Goal: Task Accomplishment & Management: Use online tool/utility

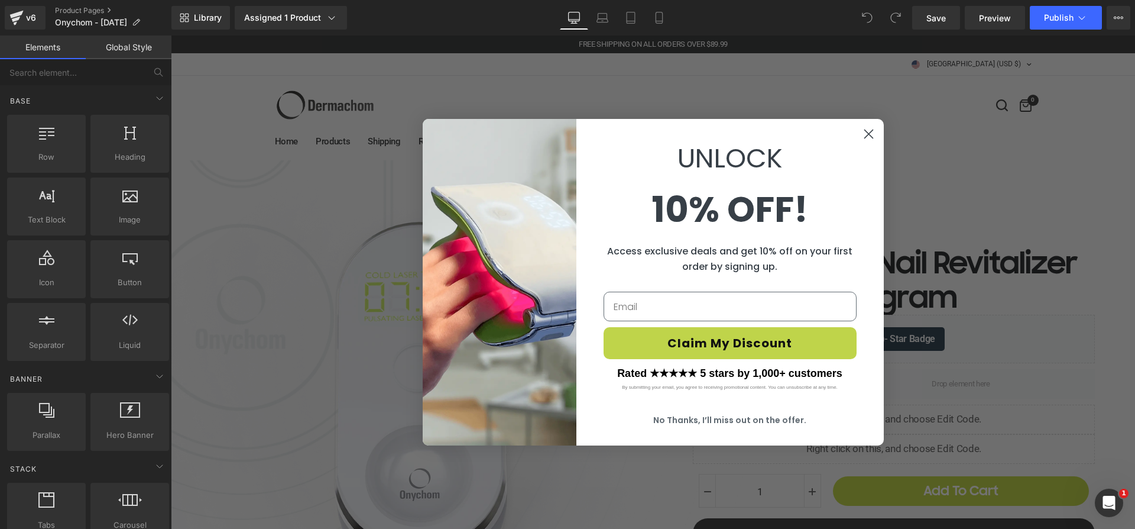
click at [861, 127] on circle "Close dialog" at bounding box center [869, 134] width 20 height 20
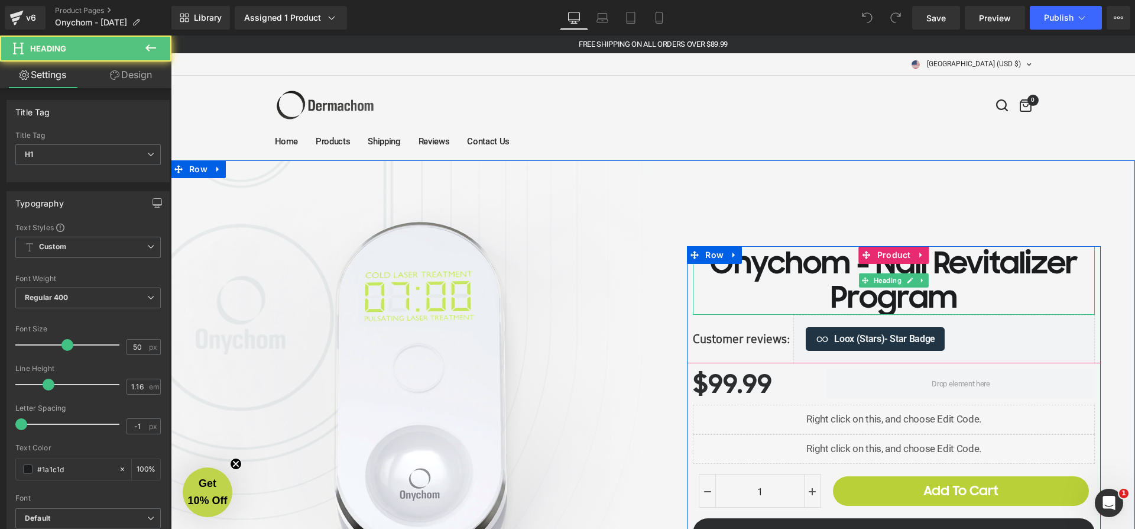
click at [985, 269] on h1 "Onychom - Nail Revitalizer Program" at bounding box center [894, 280] width 402 height 69
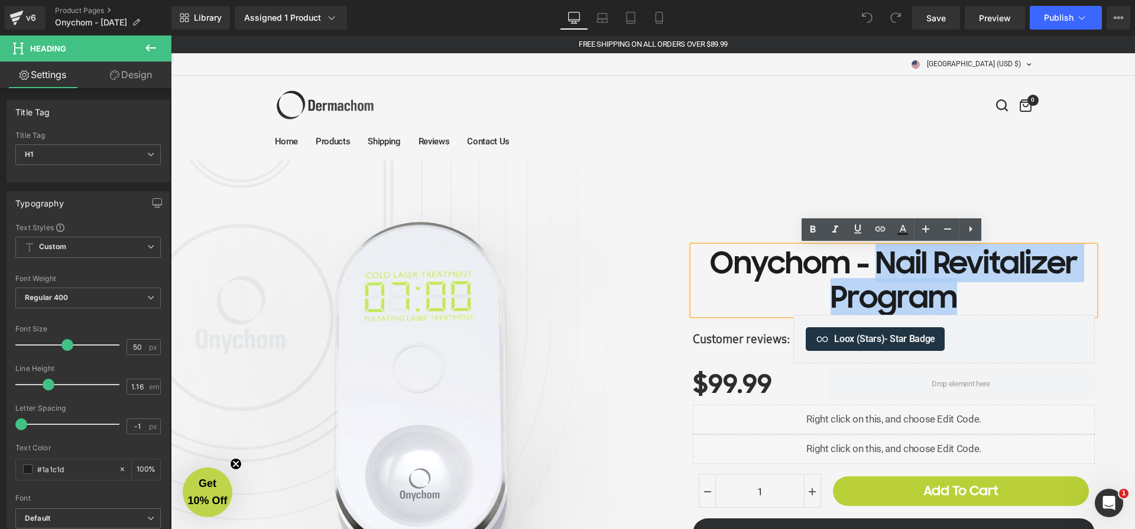
drag, startPoint x: 962, startPoint y: 297, endPoint x: 872, endPoint y: 267, distance: 95.6
click at [872, 267] on h1 "Onychom - Nail Revitalizer Program" at bounding box center [894, 280] width 402 height 69
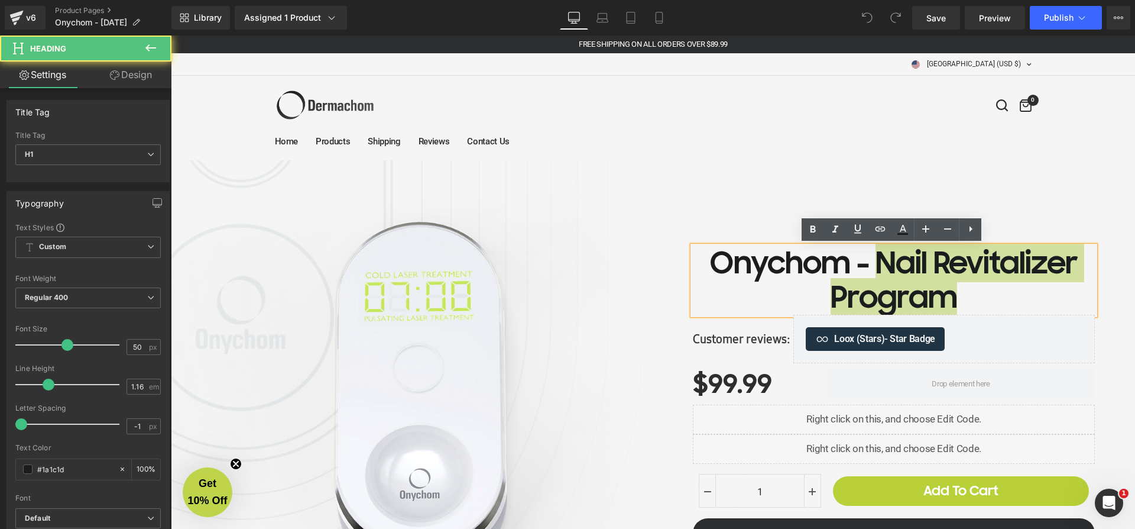
drag, startPoint x: 236, startPoint y: 167, endPoint x: 954, endPoint y: 262, distance: 724.7
click at [954, 262] on h1 "Onychom - Nail Revitalizer Program" at bounding box center [894, 280] width 402 height 69
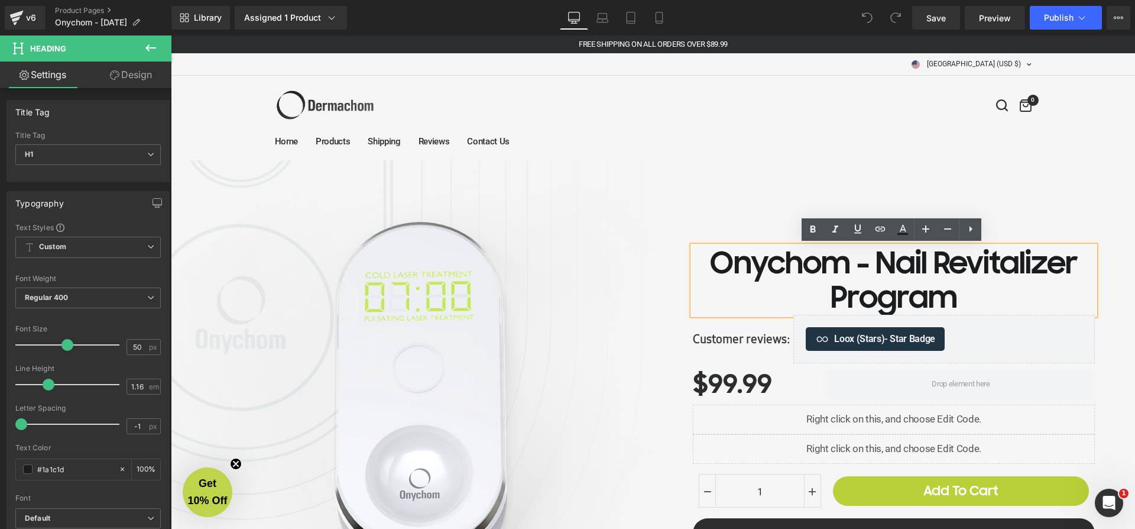
click at [878, 260] on h1 "Onychom - Nail Revitalizer Program" at bounding box center [894, 280] width 402 height 69
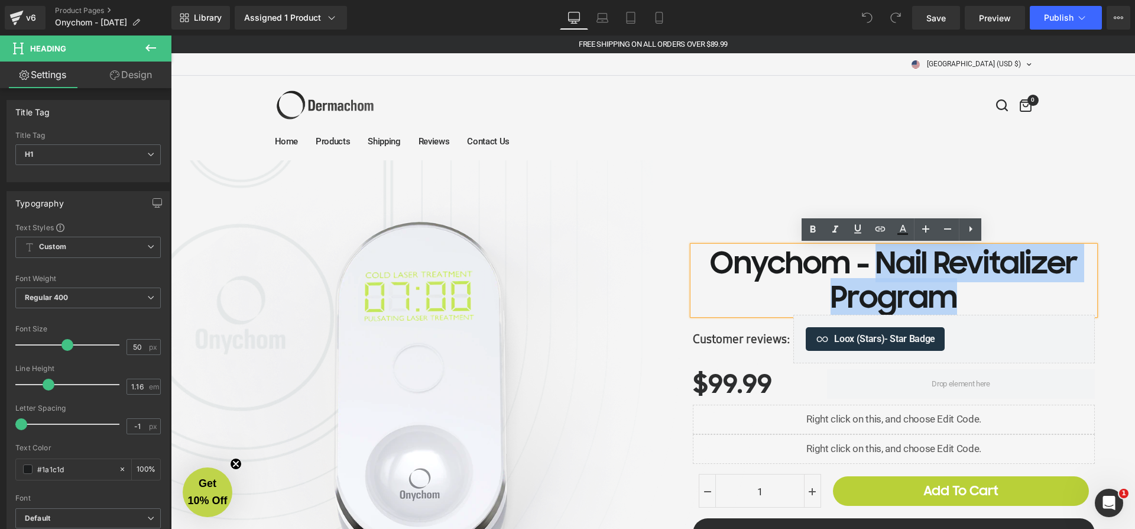
drag, startPoint x: 874, startPoint y: 260, endPoint x: 947, endPoint y: 289, distance: 78.8
click at [947, 289] on h1 "Onychom - Nail Revitalizer Program" at bounding box center [894, 280] width 402 height 69
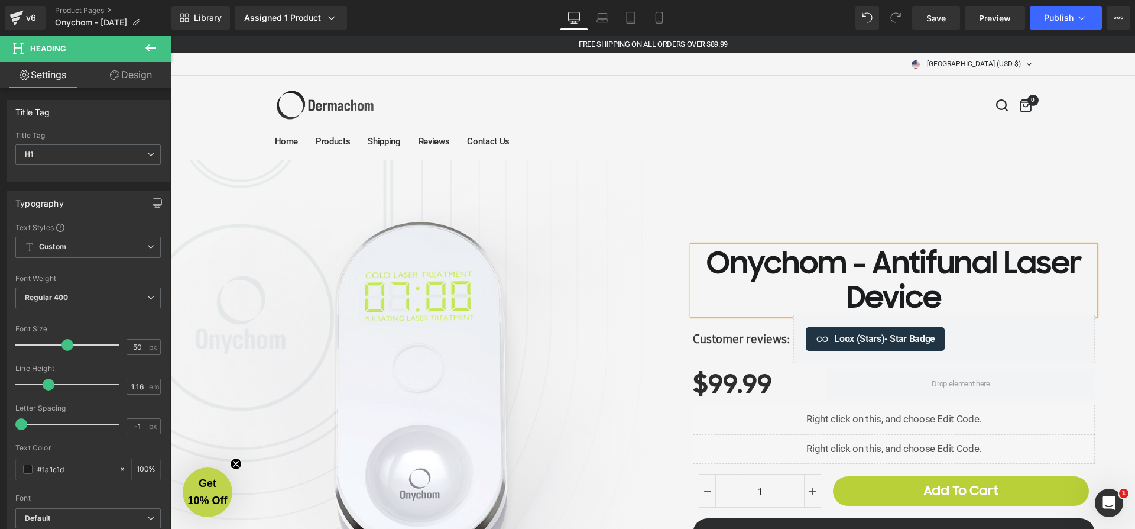
click at [782, 135] on full-menu "Home Products Shipping Reviews Contact Us" at bounding box center [653, 141] width 757 height 26
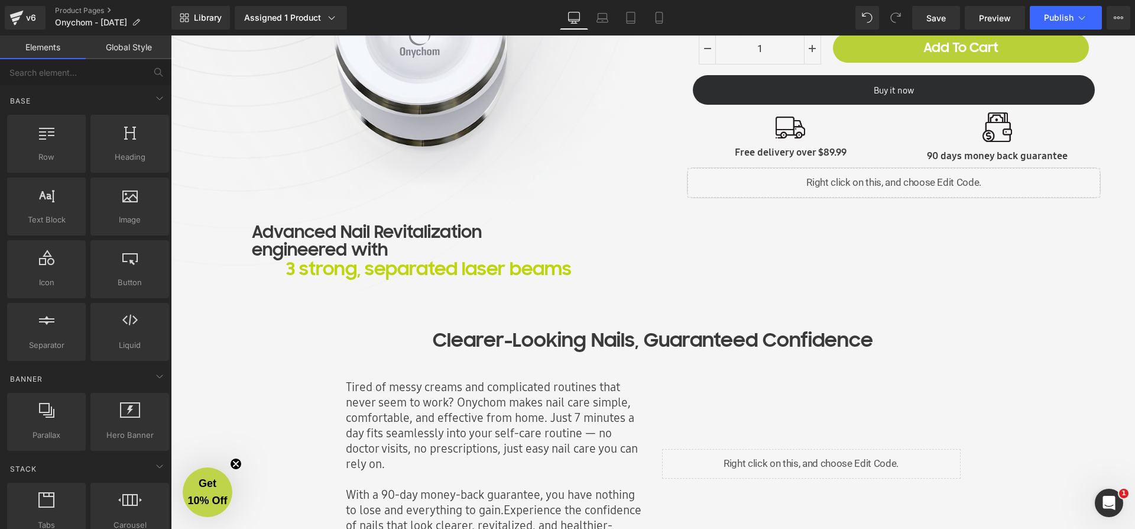
scroll to position [559, 0]
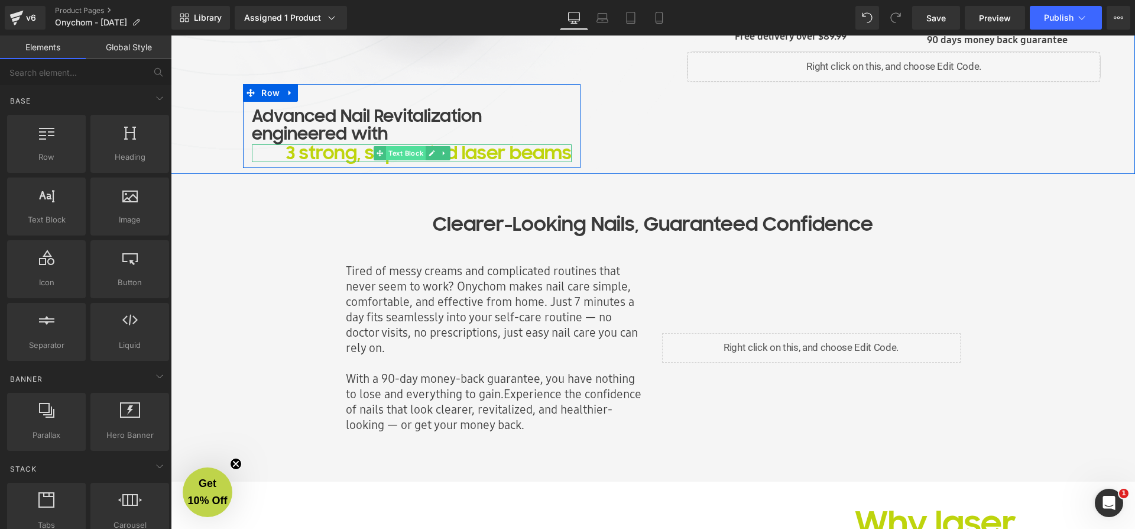
click at [412, 151] on span "Text Block" at bounding box center [406, 153] width 40 height 14
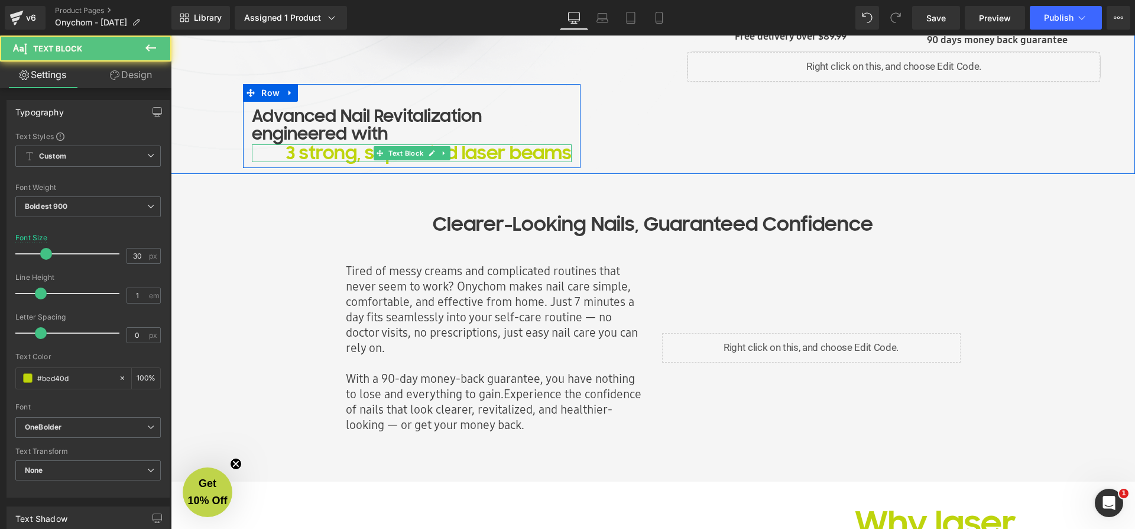
click at [287, 153] on p "3 strong, separated laser beams" at bounding box center [412, 153] width 320 height 18
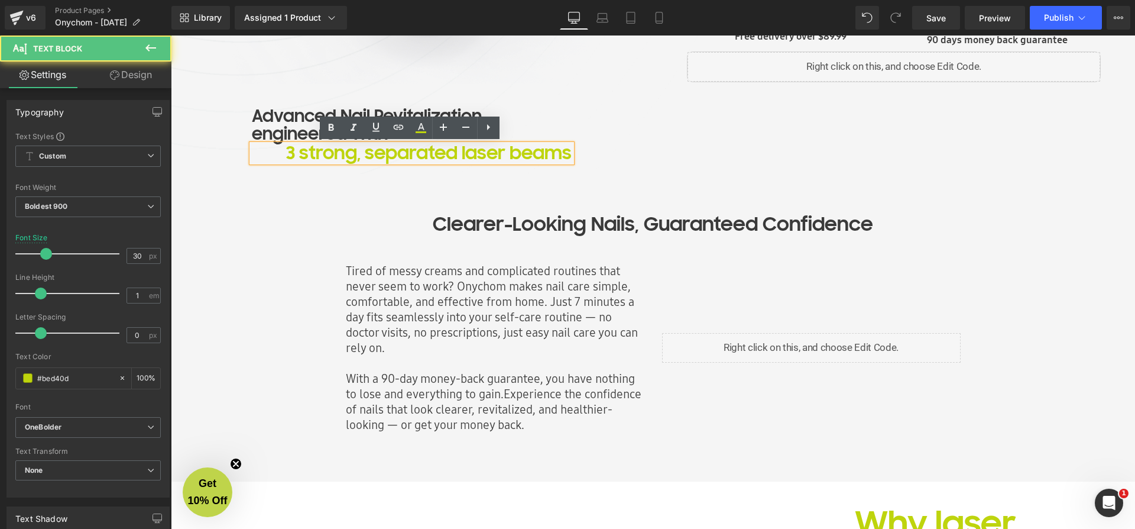
click at [447, 153] on p "3 strong, separated laser beams" at bounding box center [412, 153] width 320 height 18
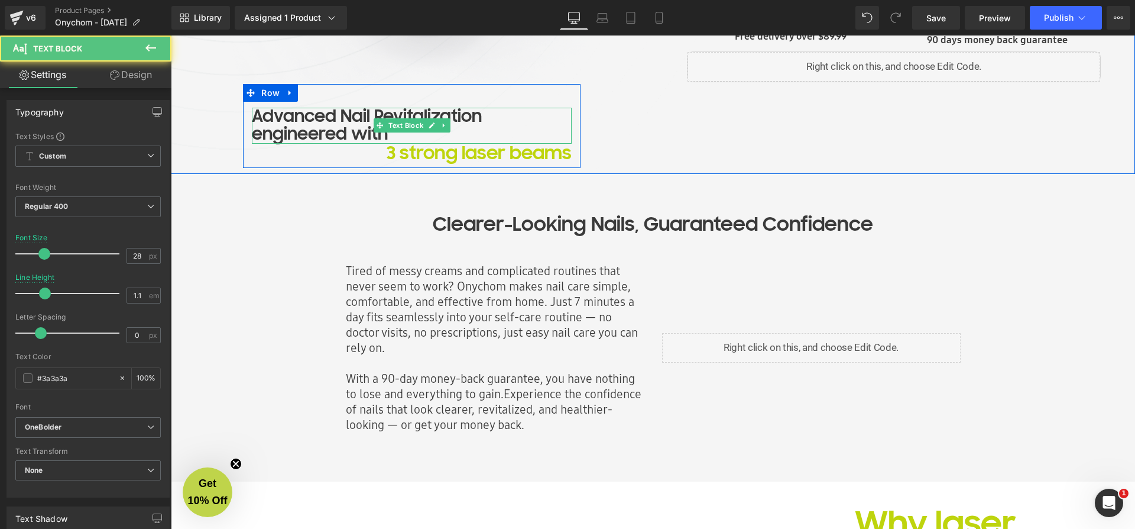
click at [268, 112] on div "Advanced Nail Revitalization engineered with" at bounding box center [412, 126] width 320 height 37
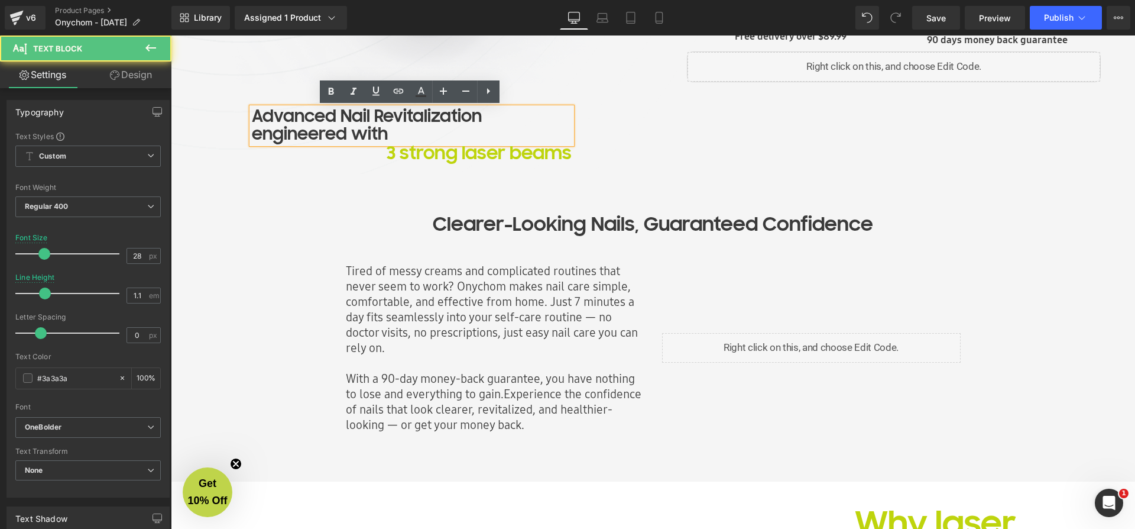
click at [251, 115] on div "Advanced Nail Revitalization engineered with Text Block 3 strong laser beams Te…" at bounding box center [412, 132] width 338 height 61
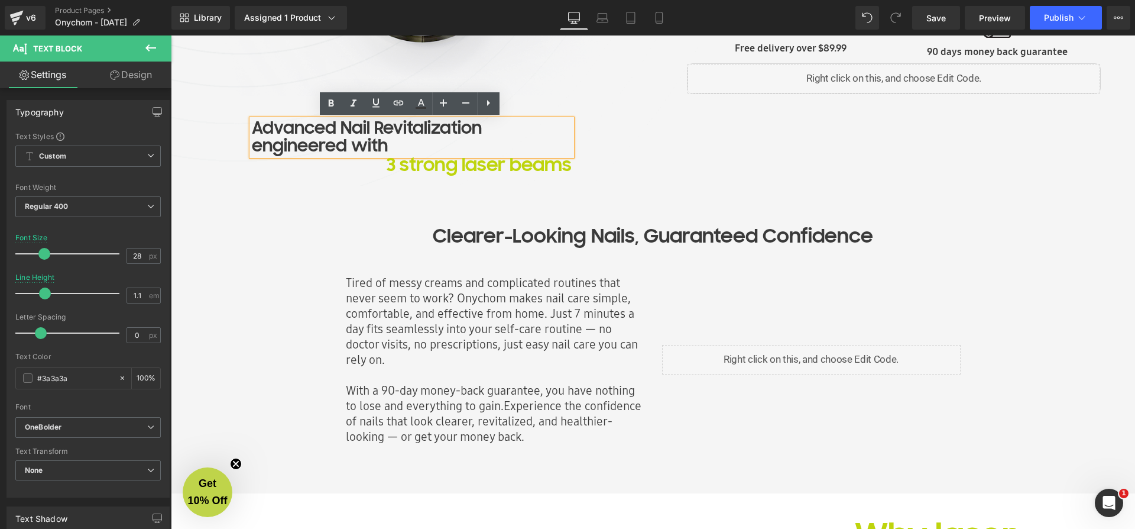
scroll to position [536, 0]
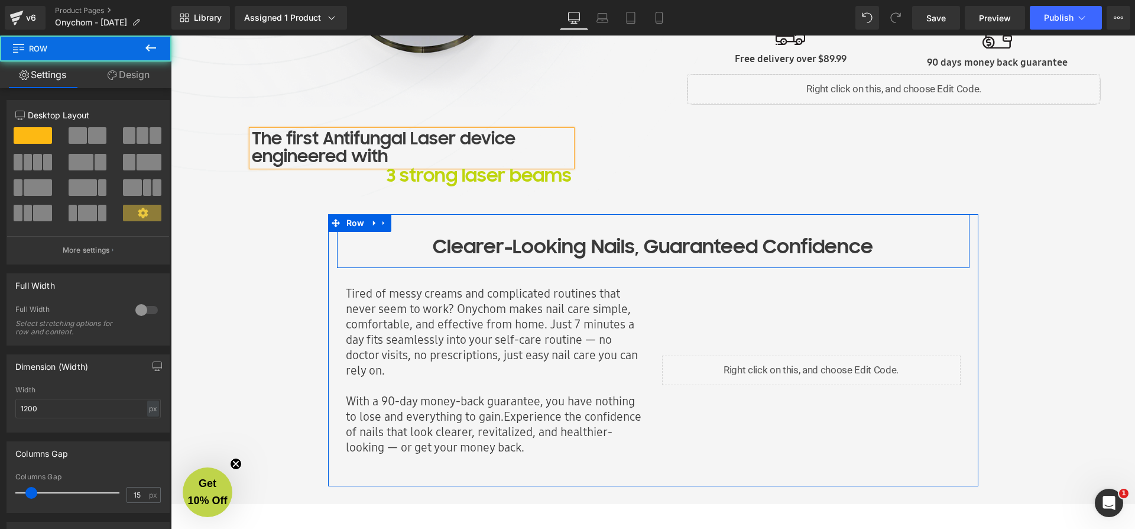
click at [468, 217] on div "Clearer-Looking Nails, Guaranteed Confidence Text Block Row" at bounding box center [653, 241] width 633 height 54
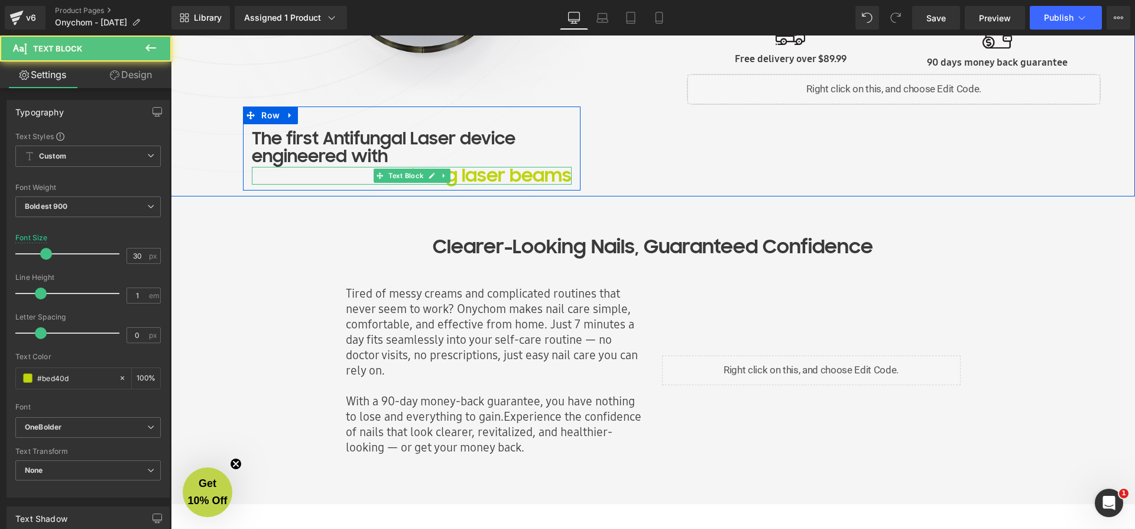
click at [465, 179] on p "3 strong laser beams" at bounding box center [412, 176] width 320 height 18
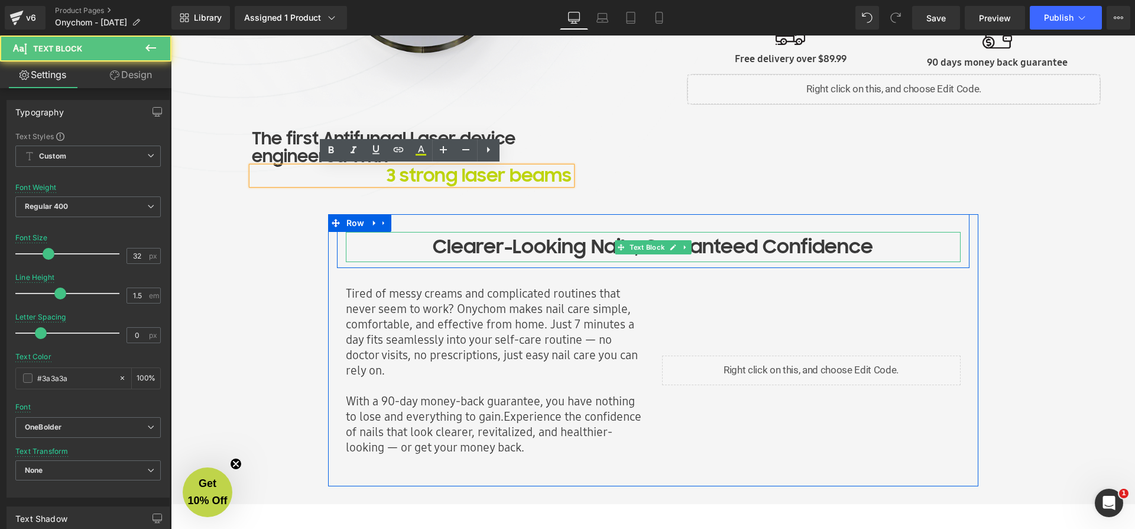
click at [489, 253] on p "Clearer-Looking Nails, Guaranteed Confidence" at bounding box center [653, 247] width 615 height 30
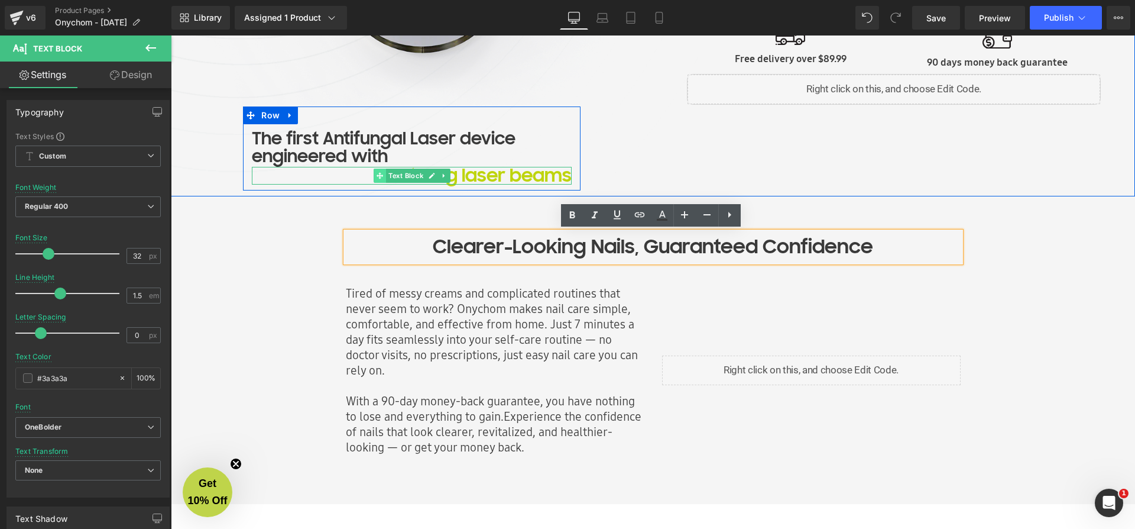
click at [377, 174] on icon at bounding box center [380, 175] width 7 height 7
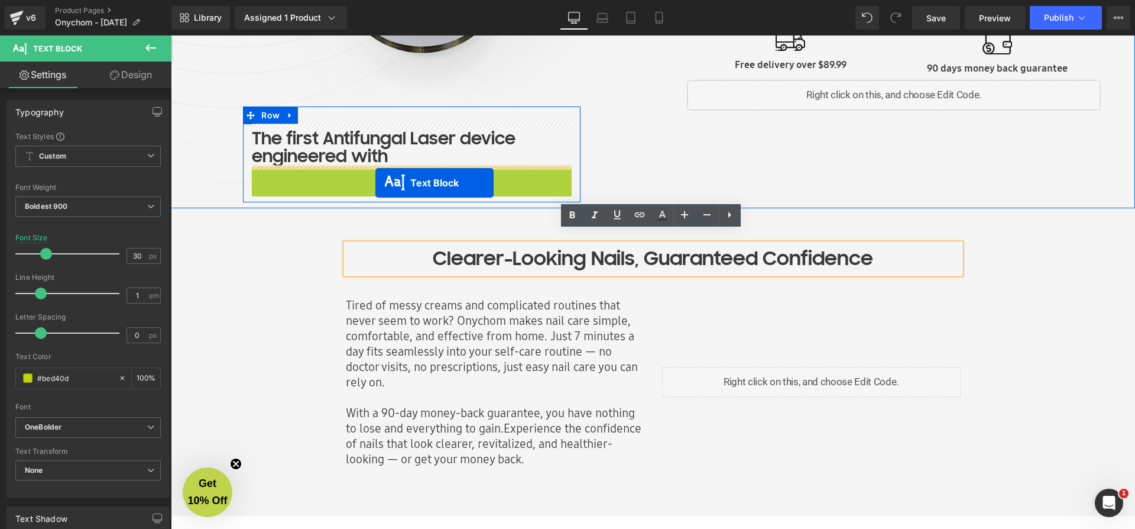
drag, startPoint x: 377, startPoint y: 176, endPoint x: 376, endPoint y: 183, distance: 7.3
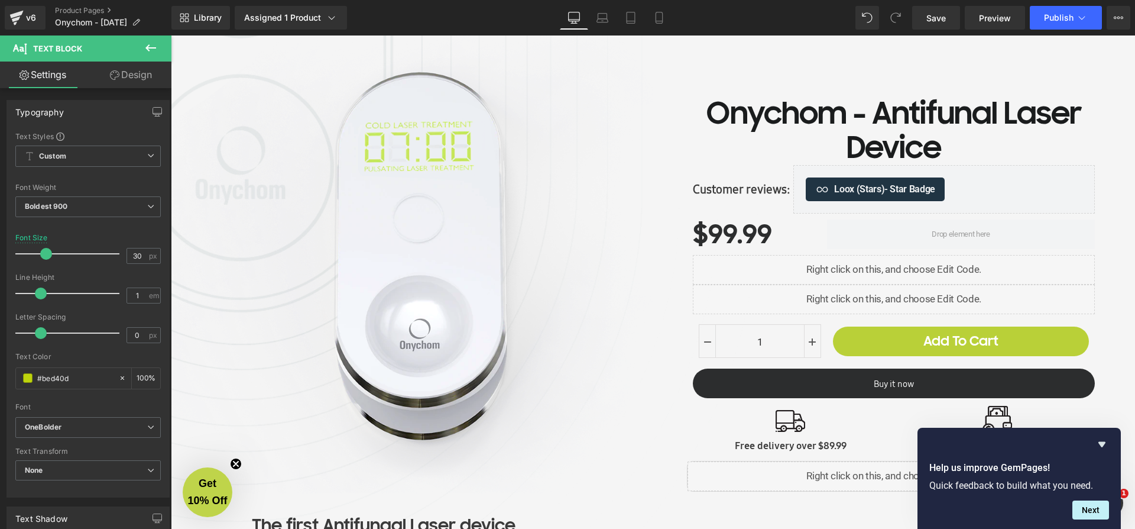
scroll to position [442, 0]
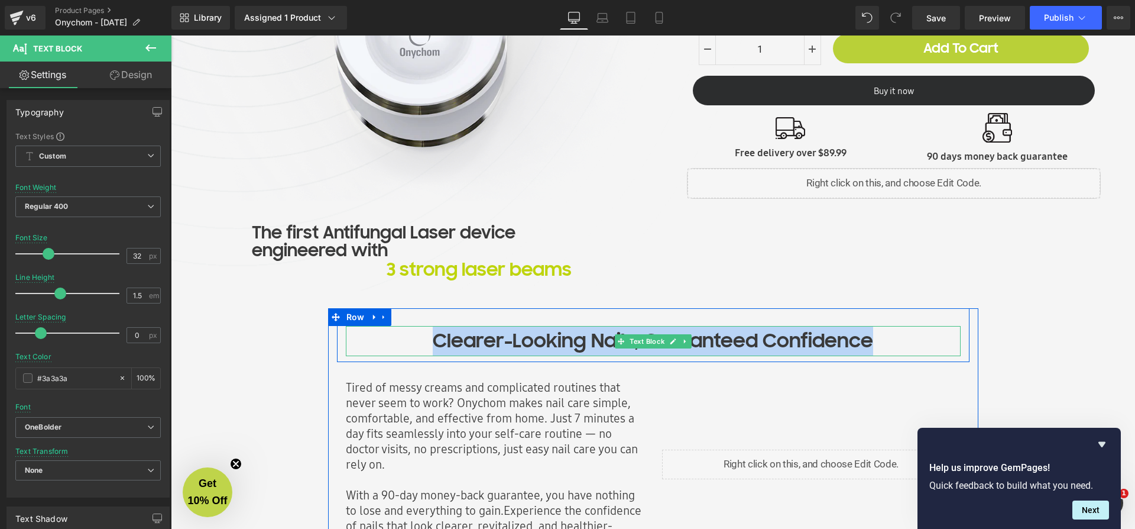
drag, startPoint x: 435, startPoint y: 338, endPoint x: 878, endPoint y: 339, distance: 442.9
click at [878, 339] on p "Clearer-Looking Nails, Guaranteed Confidence" at bounding box center [653, 341] width 615 height 30
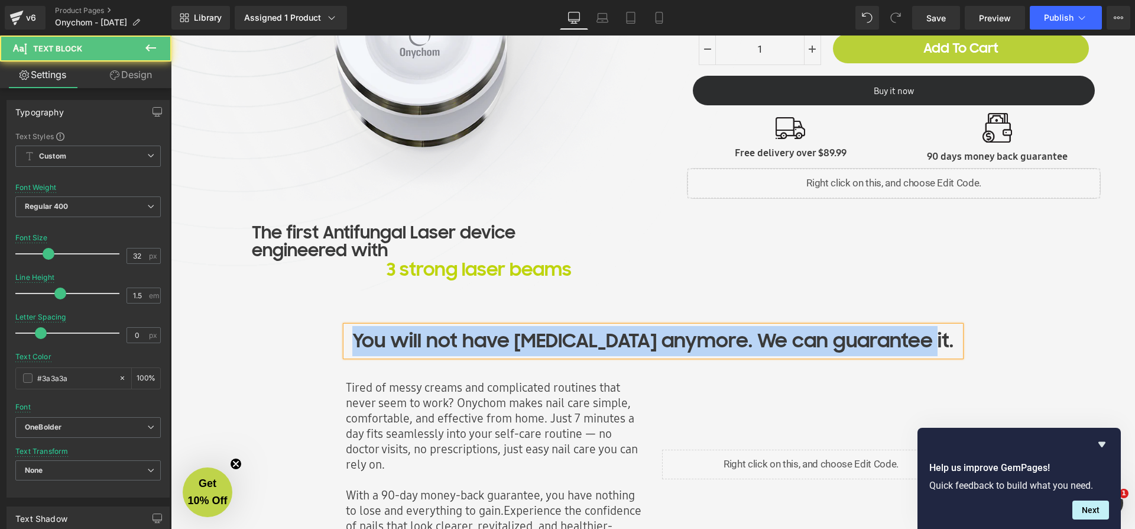
drag, startPoint x: 938, startPoint y: 341, endPoint x: 360, endPoint y: 329, distance: 578.5
click at [361, 329] on p "You will not have nail fungus anymore. We can guarantee it." at bounding box center [653, 341] width 615 height 30
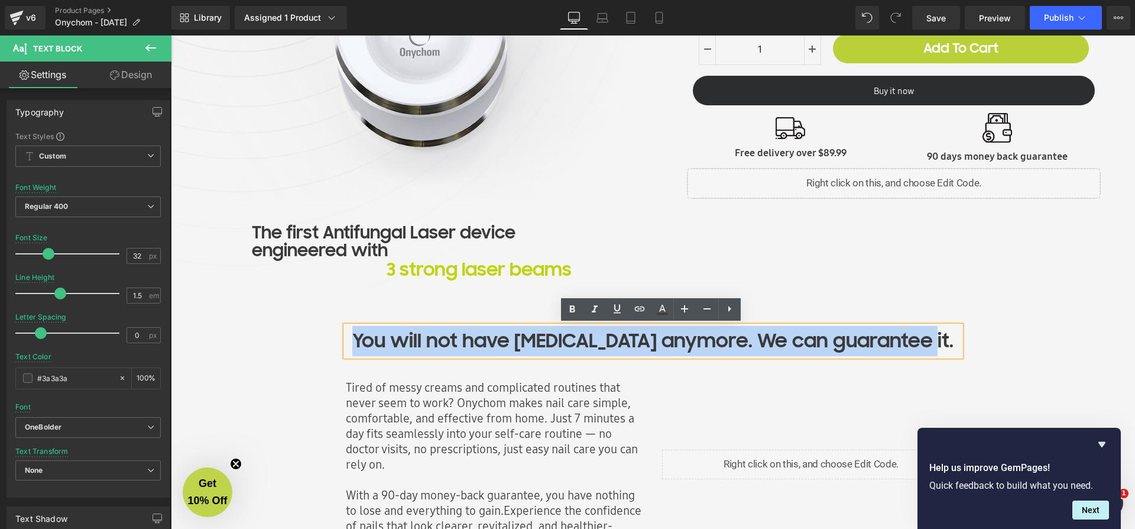
copy p "You will not have nail fungus anymore. We can guarantee it."
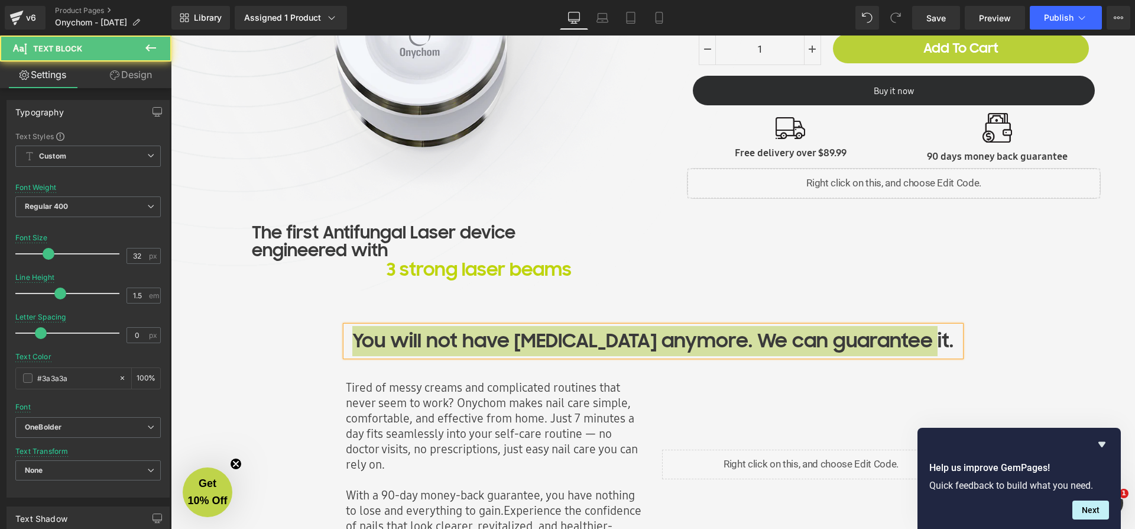
drag, startPoint x: 431, startPoint y: 510, endPoint x: 545, endPoint y: 351, distance: 195.3
click at [545, 351] on p "You will not have nail fungus anymore. We can guarantee it." at bounding box center [653, 341] width 615 height 30
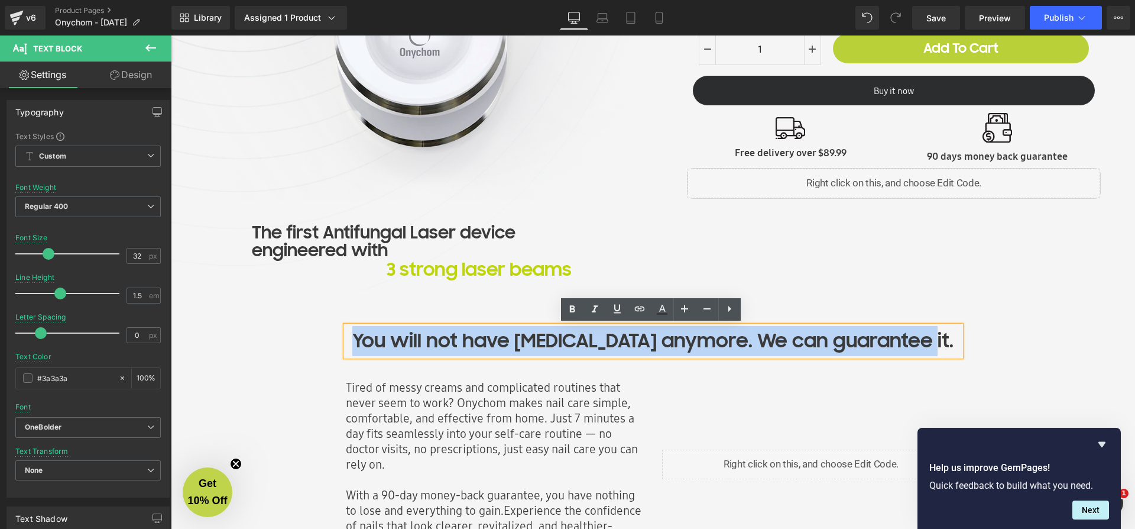
click at [516, 339] on p "You will not have nail fungus anymore. We can guarantee it." at bounding box center [653, 341] width 615 height 30
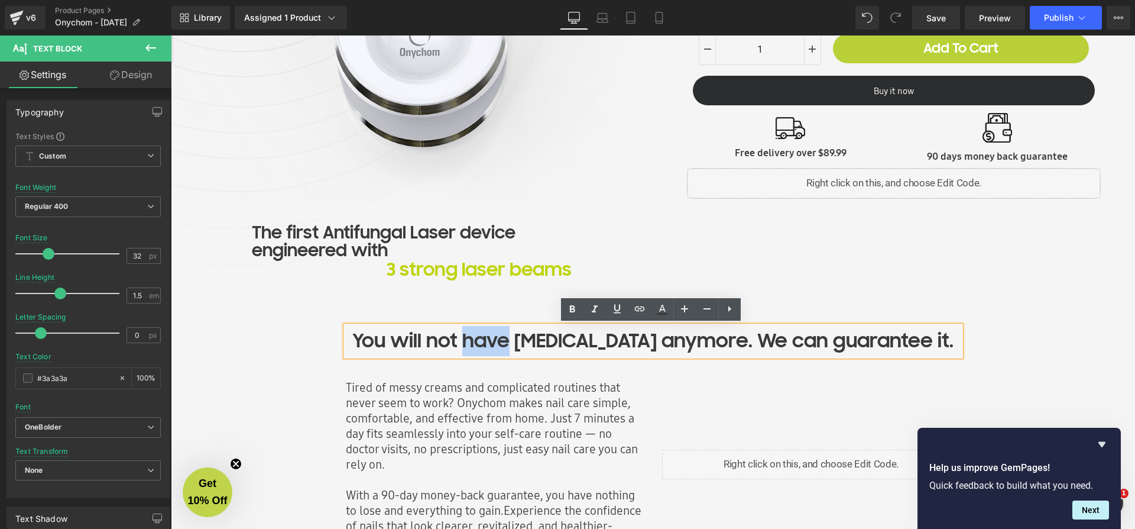
click at [516, 339] on p "You will not have nail fungus anymore. We can guarantee it." at bounding box center [653, 341] width 615 height 30
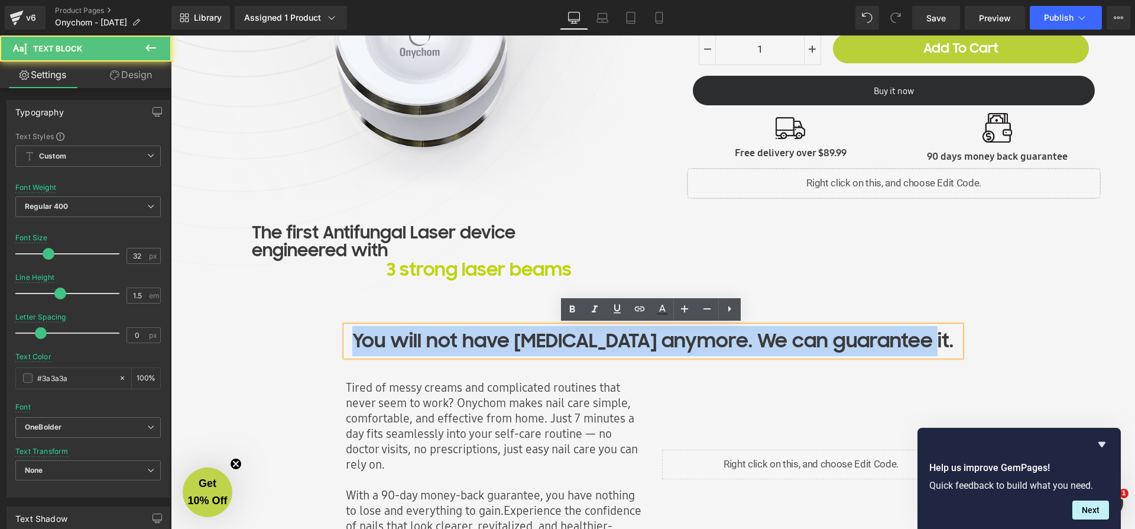
click at [516, 339] on p "You will not have nail fungus anymore. We can guarantee it." at bounding box center [653, 341] width 615 height 30
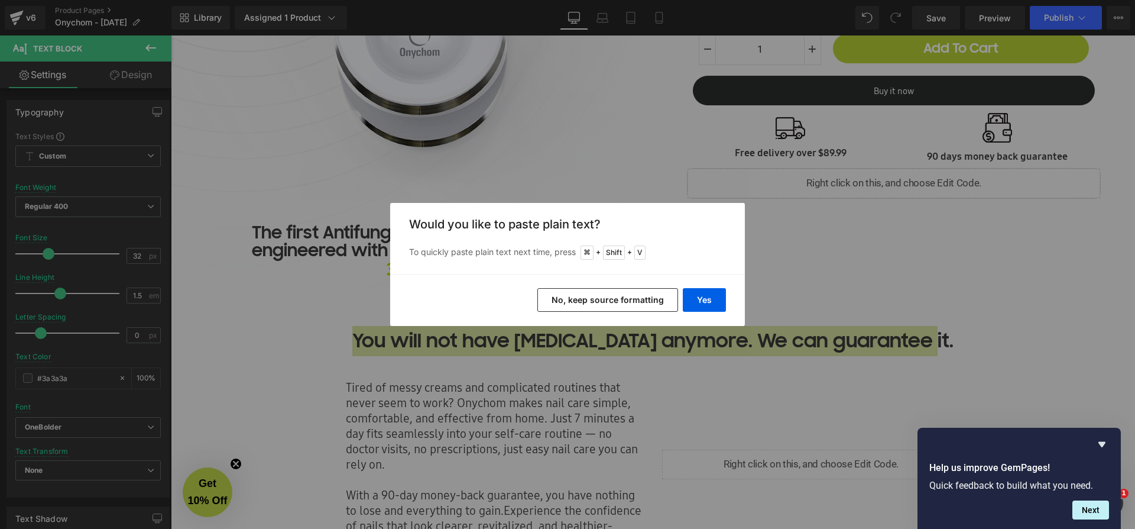
click at [564, 297] on button "No, keep source formatting" at bounding box center [608, 300] width 141 height 24
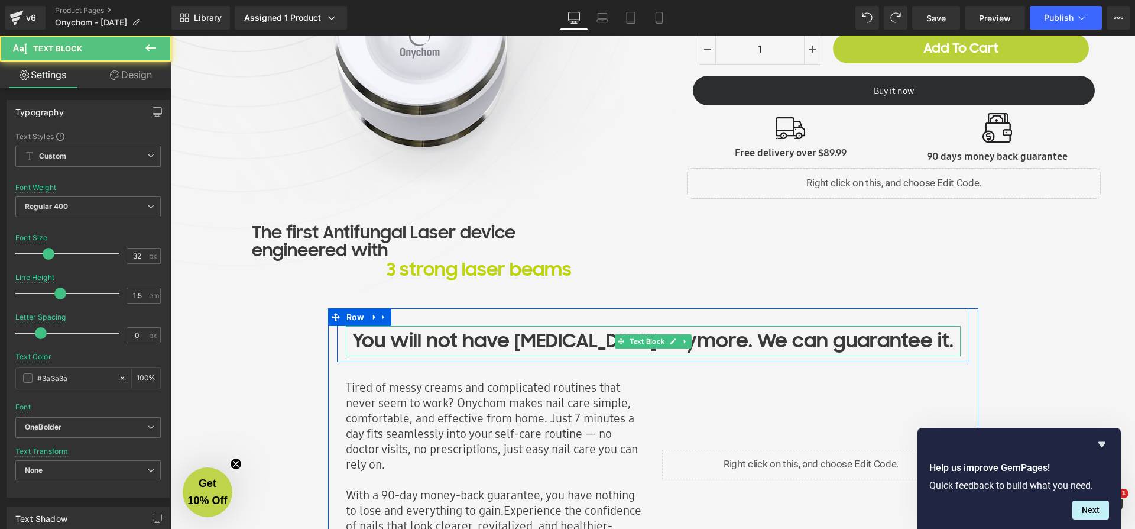
click at [548, 331] on p "You will not have nail fungus anymore. We can guarantee it." at bounding box center [653, 341] width 615 height 30
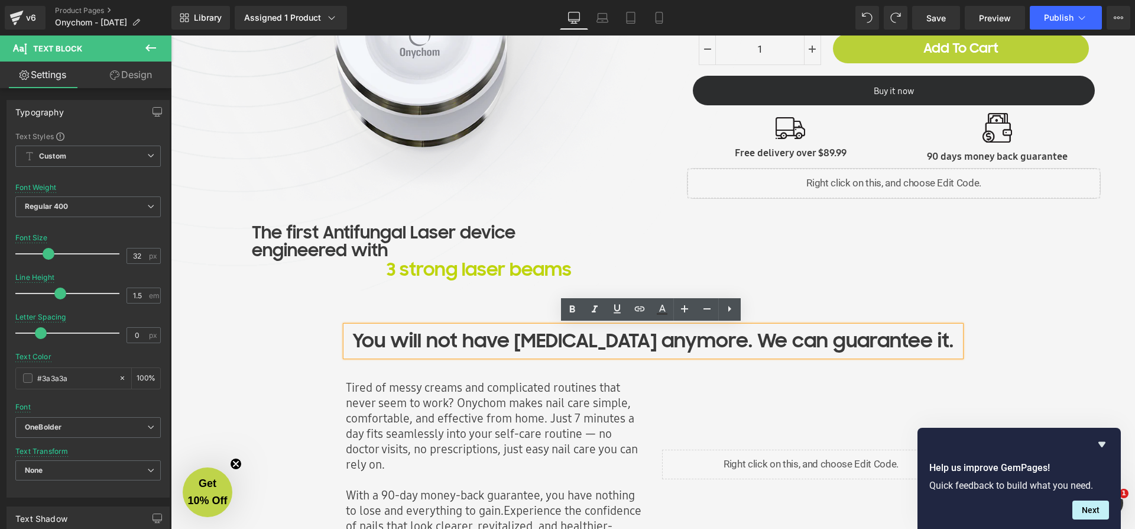
click at [655, 342] on p "You will not have nail fungus anymore. We can guarantee it." at bounding box center [653, 341] width 615 height 30
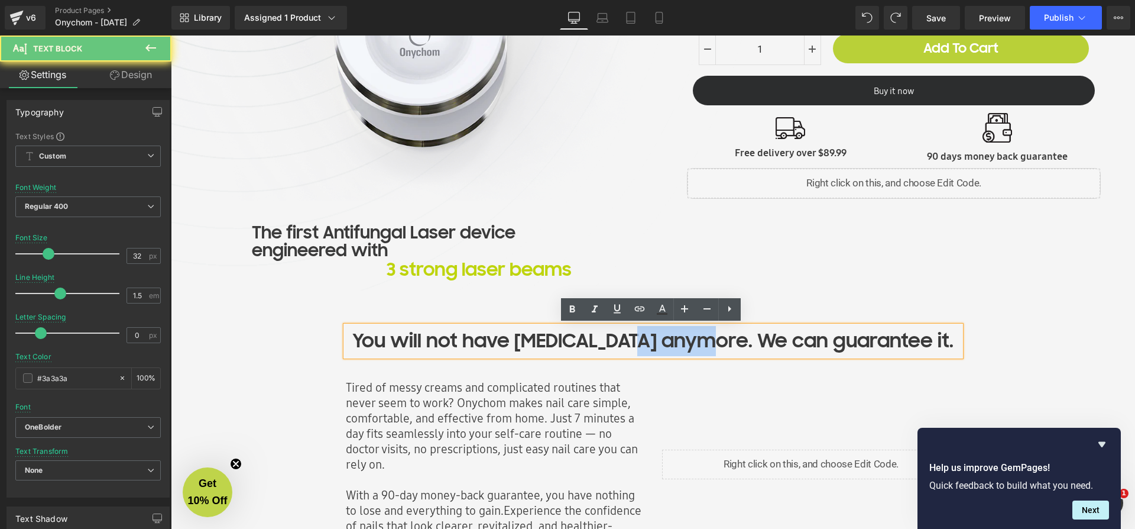
click at [655, 341] on p "You will not have nail fungus anymore. We can guarantee it." at bounding box center [653, 341] width 615 height 30
click at [654, 341] on p "You will not have nail fungus anymore. We can guarantee it." at bounding box center [653, 341] width 615 height 30
click at [653, 342] on p "You will not have nail fungus anymore. We can guarantee it." at bounding box center [653, 341] width 615 height 30
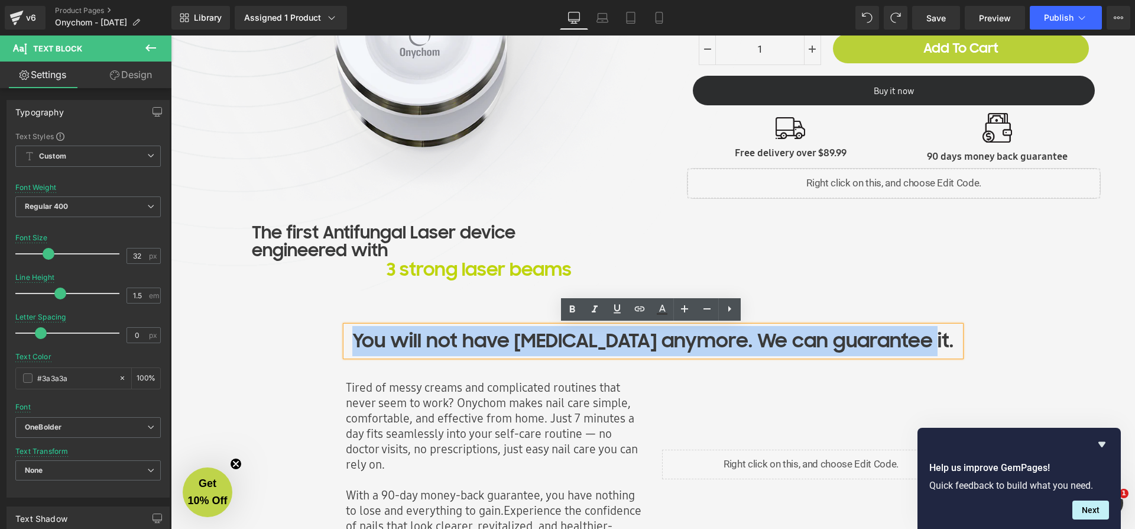
click at [653, 342] on p "You will not have nail fungus anymore. We can guarantee it." at bounding box center [653, 341] width 615 height 30
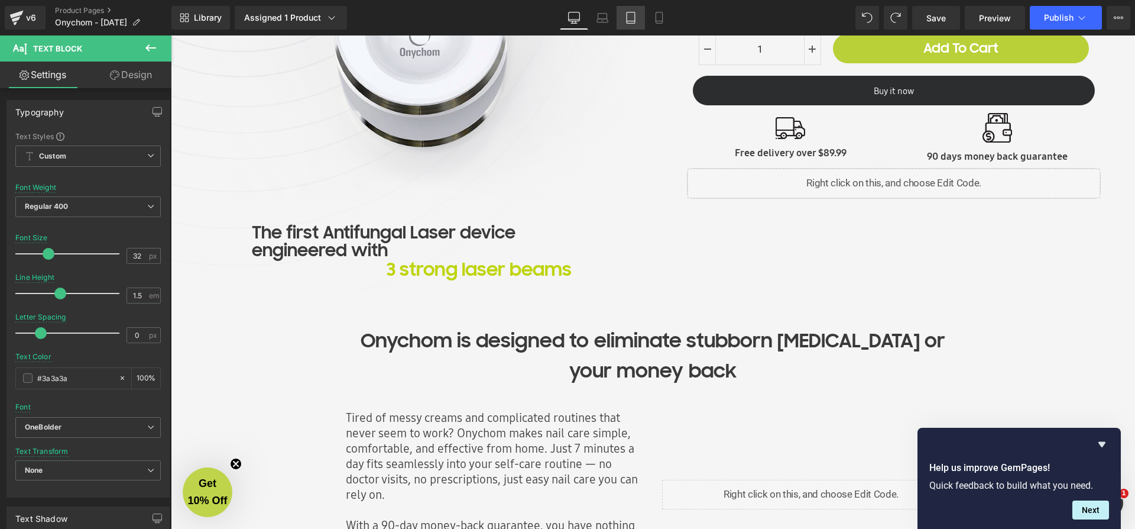
click at [633, 12] on icon at bounding box center [631, 17] width 8 height 11
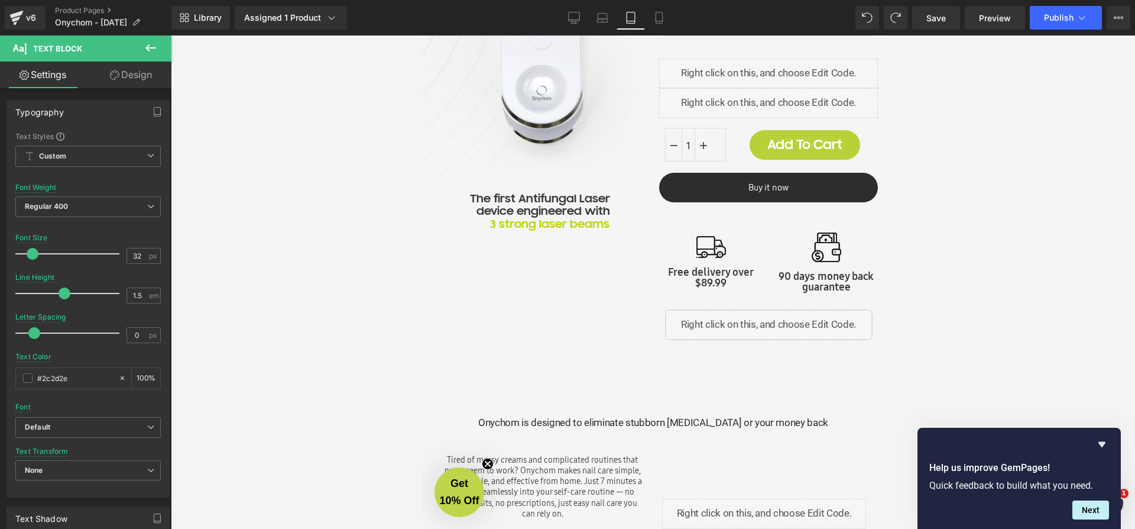
scroll to position [356, 0]
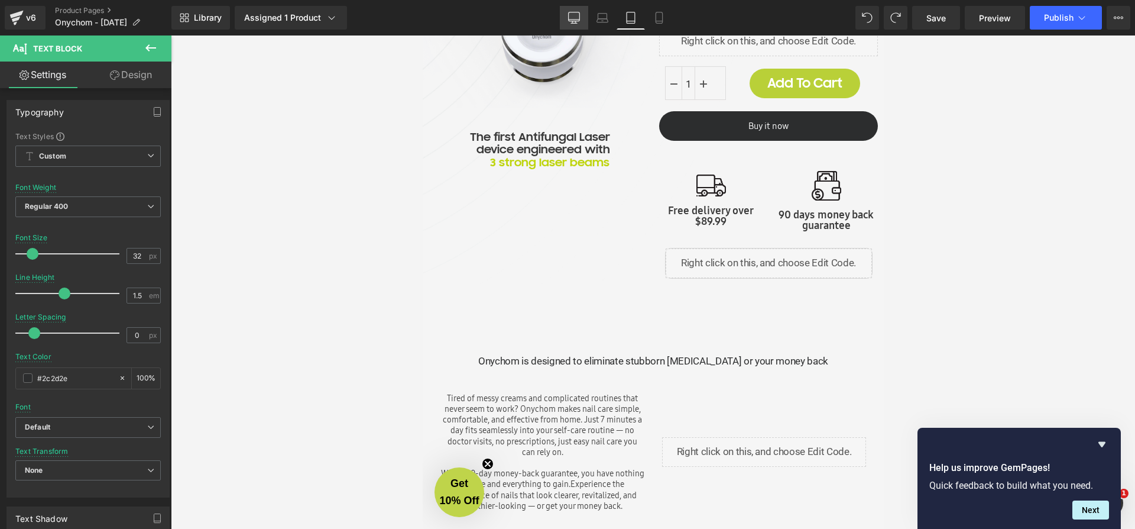
click at [578, 21] on icon at bounding box center [574, 16] width 11 height 9
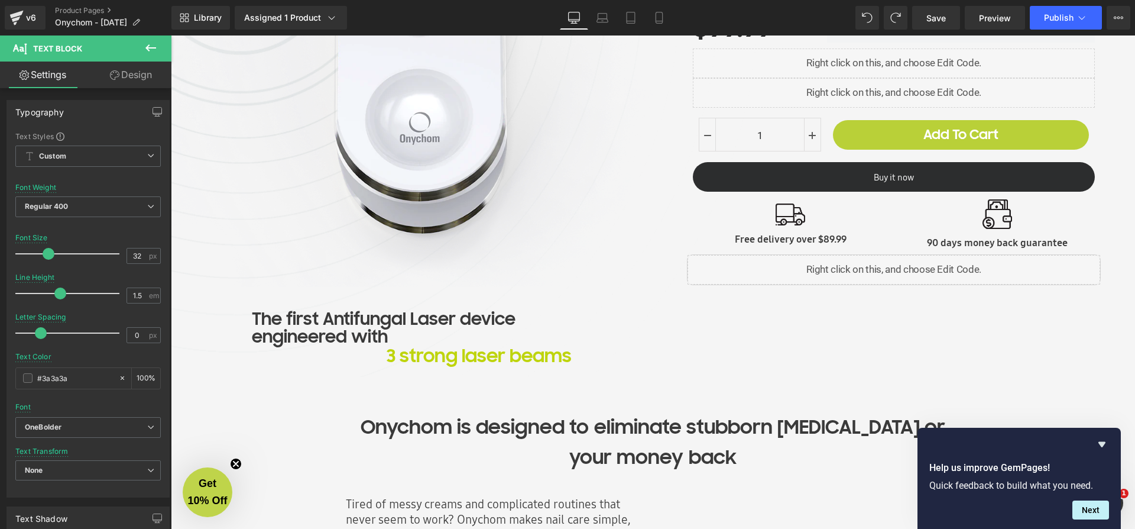
scroll to position [389, 0]
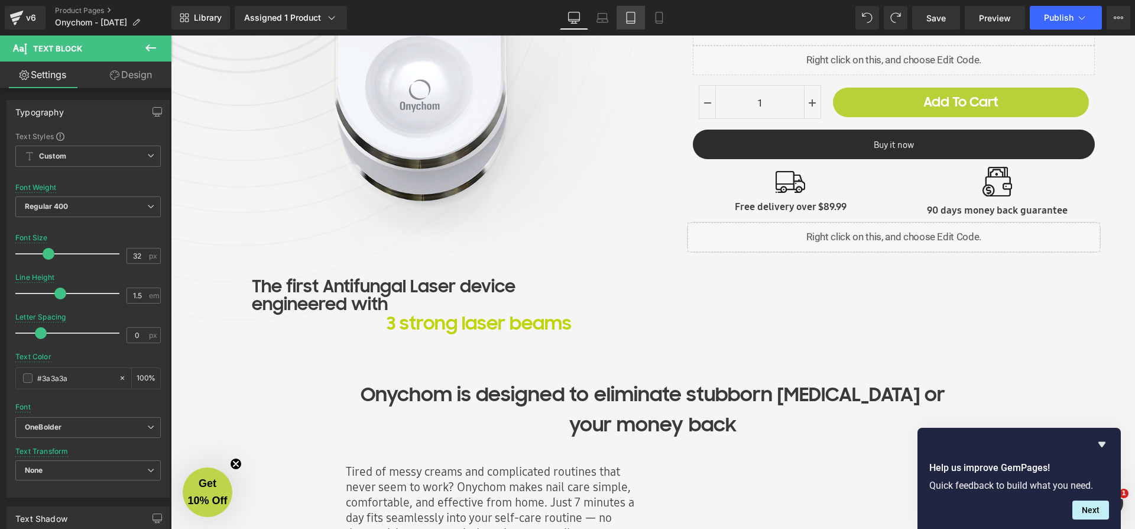
click at [631, 21] on icon at bounding box center [631, 18] width 12 height 12
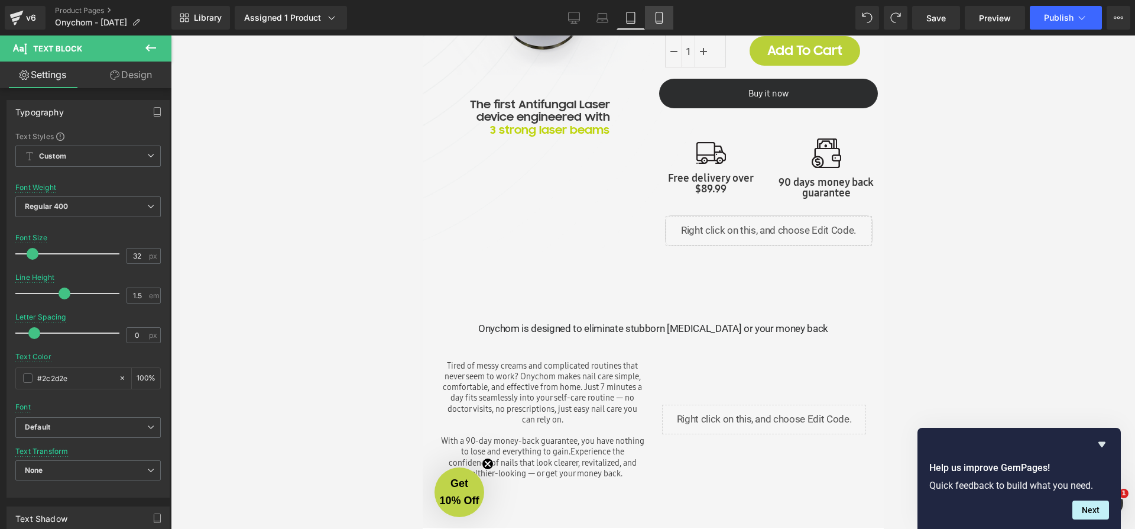
scroll to position [370, 0]
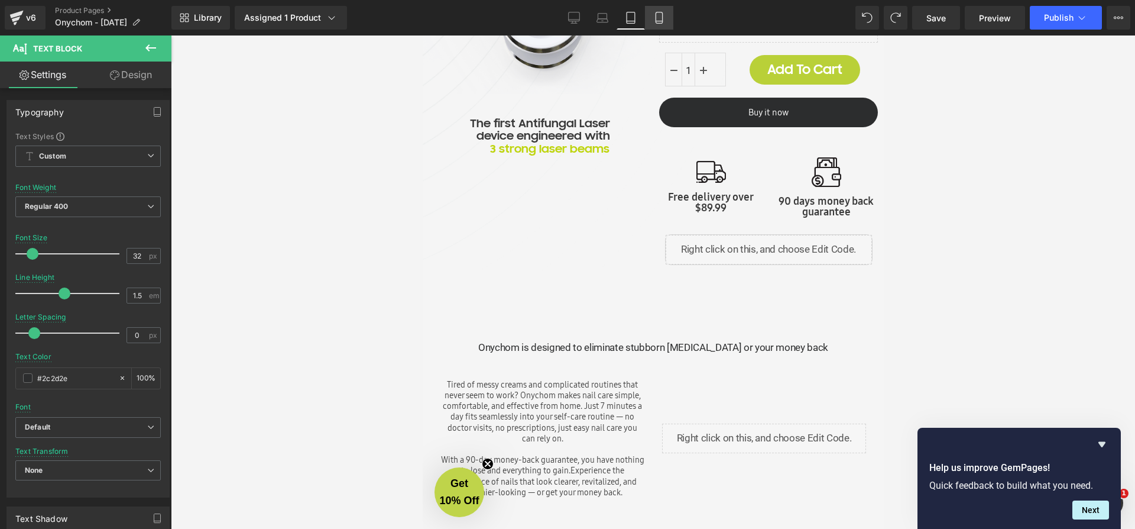
click at [658, 21] on icon at bounding box center [659, 21] width 7 height 0
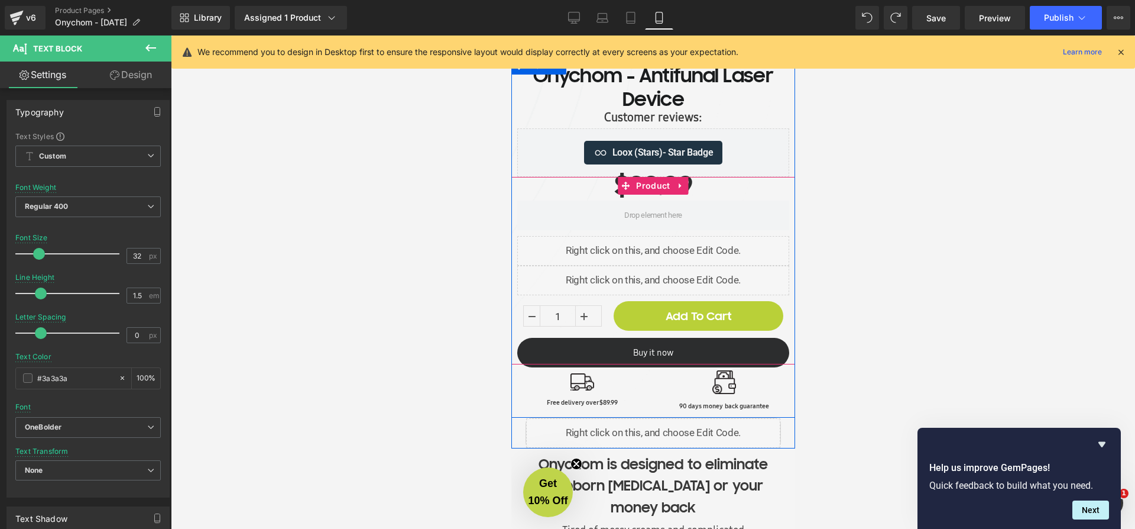
scroll to position [256, 0]
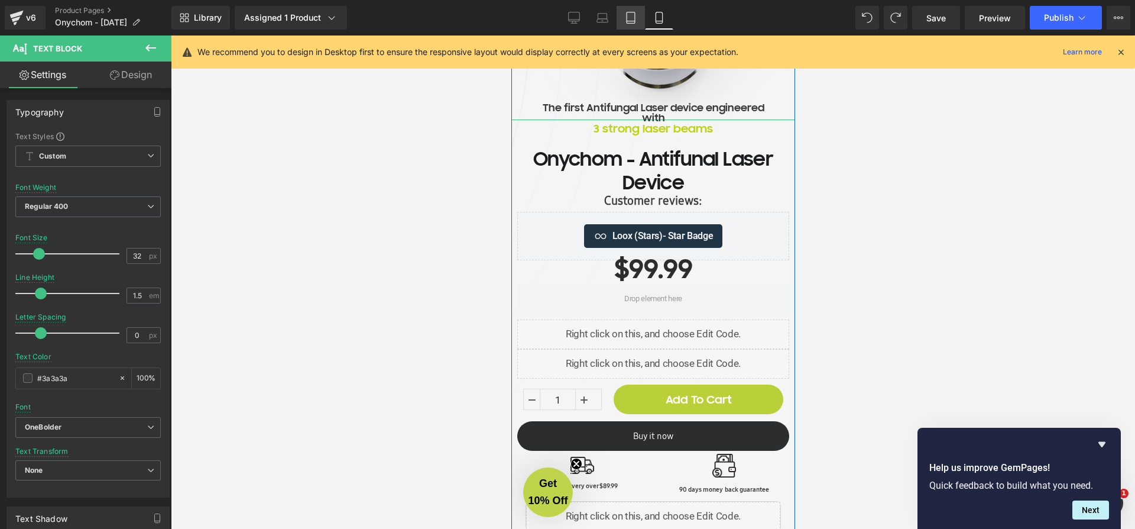
click at [626, 17] on icon at bounding box center [631, 18] width 12 height 12
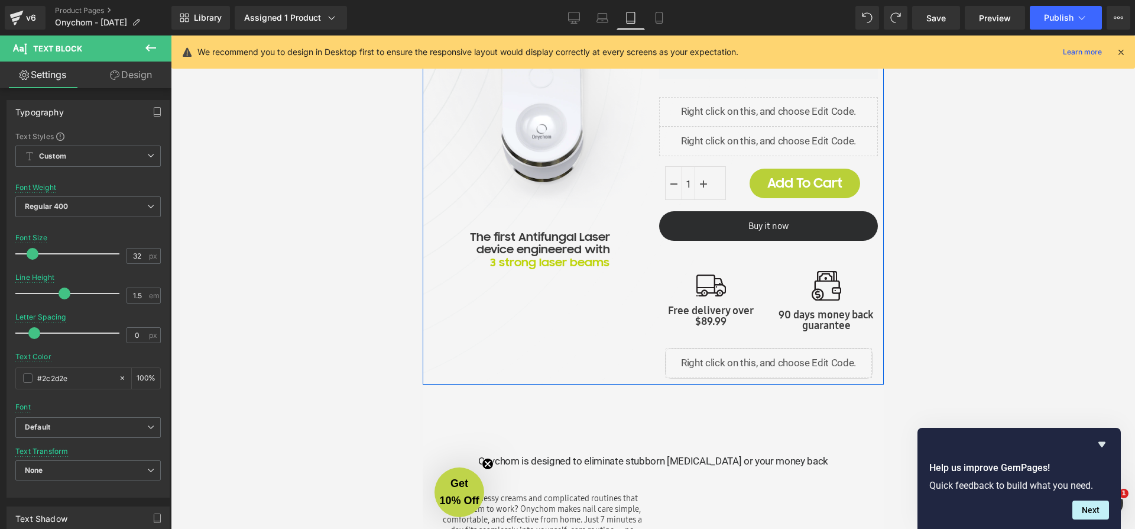
scroll to position [128, 0]
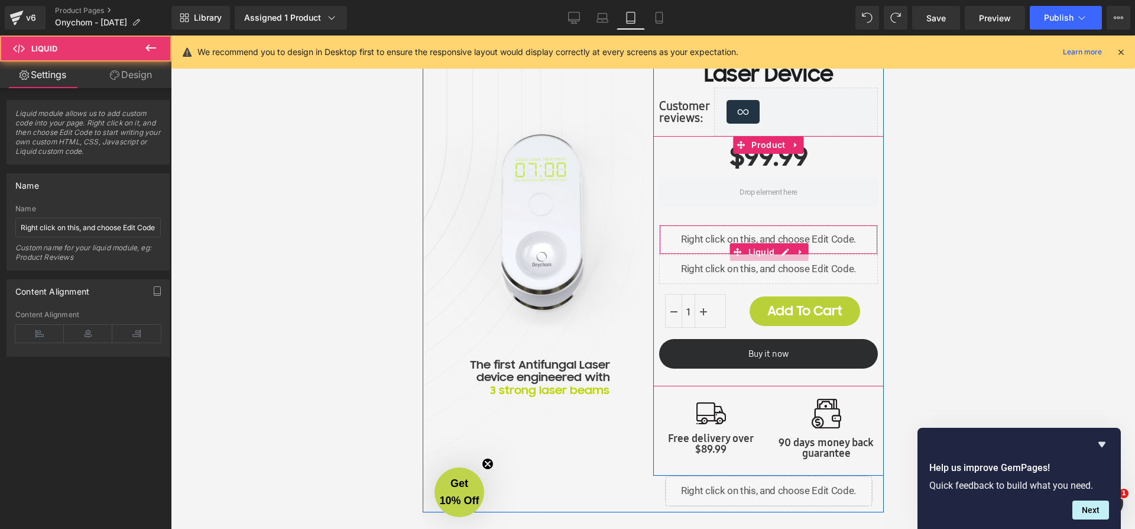
click at [721, 254] on div "Liquid" at bounding box center [768, 240] width 219 height 30
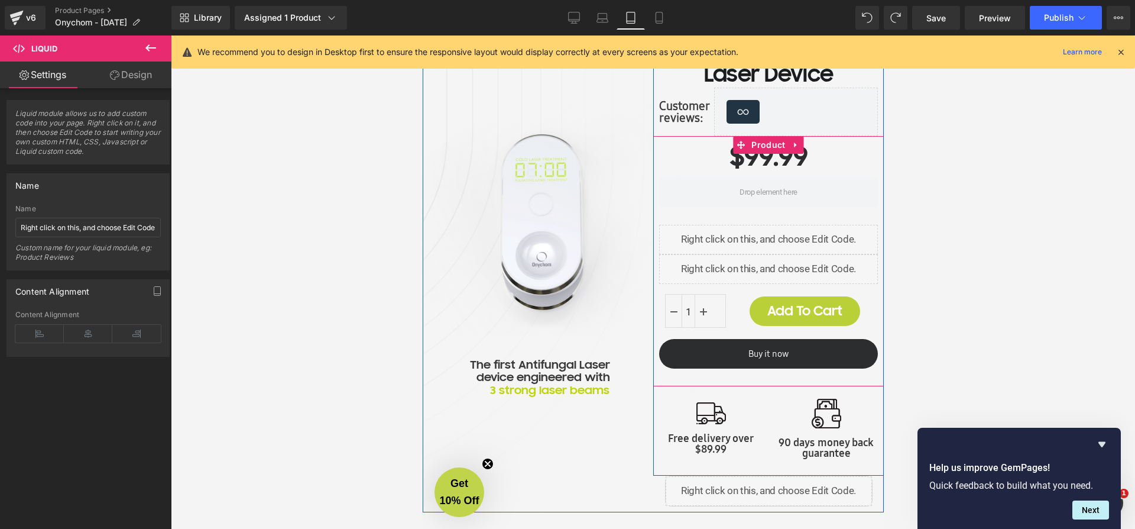
scroll to position [30, 0]
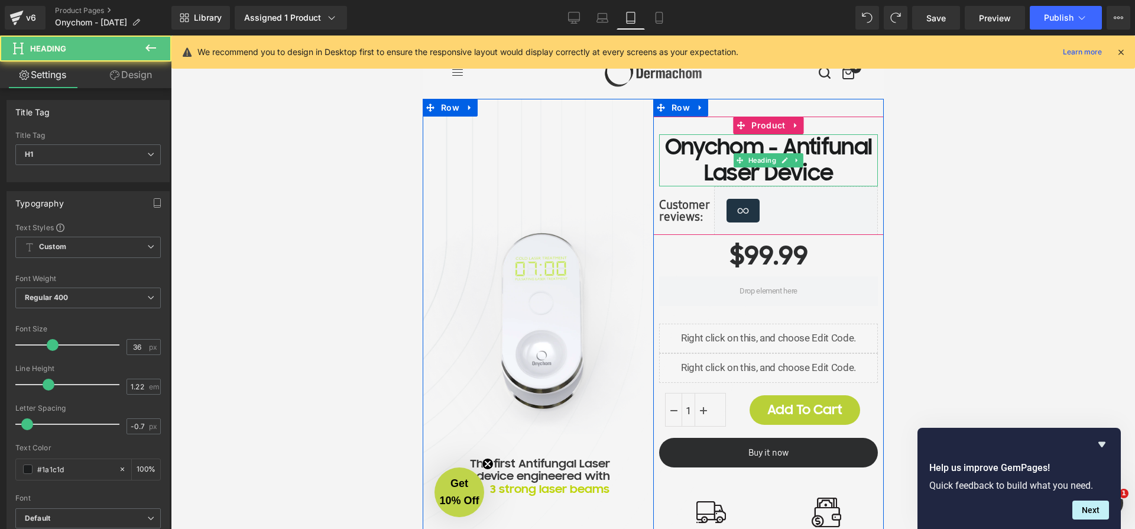
click at [687, 174] on h1 "Onychom - Antifunal Laser Device" at bounding box center [768, 160] width 219 height 52
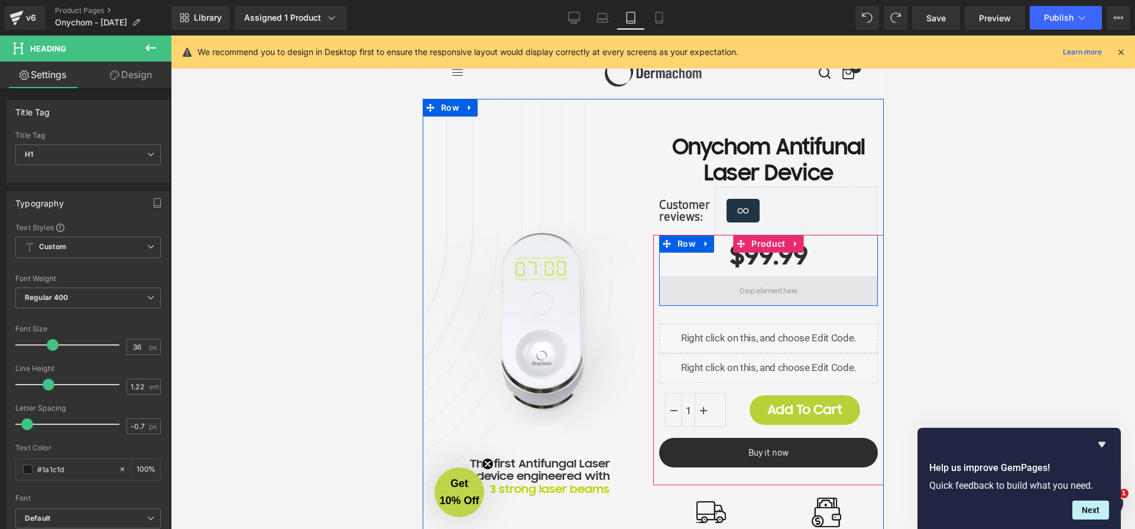
click at [711, 276] on span at bounding box center [768, 291] width 219 height 30
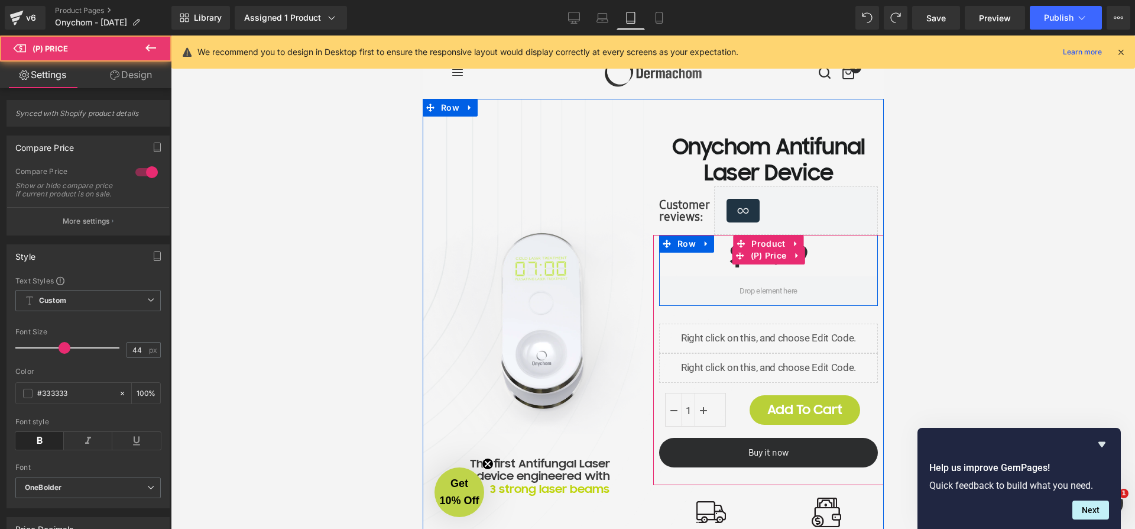
click at [720, 264] on div "$0 $99.99" at bounding box center [768, 255] width 219 height 41
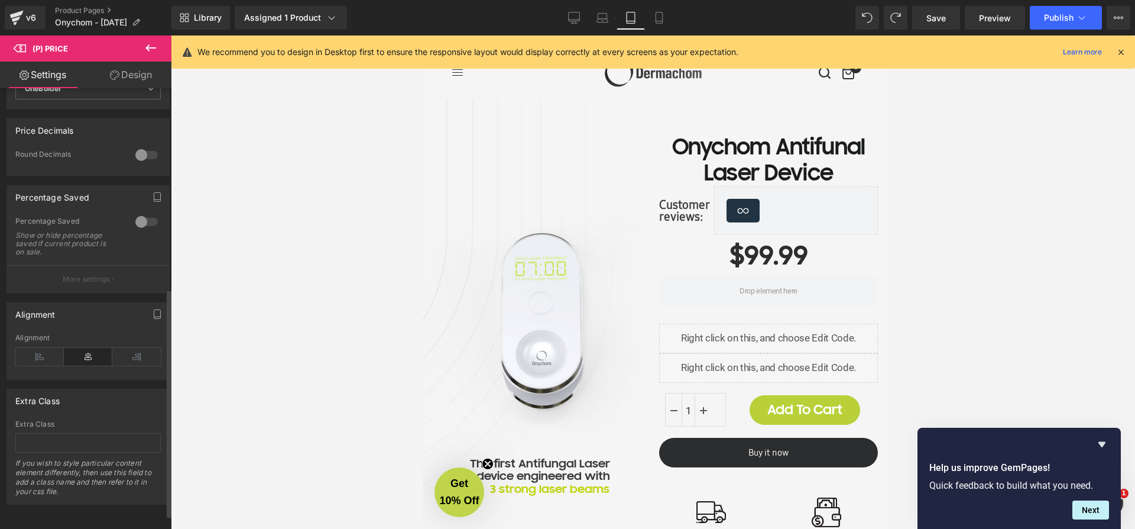
scroll to position [415, 0]
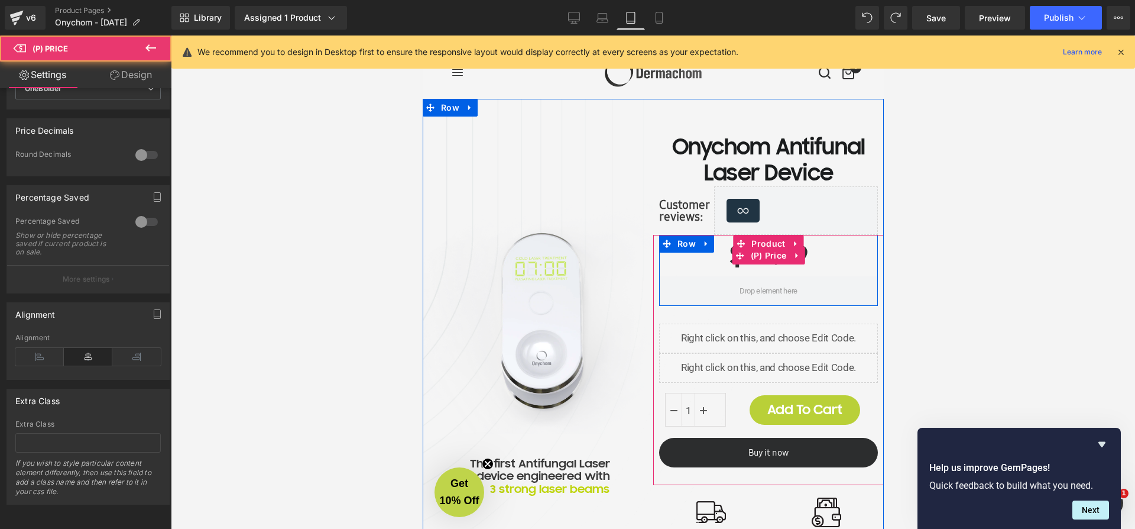
click at [720, 260] on div "$0 $99.99" at bounding box center [768, 255] width 219 height 41
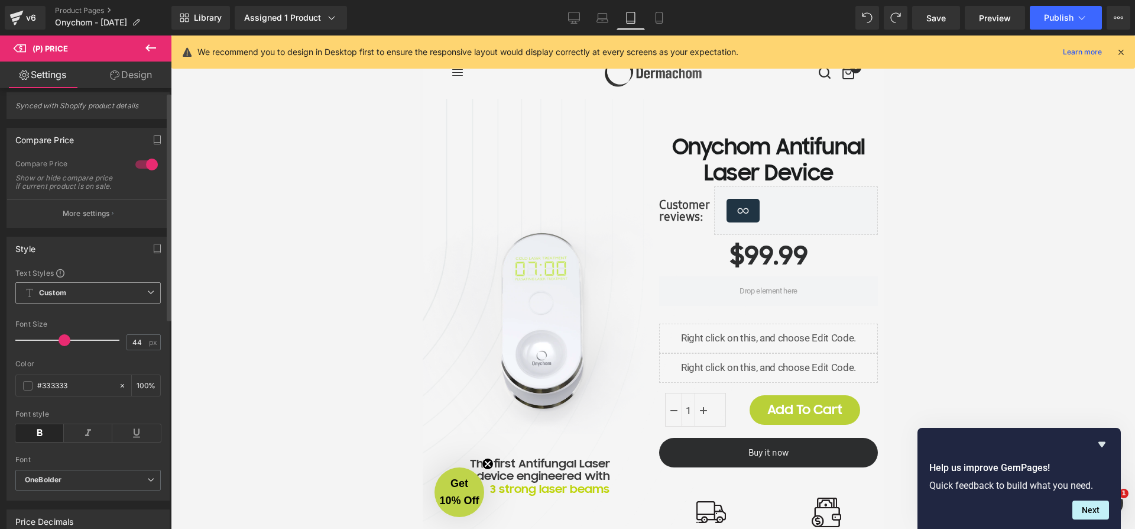
scroll to position [0, 0]
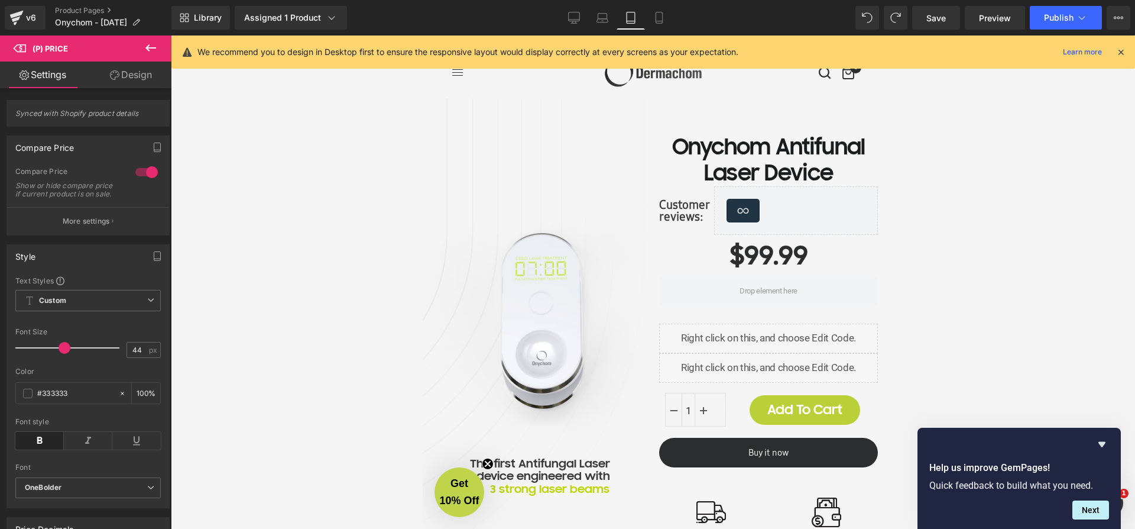
click at [136, 75] on link "Design" at bounding box center [131, 75] width 86 height 27
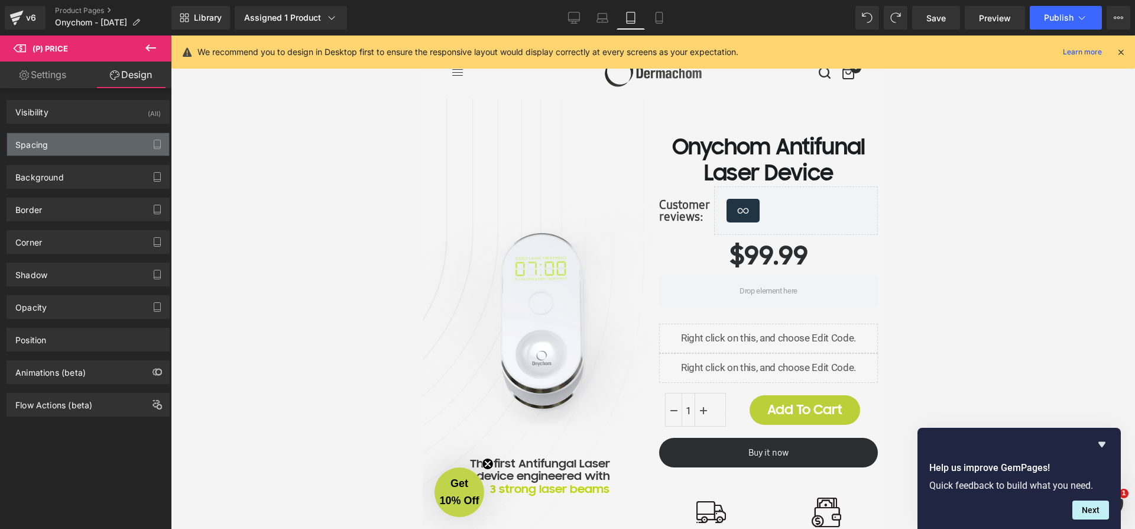
click at [109, 140] on div "Spacing" at bounding box center [88, 144] width 162 height 22
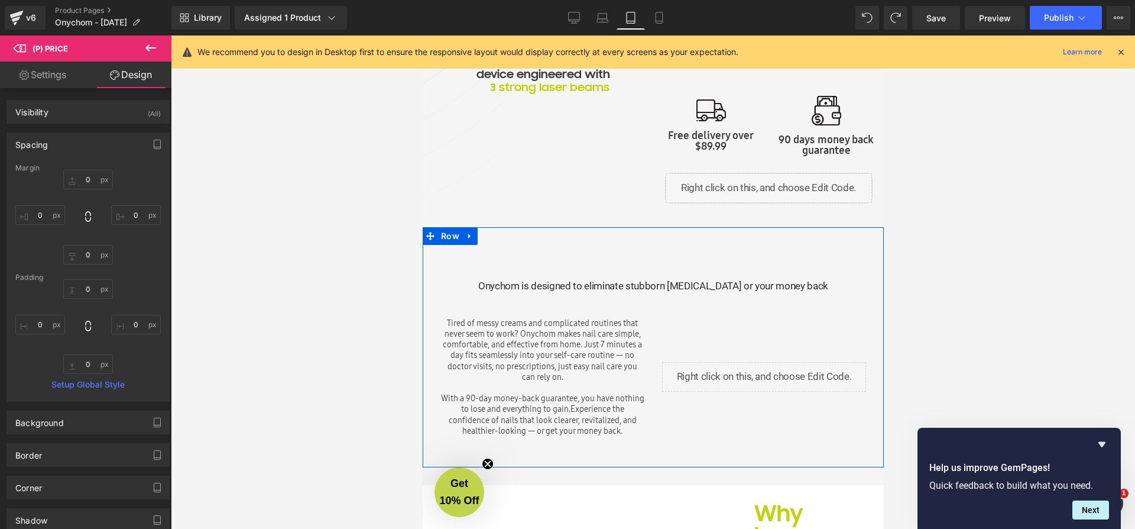
scroll to position [504, 0]
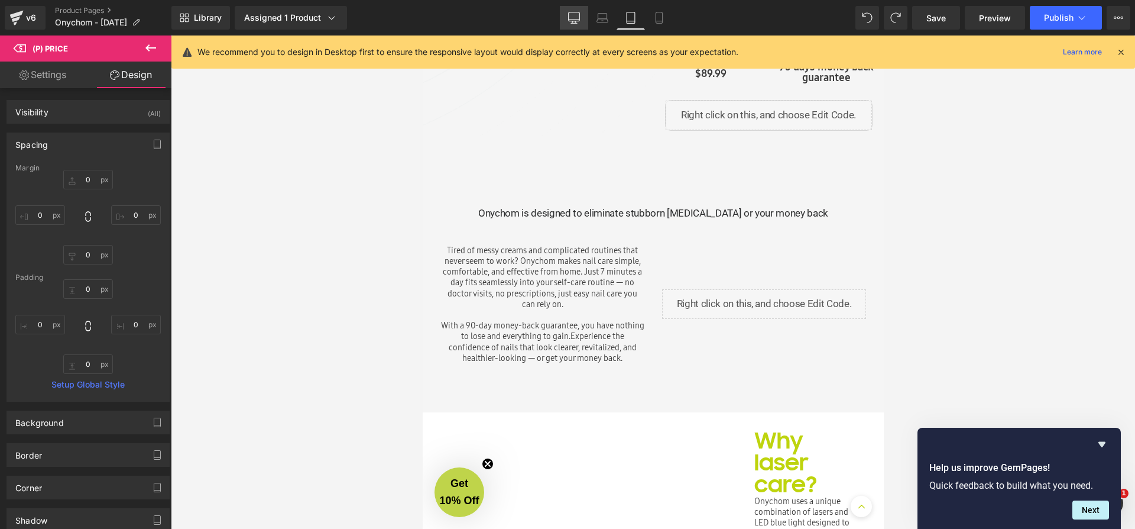
click at [577, 17] on icon at bounding box center [574, 18] width 12 height 12
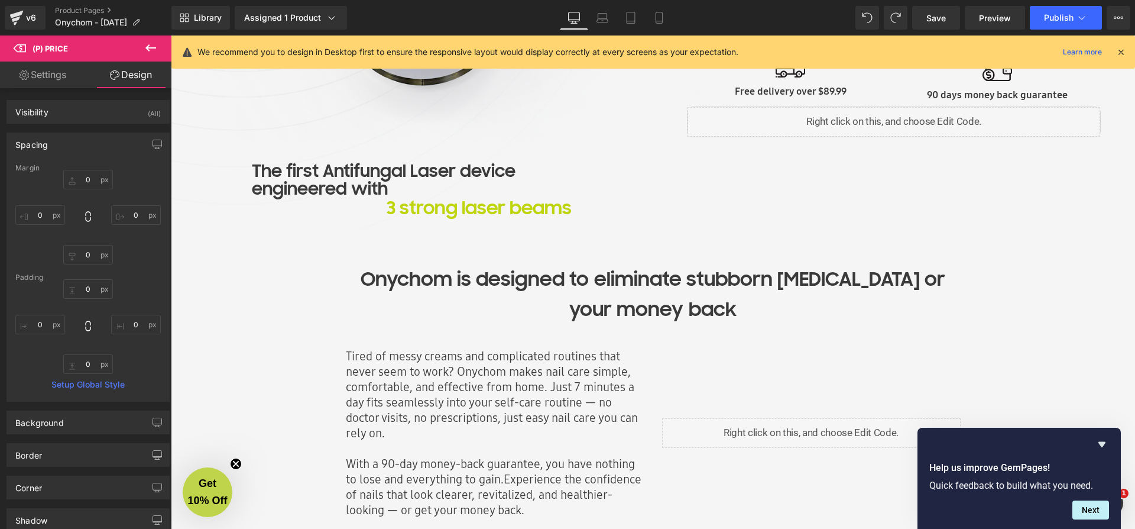
scroll to position [160, 0]
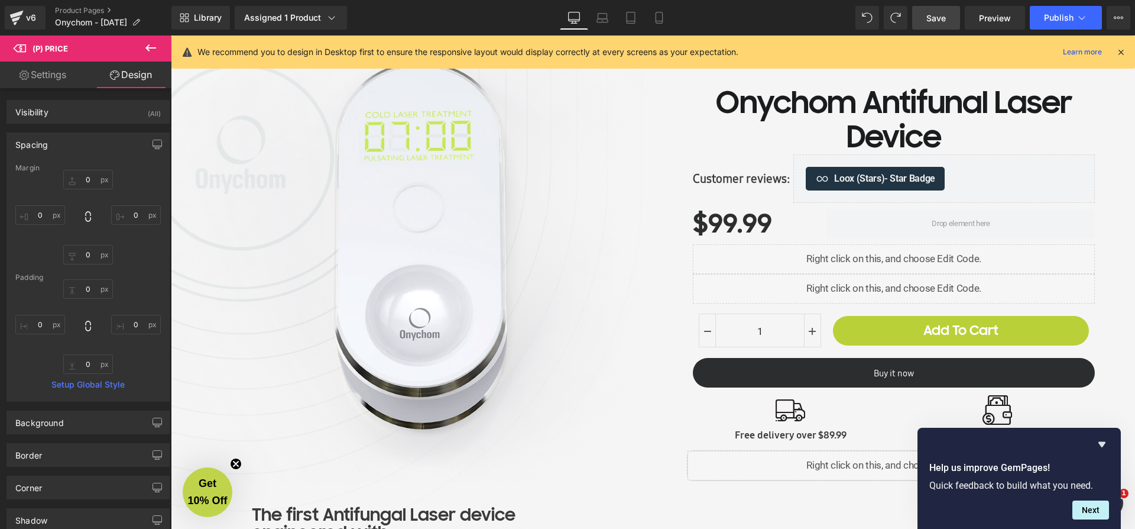
click at [934, 22] on span "Save" at bounding box center [937, 18] width 20 height 12
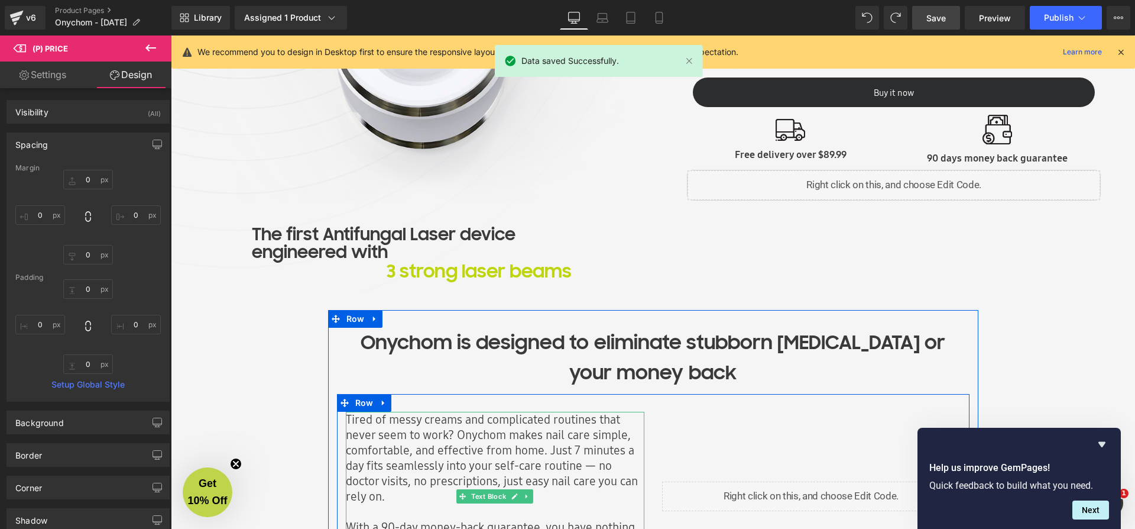
scroll to position [533, 0]
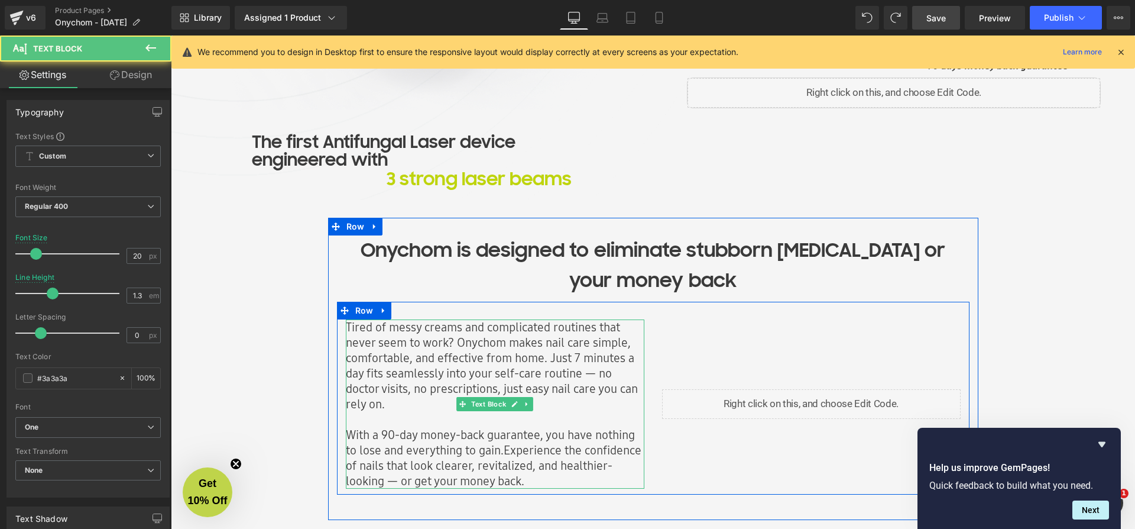
click at [524, 482] on div "With a 90-day money-back guarantee, you have nothing to lose and everything to …" at bounding box center [495, 458] width 299 height 62
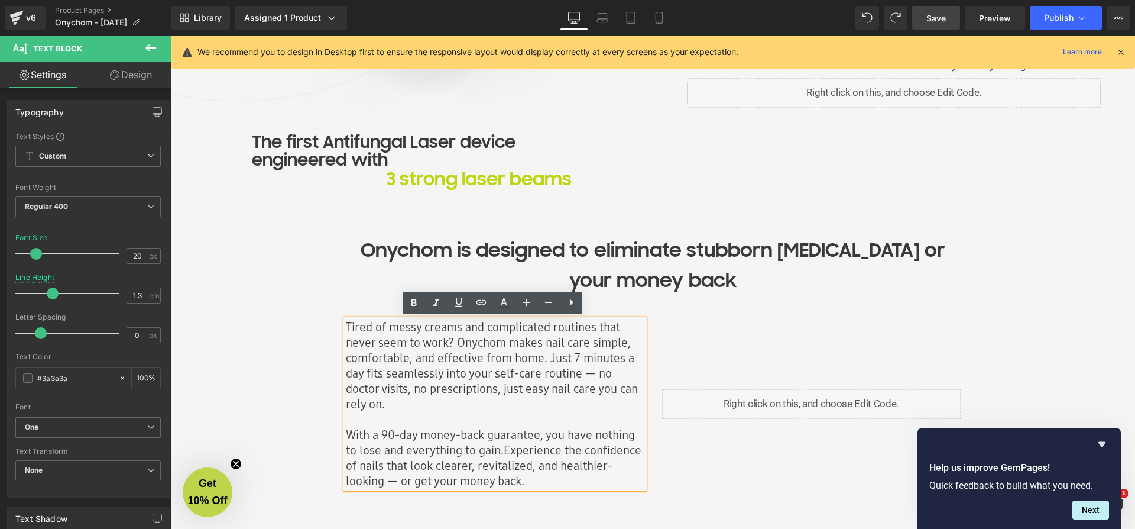
drag, startPoint x: 528, startPoint y: 481, endPoint x: 344, endPoint y: 324, distance: 242.5
click at [346, 323] on div "Tired of messy creams and complicated routines that never seem to work? Onychom…" at bounding box center [495, 403] width 299 height 169
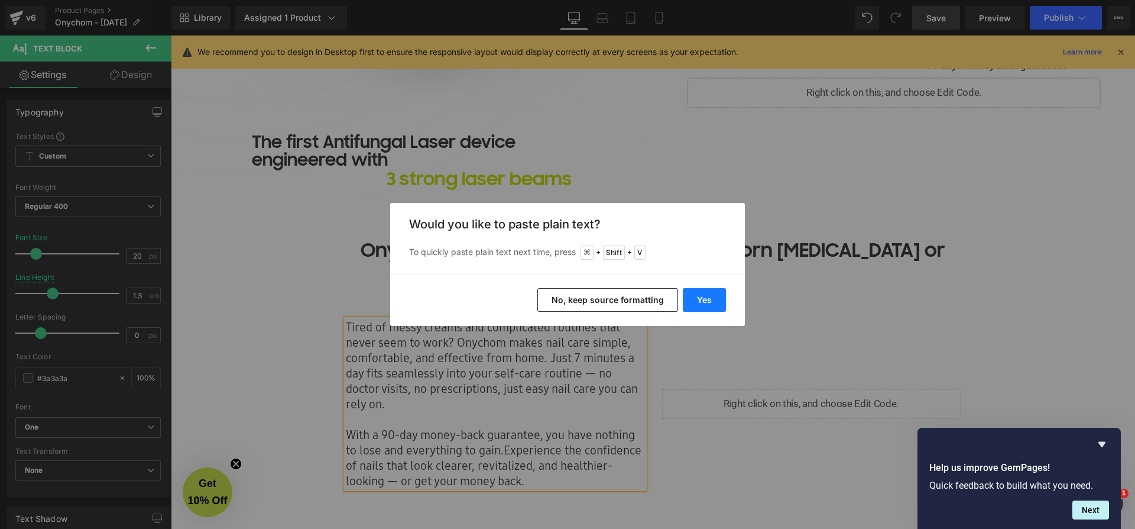
click at [708, 296] on button "Yes" at bounding box center [704, 300] width 43 height 24
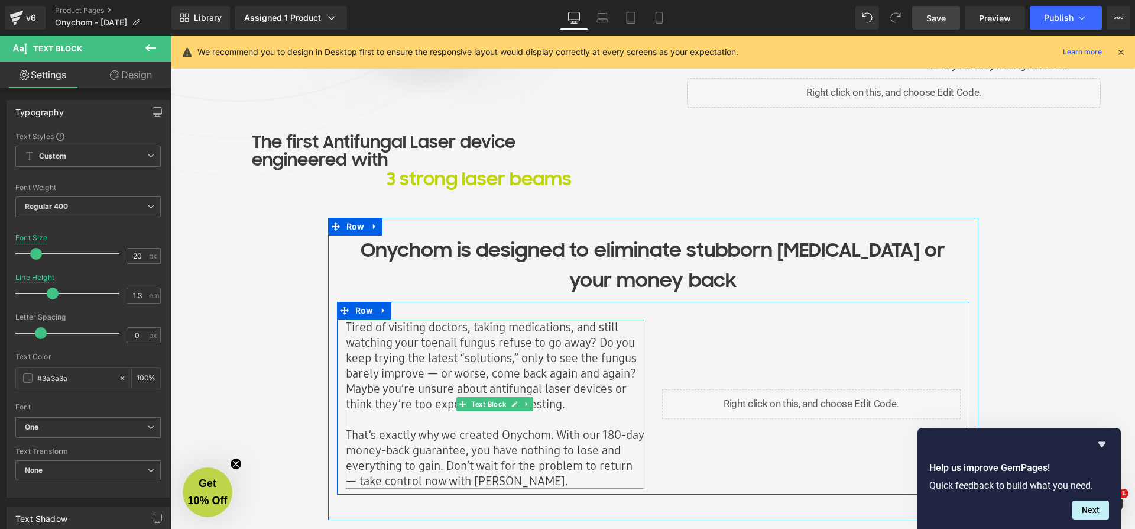
click at [445, 454] on div "That’s exactly why we created Onychom. With our 180-day money-back guarantee, y…" at bounding box center [495, 458] width 299 height 62
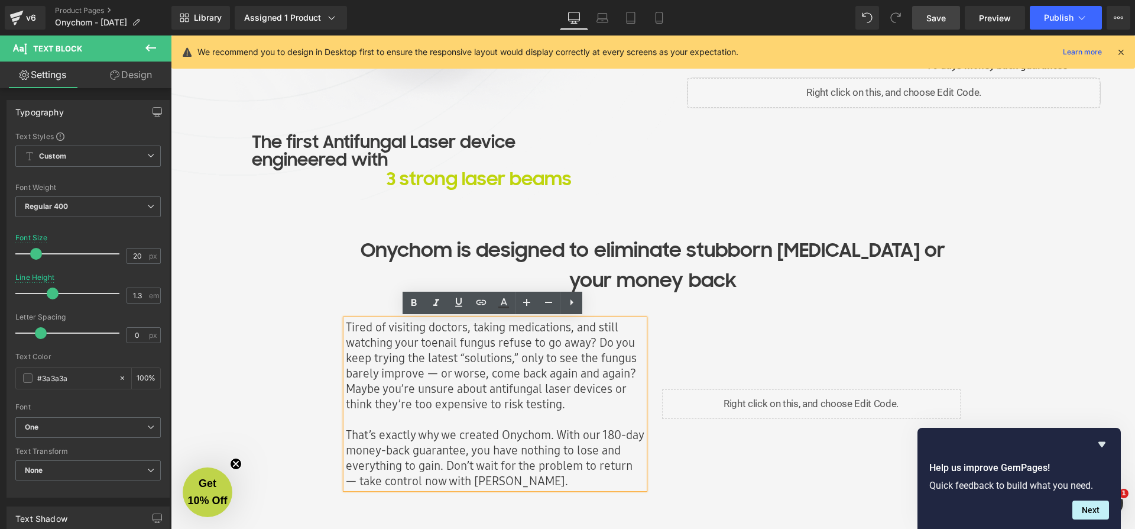
click at [385, 326] on div "Tired of visiting doctors, taking medications, and still watching your toenail …" at bounding box center [495, 403] width 299 height 169
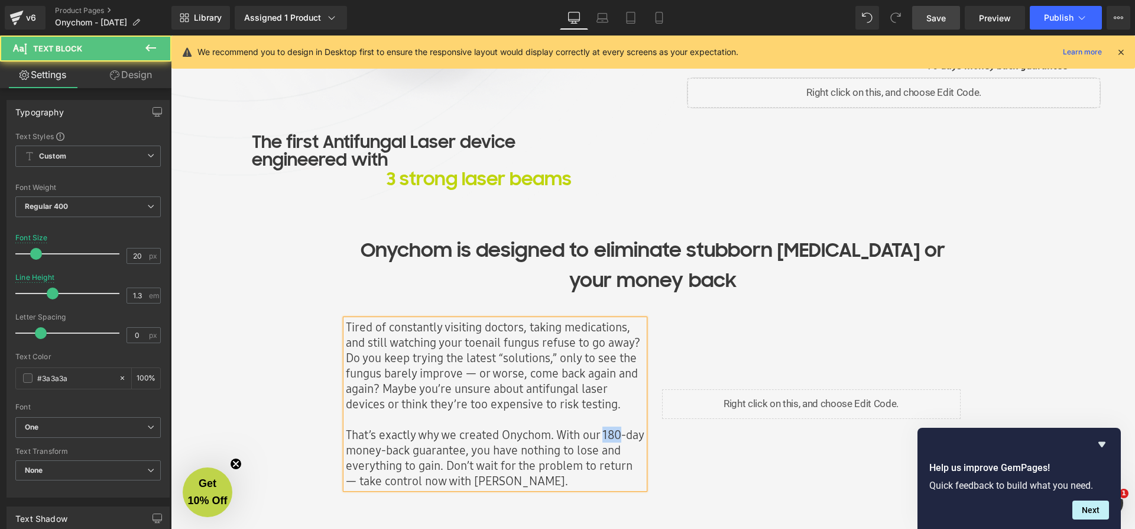
drag, startPoint x: 619, startPoint y: 435, endPoint x: 603, endPoint y: 433, distance: 16.7
click at [603, 433] on div "That’s exactly why we created Onychom. With our 180-day money-back guarantee, y…" at bounding box center [495, 458] width 299 height 62
click at [356, 480] on div "That’s exactly why we created Onychom. With our 90-day money-back guarantee, yo…" at bounding box center [495, 458] width 299 height 62
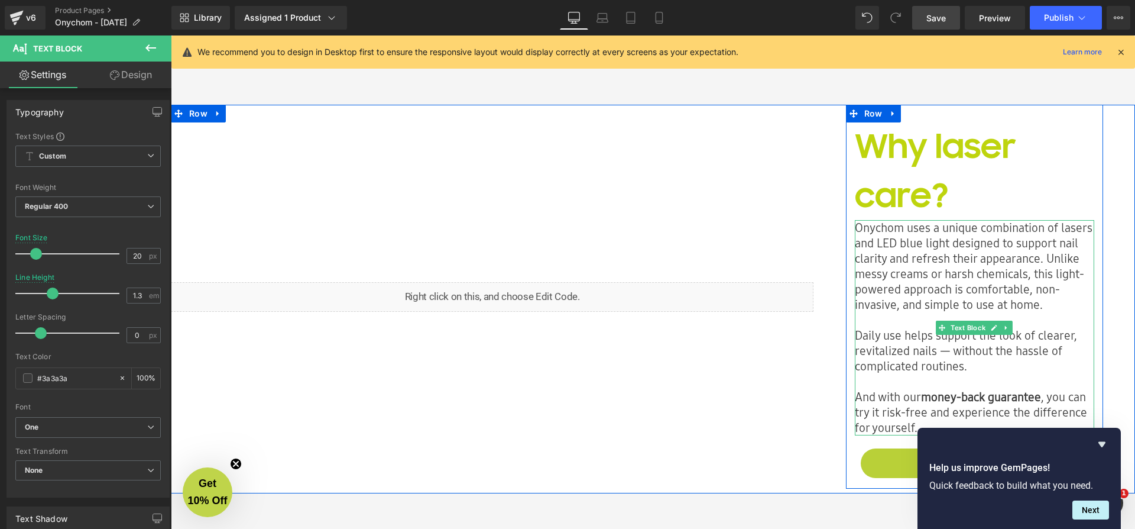
scroll to position [1014, 0]
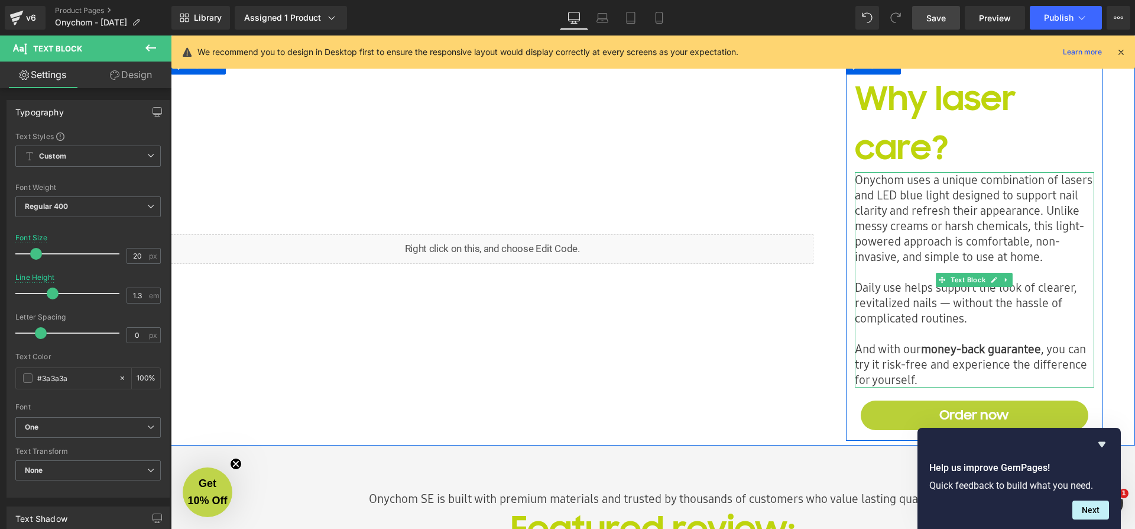
click at [944, 363] on p "And with our money-back guarantee , you can try it risk-free and experience the…" at bounding box center [974, 364] width 239 height 46
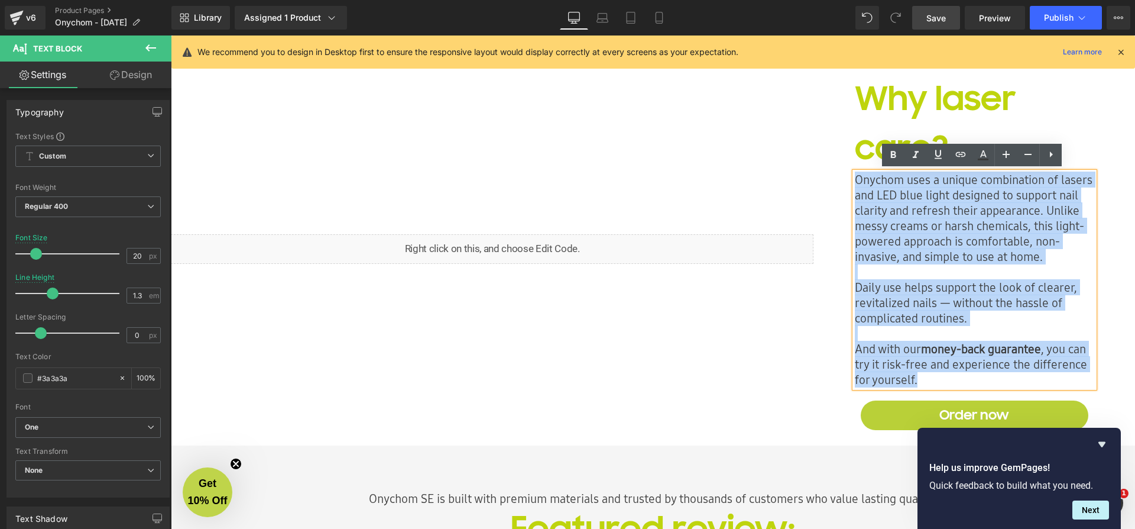
drag, startPoint x: 979, startPoint y: 377, endPoint x: 856, endPoint y: 182, distance: 230.4
click at [855, 178] on div "Onychom uses a unique combination of lasers and LED blue light designed to supp…" at bounding box center [974, 279] width 239 height 215
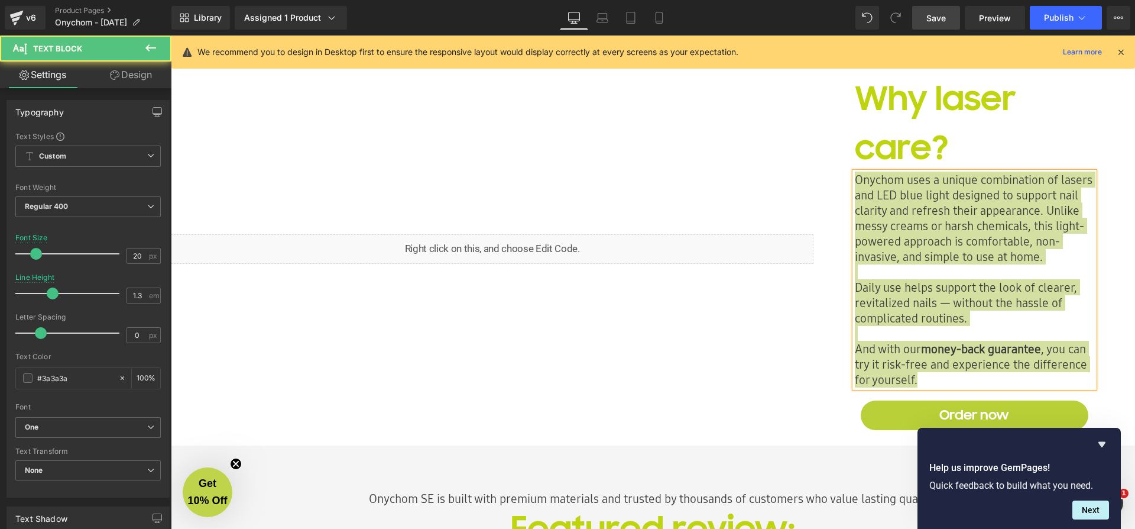
drag, startPoint x: 261, startPoint y: 417, endPoint x: 947, endPoint y: 225, distance: 712.5
click at [947, 225] on p "Onychom uses a unique combination of lasers and LED blue light designed to supp…" at bounding box center [974, 226] width 239 height 108
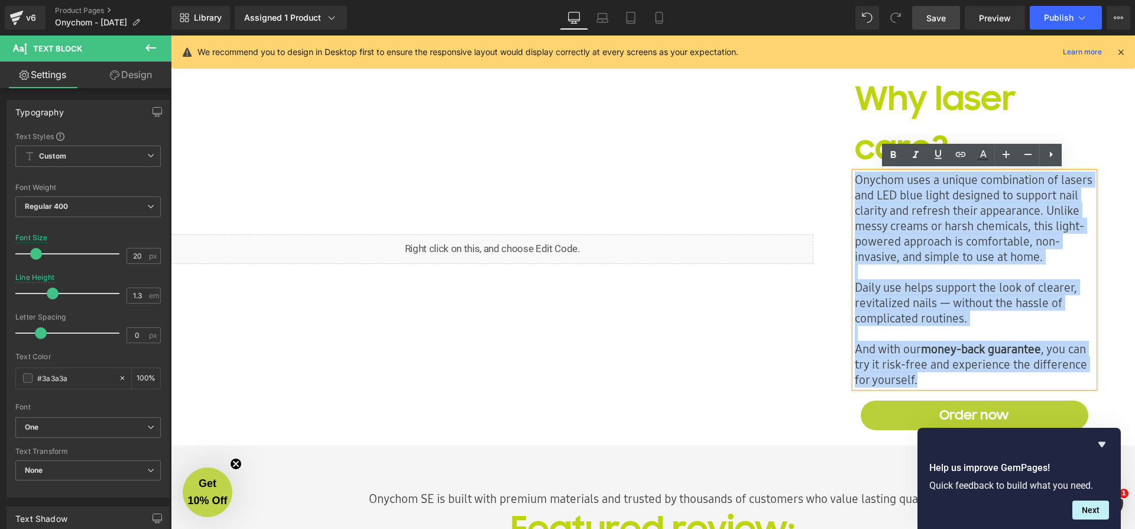
click at [929, 253] on p "Onychom uses a unique combination of lasers and LED blue light designed to supp…" at bounding box center [974, 226] width 239 height 108
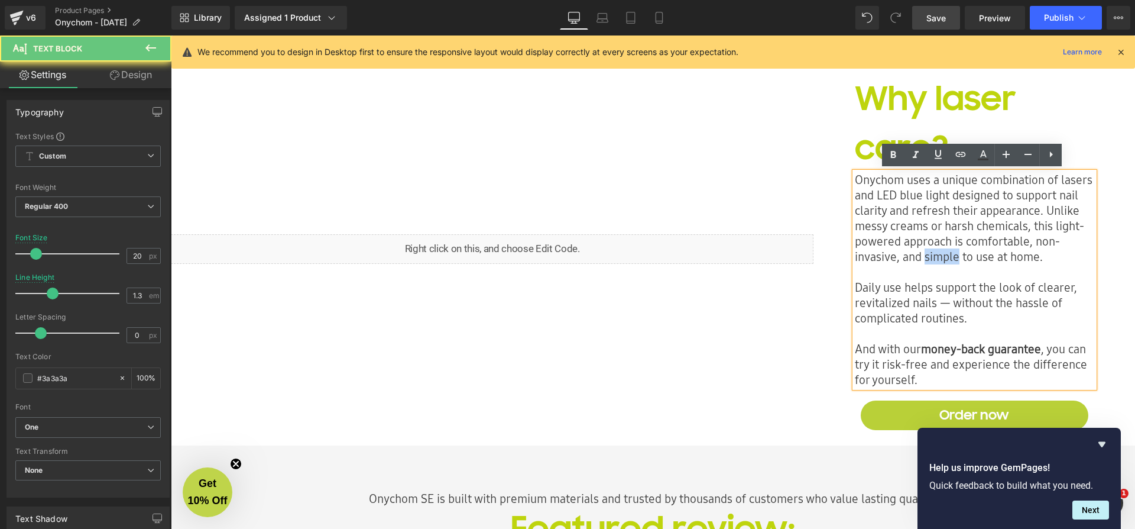
click at [929, 253] on p "Onychom uses a unique combination of lasers and LED blue light designed to supp…" at bounding box center [974, 226] width 239 height 108
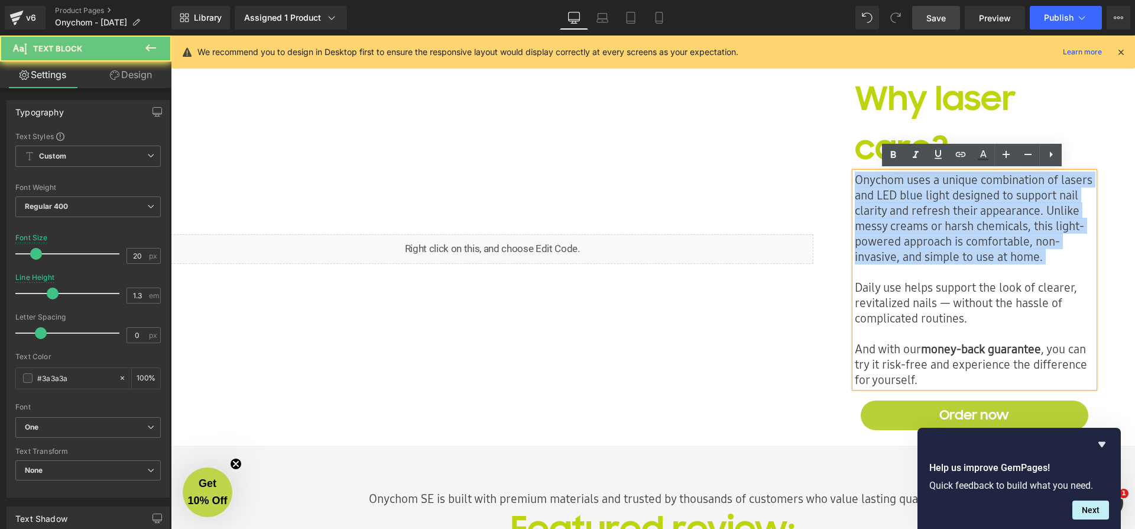
click at [929, 252] on p "Onychom uses a unique combination of lasers and LED blue light designed to supp…" at bounding box center [974, 226] width 239 height 108
click at [928, 253] on p "Onychom uses a unique combination of lasers and LED blue light designed to supp…" at bounding box center [974, 226] width 239 height 108
click at [928, 252] on p "Onychom uses a unique combination of lasers and LED blue light designed to supp…" at bounding box center [974, 226] width 239 height 108
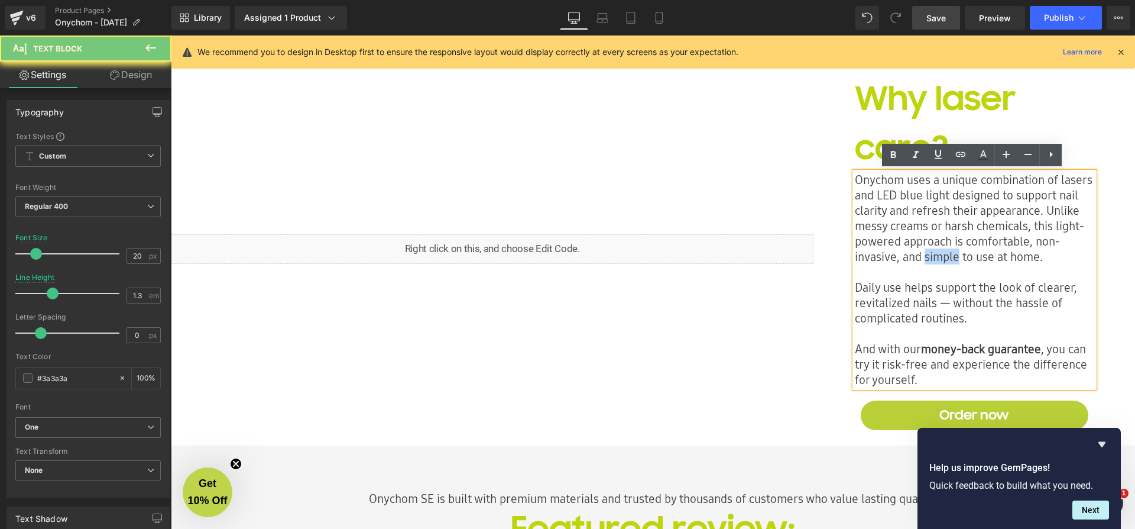
click at [928, 252] on p "Onychom uses a unique combination of lasers and LED blue light designed to supp…" at bounding box center [974, 226] width 239 height 108
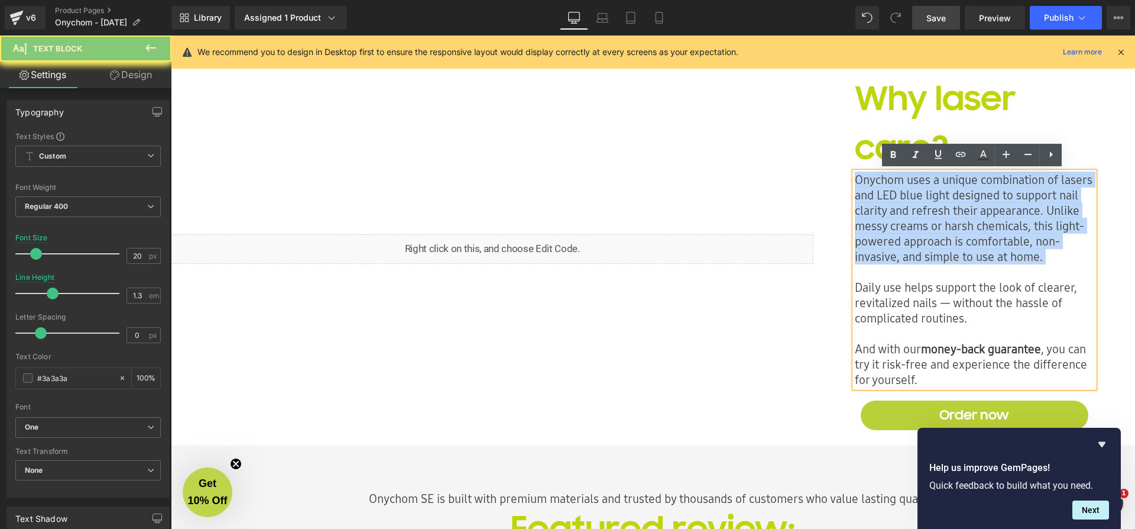
click at [928, 251] on p "Onychom uses a unique combination of lasers and LED blue light designed to supp…" at bounding box center [974, 226] width 239 height 108
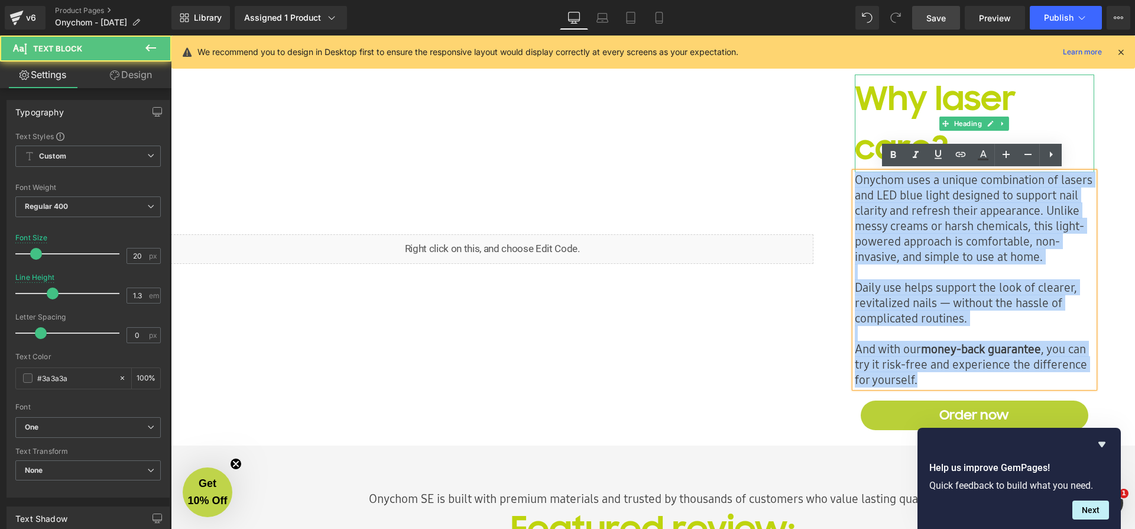
drag, startPoint x: 976, startPoint y: 379, endPoint x: 866, endPoint y: 156, distance: 248.3
click at [866, 156] on div "Why laser care? Heading Onychom uses a unique combination of lasers and LED blu…" at bounding box center [974, 255] width 257 height 360
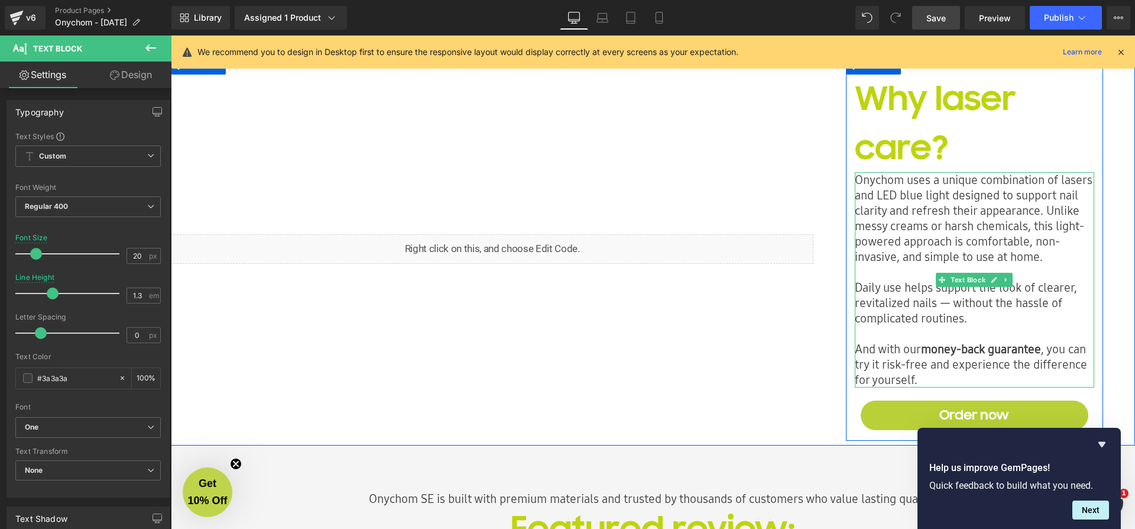
click at [974, 378] on p "And with our money-back guarantee , you can try it risk-free and experience the…" at bounding box center [974, 364] width 239 height 46
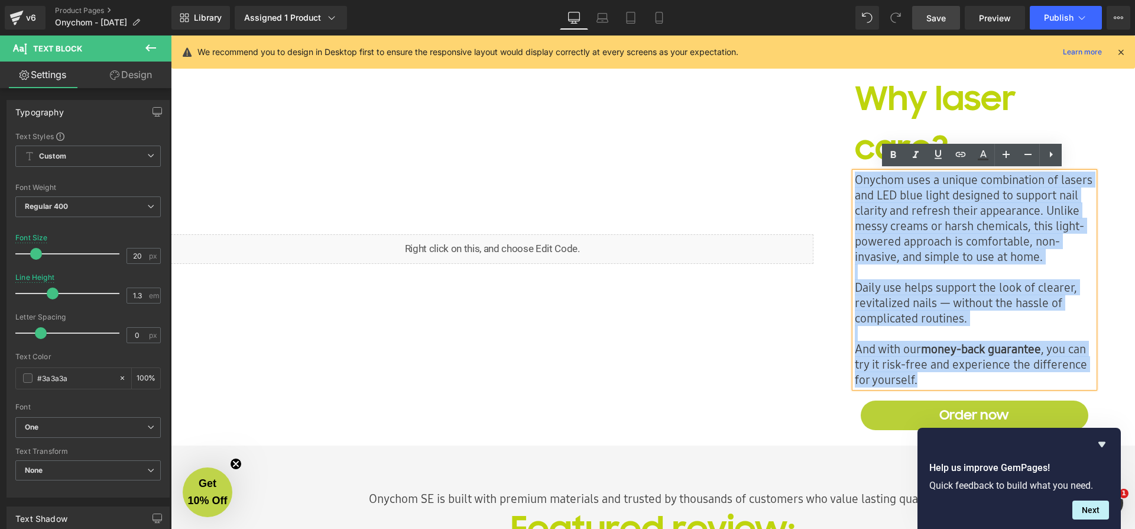
drag, startPoint x: 978, startPoint y: 378, endPoint x: 878, endPoint y: 215, distance: 190.9
click at [855, 175] on div "Onychom uses a unique combination of lasers and LED blue light designed to supp…" at bounding box center [974, 279] width 239 height 215
click at [996, 250] on p "Onychom uses a unique combination of lasers and LED blue light designed to supp…" at bounding box center [974, 226] width 239 height 108
drag, startPoint x: 980, startPoint y: 378, endPoint x: 831, endPoint y: 164, distance: 261.2
click at [831, 164] on div "Why laser care? Heading Onychom uses a unique combination of lasers and LED blu…" at bounding box center [975, 249] width 322 height 384
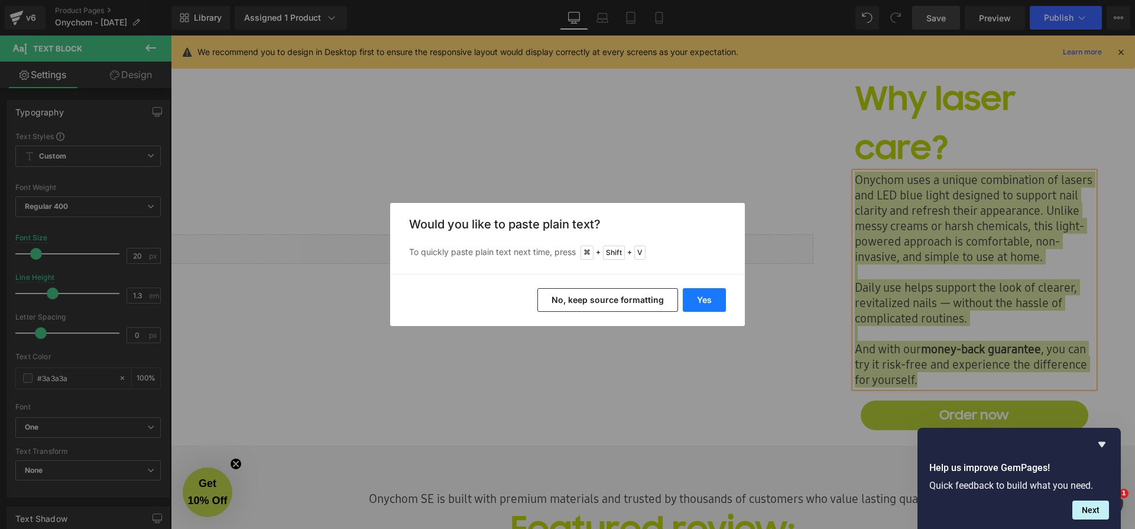
click at [701, 303] on button "Yes" at bounding box center [704, 300] width 43 height 24
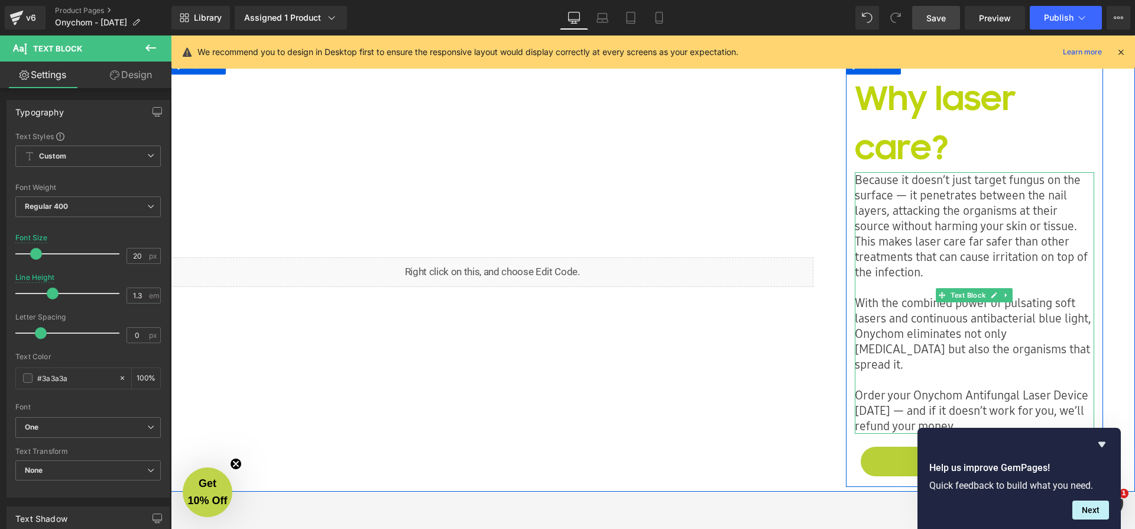
click at [911, 214] on p "Because it doesn’t just target fungus on the surface — it penetrates between th…" at bounding box center [974, 226] width 239 height 108
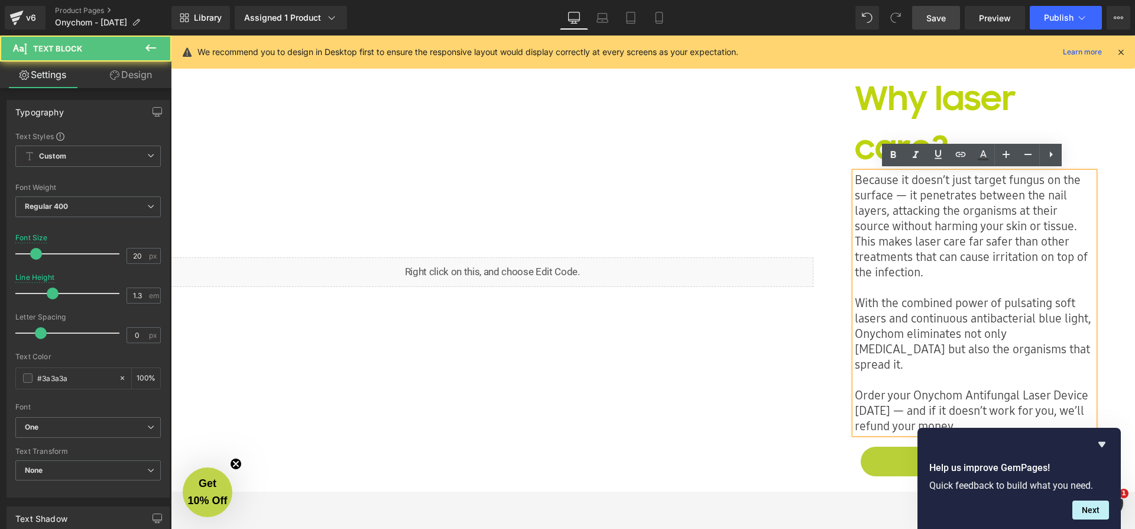
click at [904, 179] on p "Because it doesn’t just target fungus on the surface — it penetrates between th…" at bounding box center [974, 226] width 239 height 108
click at [1082, 224] on p "Because Onychom doesn’t just target fungus on the surface — it penetrates betwe…" at bounding box center [974, 226] width 239 height 108
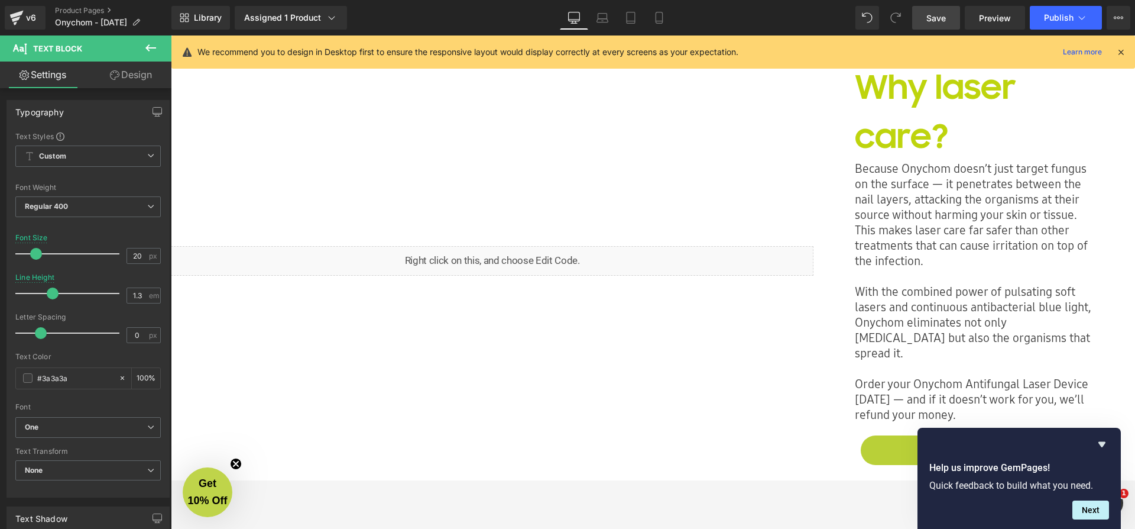
scroll to position [1034, 0]
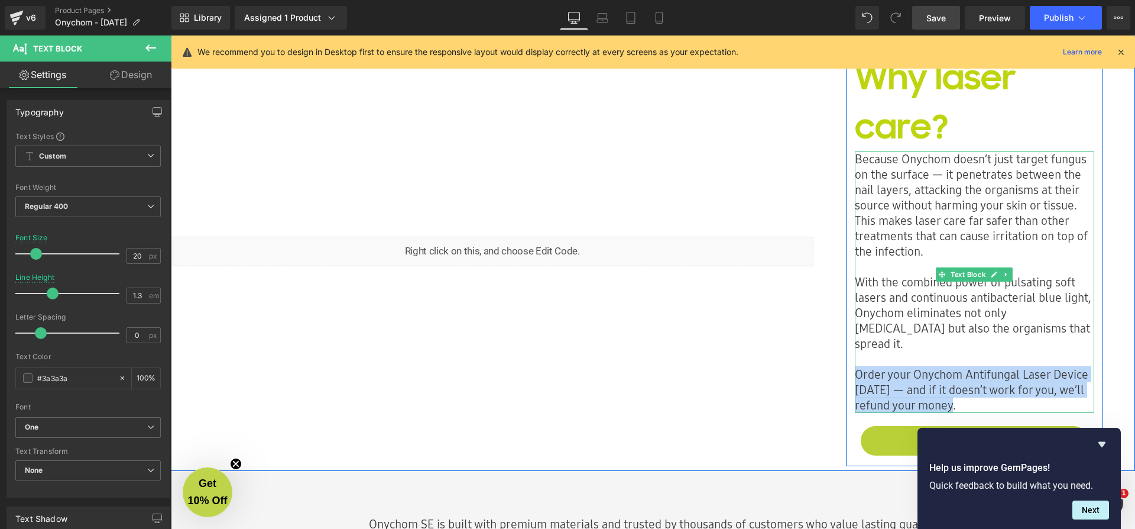
drag, startPoint x: 962, startPoint y: 390, endPoint x: 855, endPoint y: 360, distance: 111.8
click at [855, 360] on div "Because Onychom doesn’t just target fungus on the surface — it penetrates betwe…" at bounding box center [974, 281] width 239 height 261
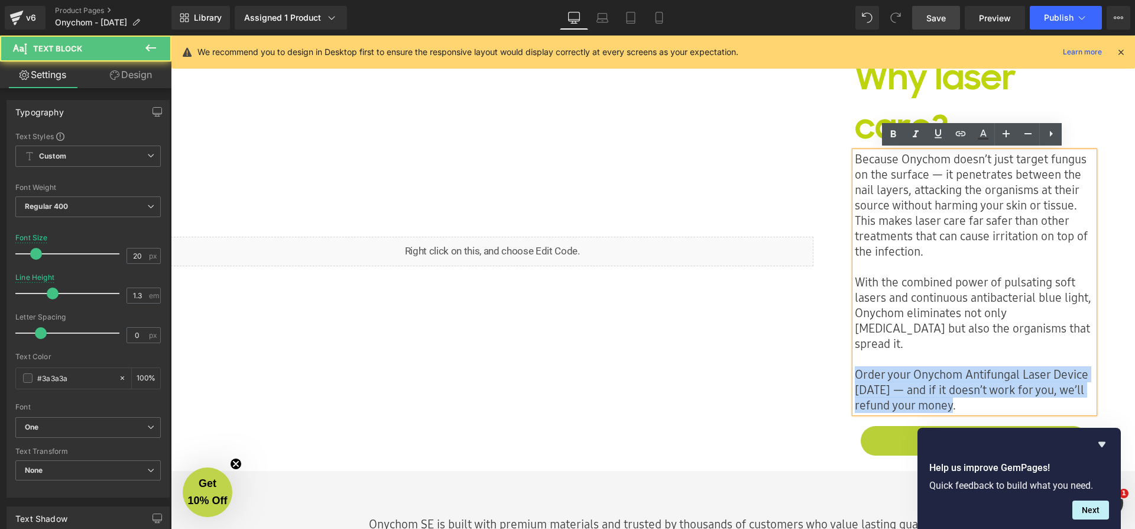
click at [959, 367] on p "Order your Onychom Antifungal Laser Device today — and if it doesn’t work for y…" at bounding box center [974, 390] width 239 height 46
drag, startPoint x: 957, startPoint y: 388, endPoint x: 853, endPoint y: 359, distance: 108.0
click at [855, 367] on p "Order your Onychom Antifungal Laser Device today — and if it doesn’t work for y…" at bounding box center [974, 390] width 239 height 46
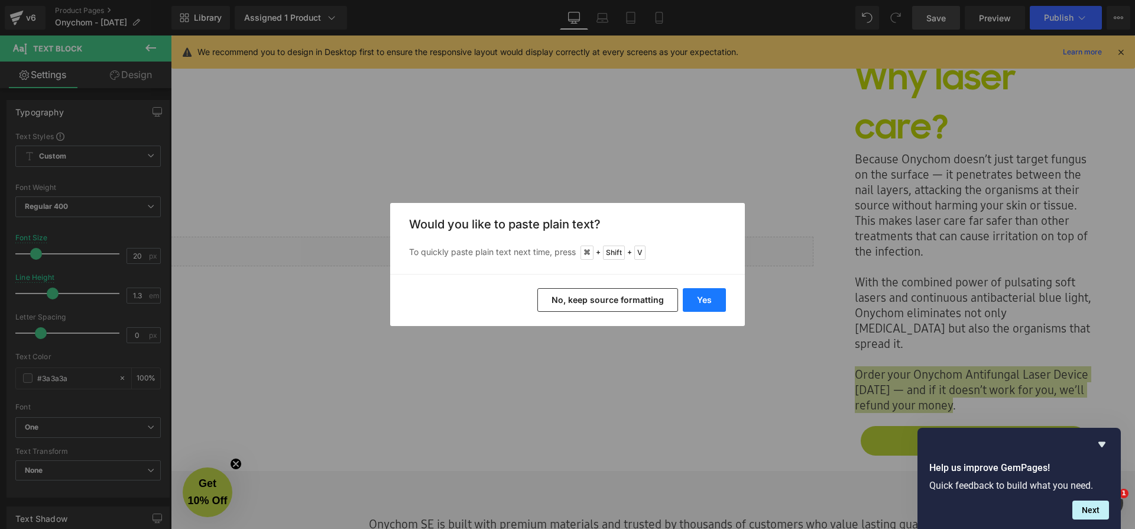
drag, startPoint x: 716, startPoint y: 294, endPoint x: 543, endPoint y: 261, distance: 175.2
click at [716, 294] on button "Yes" at bounding box center [704, 300] width 43 height 24
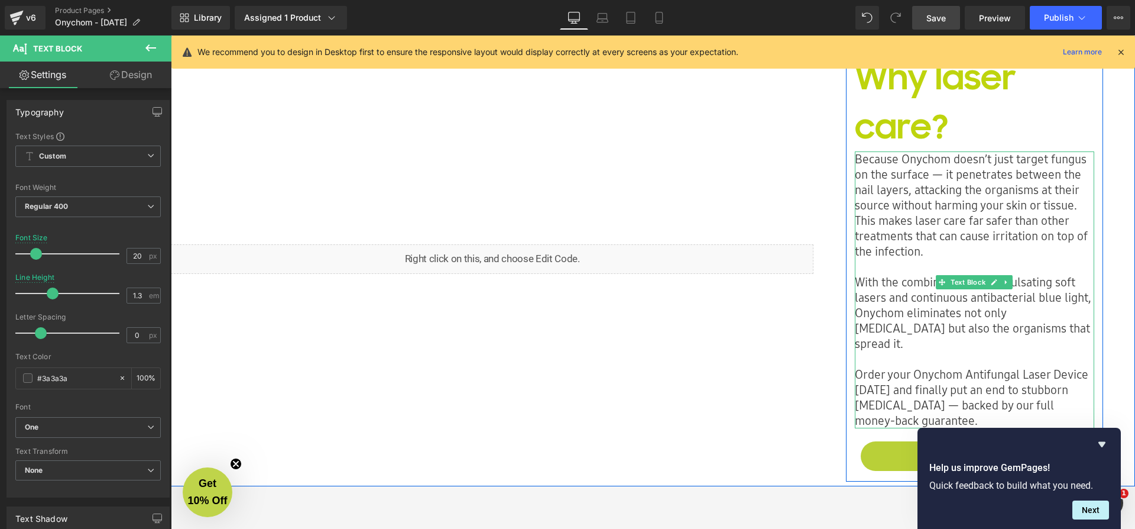
click at [929, 309] on p "With the combined power of pulsating soft lasers and continuous antibacterial b…" at bounding box center [974, 312] width 239 height 77
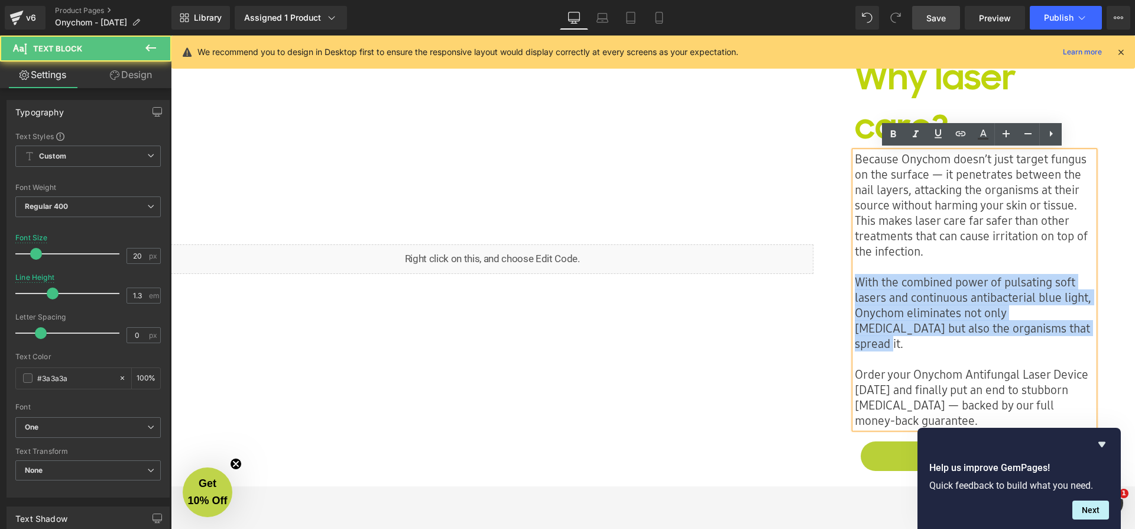
drag, startPoint x: 1030, startPoint y: 327, endPoint x: 854, endPoint y: 284, distance: 180.7
click at [855, 284] on p "With the combined power of pulsating soft lasers and continuous antibacterial b…" at bounding box center [974, 312] width 239 height 77
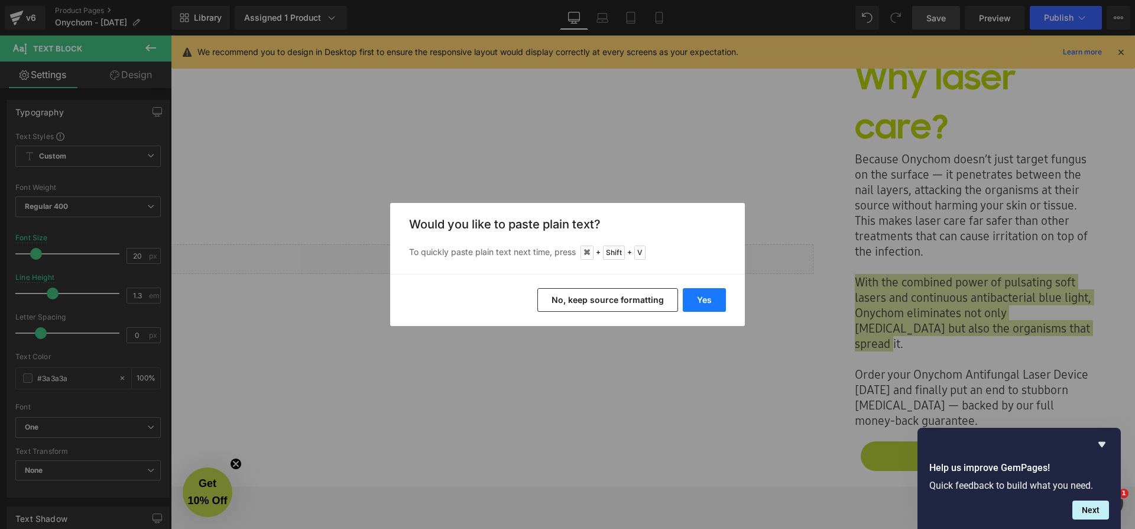
click at [700, 300] on button "Yes" at bounding box center [704, 300] width 43 height 24
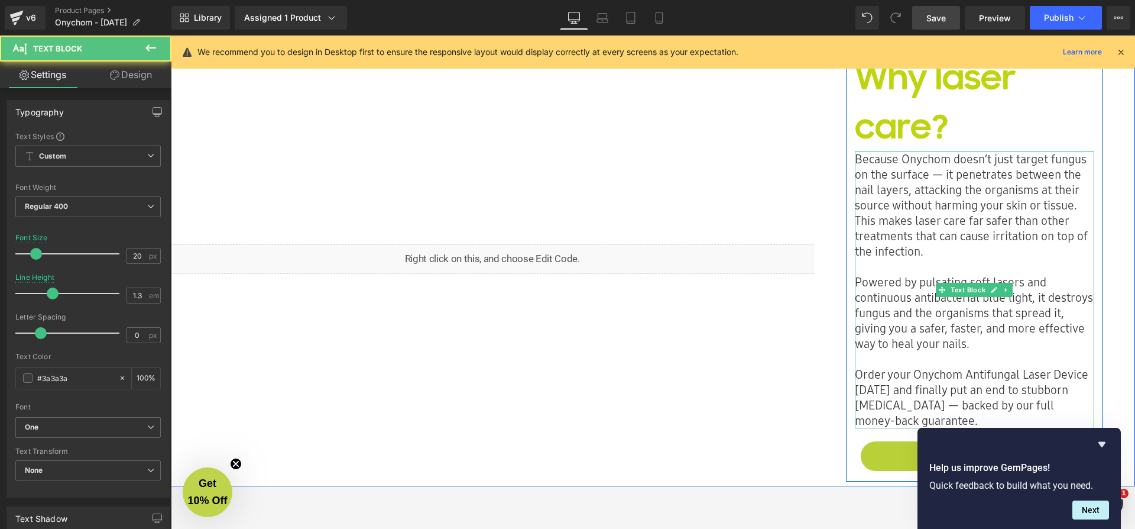
click at [1071, 219] on p "Because Onychom doesn’t just target fungus on the surface — it penetrates betwe…" at bounding box center [974, 205] width 239 height 108
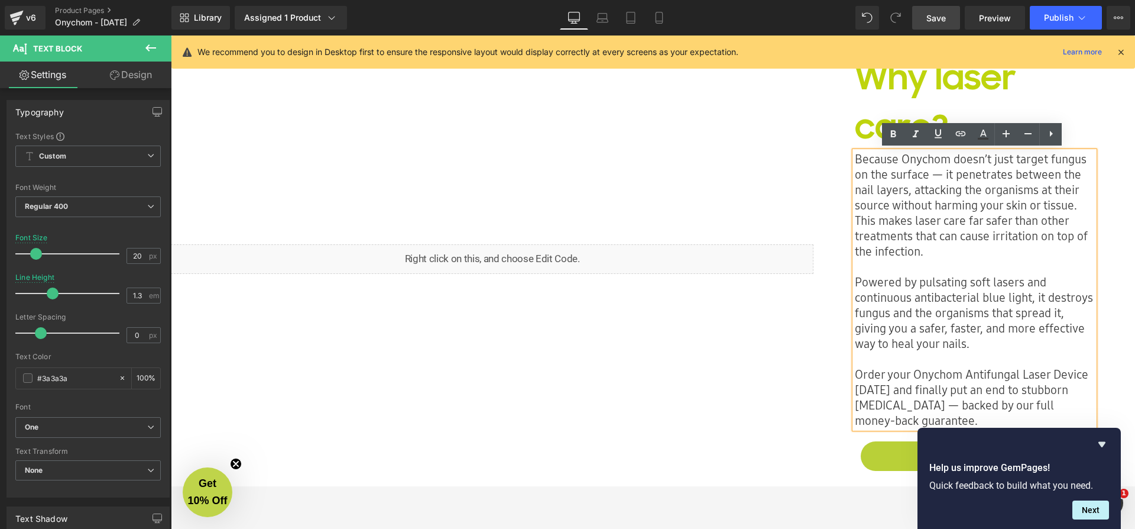
click at [1079, 204] on p "Because Onychom doesn’t just target fungus on the surface — it penetrates betwe…" at bounding box center [974, 205] width 239 height 108
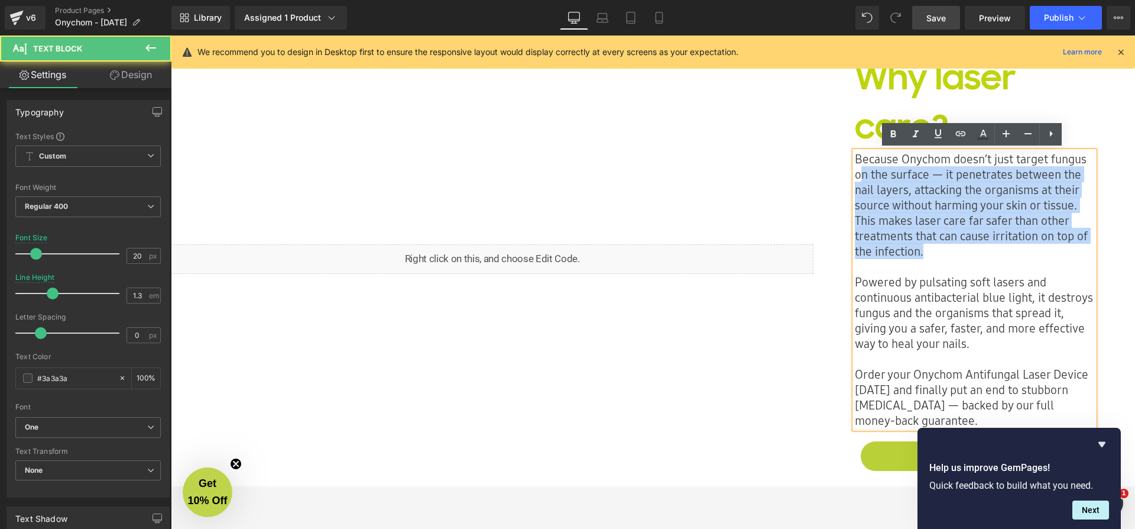
drag, startPoint x: 924, startPoint y: 252, endPoint x: 928, endPoint y: 221, distance: 31.1
click at [860, 169] on p "Because Onychom doesn’t just target fungus on the surface — it penetrates betwe…" at bounding box center [974, 205] width 239 height 108
click at [931, 222] on p "Because Onychom doesn’t just target fungus on the surface — it penetrates betwe…" at bounding box center [974, 205] width 239 height 108
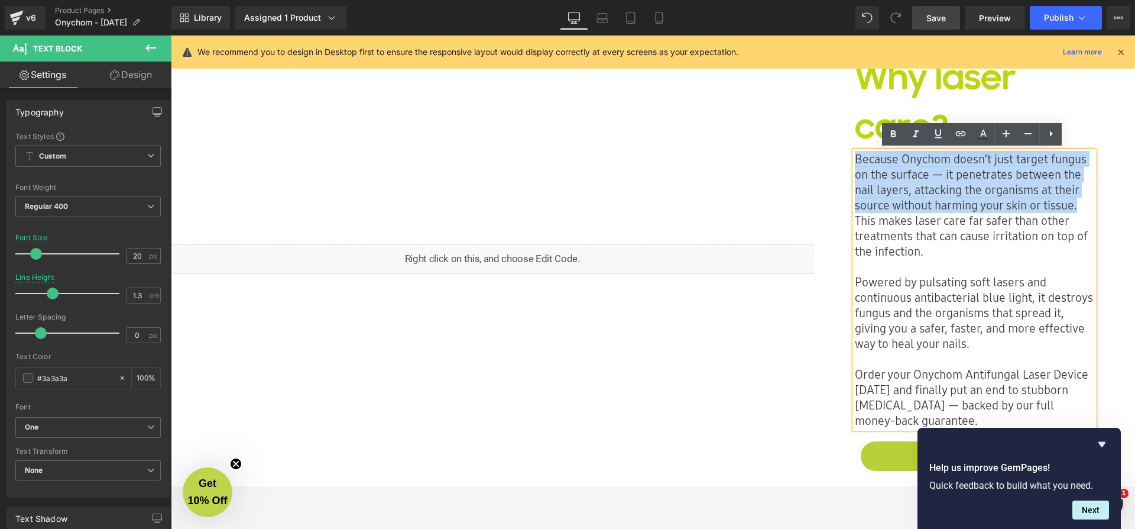
drag, startPoint x: 1077, startPoint y: 205, endPoint x: 852, endPoint y: 156, distance: 229.9
click at [855, 156] on p "Because Onychom doesn’t just target fungus on the surface — it penetrates betwe…" at bounding box center [974, 205] width 239 height 108
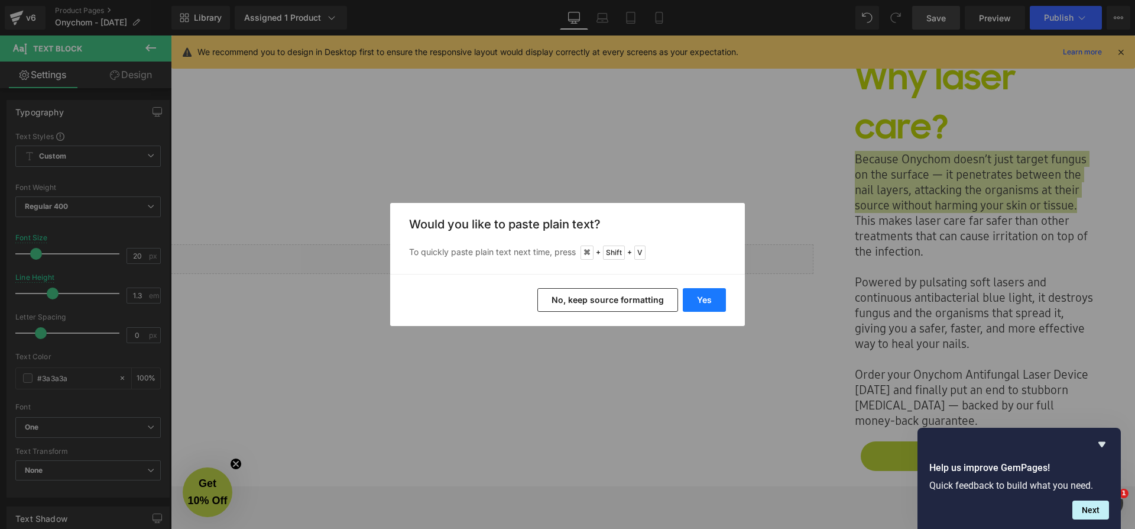
click at [704, 303] on button "Yes" at bounding box center [704, 300] width 43 height 24
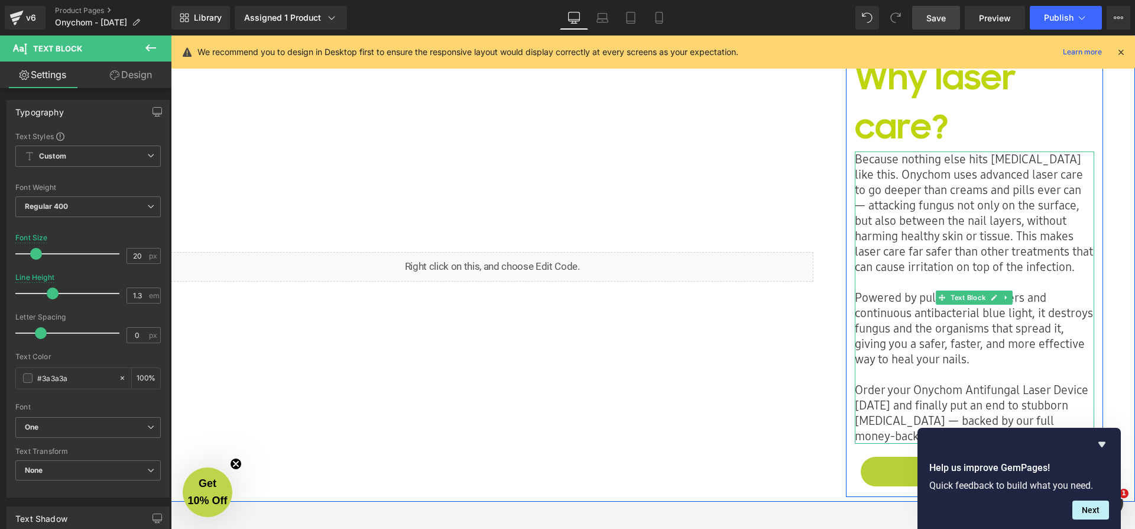
click at [968, 231] on p "Because nothing else hits nail fungus like this. Onychom uses advanced laser ca…" at bounding box center [974, 212] width 239 height 123
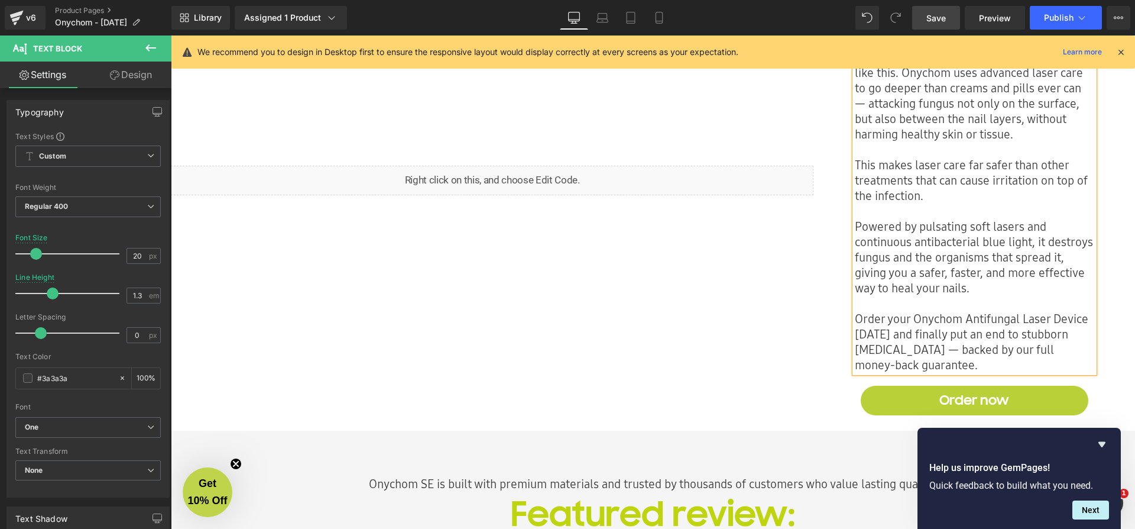
scroll to position [1037, 0]
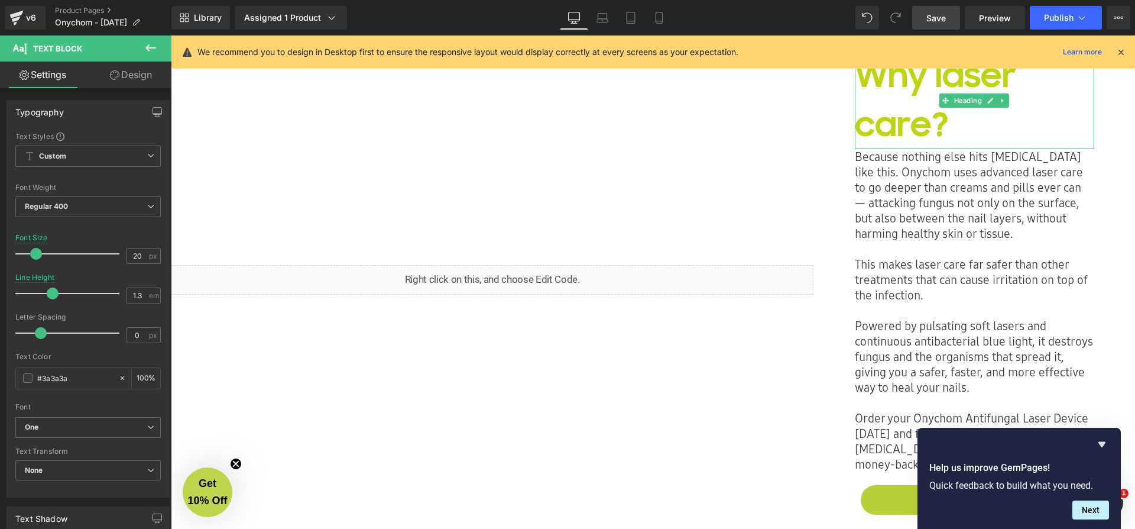
click at [944, 20] on span "Save" at bounding box center [937, 18] width 20 height 12
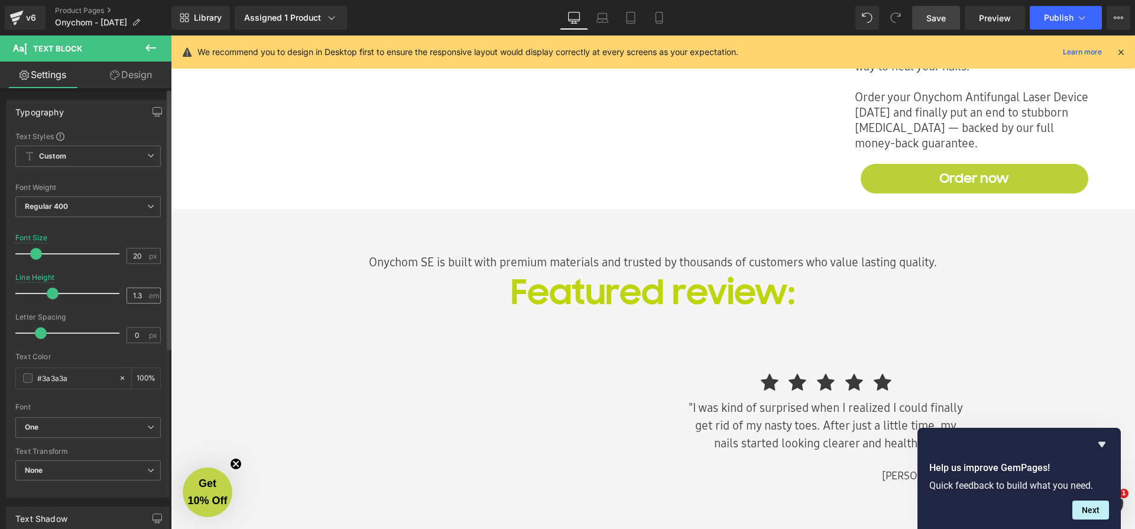
scroll to position [1442, 0]
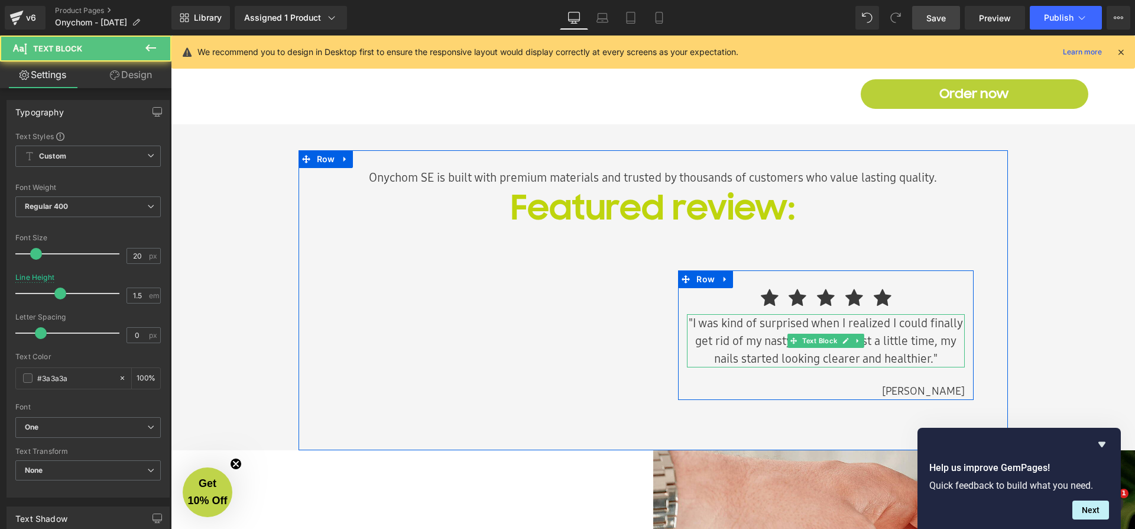
click at [717, 344] on p ""I was kind of surprised when I realized I could finally get rid of my nasty to…" at bounding box center [826, 340] width 278 height 53
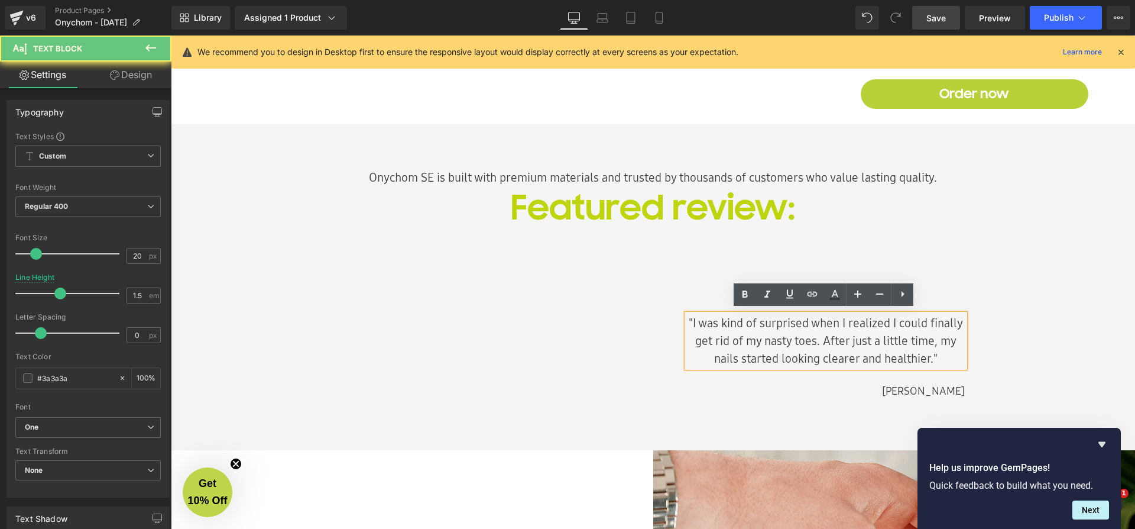
click at [711, 335] on p ""I was kind of surprised when I realized I could finally get rid of my nasty to…" at bounding box center [826, 340] width 278 height 53
click at [811, 317] on p ""I was kind of surprised when I realized I could finally get rid of my nasty to…" at bounding box center [826, 340] width 278 height 53
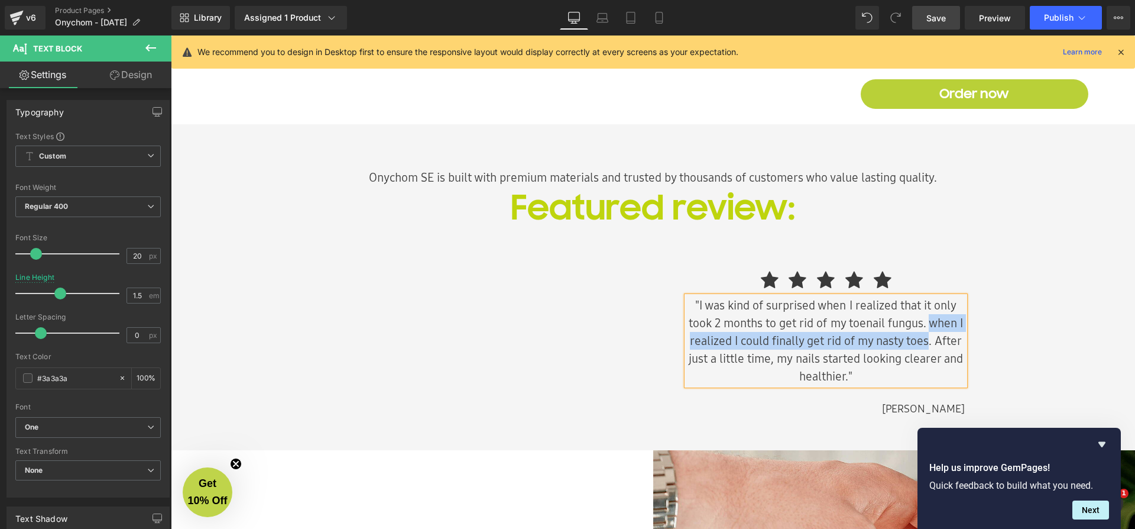
drag, startPoint x: 925, startPoint y: 318, endPoint x: 924, endPoint y: 334, distance: 16.6
click at [924, 334] on p ""I was kind of surprised when I realized that it only took 2 months to get rid …" at bounding box center [826, 340] width 278 height 89
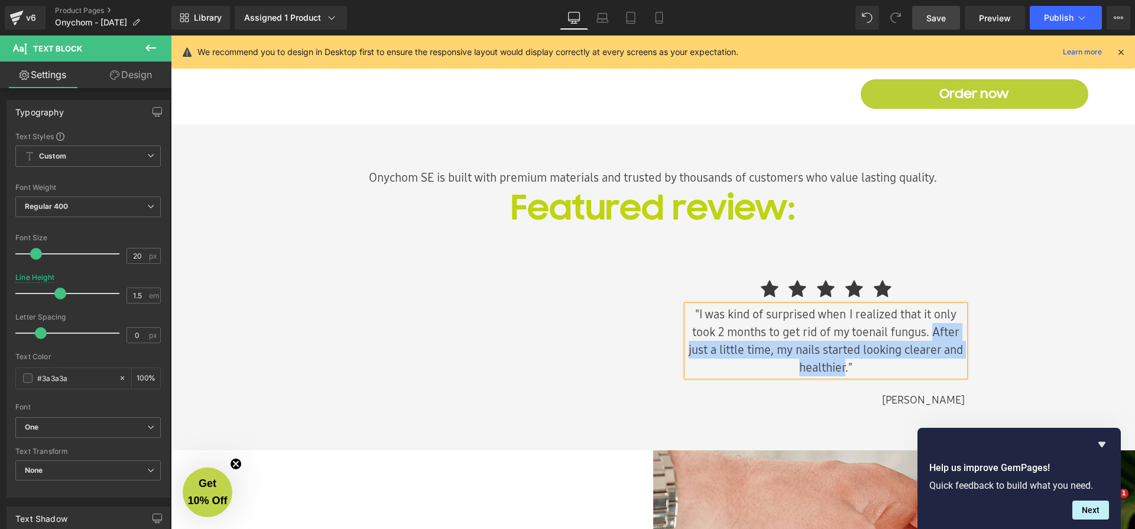
drag, startPoint x: 932, startPoint y: 326, endPoint x: 844, endPoint y: 360, distance: 93.6
click at [844, 360] on p ""I was kind of surprised when I realized that it only took 2 months to get rid …" at bounding box center [826, 340] width 278 height 71
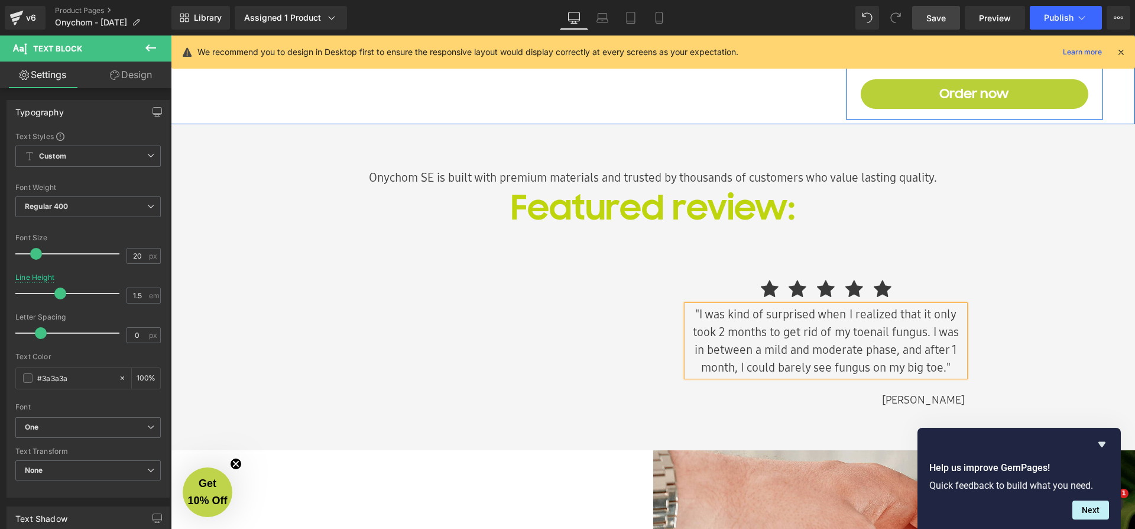
click at [942, 17] on span "Save" at bounding box center [937, 18] width 20 height 12
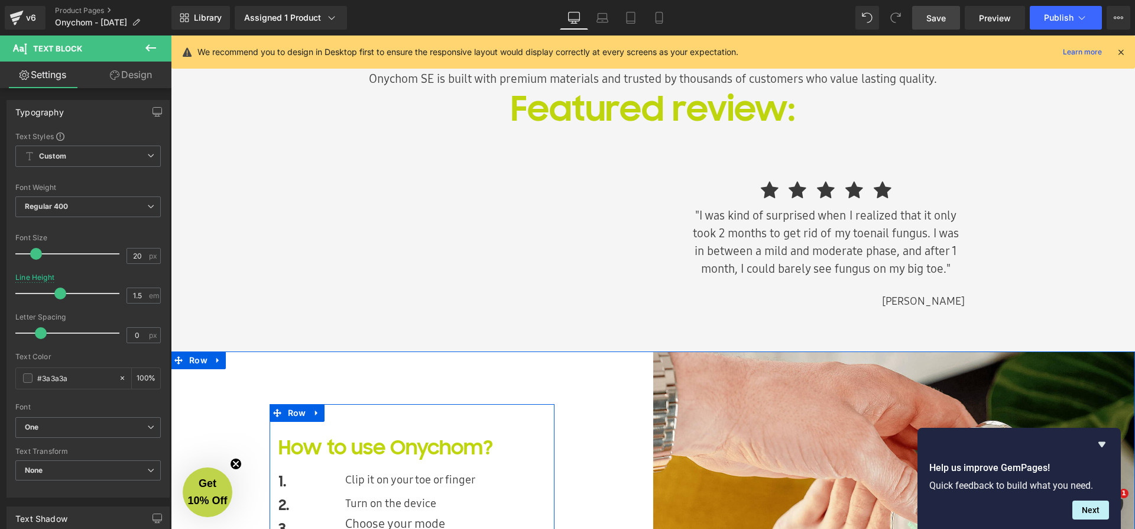
scroll to position [1636, 0]
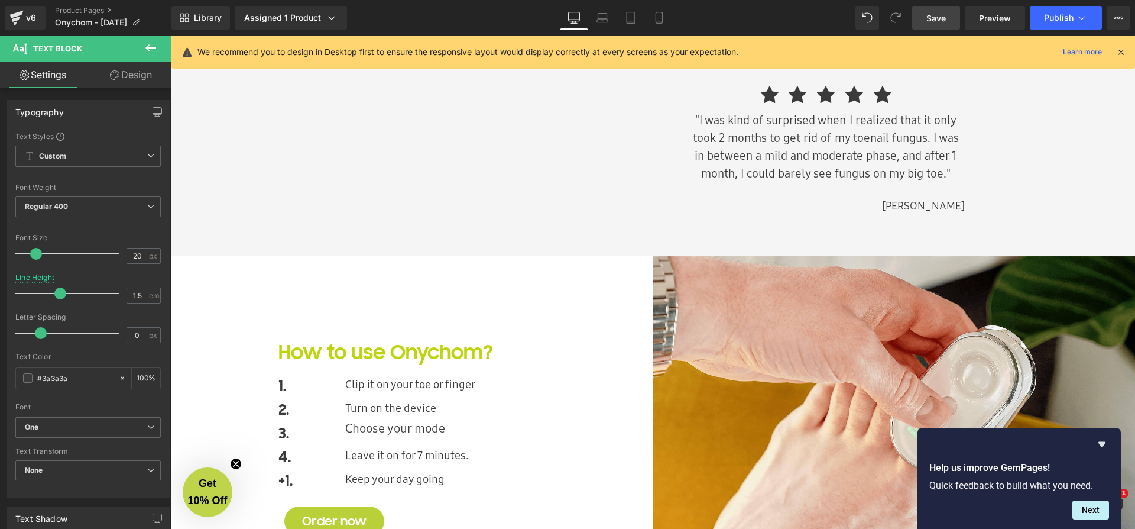
click at [158, 45] on button at bounding box center [150, 48] width 41 height 26
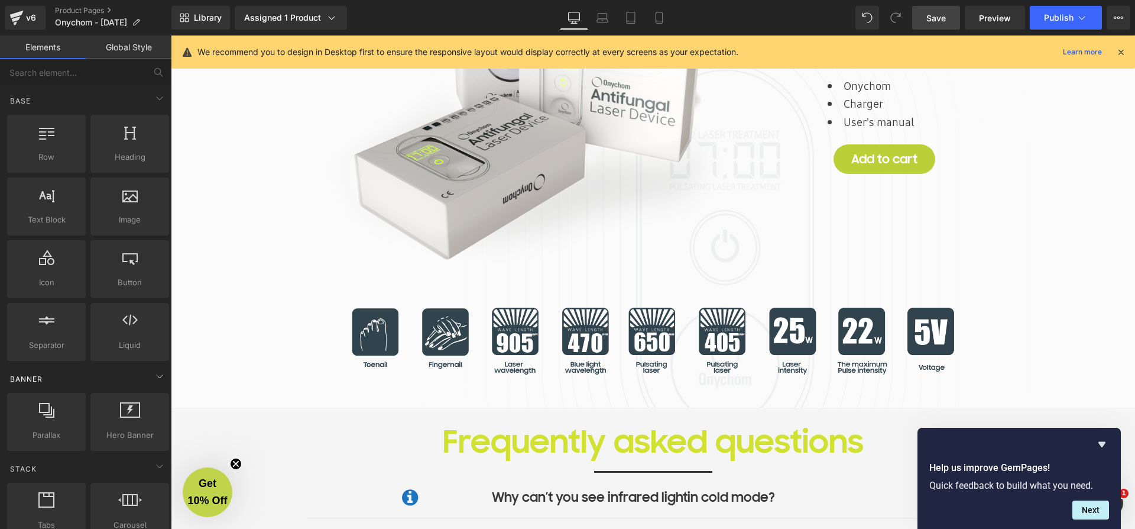
scroll to position [2598, 0]
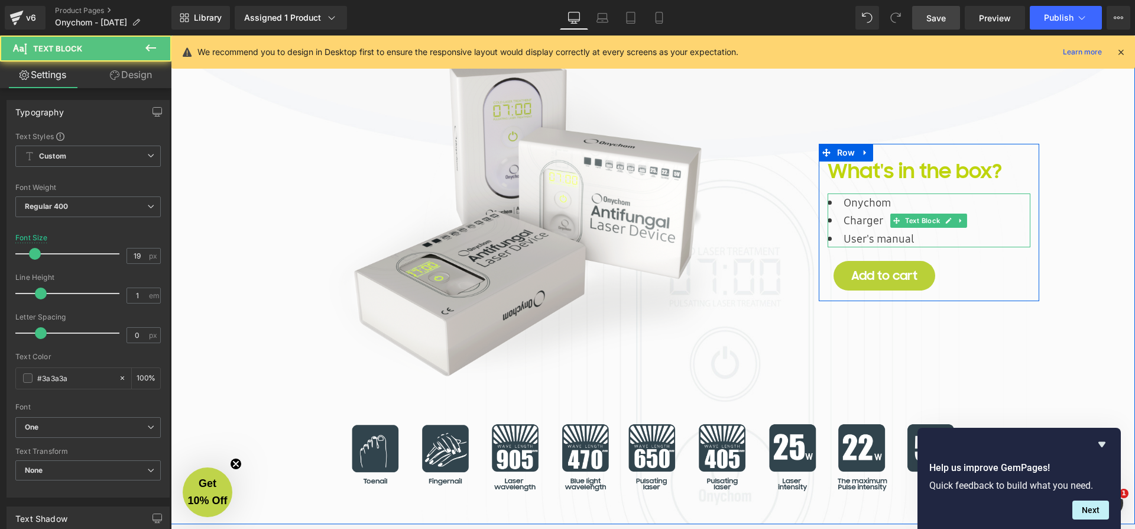
click at [877, 219] on li "Charger" at bounding box center [929, 220] width 203 height 18
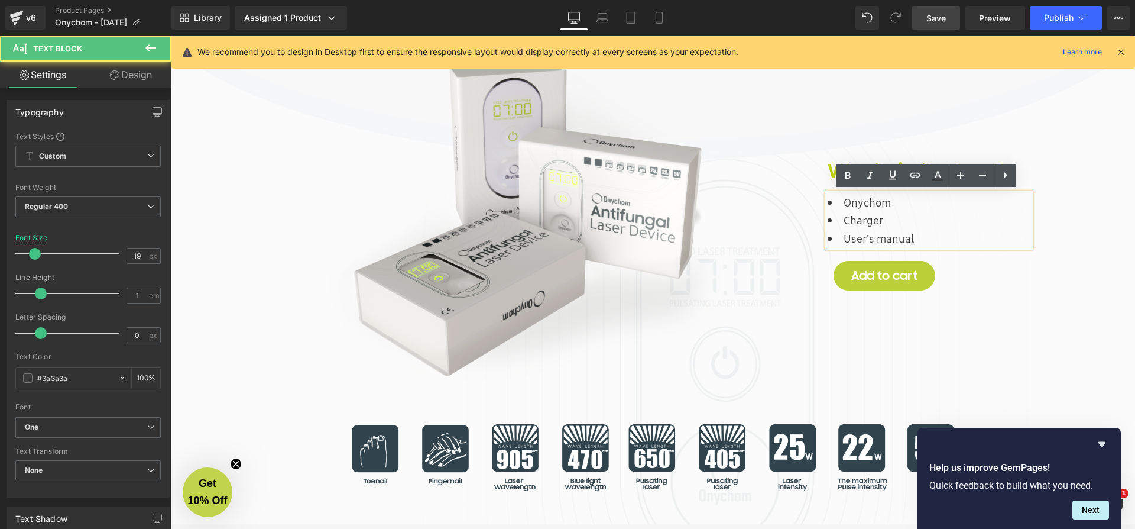
click at [875, 216] on li "Charger" at bounding box center [929, 220] width 203 height 18
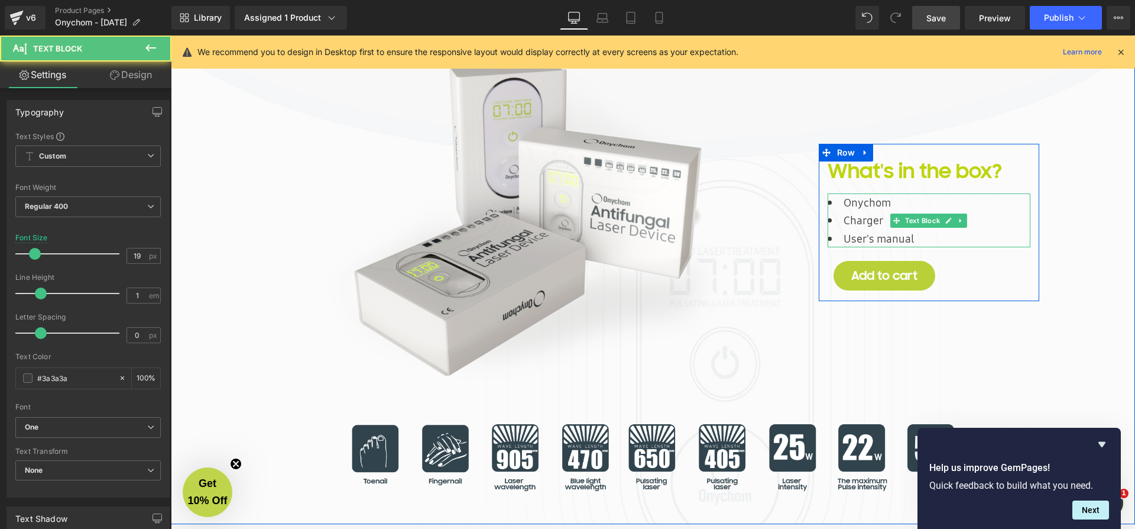
click at [878, 218] on li "Charger" at bounding box center [929, 220] width 203 height 18
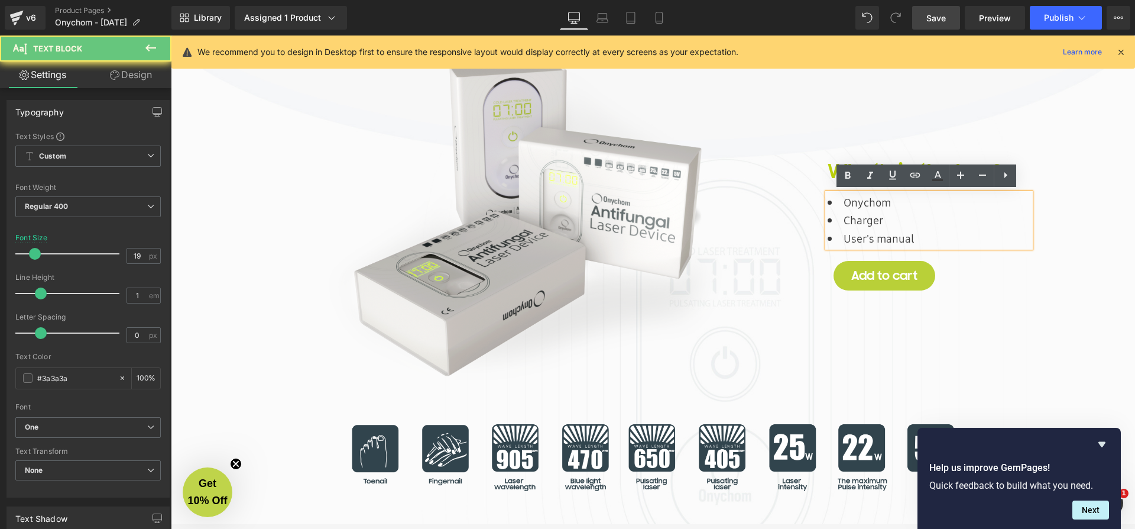
click at [864, 218] on li "Charger" at bounding box center [929, 220] width 203 height 18
click at [872, 216] on li "Charger" at bounding box center [929, 220] width 203 height 18
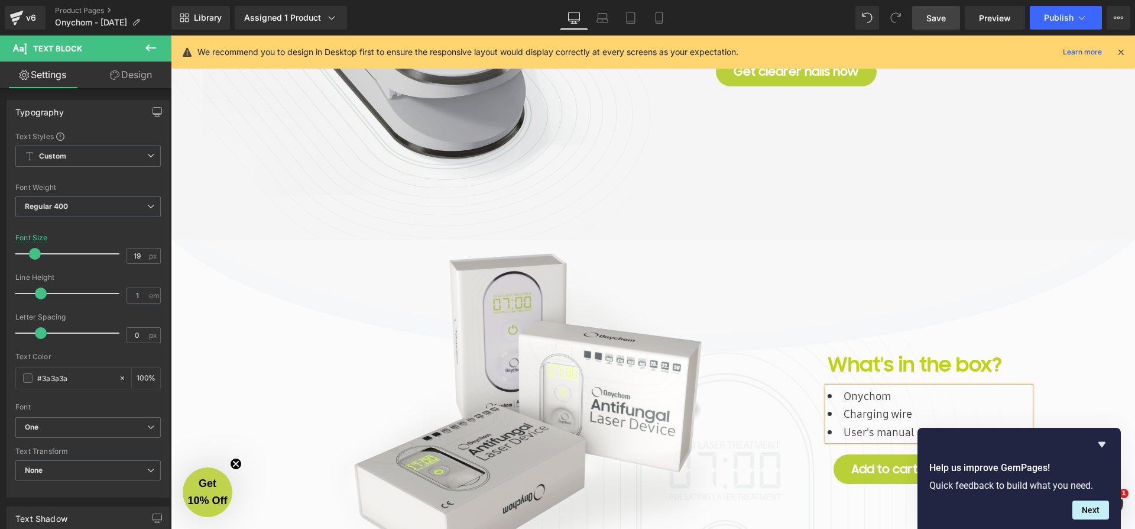
scroll to position [2150, 0]
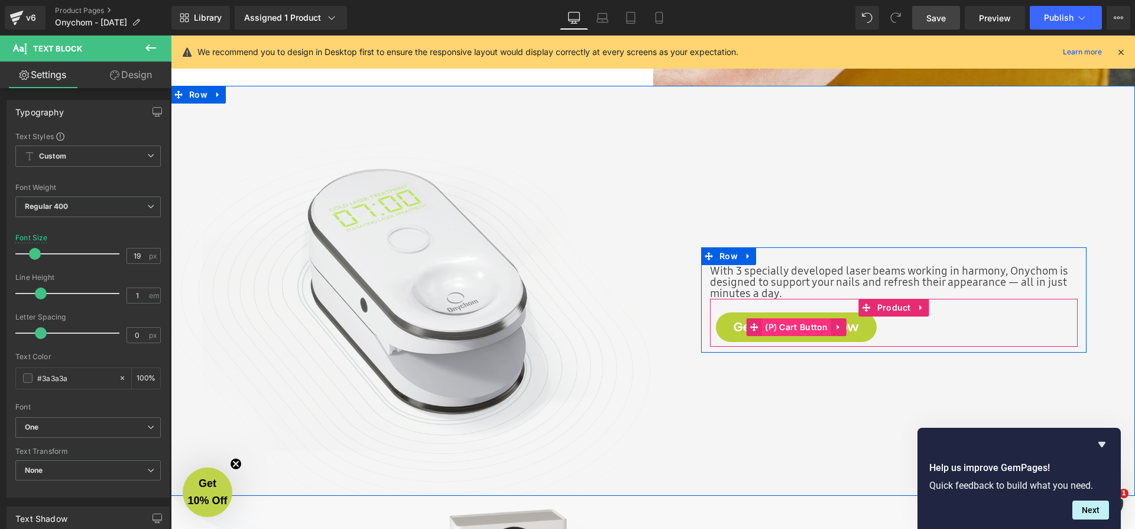
click at [773, 319] on span "(P) Cart Button" at bounding box center [796, 327] width 69 height 18
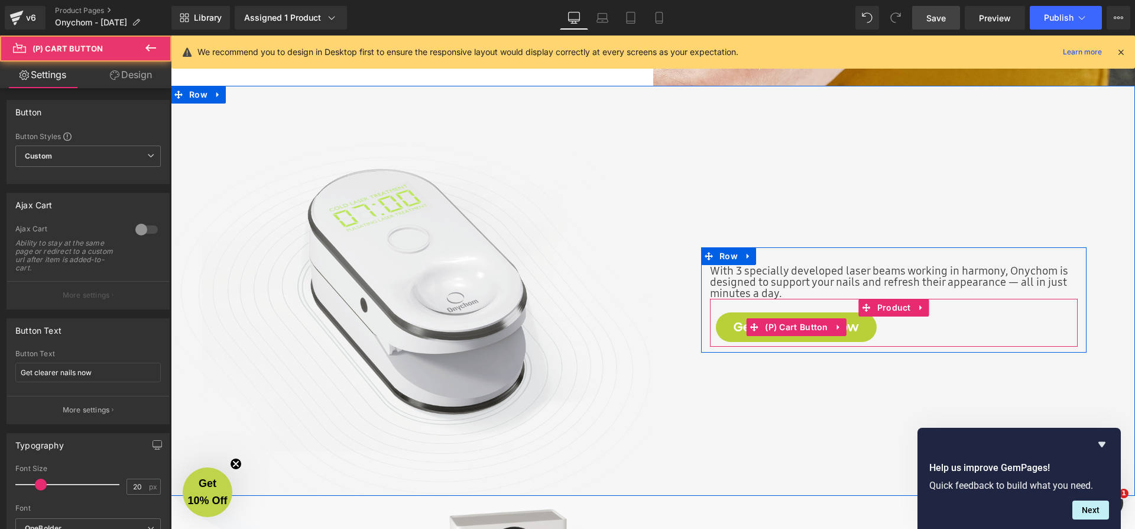
click at [724, 323] on button "Get clearer nails now" at bounding box center [796, 327] width 161 height 30
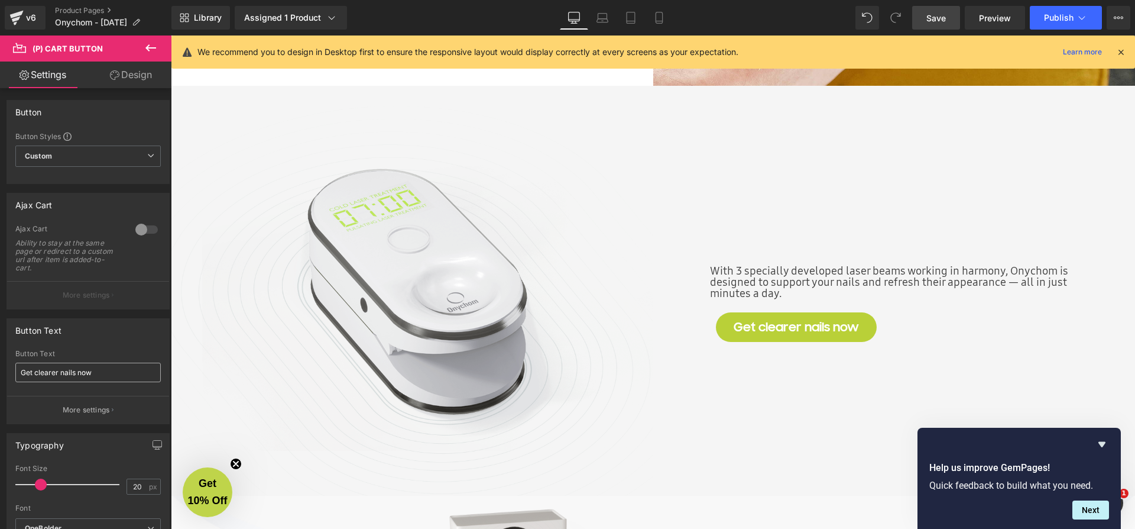
scroll to position [2, 0]
drag, startPoint x: 106, startPoint y: 373, endPoint x: -7, endPoint y: 364, distance: 113.3
click at [0, 364] on html "(P) Cart Button You are previewing how the will restyle your page. You can not …" at bounding box center [567, 264] width 1135 height 529
type input "Heal without Side - effects"
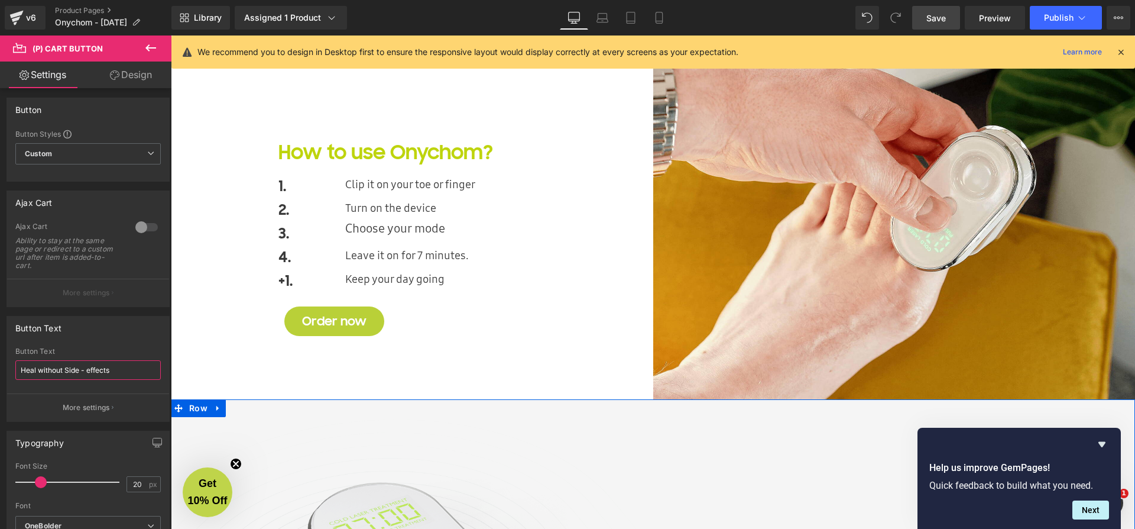
scroll to position [1834, 0]
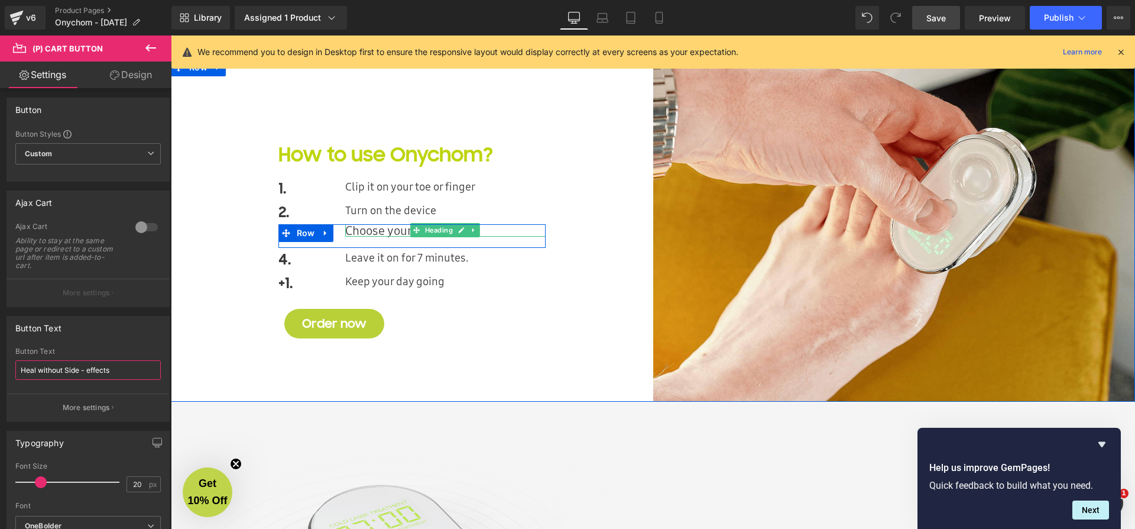
click at [388, 235] on div "Choose your mode" at bounding box center [445, 230] width 200 height 12
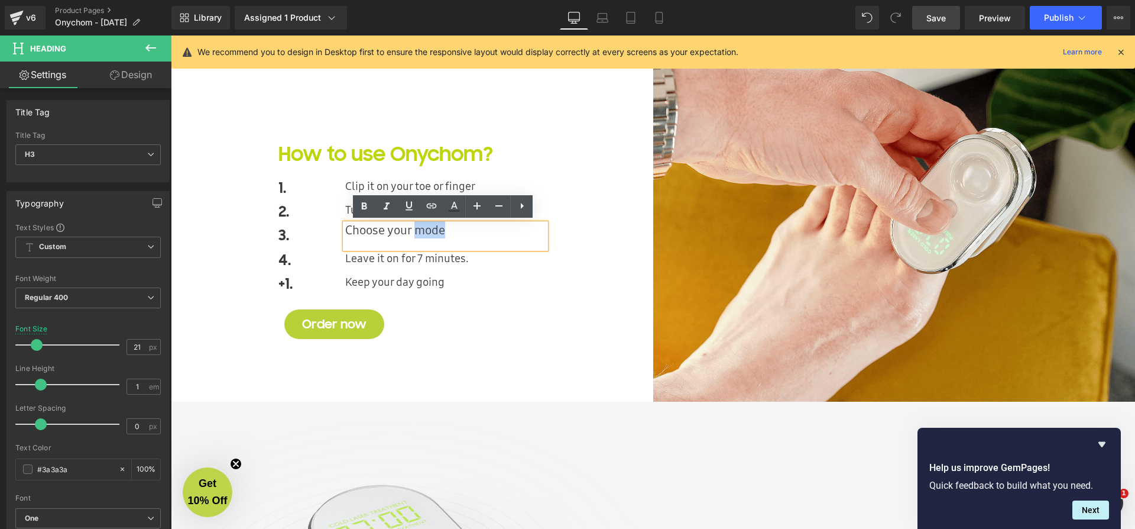
drag, startPoint x: 452, startPoint y: 225, endPoint x: 416, endPoint y: 226, distance: 36.1
click at [416, 226] on div "Choose your mode" at bounding box center [445, 236] width 200 height 25
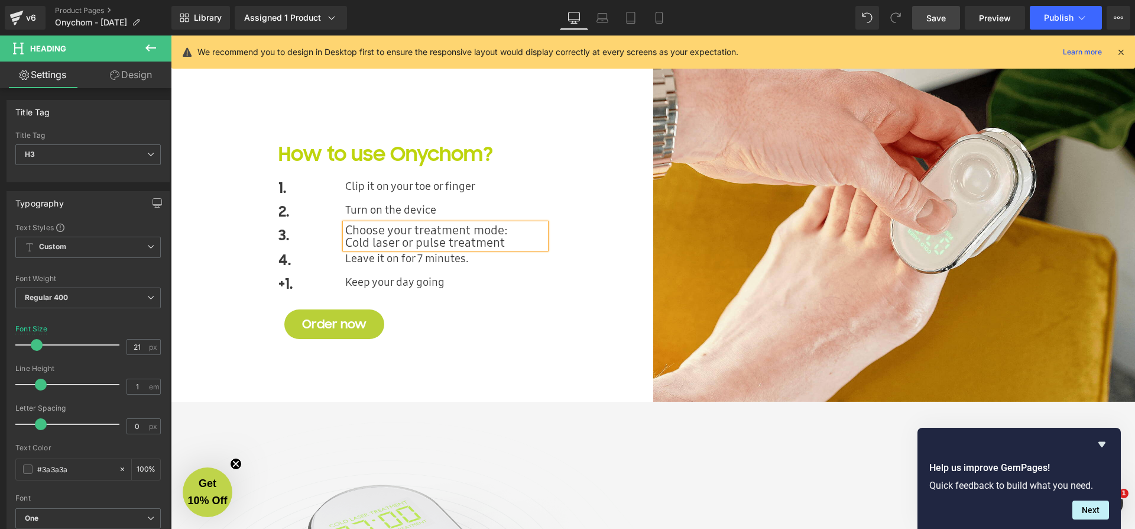
click at [519, 390] on div "How to use Onychom? Heading 1. Text Block Clip it on your toe or finger Heading…" at bounding box center [412, 230] width 483 height 343
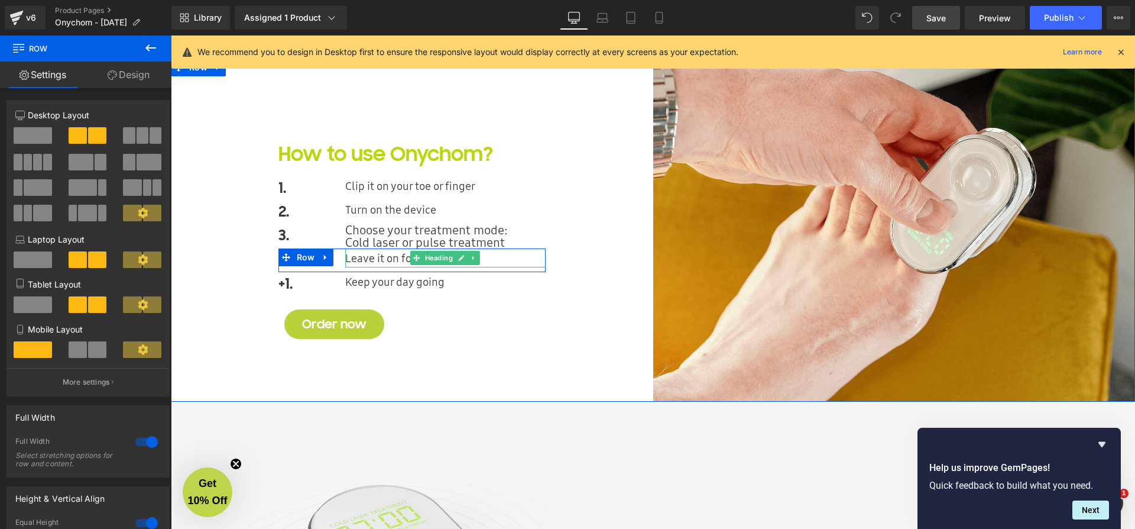
click at [367, 255] on div "Leave it on for 7 minutes." at bounding box center [445, 257] width 200 height 19
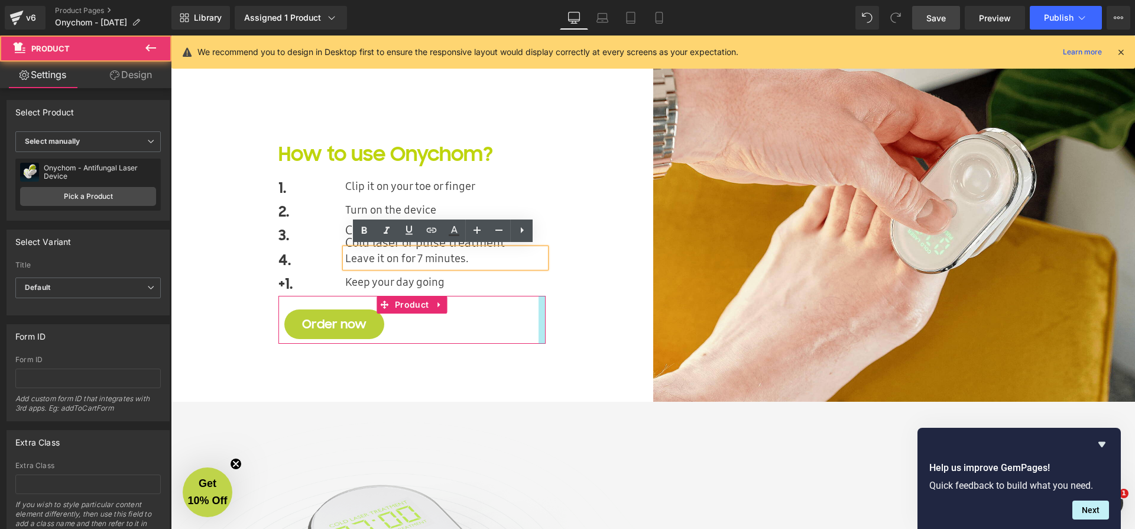
click at [539, 320] on div at bounding box center [542, 320] width 7 height 48
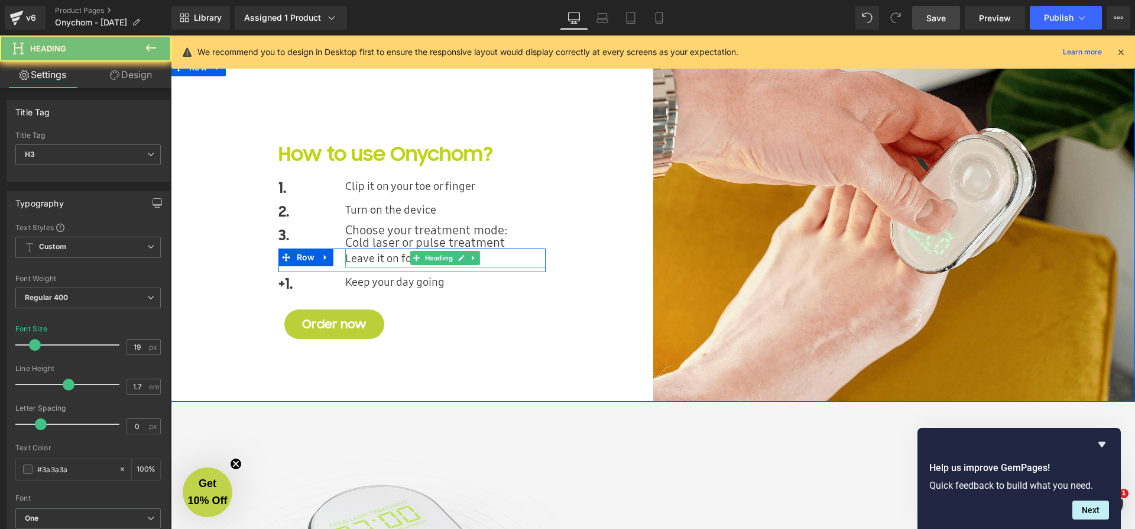
click at [355, 256] on div "Leave it on for 7 minutes." at bounding box center [445, 257] width 200 height 19
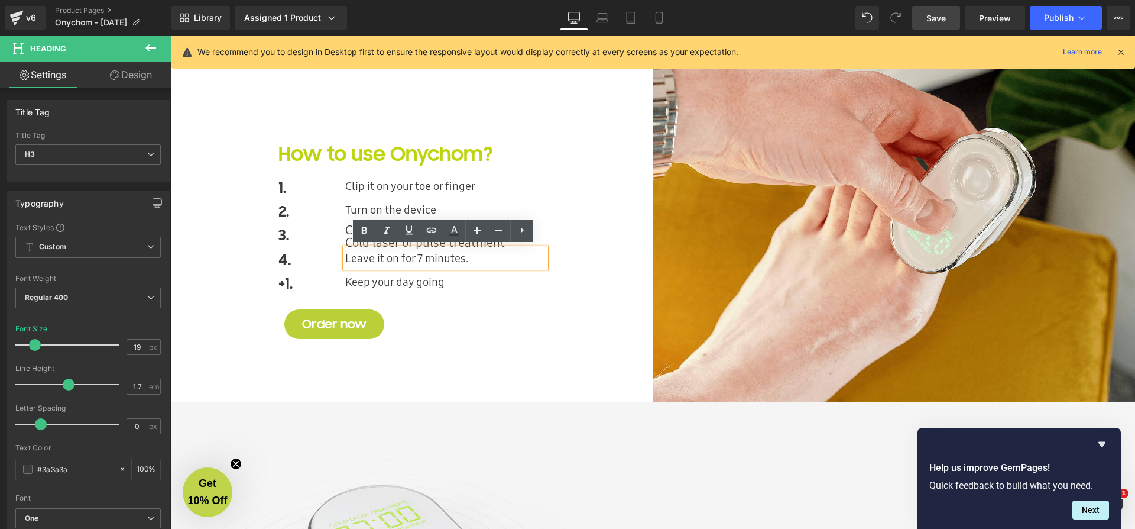
drag, startPoint x: 522, startPoint y: 344, endPoint x: 514, endPoint y: 334, distance: 12.6
click at [522, 344] on div "How to use Onychom? Heading 1. Text Block Clip it on your toe or finger Heading…" at bounding box center [412, 230] width 285 height 239
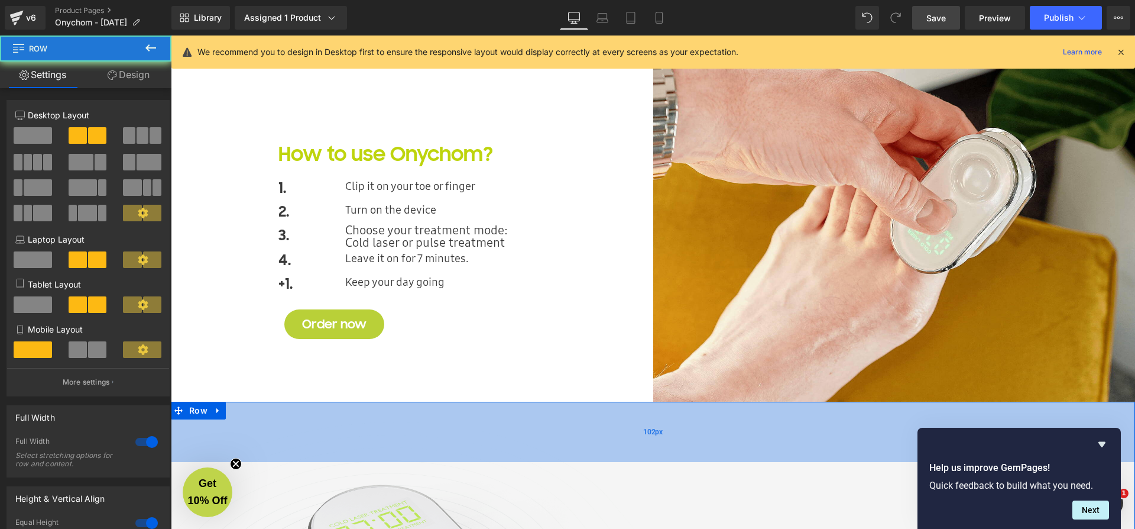
click at [556, 419] on div "102px" at bounding box center [653, 432] width 965 height 60
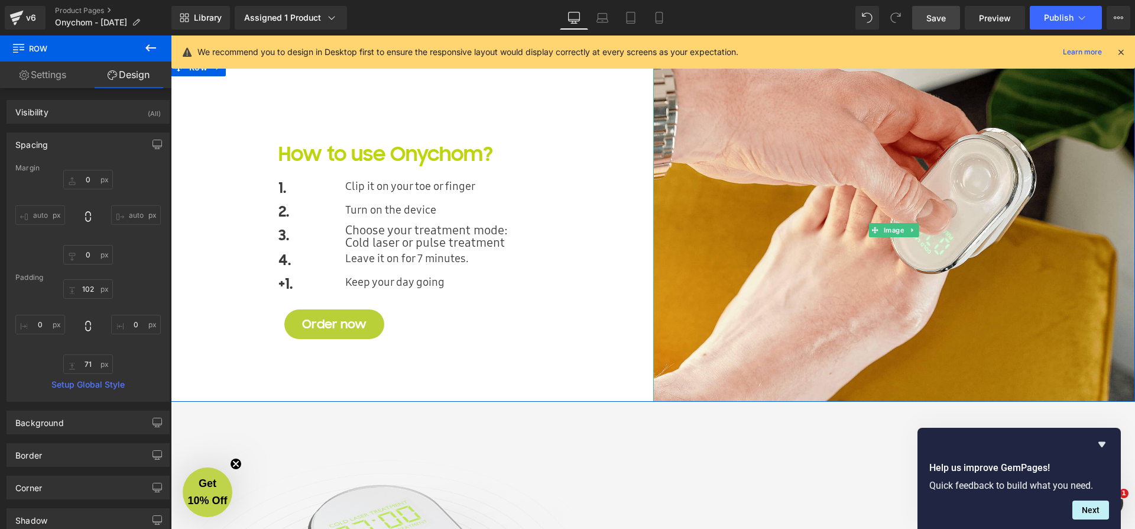
click at [941, 22] on span "Save" at bounding box center [937, 18] width 20 height 12
drag, startPoint x: 1120, startPoint y: 50, endPoint x: 895, endPoint y: 22, distance: 226.4
click at [1120, 50] on icon at bounding box center [1121, 52] width 11 height 11
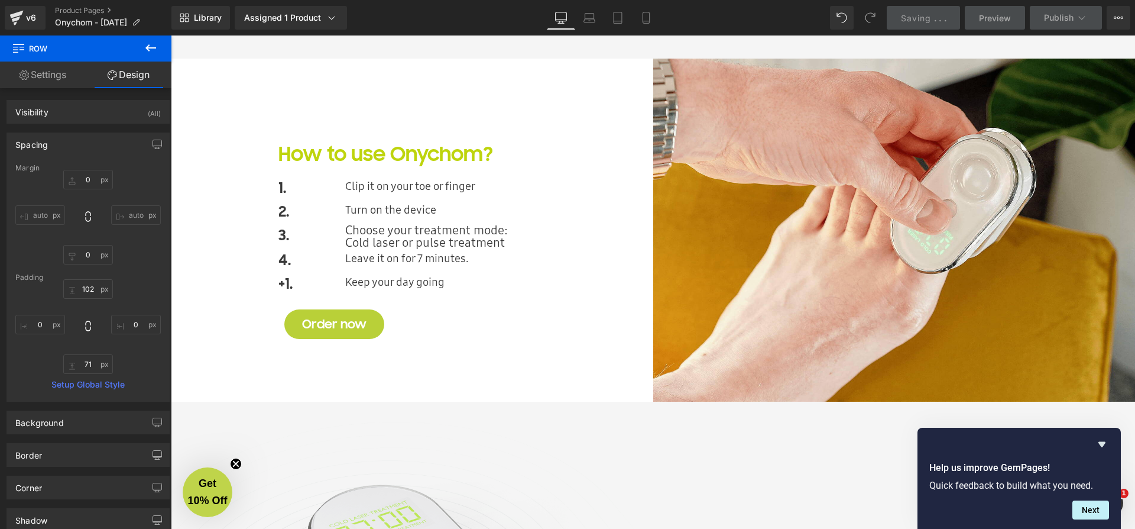
drag, startPoint x: 555, startPoint y: 24, endPoint x: 395, endPoint y: 24, distance: 159.7
click at [555, 24] on link "Desktop" at bounding box center [561, 18] width 28 height 24
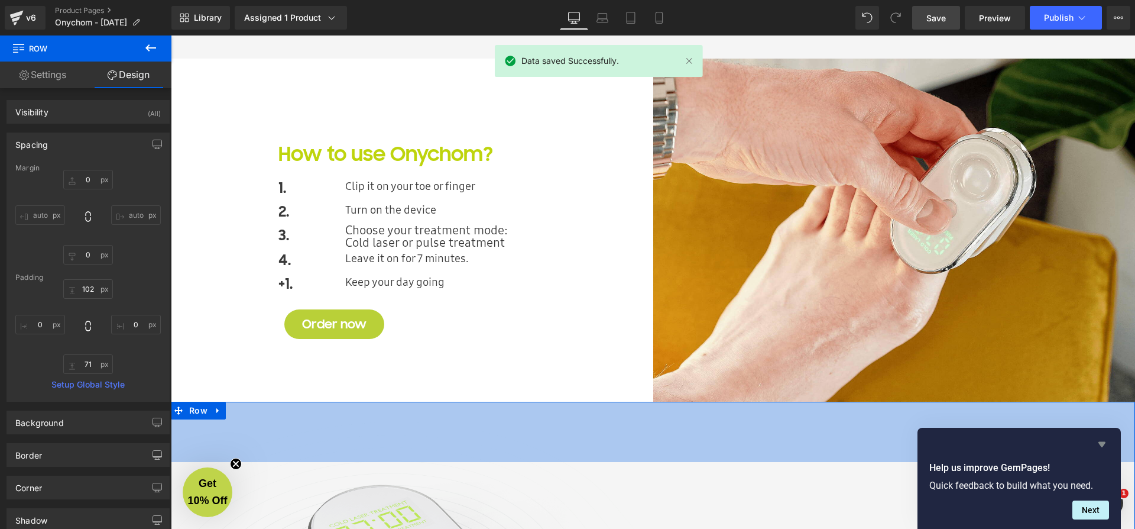
click at [1101, 442] on icon "Hide survey" at bounding box center [1102, 444] width 7 height 5
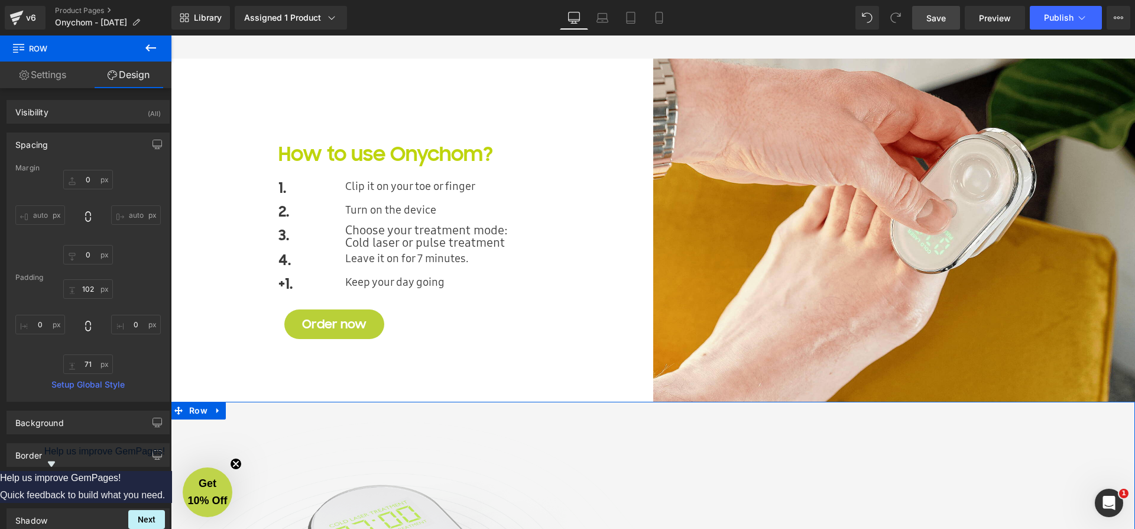
click at [55, 467] on icon "Show survey - Help us improve GemPages!" at bounding box center [51, 463] width 7 height 5
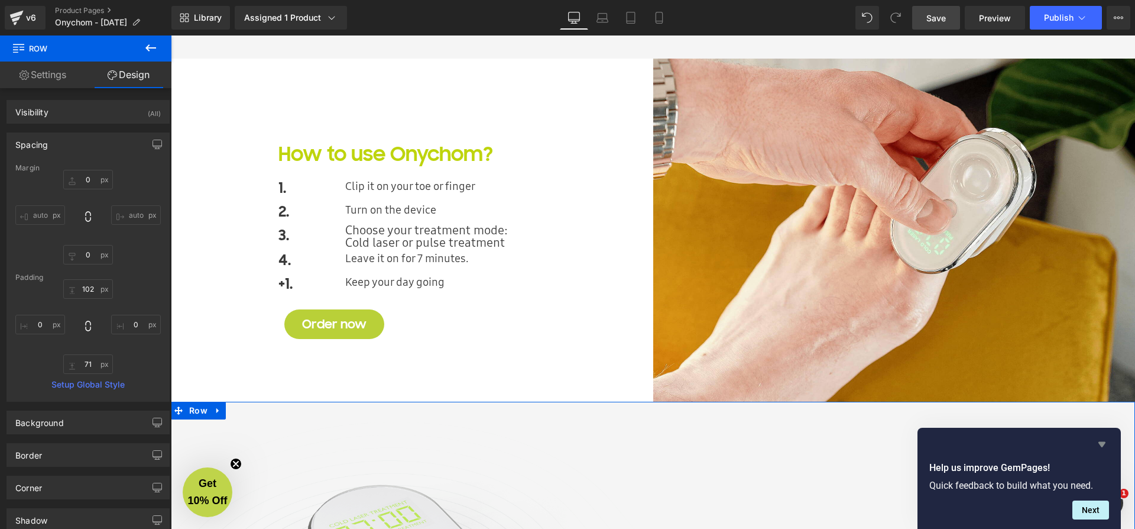
click at [1098, 449] on icon "Hide survey" at bounding box center [1102, 444] width 14 height 14
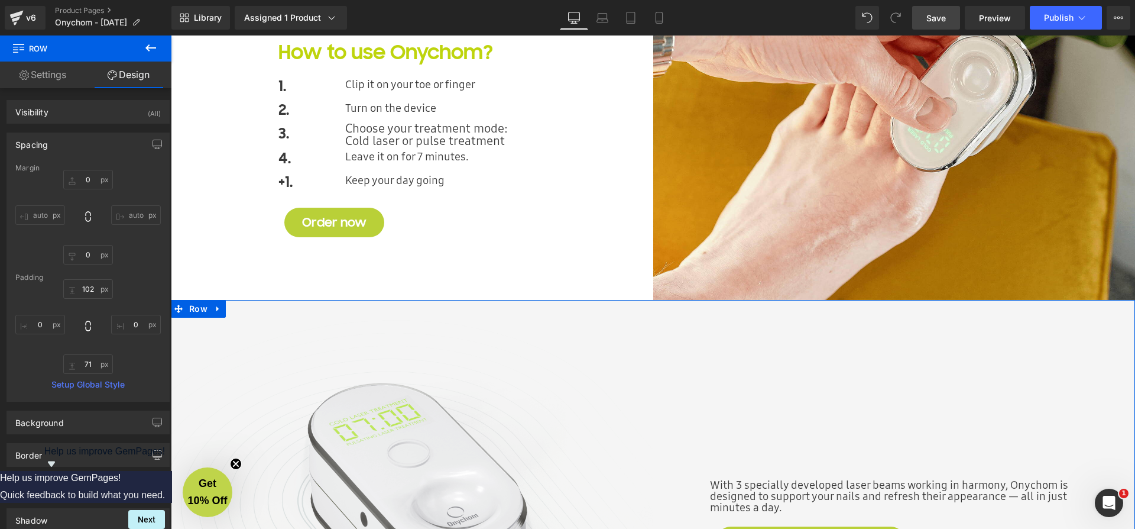
scroll to position [2047, 0]
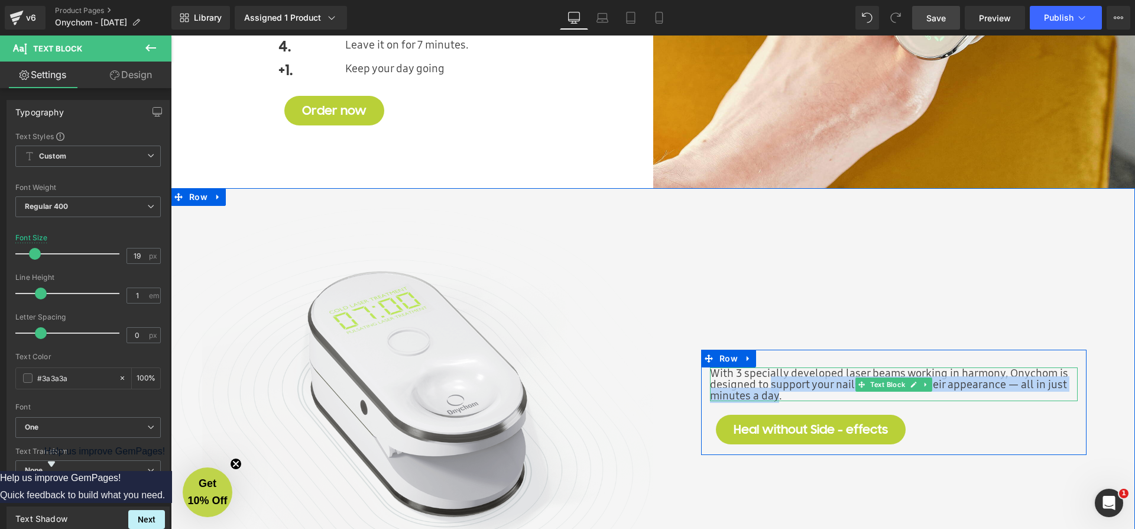
drag, startPoint x: 768, startPoint y: 384, endPoint x: 775, endPoint y: 388, distance: 7.7
click at [775, 388] on p "With 3 specially developed laser beams working in harmony, Onychom is designed …" at bounding box center [894, 384] width 368 height 34
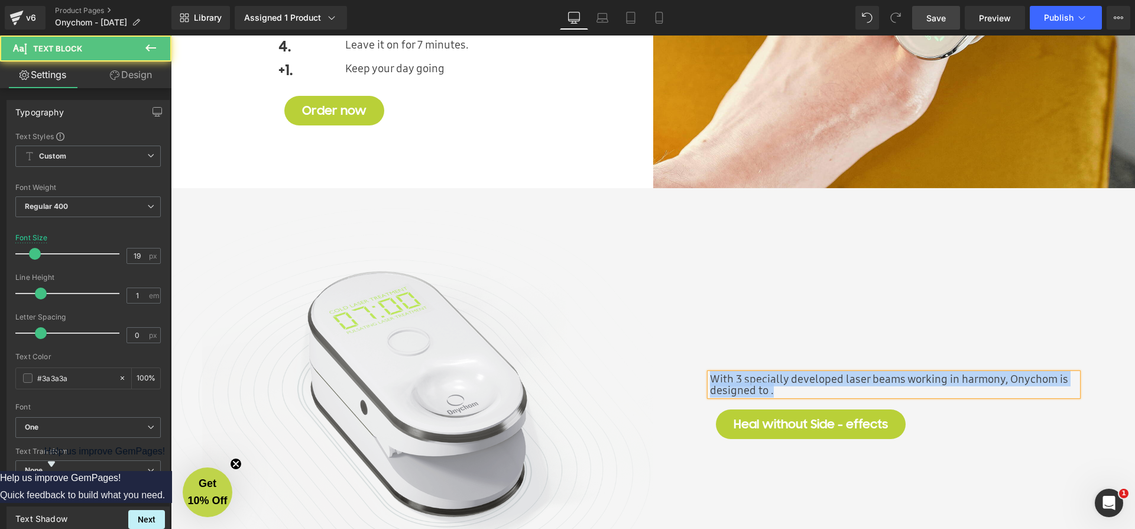
drag, startPoint x: 781, startPoint y: 389, endPoint x: 704, endPoint y: 373, distance: 79.0
click at [704, 373] on div "With 3 specially developed laser beams working in harmony, Onychom is designed …" at bounding box center [894, 408] width 386 height 70
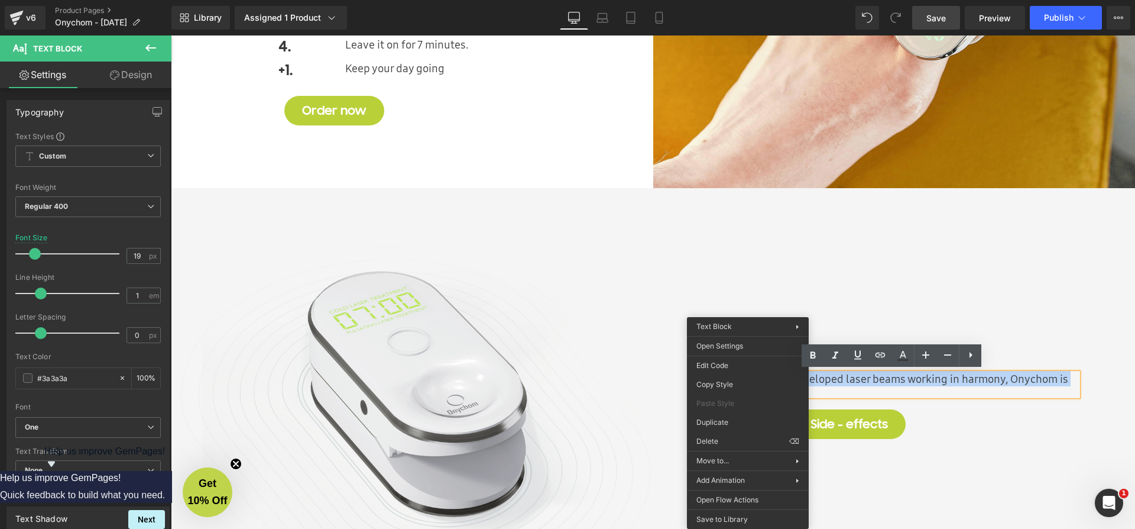
click at [837, 382] on p "With 3 specially developed laser beams working in harmony, Onychom is designed …" at bounding box center [894, 384] width 368 height 22
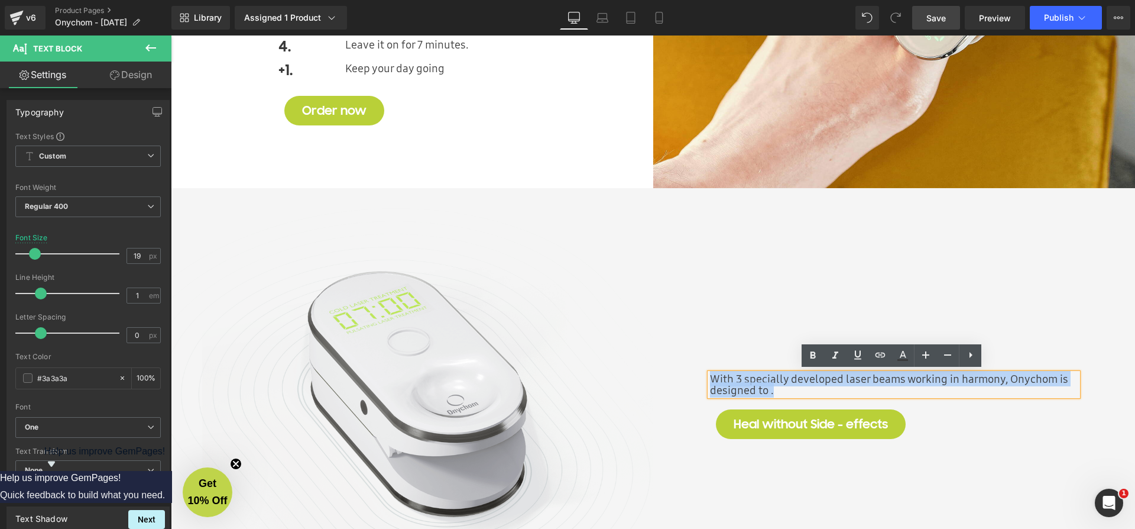
drag, startPoint x: 791, startPoint y: 387, endPoint x: 700, endPoint y: 374, distance: 92.5
click at [701, 374] on div "With 3 specially developed laser beams working in harmony, Onychom is designed …" at bounding box center [894, 408] width 386 height 70
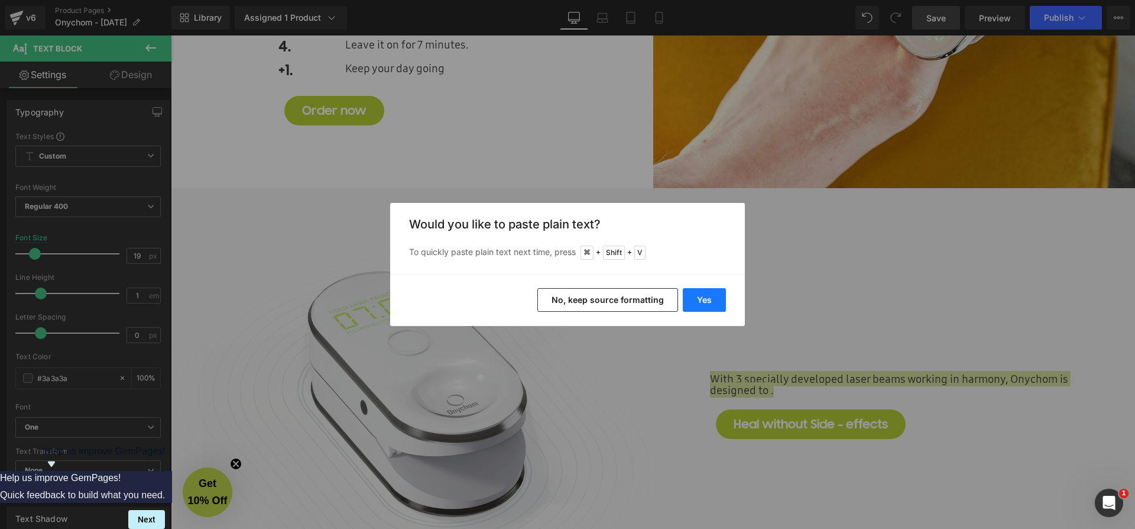
click at [698, 297] on button "Yes" at bounding box center [704, 300] width 43 height 24
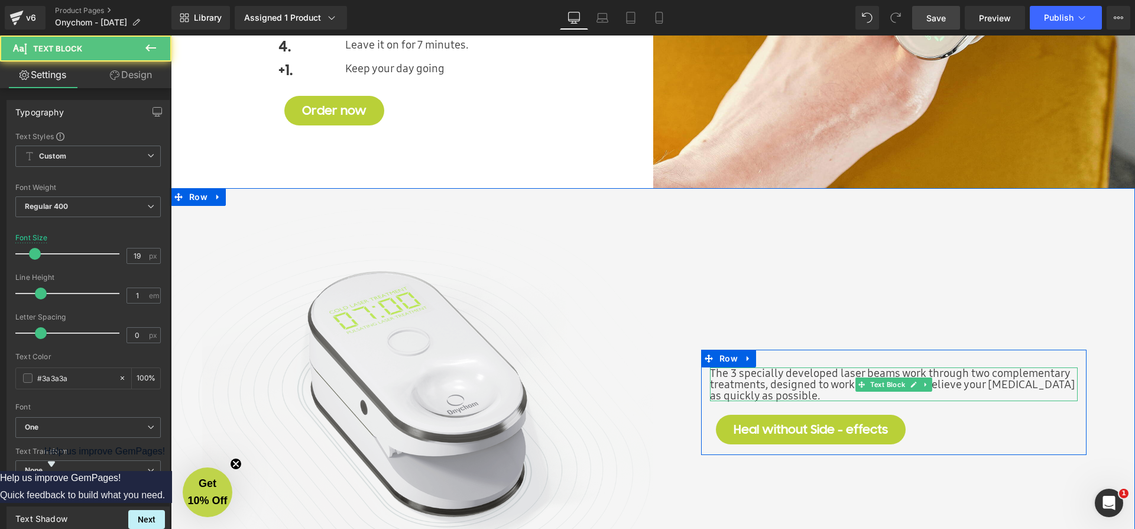
click at [808, 382] on p "The 3 specially developed laser beams work through two complementary treatments…" at bounding box center [894, 384] width 368 height 34
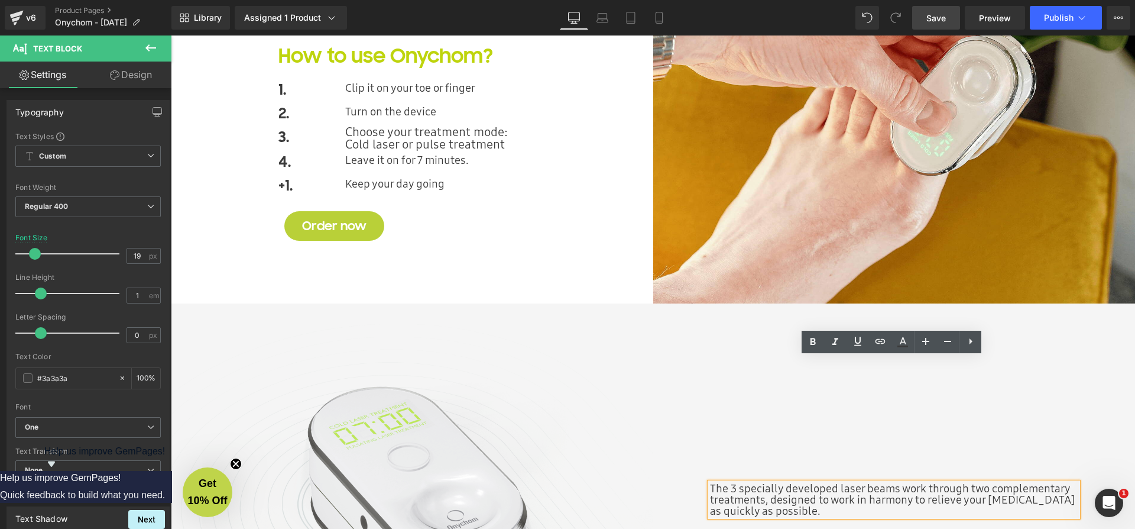
scroll to position [2177, 0]
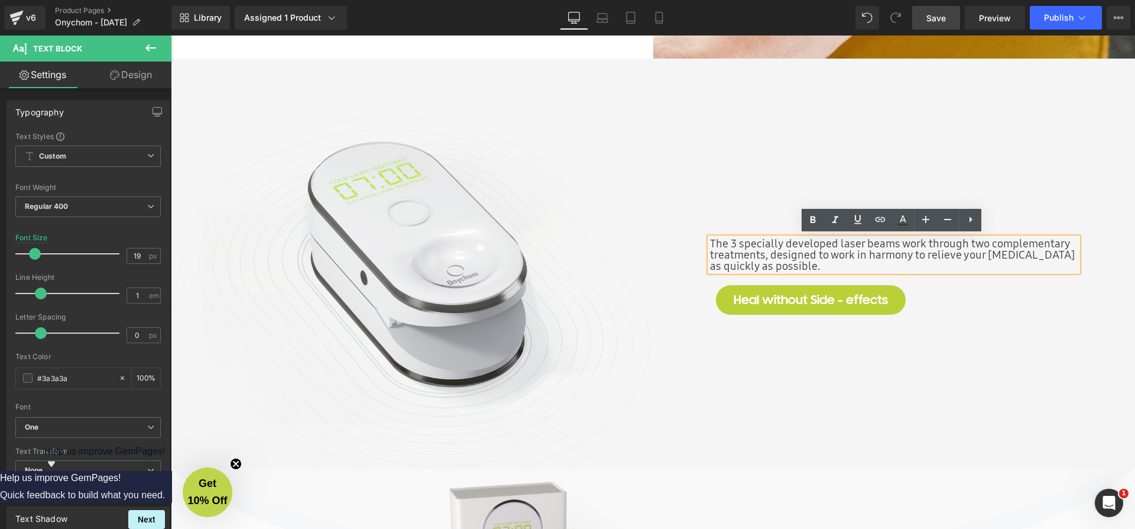
click at [933, 25] on link "Save" at bounding box center [936, 18] width 48 height 24
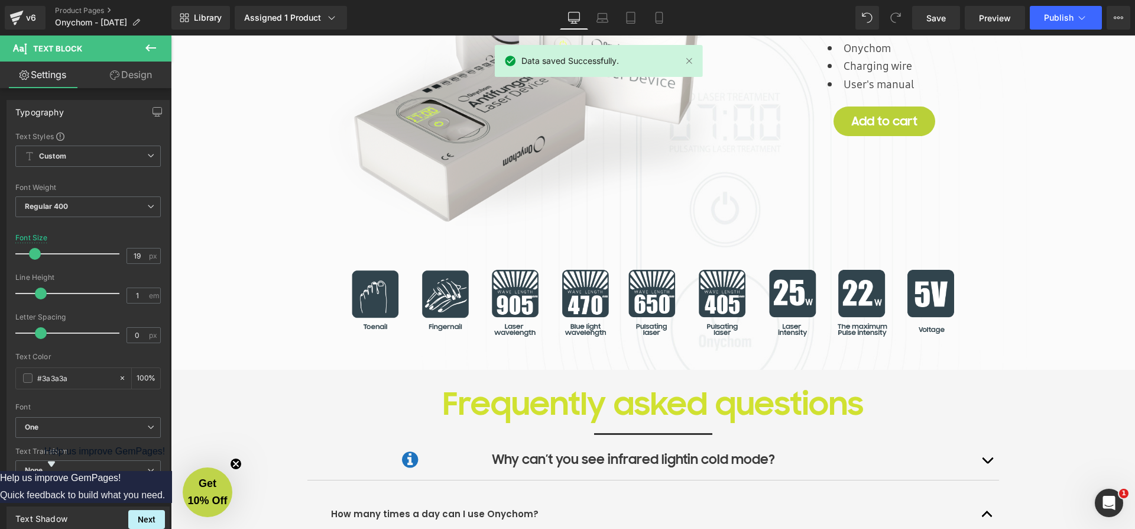
scroll to position [2826, 0]
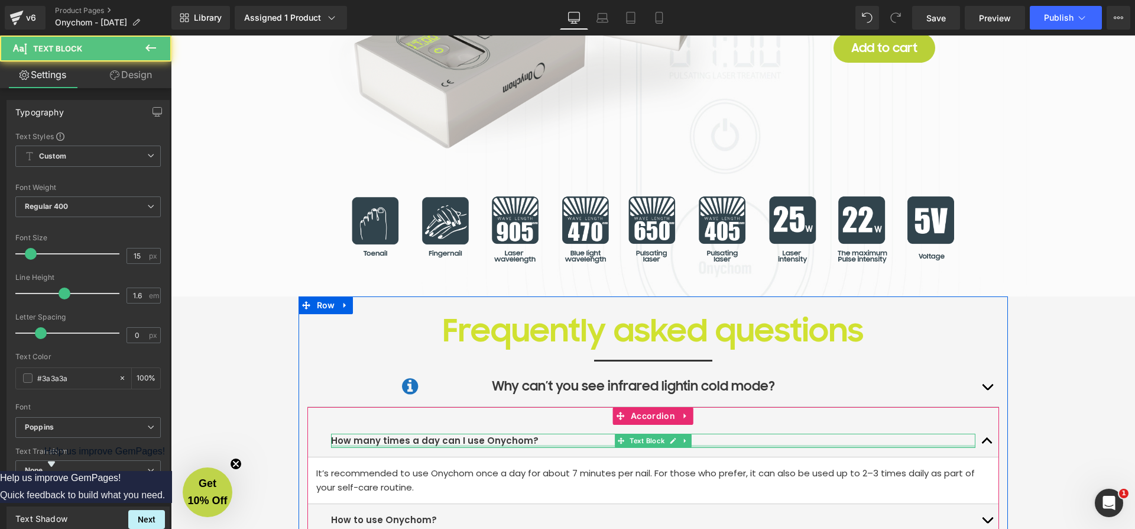
click at [525, 443] on div "How many times a day can I use Onychom? Text Block" at bounding box center [653, 440] width 645 height 14
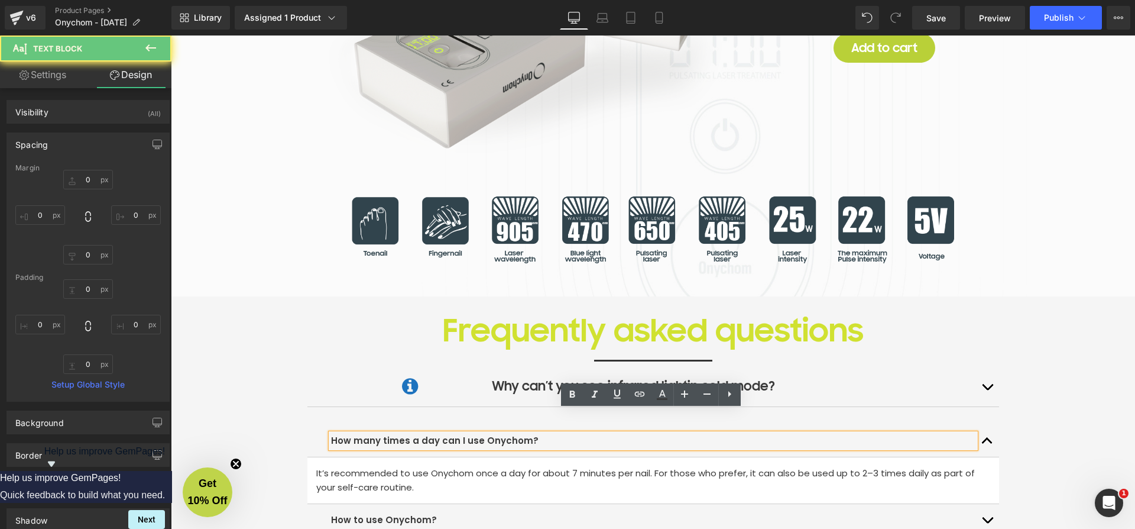
scroll to position [2901, 0]
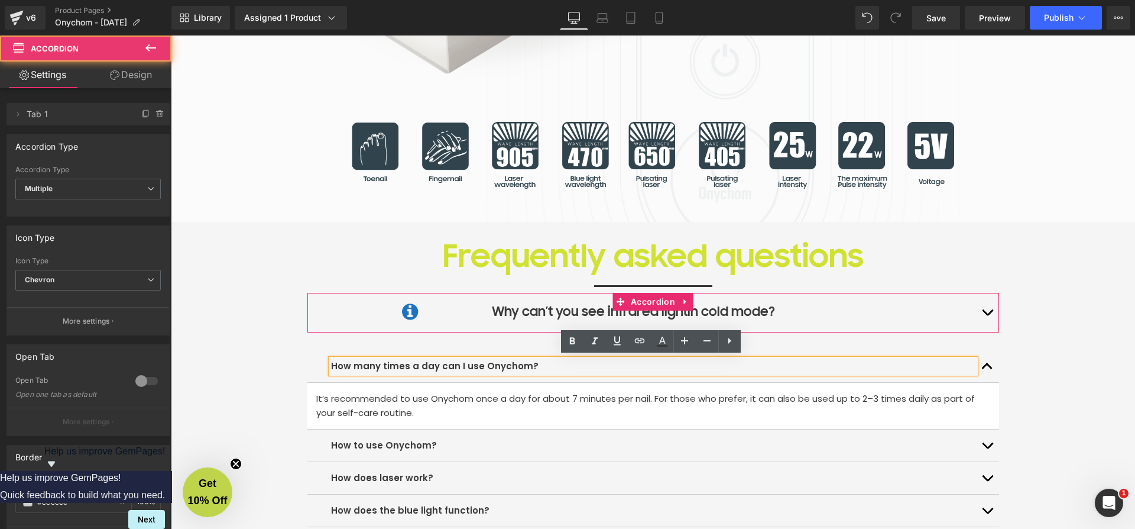
click at [985, 309] on button "button" at bounding box center [988, 312] width 24 height 39
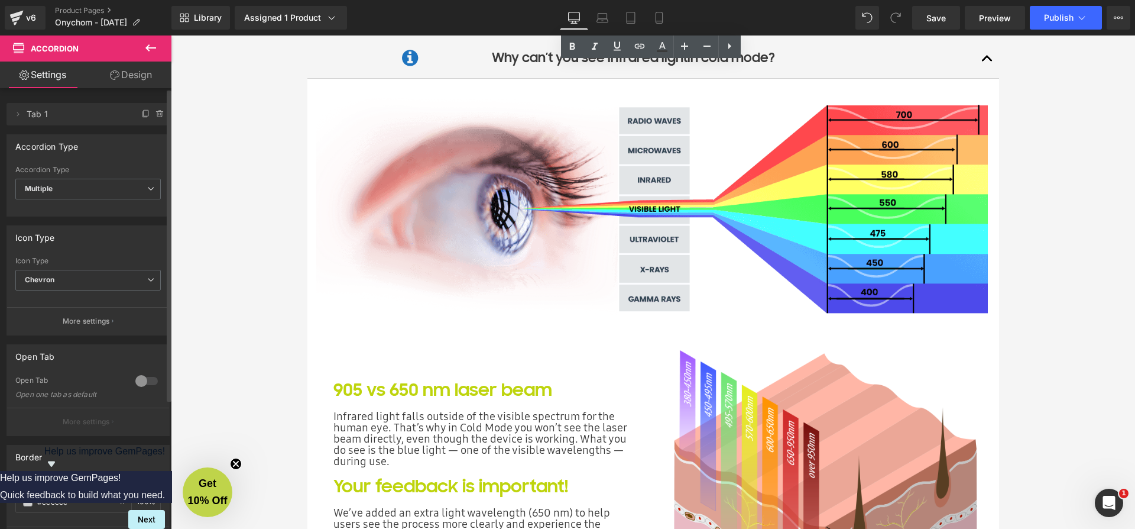
scroll to position [3239, 0]
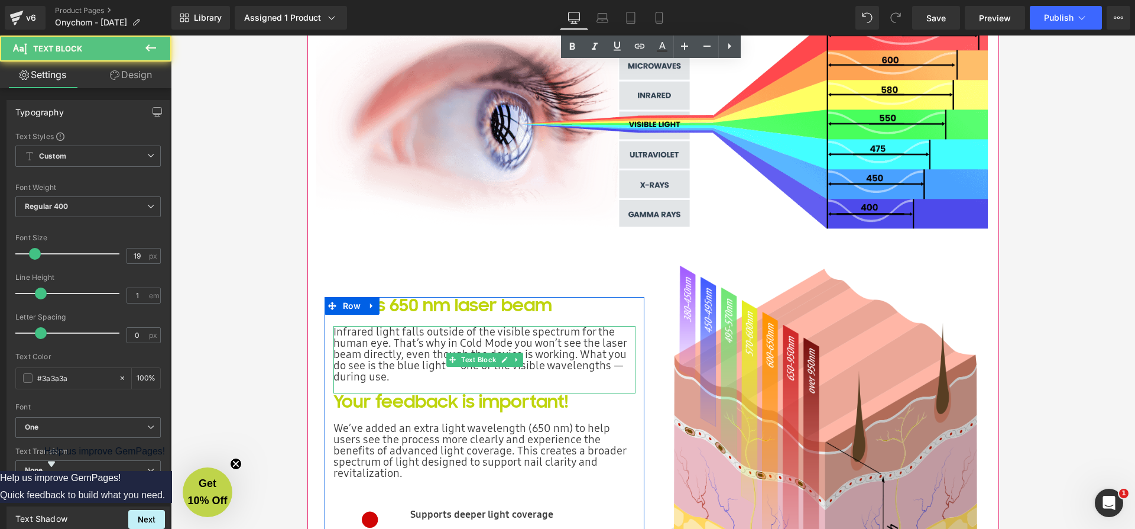
click at [338, 328] on p "Infrared light falls outside of the visible spectrum for the human eye. That’s …" at bounding box center [485, 354] width 303 height 56
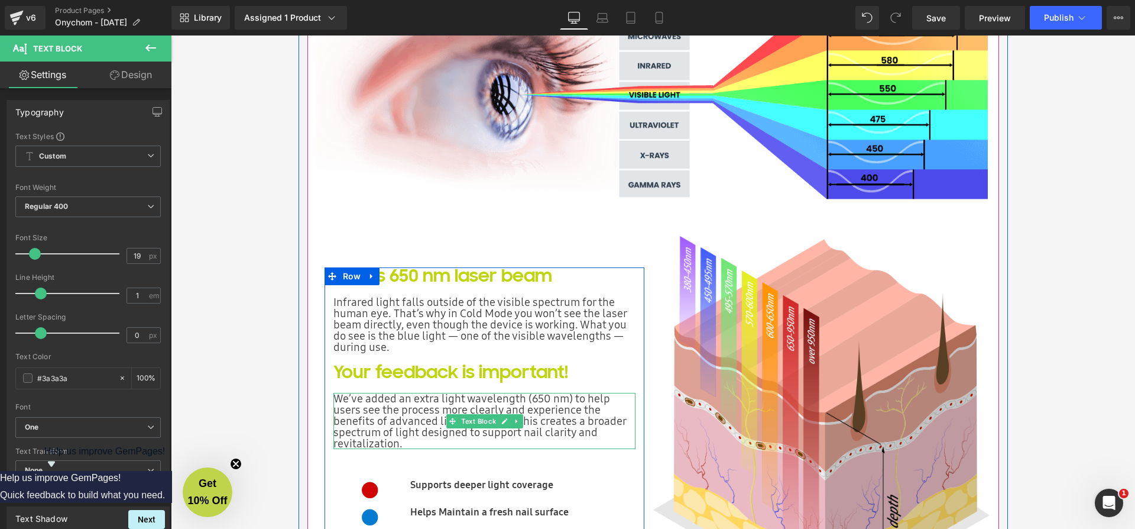
scroll to position [3373, 0]
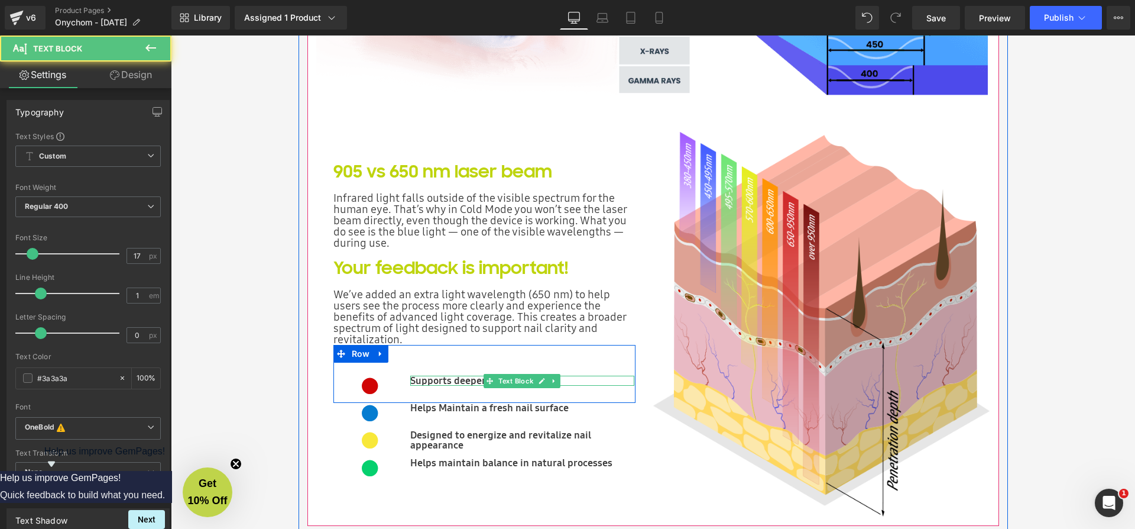
click at [455, 378] on strong "Supports deeper light coverage" at bounding box center [481, 380] width 143 height 14
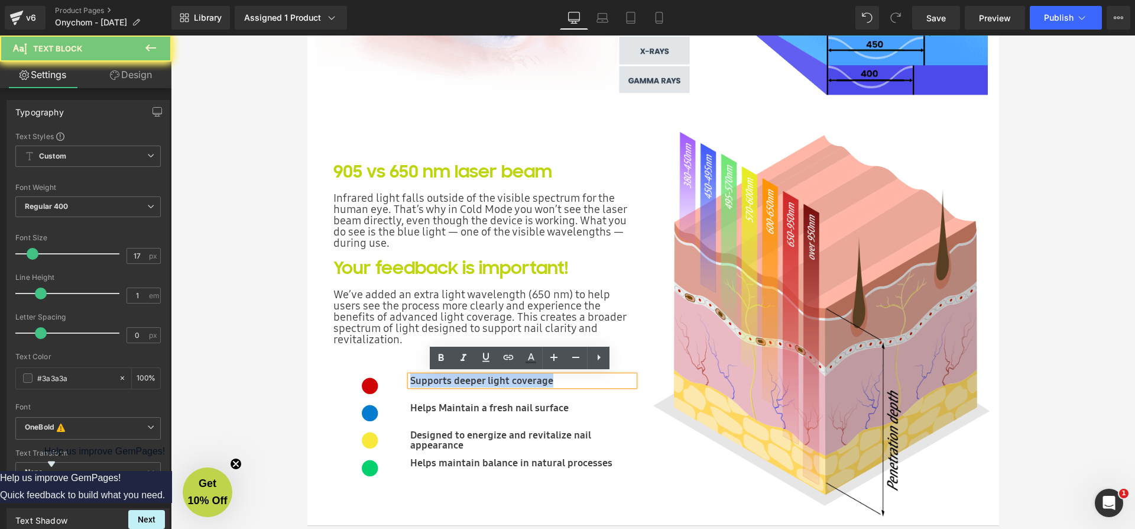
click at [455, 378] on strong "Supports deeper light coverage" at bounding box center [481, 380] width 143 height 14
click at [551, 383] on strong "Supports deeper light coverage" at bounding box center [481, 380] width 143 height 14
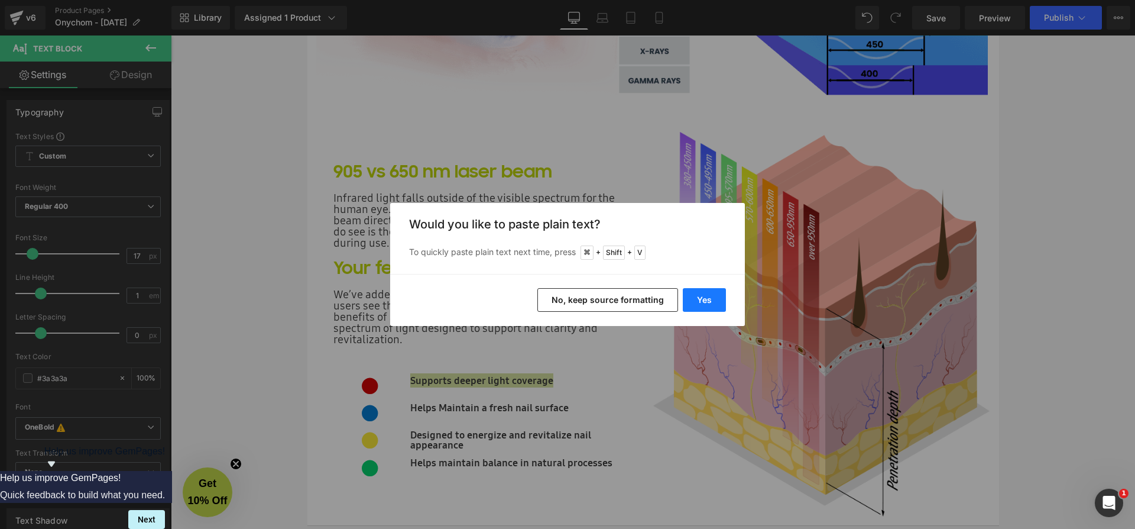
click at [713, 299] on button "Yes" at bounding box center [704, 300] width 43 height 24
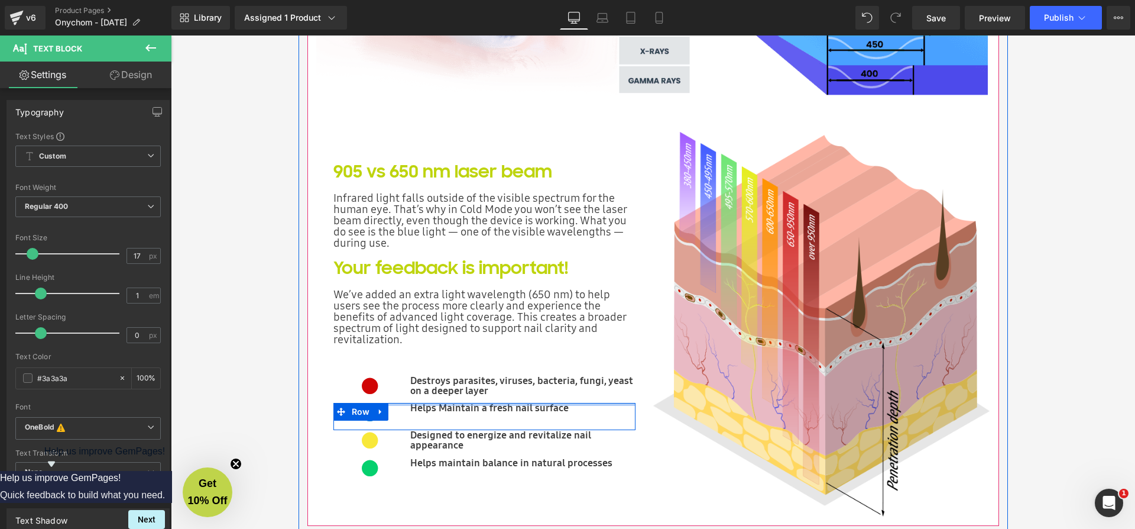
click at [442, 403] on div at bounding box center [485, 404] width 303 height 3
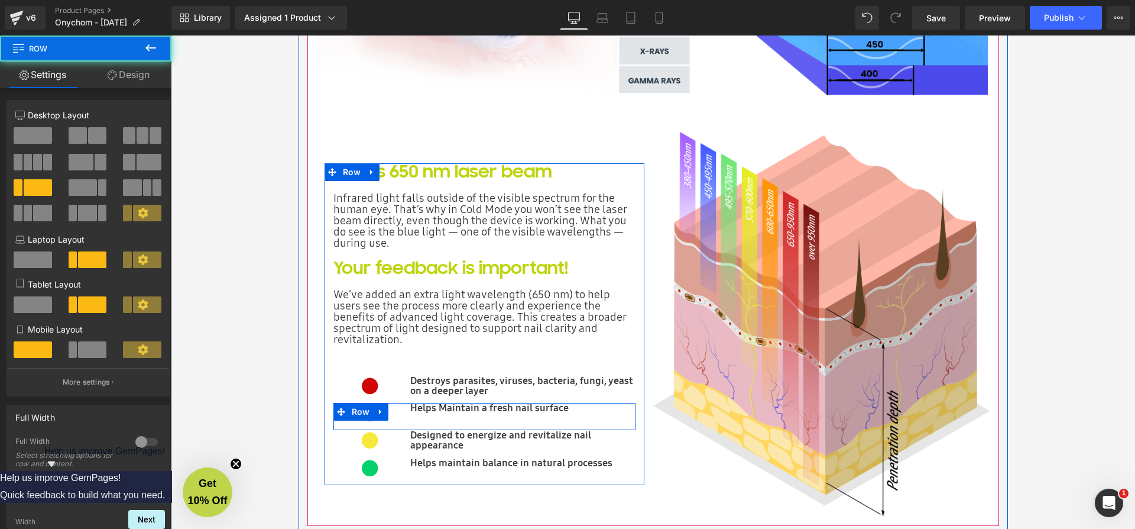
click at [442, 403] on div at bounding box center [485, 404] width 303 height 3
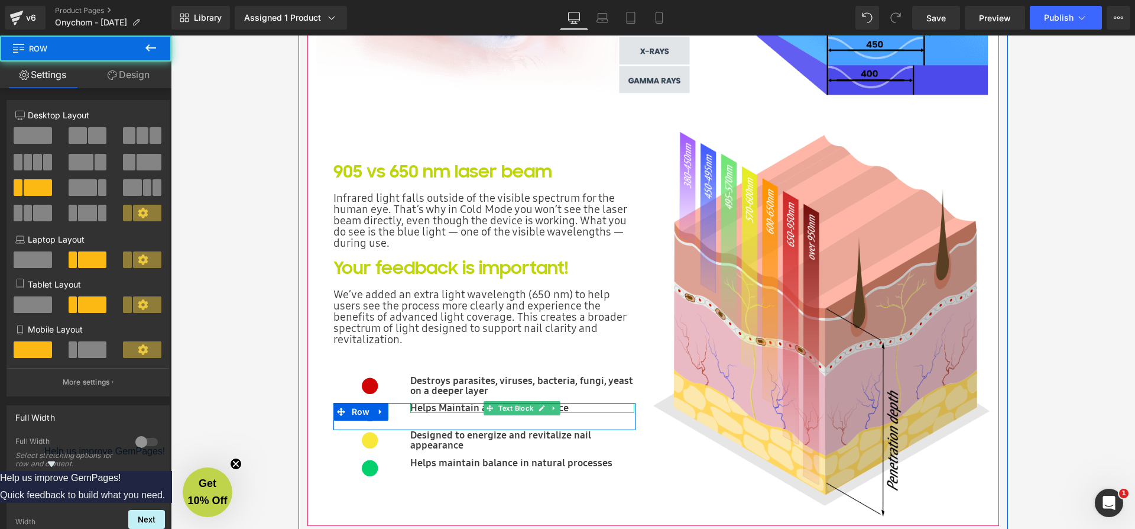
click at [439, 407] on b "Helps Maintain a fresh nail surface" at bounding box center [489, 407] width 158 height 14
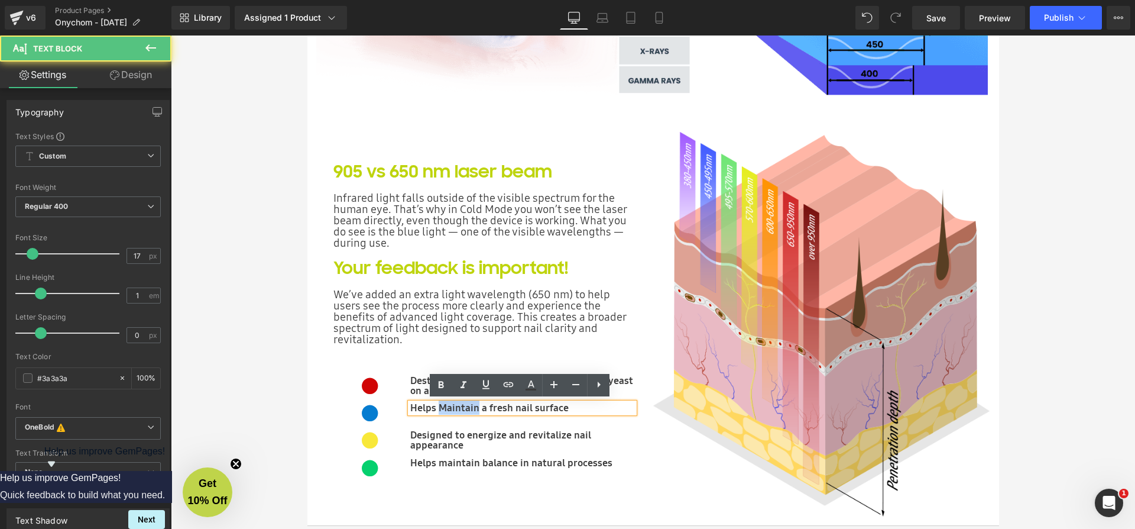
click at [439, 407] on b "Helps Maintain a fresh nail surface" at bounding box center [489, 407] width 158 height 14
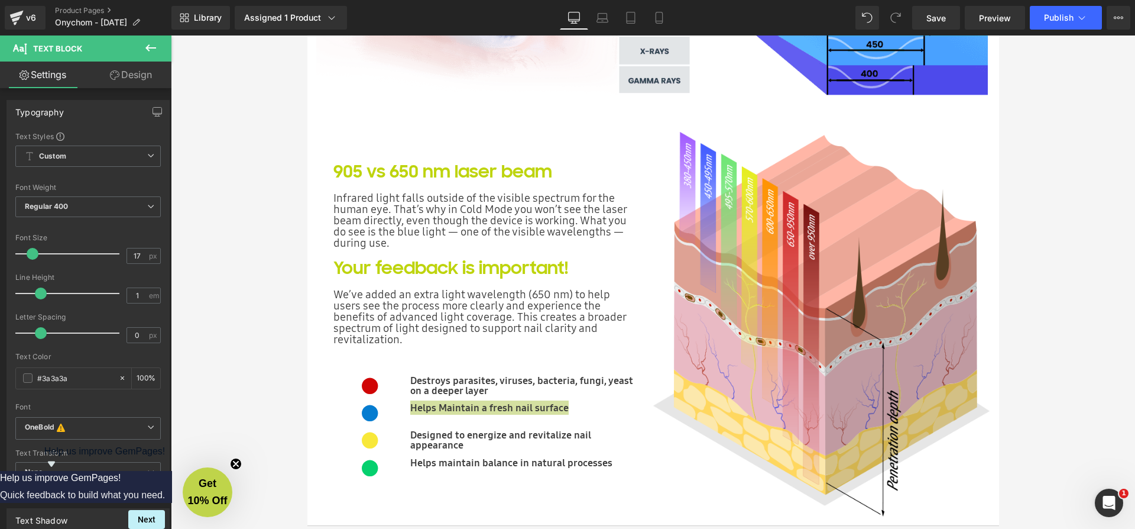
drag, startPoint x: 266, startPoint y: 451, endPoint x: 474, endPoint y: 407, distance: 213.4
click at [474, 407] on b "Helps Maintain a fresh nail surface" at bounding box center [489, 407] width 158 height 14
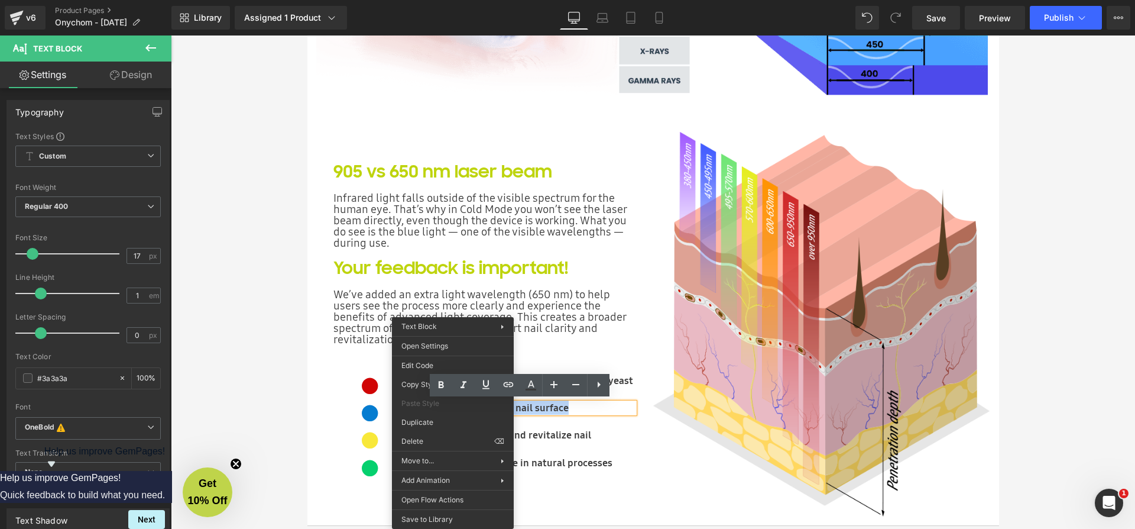
click at [561, 408] on b "Helps Maintain a fresh nail surface" at bounding box center [489, 407] width 158 height 14
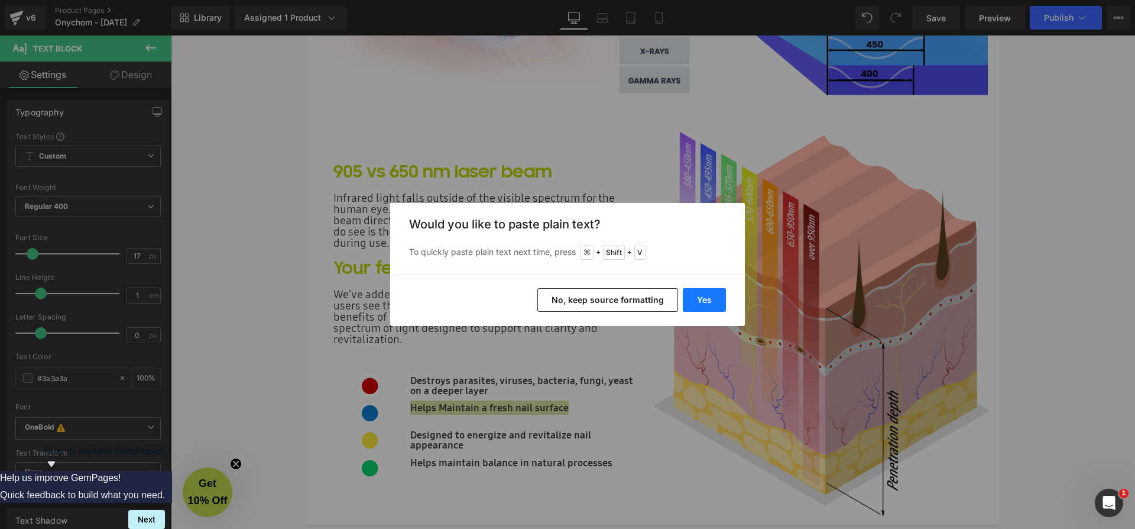
drag, startPoint x: 708, startPoint y: 296, endPoint x: 340, endPoint y: 357, distance: 373.4
click at [708, 296] on button "Yes" at bounding box center [704, 300] width 43 height 24
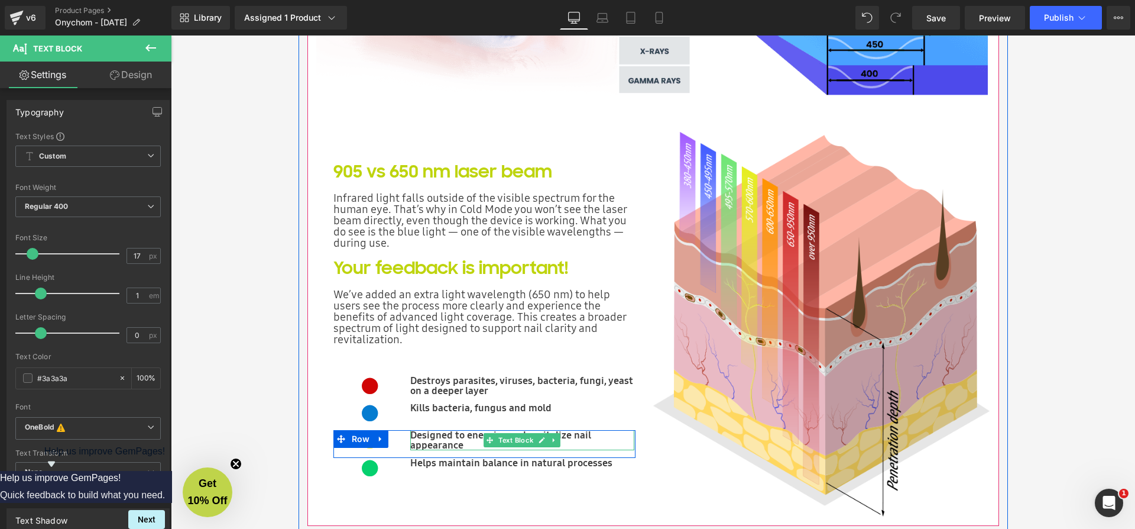
click at [446, 433] on b "Designed to energize and revitalize nail appearance" at bounding box center [500, 440] width 181 height 24
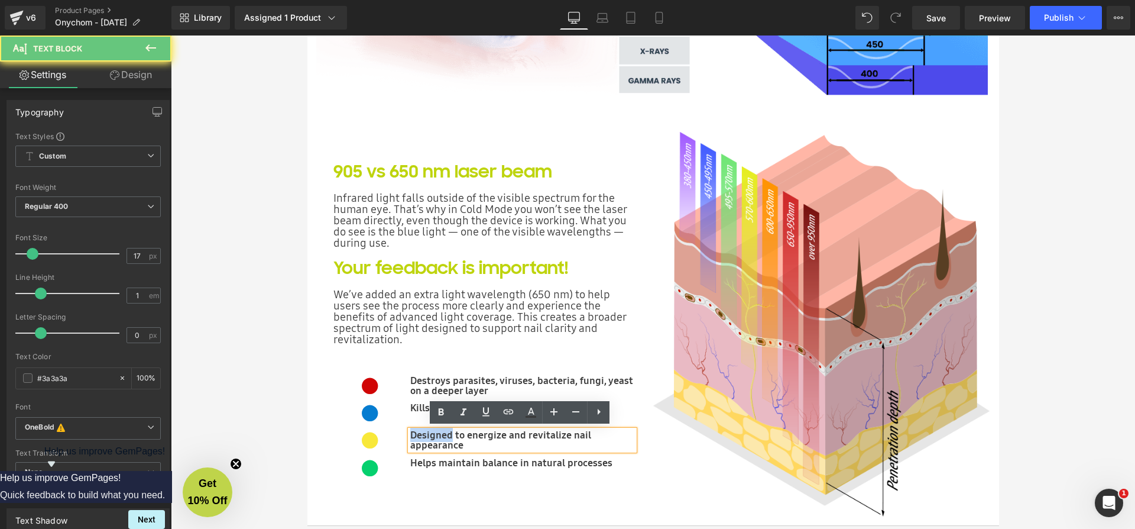
click at [446, 433] on b "Designed to energize and revitalize nail appearance" at bounding box center [500, 440] width 181 height 24
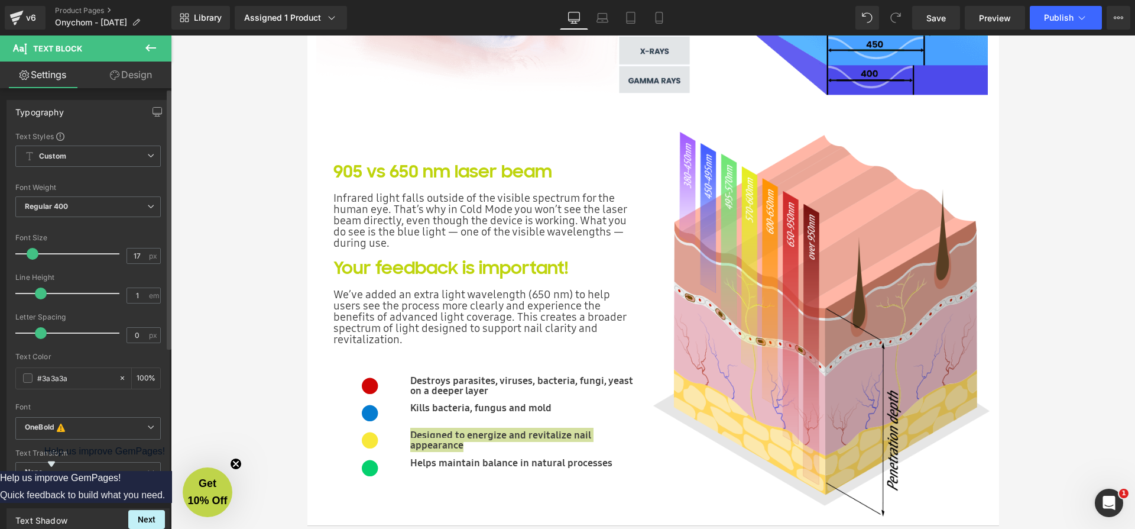
click at [430, 433] on b "Designed to energize and revitalize nail appearance" at bounding box center [500, 440] width 181 height 24
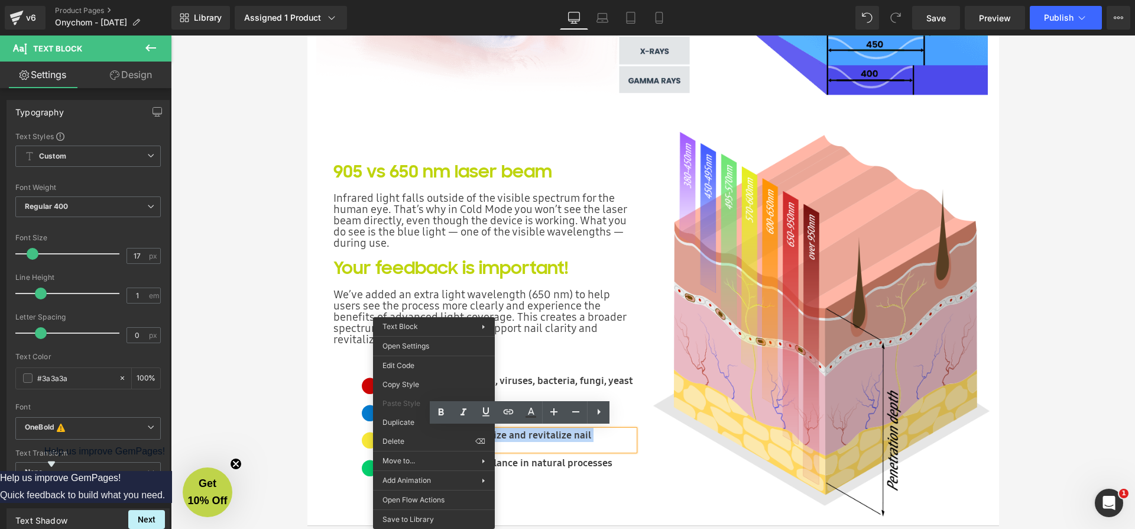
click at [510, 439] on b "Designed to energize and revitalize nail appearance" at bounding box center [500, 440] width 181 height 24
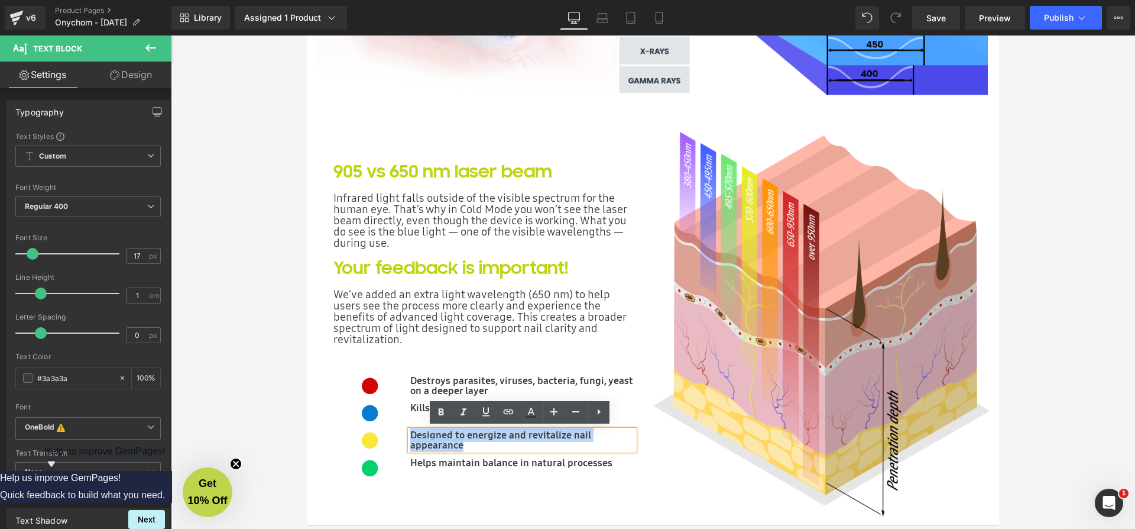
drag, startPoint x: 476, startPoint y: 442, endPoint x: 407, endPoint y: 426, distance: 70.9
click at [410, 430] on div "Designed to energize and revitalize nail appearance" at bounding box center [522, 440] width 225 height 20
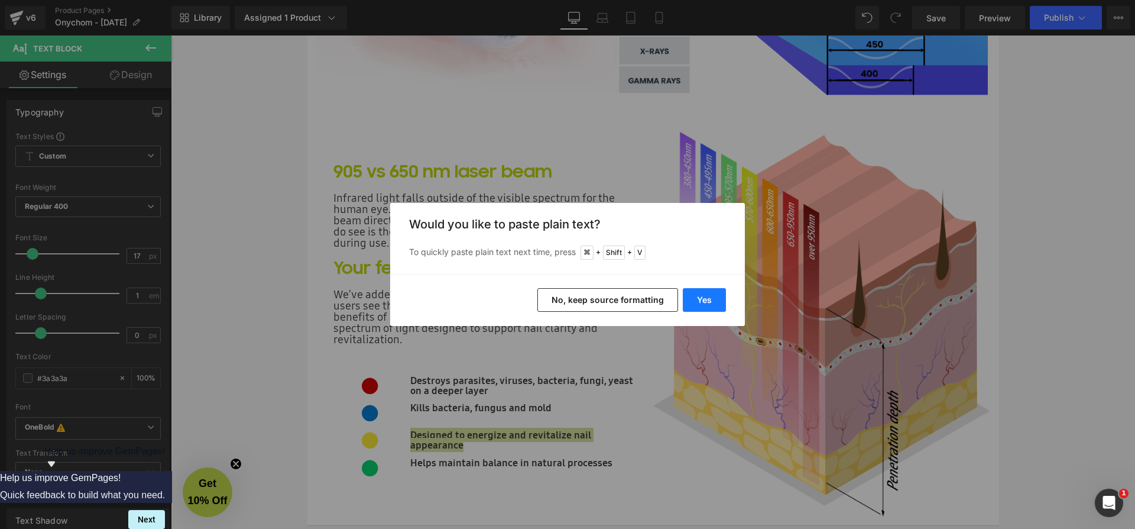
drag, startPoint x: 709, startPoint y: 303, endPoint x: 538, endPoint y: 268, distance: 174.5
click at [709, 303] on button "Yes" at bounding box center [704, 300] width 43 height 24
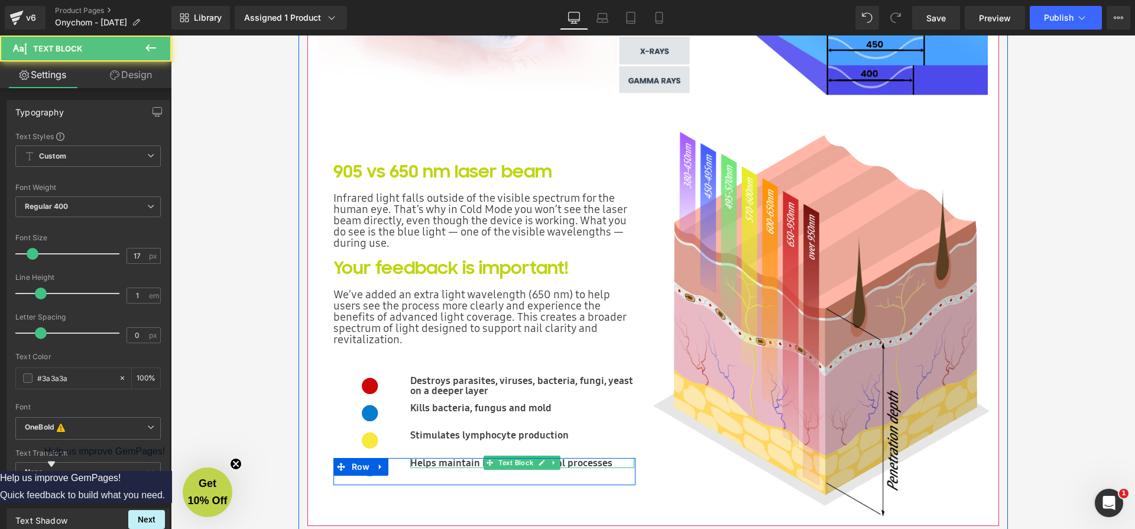
drag, startPoint x: 458, startPoint y: 461, endPoint x: 446, endPoint y: 462, distance: 11.9
click at [458, 461] on b "Helps maintain balance in natural processes" at bounding box center [511, 462] width 202 height 14
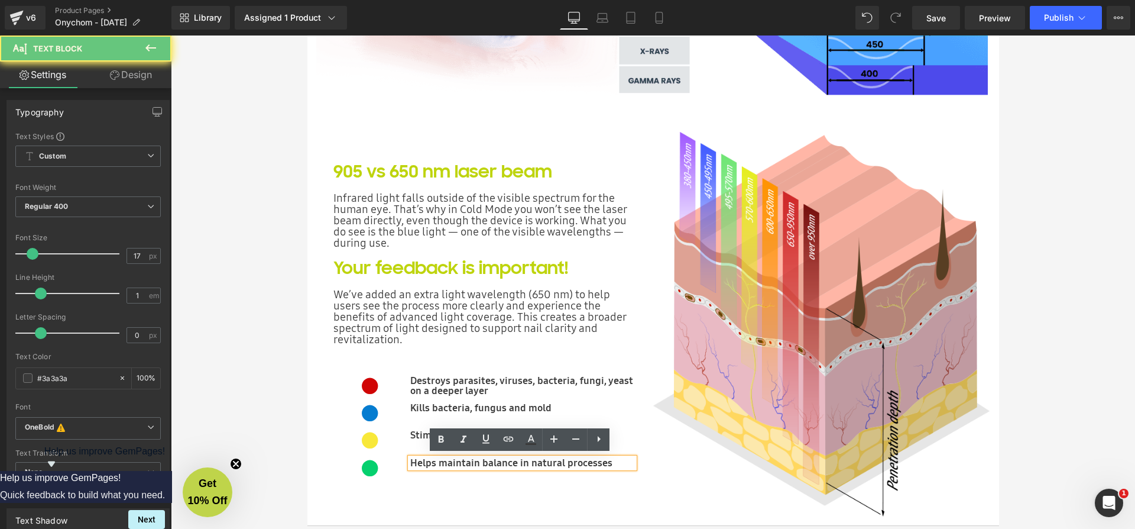
click at [445, 462] on b "Helps maintain balance in natural processes" at bounding box center [511, 462] width 202 height 14
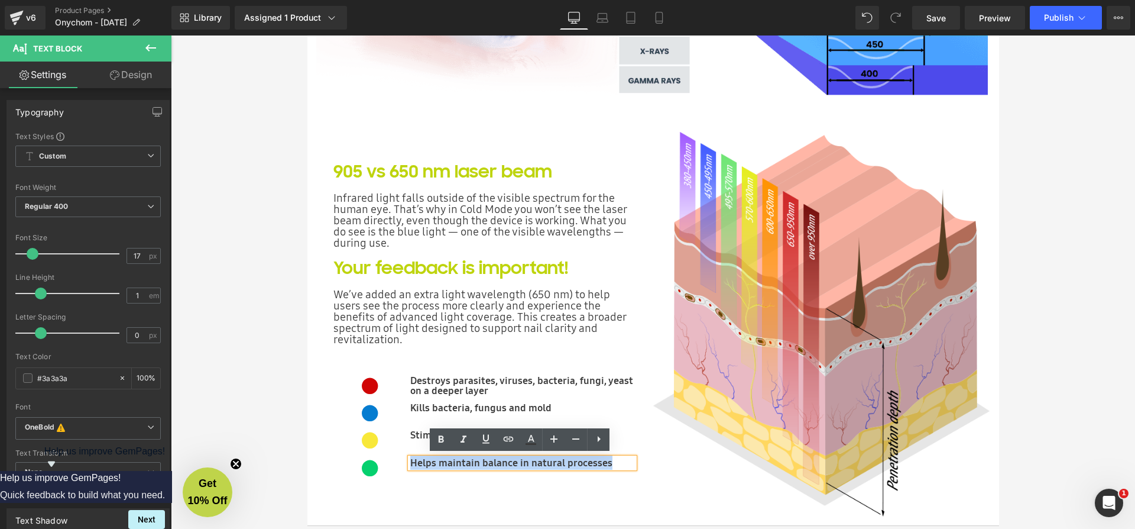
click at [445, 462] on b "Helps maintain balance in natural processes" at bounding box center [511, 462] width 202 height 14
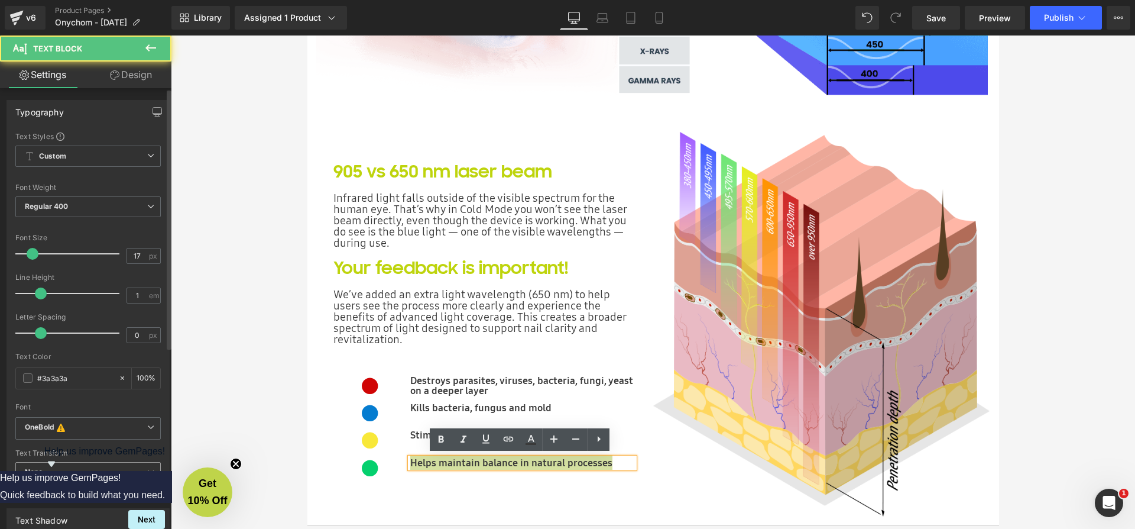
click at [529, 462] on b "Helps maintain balance in natural processes" at bounding box center [511, 462] width 202 height 14
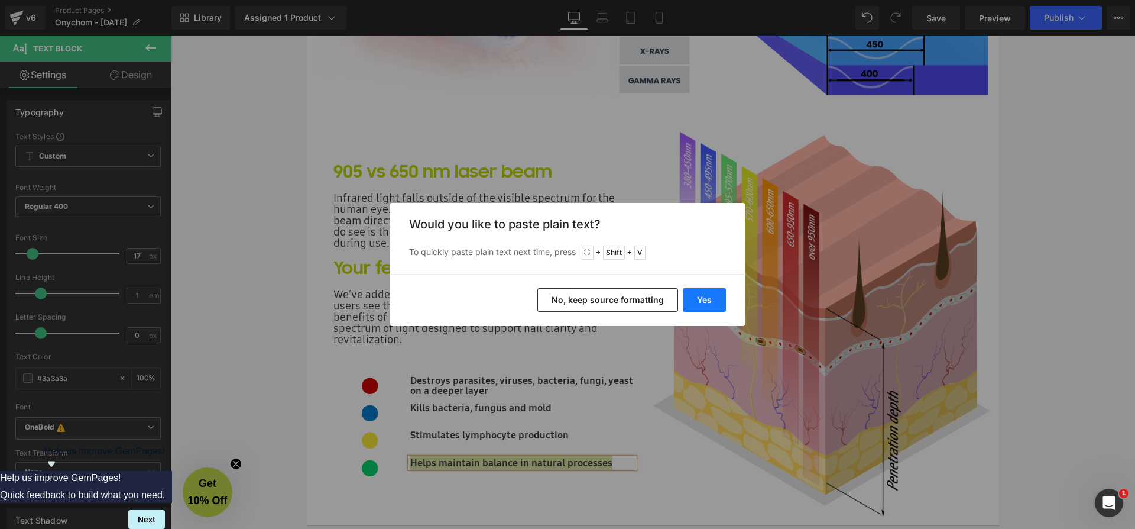
drag, startPoint x: 706, startPoint y: 296, endPoint x: 535, endPoint y: 261, distance: 175.1
click at [706, 296] on button "Yes" at bounding box center [704, 300] width 43 height 24
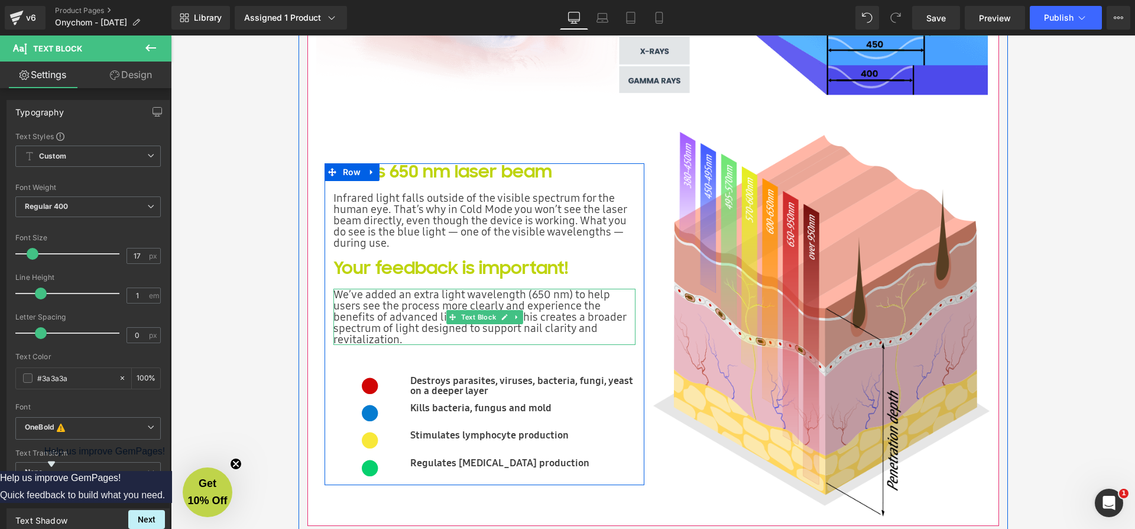
click at [423, 318] on p "We’ve added an extra light wavelength (650 nm) to help users see the process mo…" at bounding box center [485, 317] width 303 height 56
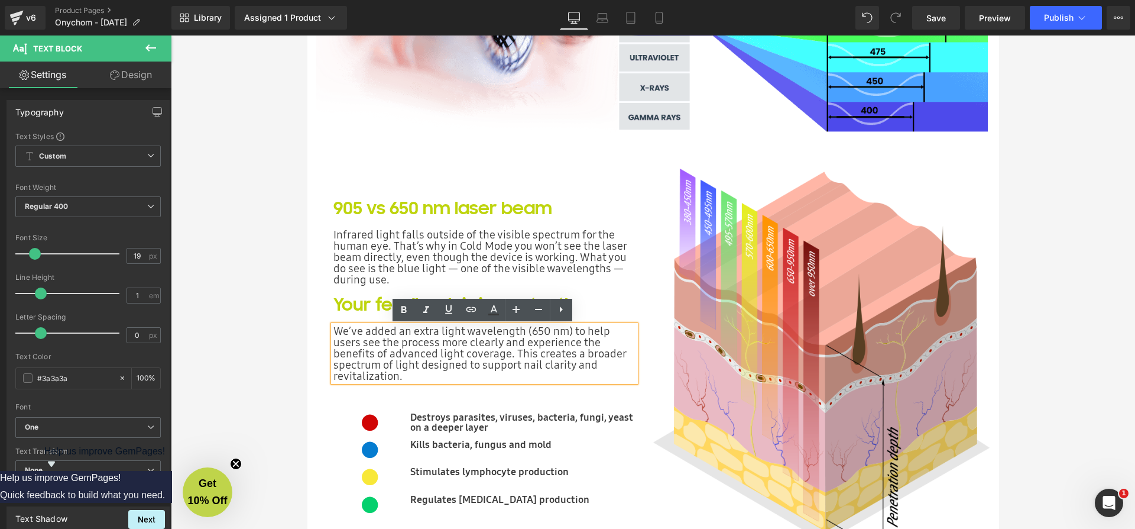
scroll to position [3209, 0]
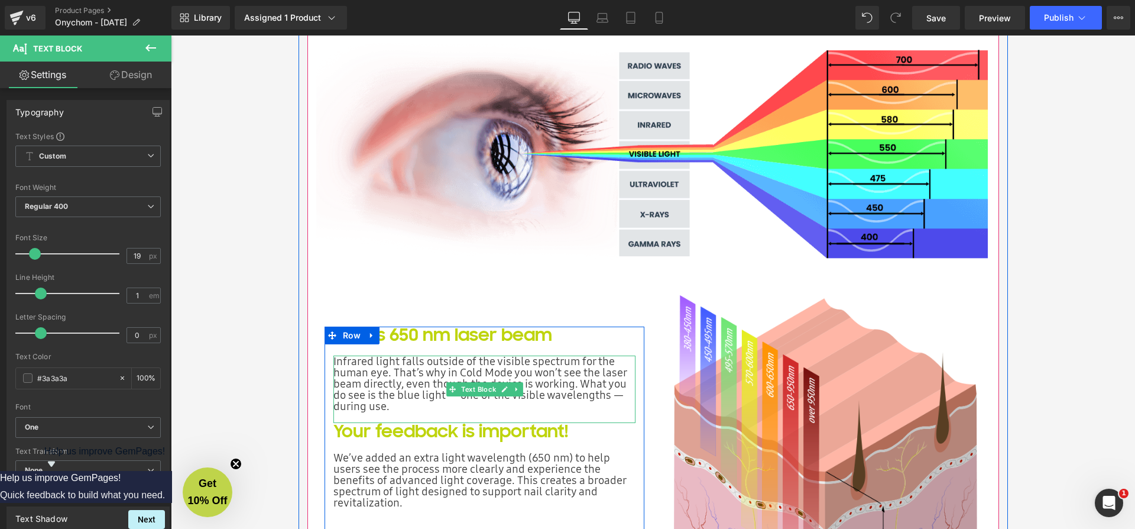
drag, startPoint x: 393, startPoint y: 405, endPoint x: 331, endPoint y: 363, distance: 75.0
click at [334, 363] on div "Infrared light falls outside of the visible spectrum for the human eye. That’s …" at bounding box center [485, 388] width 303 height 67
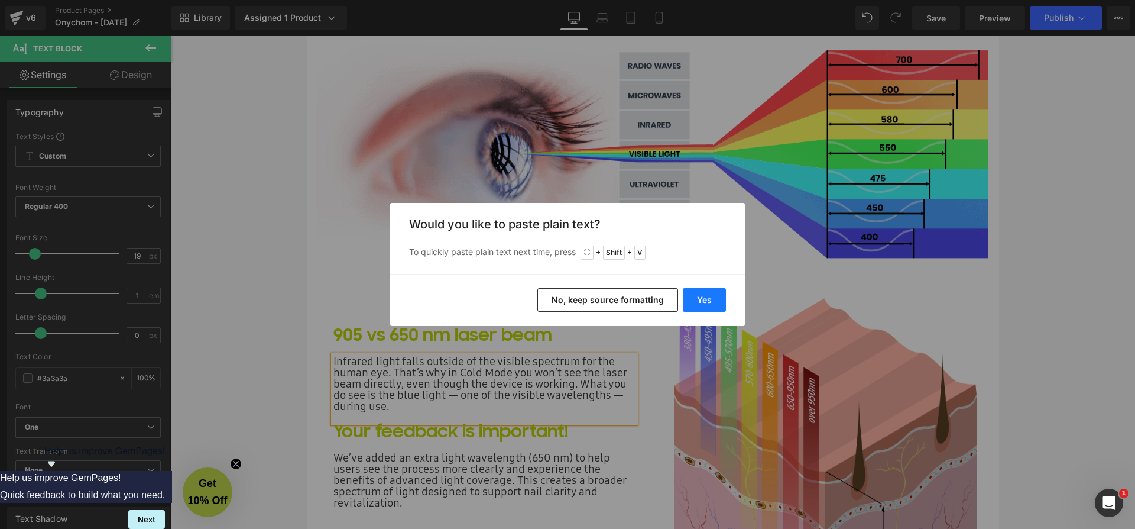
drag, startPoint x: 716, startPoint y: 296, endPoint x: 543, endPoint y: 262, distance: 176.0
click at [716, 296] on button "Yes" at bounding box center [704, 300] width 43 height 24
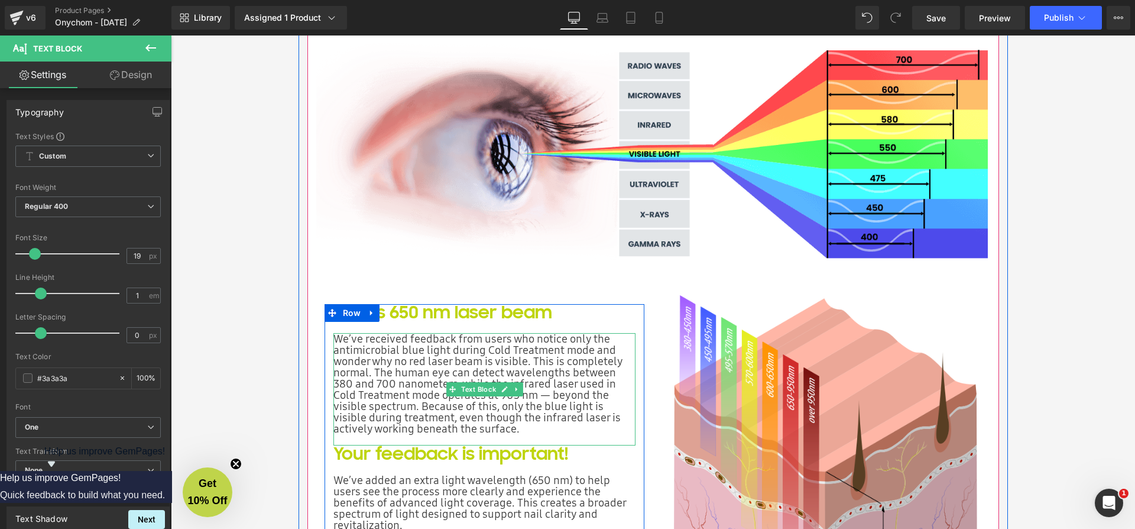
click at [564, 428] on p "We’ve received feedback from users who notice only the antimicrobial blue light…" at bounding box center [485, 383] width 303 height 101
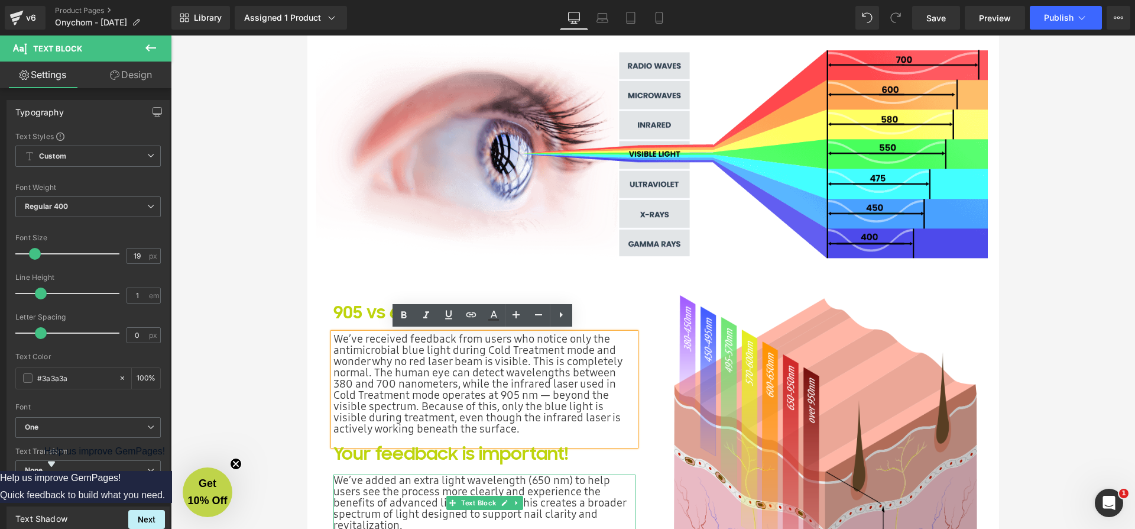
click at [416, 481] on p "We’ve added an extra light wavelength (650 nm) to help users see the process mo…" at bounding box center [485, 502] width 303 height 56
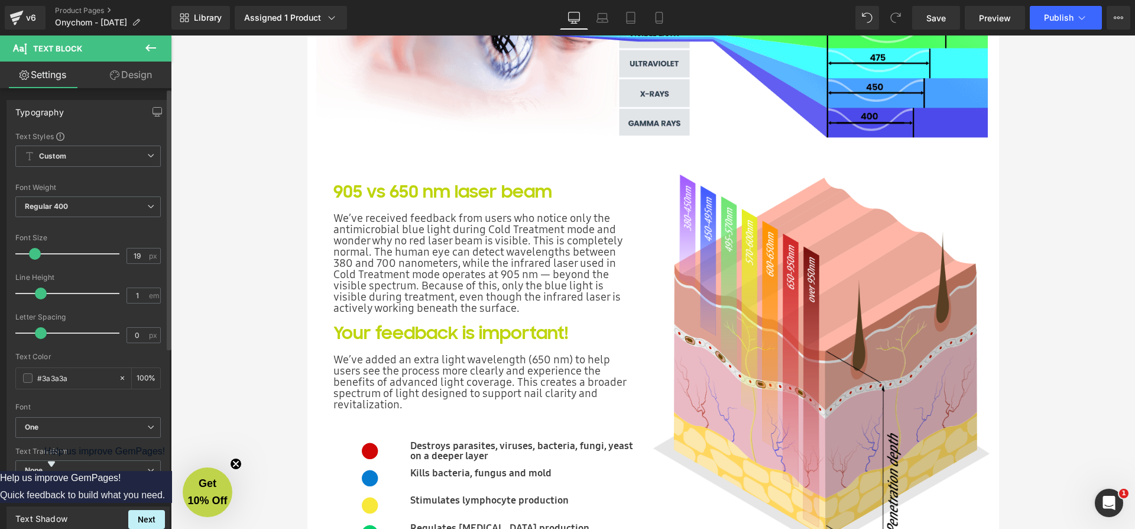
scroll to position [3004, 0]
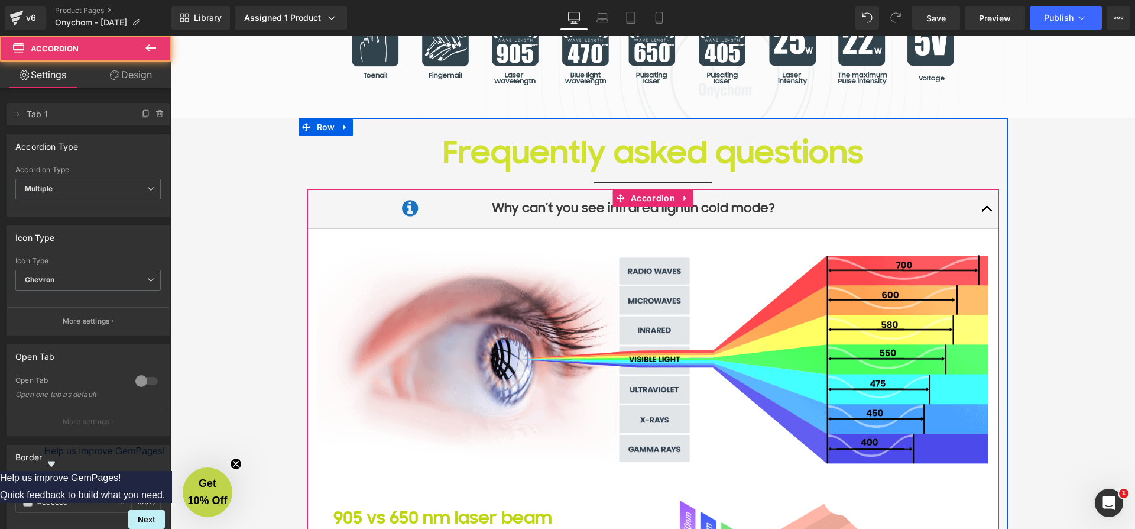
click at [988, 212] on span "button" at bounding box center [988, 212] width 0 height 0
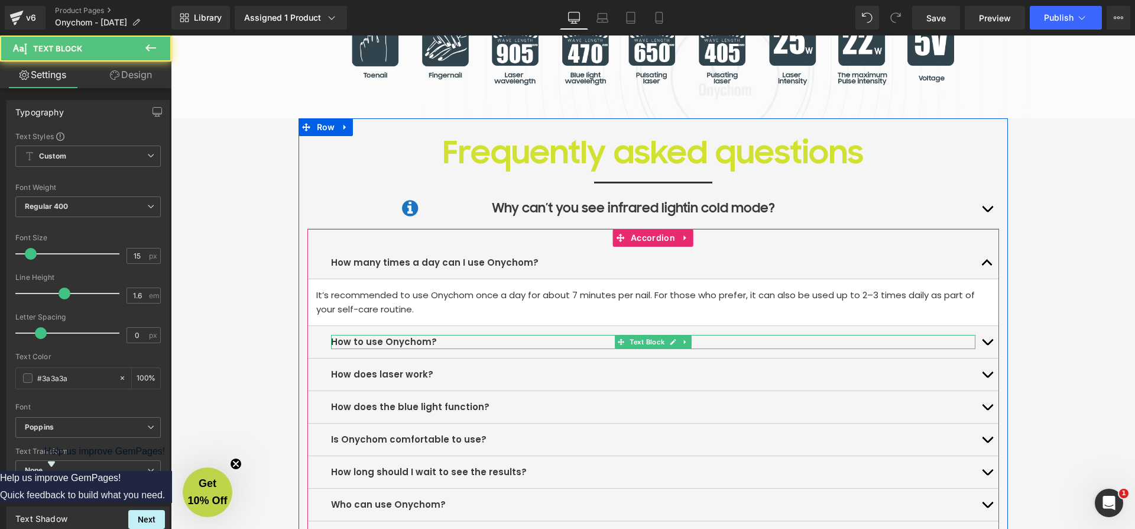
click at [525, 340] on p "How to use Onychom?" at bounding box center [653, 342] width 645 height 14
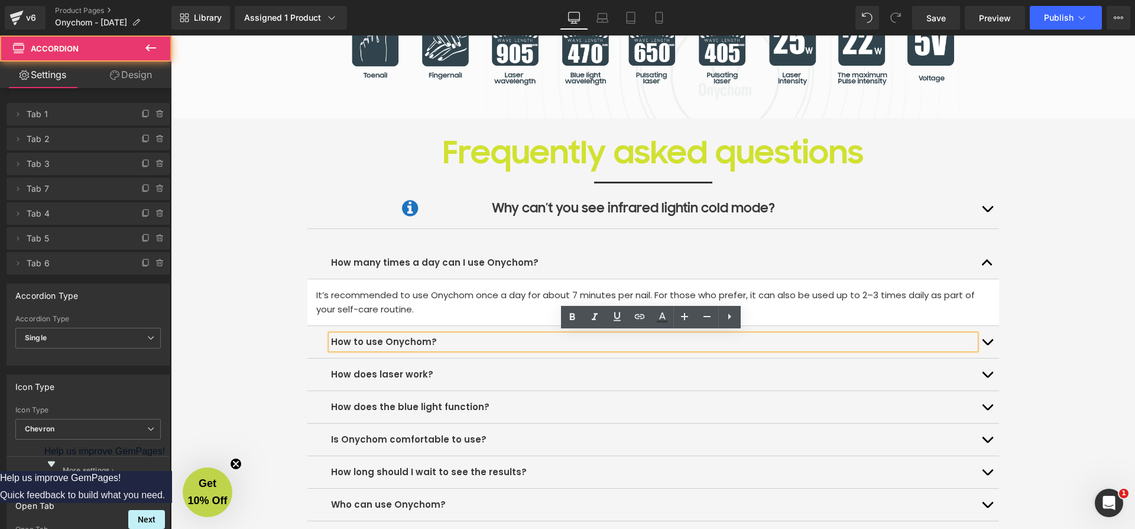
click at [986, 338] on button "button" at bounding box center [988, 342] width 24 height 32
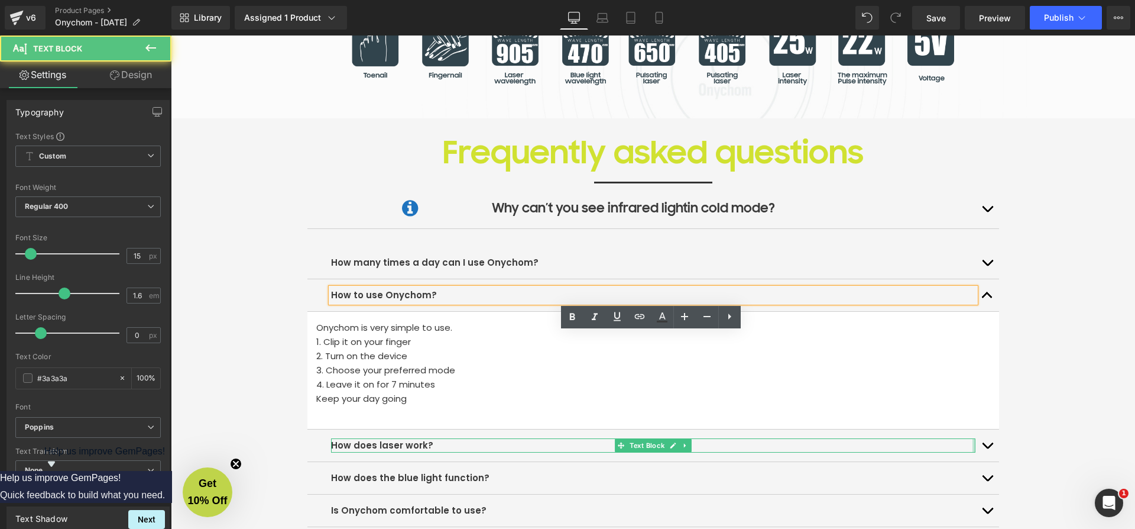
click at [973, 443] on div at bounding box center [974, 445] width 3 height 14
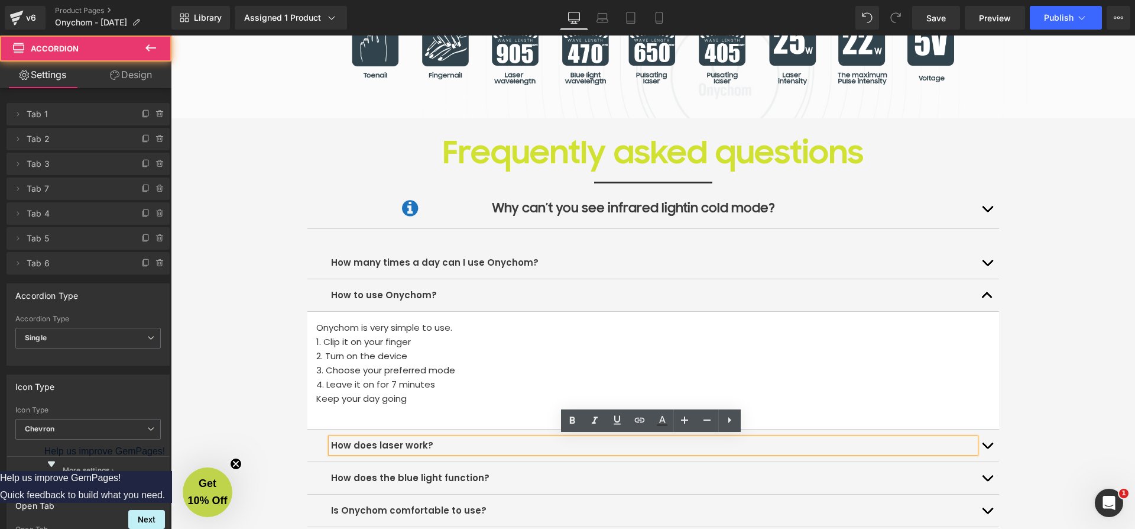
click at [987, 441] on button "button" at bounding box center [988, 445] width 24 height 32
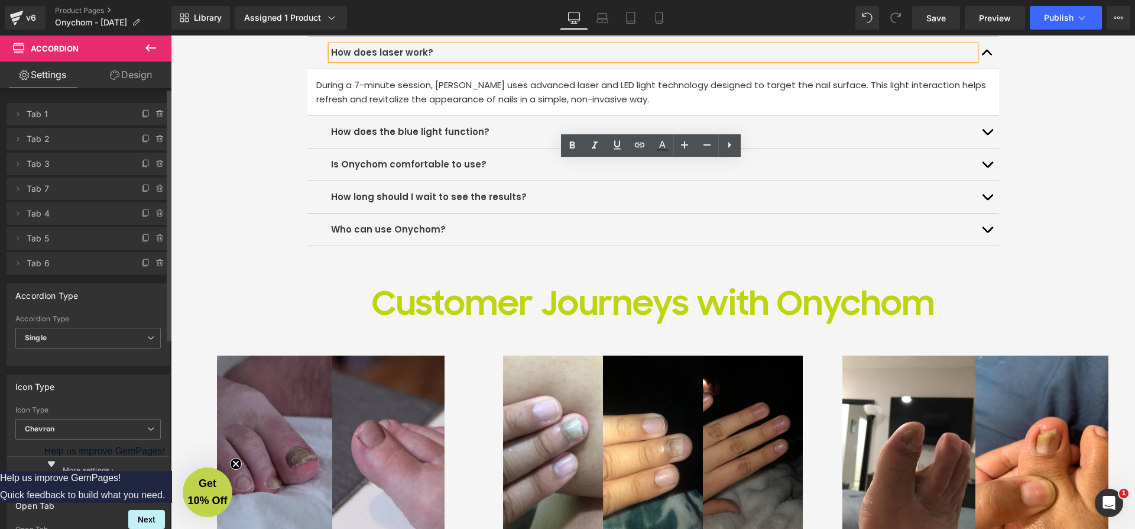
scroll to position [3161, 0]
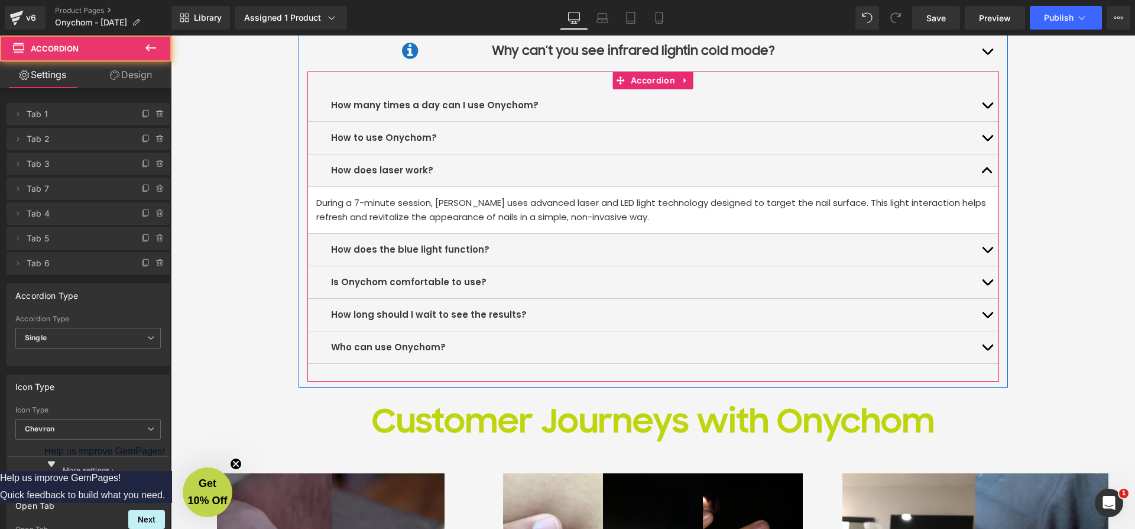
click at [987, 136] on button "button" at bounding box center [988, 138] width 24 height 32
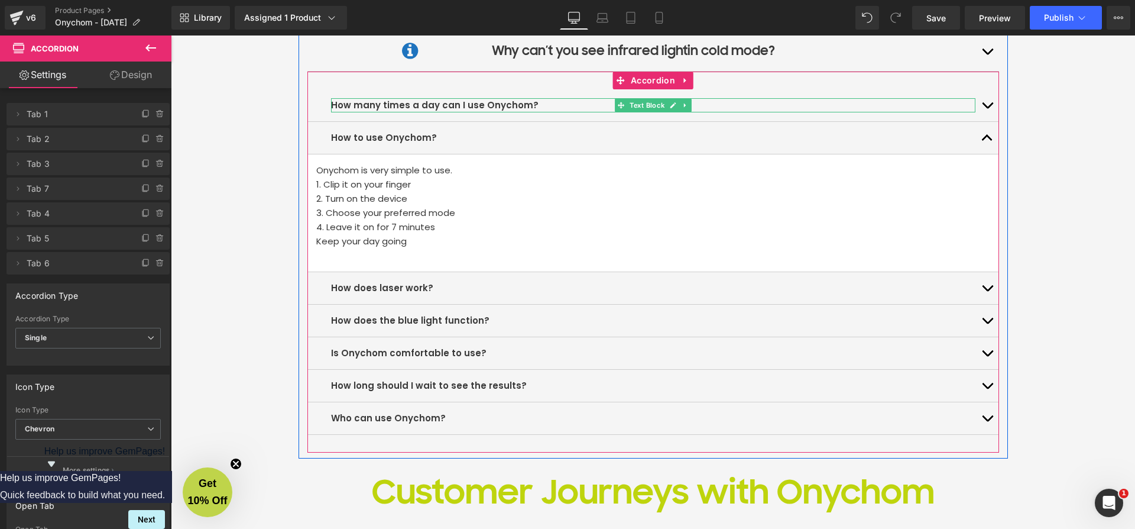
click at [976, 99] on button "button" at bounding box center [988, 105] width 24 height 32
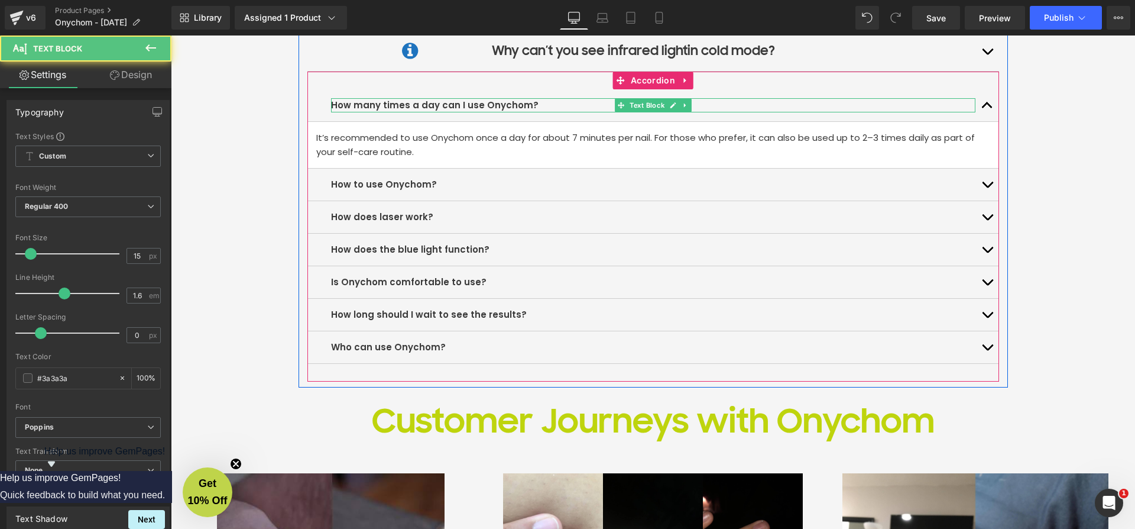
click at [465, 103] on strong "How many times a day can I use Onychom?" at bounding box center [435, 105] width 208 height 12
click at [413, 148] on p "It’s recommended to use Onychom once a day for about 7 minutes per nail. For th…" at bounding box center [653, 145] width 674 height 28
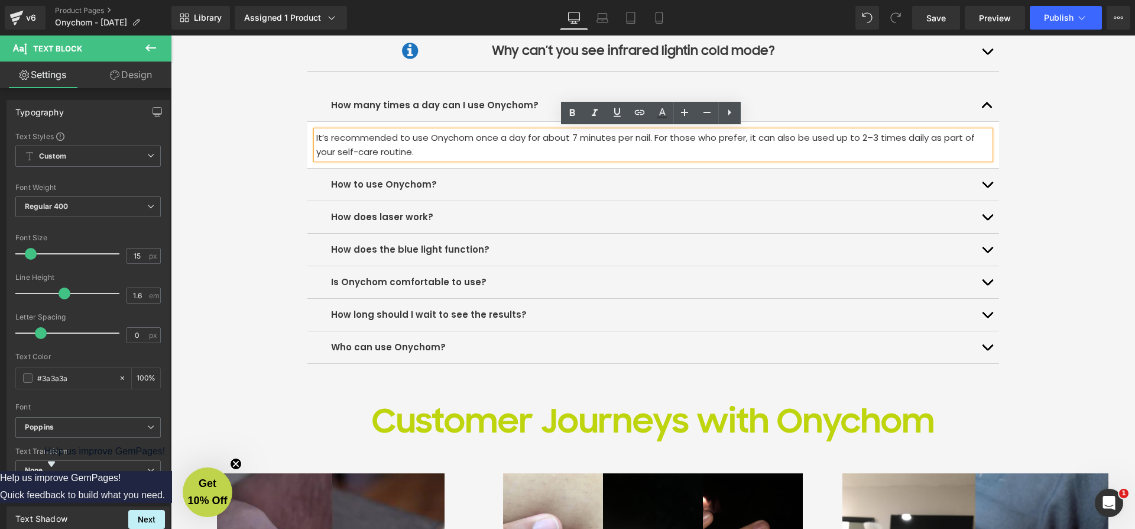
drag, startPoint x: 418, startPoint y: 150, endPoint x: 310, endPoint y: 135, distance: 109.2
click at [310, 135] on article "It’s recommended to use Onychom once a day for about 7 minutes per nail. For th…" at bounding box center [654, 145] width 692 height 47
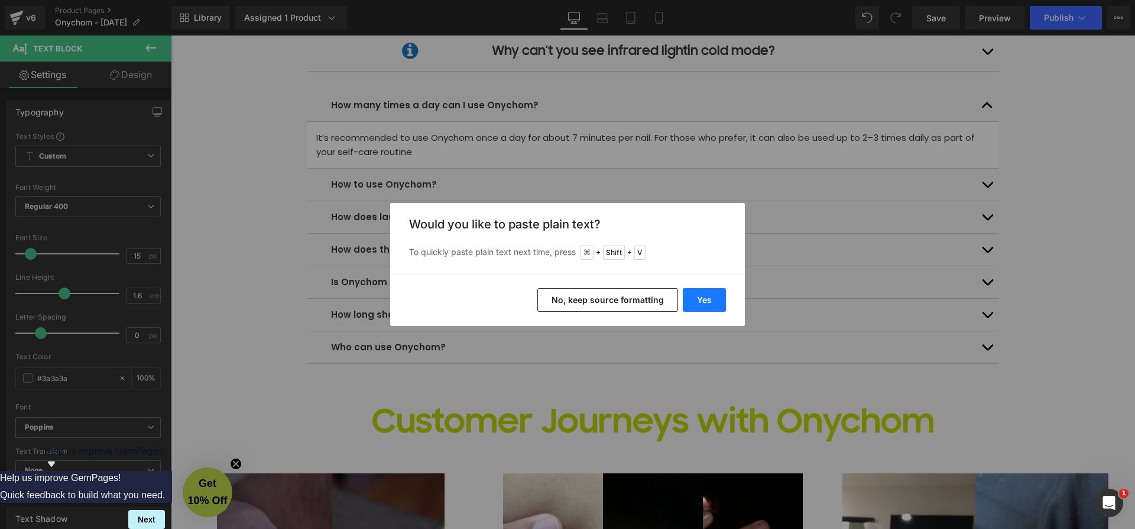
click at [709, 299] on button "Yes" at bounding box center [704, 300] width 43 height 24
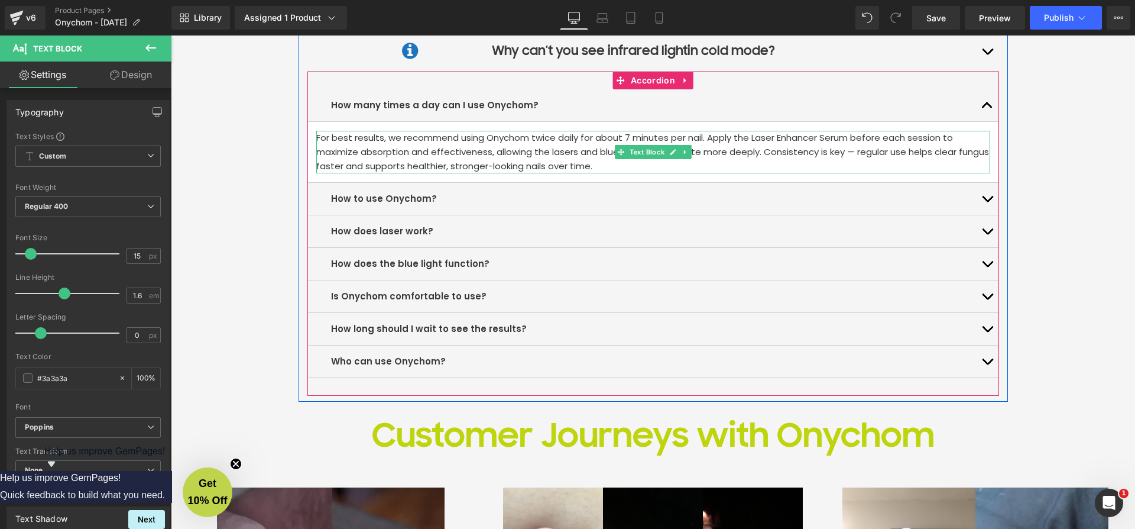
click at [706, 137] on p "For best results, we recommend using Onychom twice daily for about 7 minutes pe…" at bounding box center [653, 152] width 674 height 43
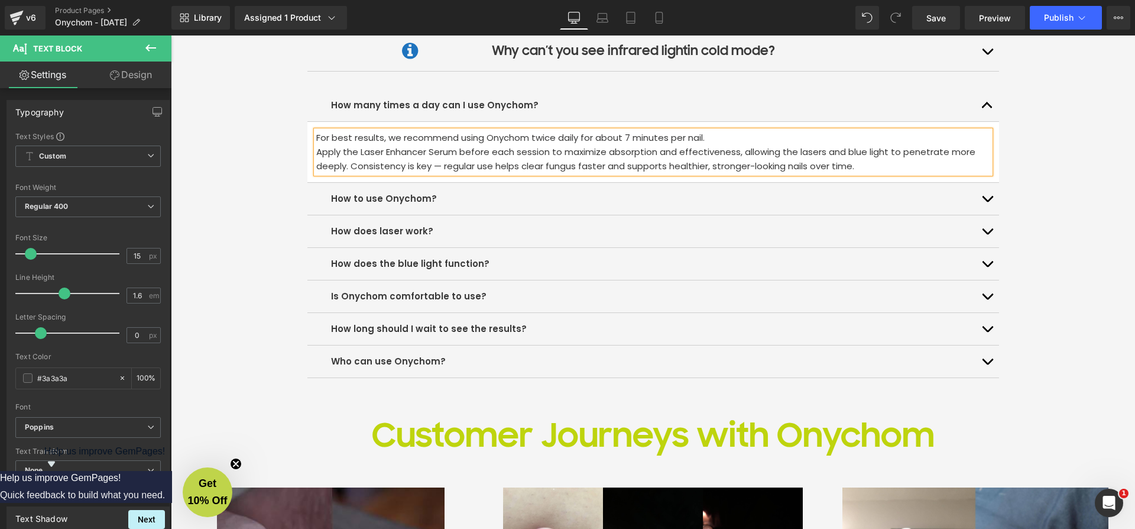
click at [351, 163] on p "Apply the Laser Enhancer Serum before each session to maximize absorption and e…" at bounding box center [653, 159] width 674 height 28
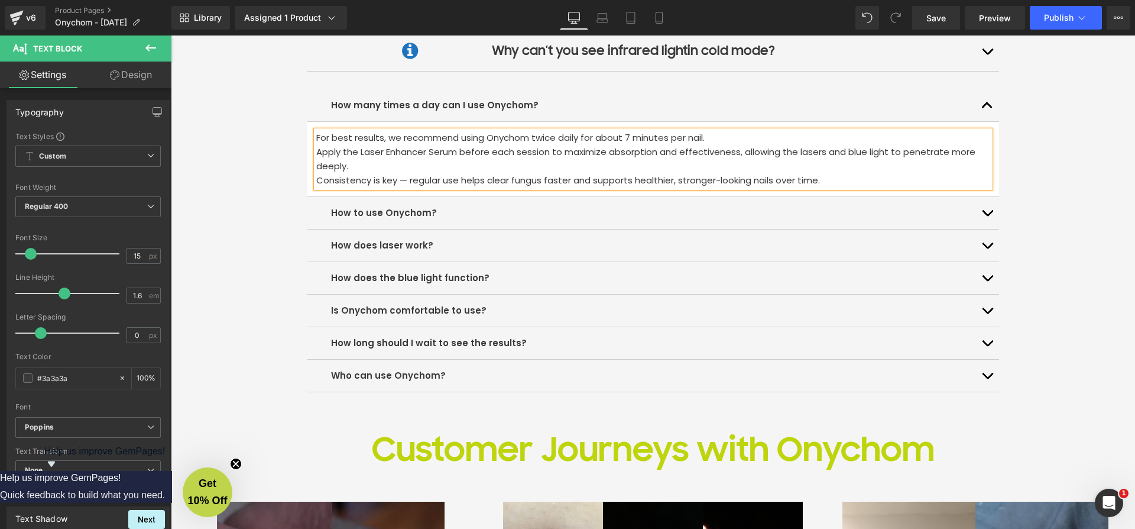
click at [723, 131] on p "For best results, we recommend using Onychom twice daily for about 7 minutes pe…" at bounding box center [653, 138] width 674 height 14
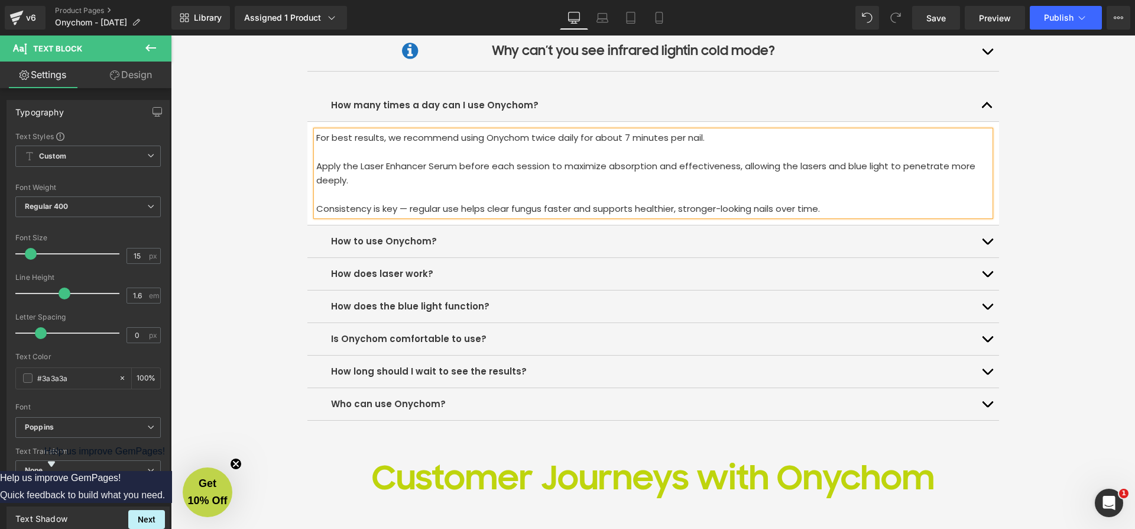
click at [981, 101] on button "button" at bounding box center [988, 105] width 24 height 32
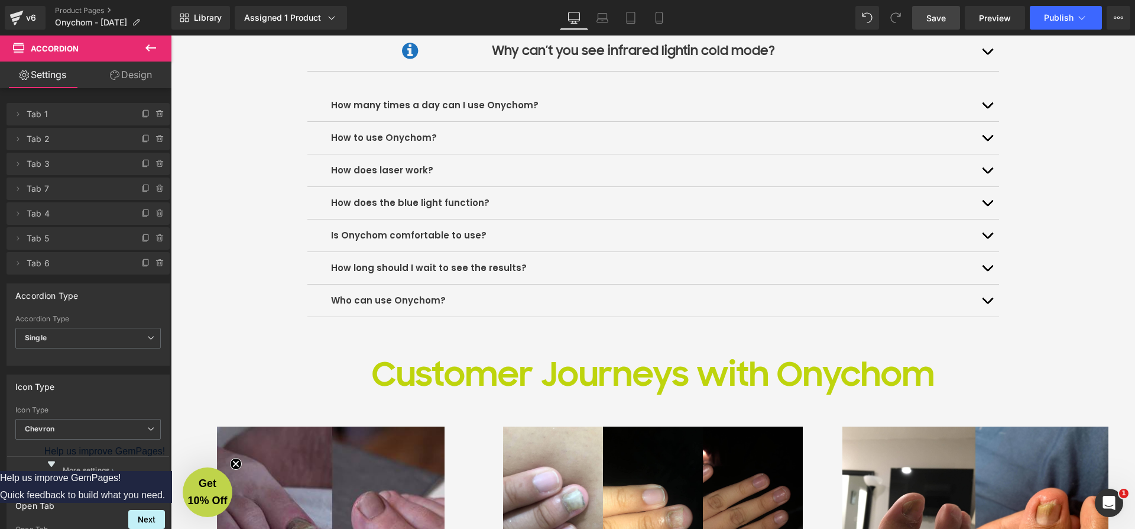
click at [945, 21] on span "Save" at bounding box center [937, 18] width 20 height 12
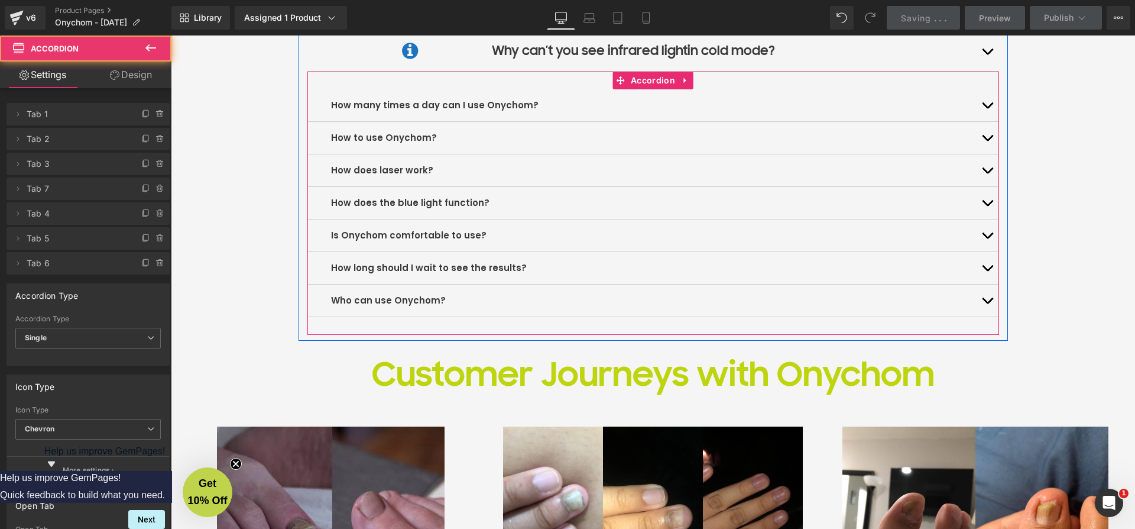
click at [981, 131] on button "button" at bounding box center [988, 138] width 24 height 32
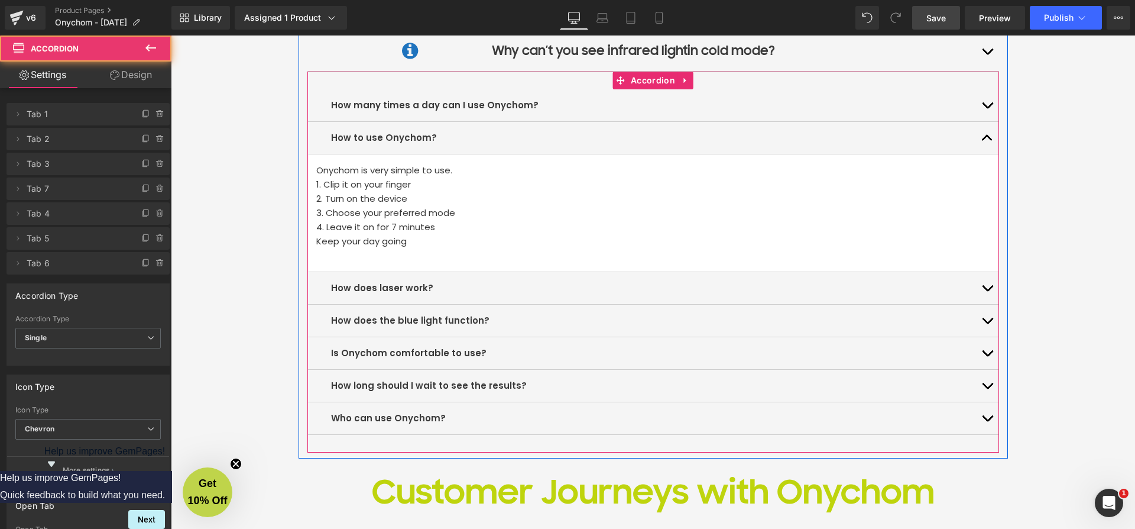
click at [982, 132] on button "button" at bounding box center [988, 138] width 24 height 32
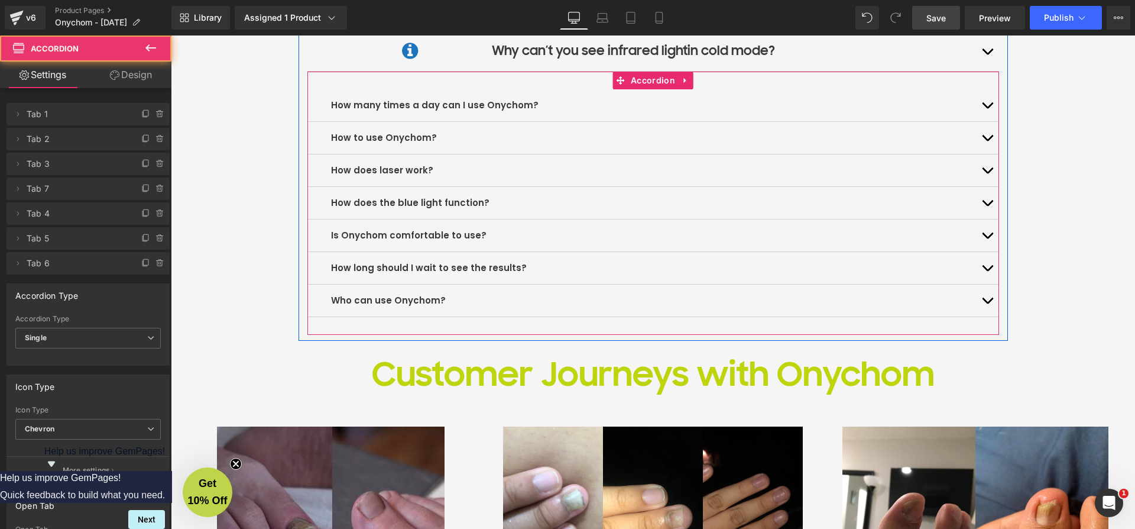
click at [982, 166] on button "button" at bounding box center [988, 170] width 24 height 32
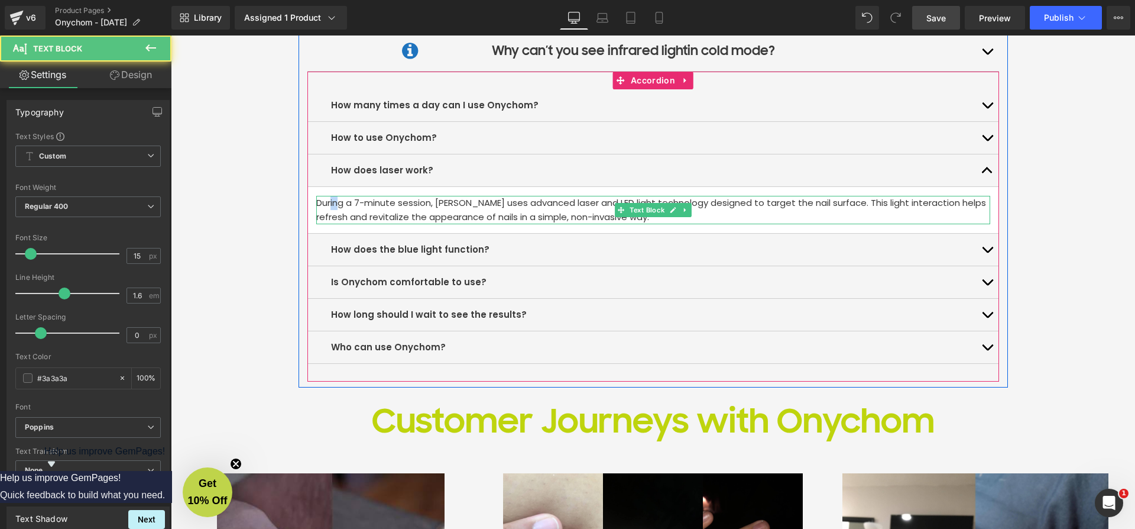
drag, startPoint x: 317, startPoint y: 200, endPoint x: 323, endPoint y: 202, distance: 6.0
click at [328, 201] on p "During a 7-minute session, Onychom uses advanced laser and LED light technology…" at bounding box center [653, 210] width 674 height 28
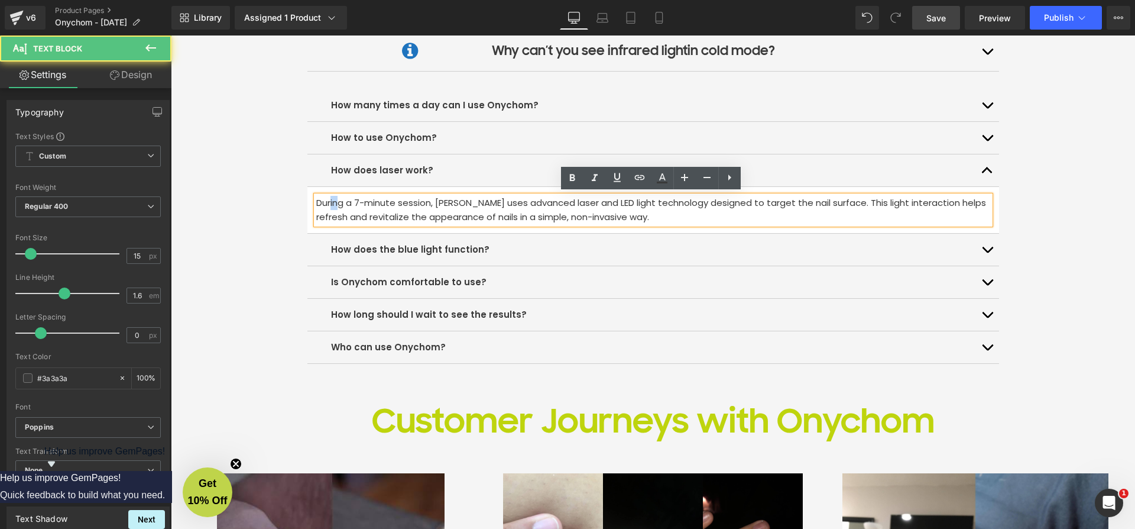
click at [320, 202] on p "During a 7-minute session, Onychom uses advanced laser and LED light technology…" at bounding box center [653, 210] width 674 height 28
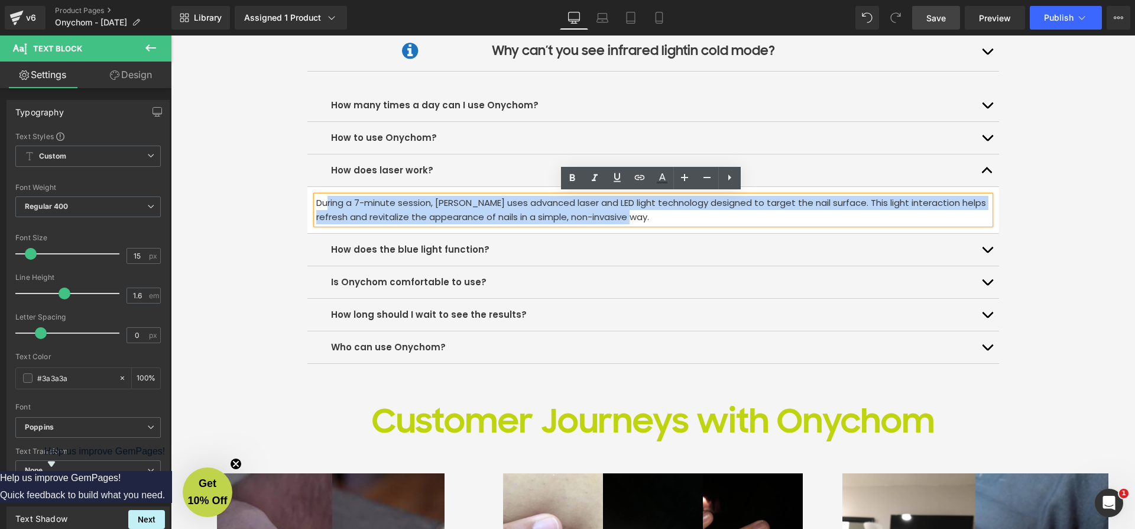
drag, startPoint x: 316, startPoint y: 201, endPoint x: 674, endPoint y: 217, distance: 358.1
click at [674, 217] on p "During a 7-minute session, Onychom uses advanced laser and LED light technology…" at bounding box center [653, 210] width 674 height 28
copy p "During a 7-minute session, Onychom uses advanced laser and LED light technology…"
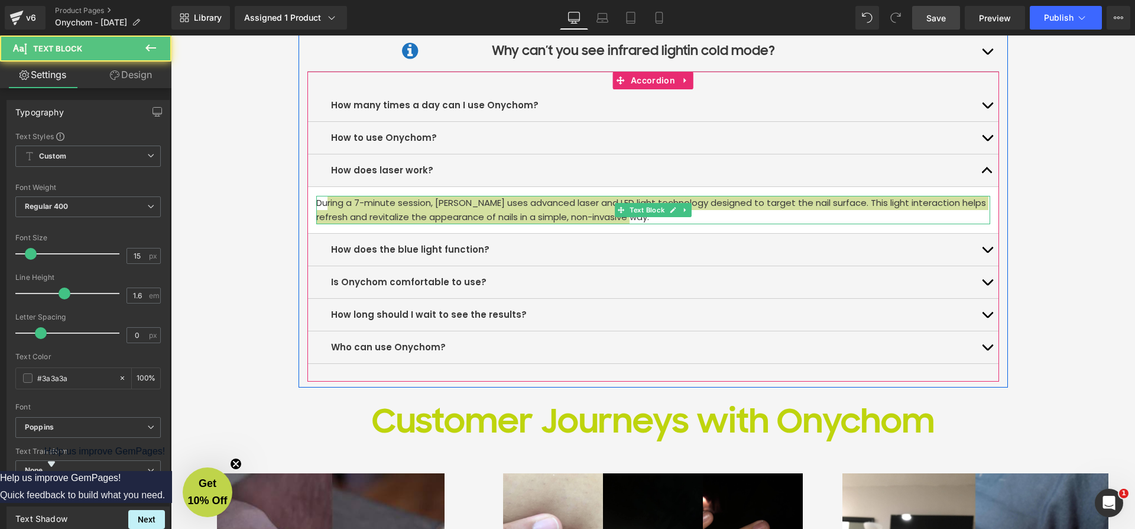
drag, startPoint x: 197, startPoint y: 347, endPoint x: 565, endPoint y: 213, distance: 391.6
click at [565, 213] on p "During a 7-minute session, Onychom uses advanced laser and LED light technology…" at bounding box center [653, 210] width 674 height 28
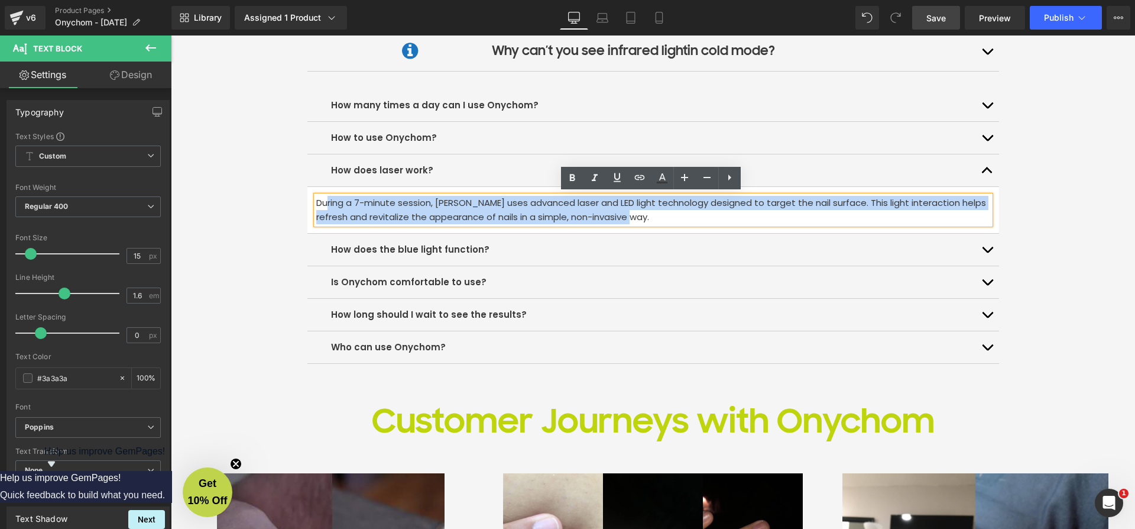
click at [667, 216] on p "During a 7-minute session, Onychom uses advanced laser and LED light technology…" at bounding box center [653, 210] width 674 height 28
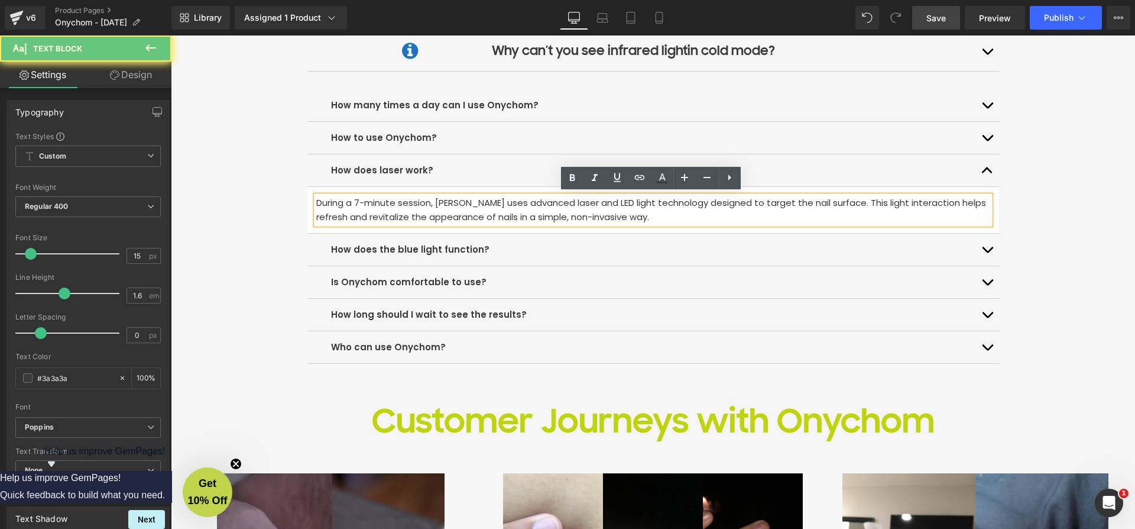
click at [668, 216] on p "During a 7-minute session, Onychom uses advanced laser and LED light technology…" at bounding box center [653, 210] width 674 height 28
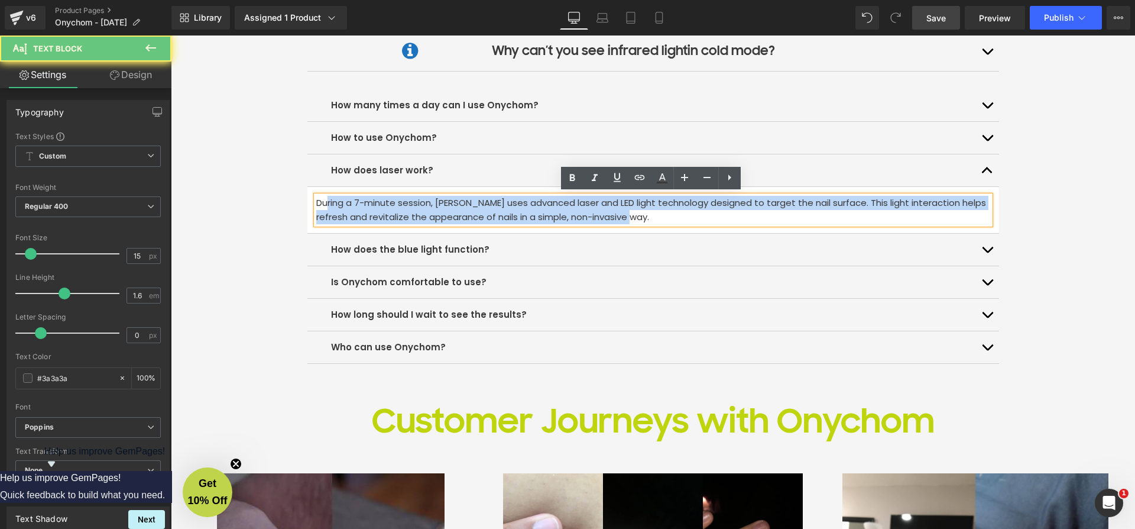
click at [668, 216] on p "During a 7-minute session, Onychom uses advanced laser and LED light technology…" at bounding box center [653, 210] width 674 height 28
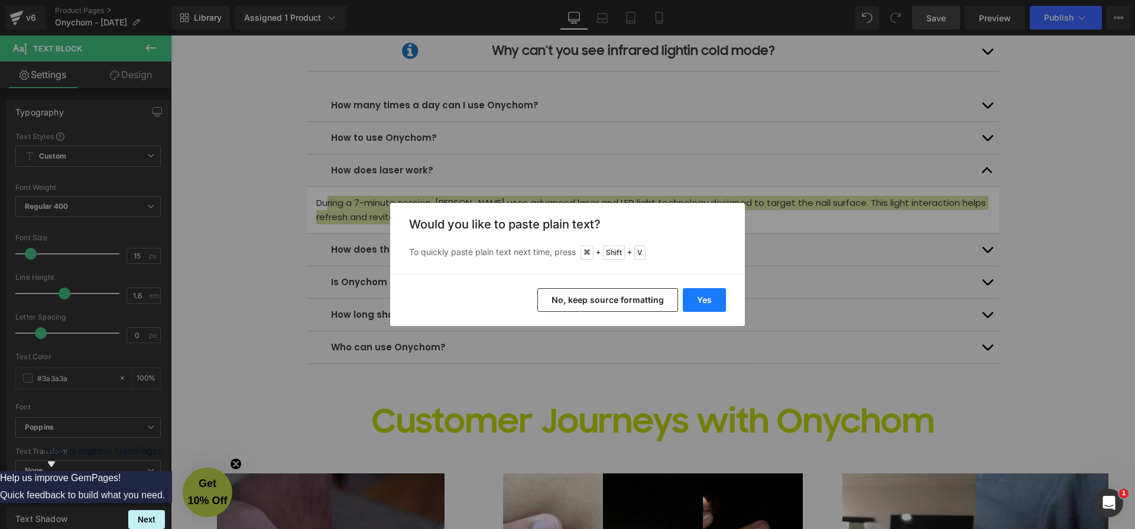
drag, startPoint x: 714, startPoint y: 302, endPoint x: 542, endPoint y: 265, distance: 176.5
click at [714, 302] on button "Yes" at bounding box center [704, 300] width 43 height 24
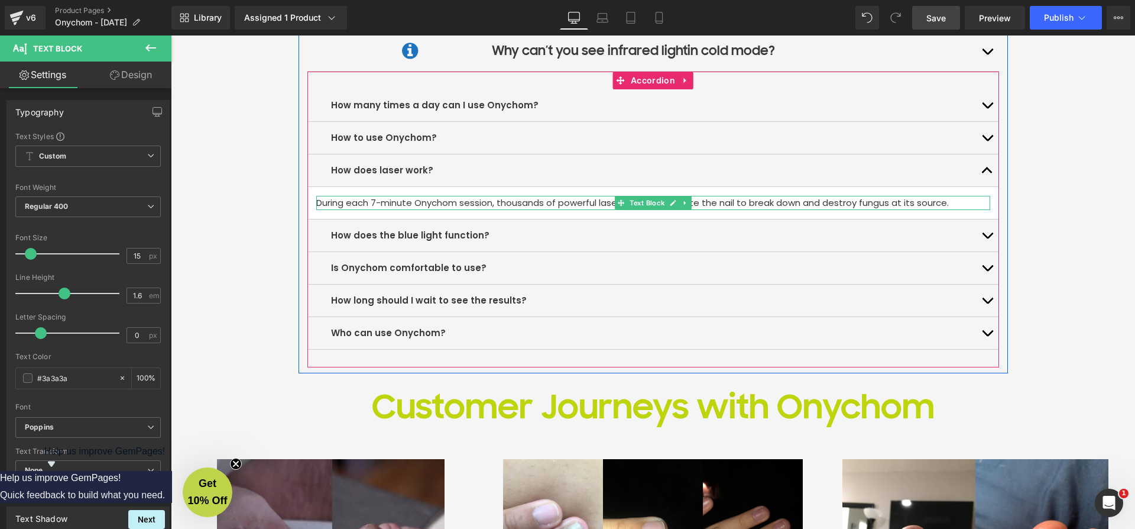
click at [458, 200] on p "During each 7-minute Onychom session, thousands of powerful laser pulses penetr…" at bounding box center [653, 203] width 674 height 14
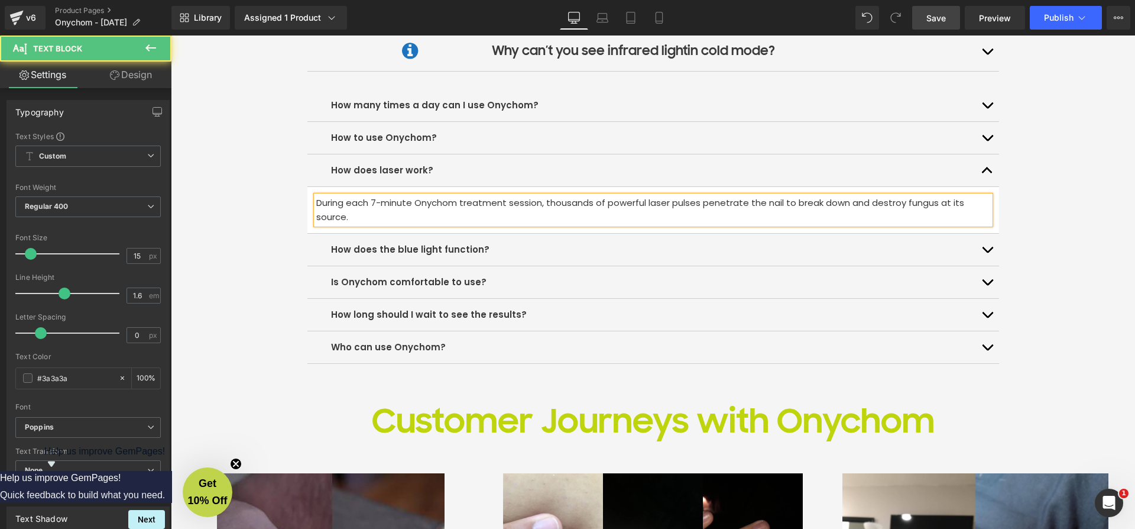
click at [384, 214] on p "During each 7-minute Onychom treatment session, thousands of powerful laser pul…" at bounding box center [653, 210] width 674 height 28
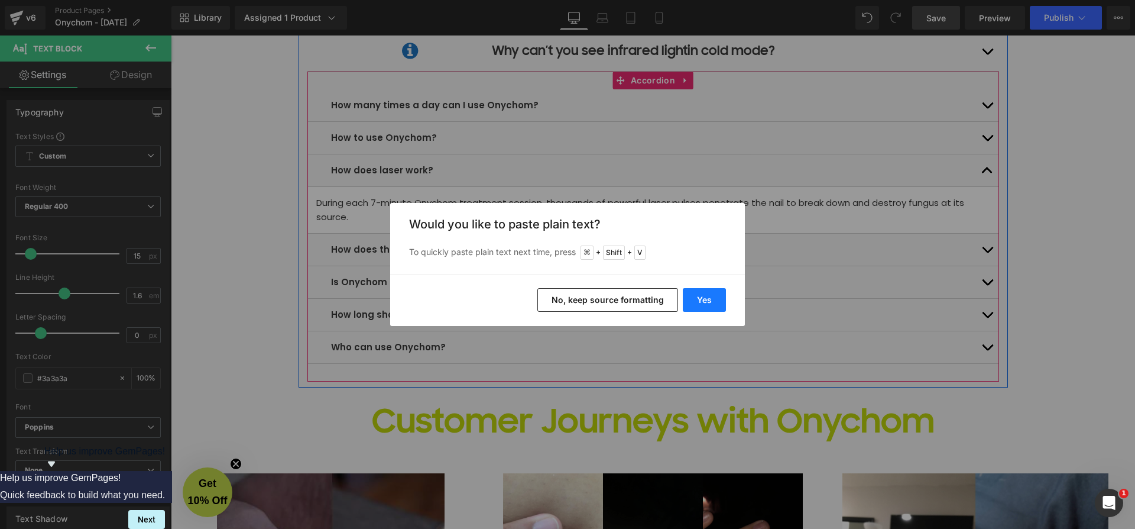
click at [714, 304] on button "Yes" at bounding box center [704, 300] width 43 height 24
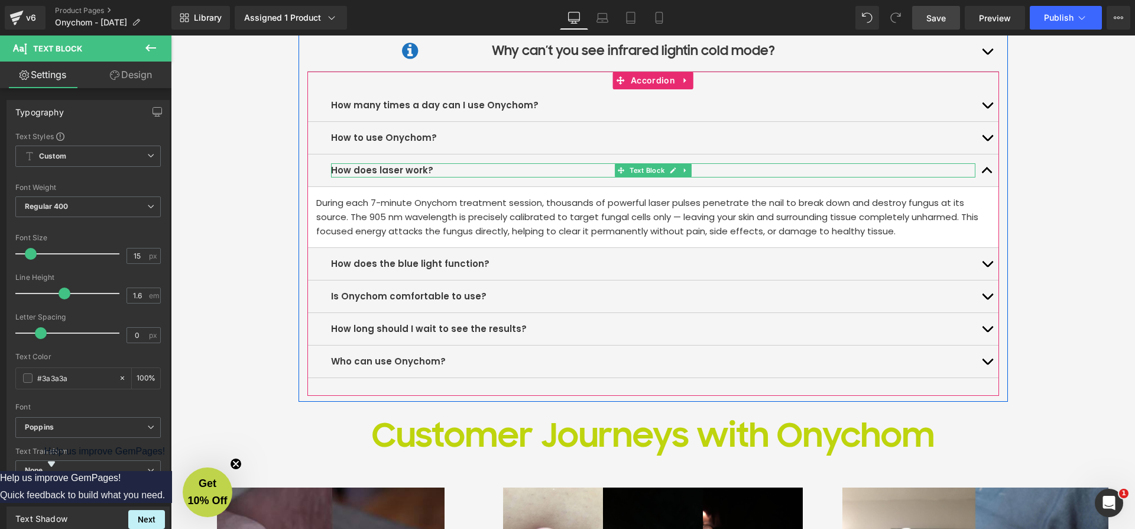
click at [405, 168] on b "How does laser work?" at bounding box center [382, 170] width 102 height 12
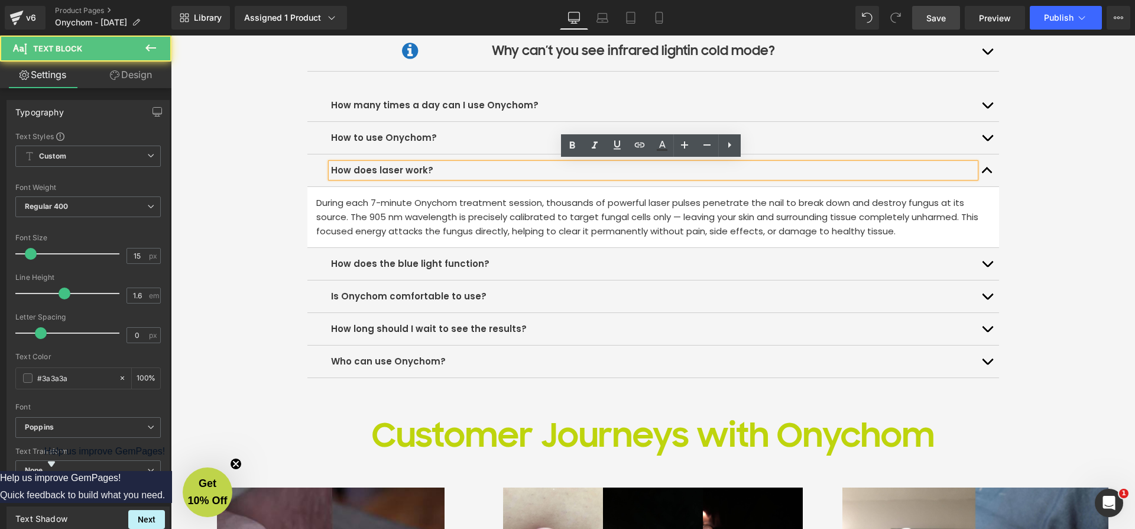
click at [508, 173] on p "How does laser work?" at bounding box center [653, 170] width 645 height 14
click at [534, 106] on p "How many times a day can I use Onychom?" at bounding box center [653, 105] width 645 height 14
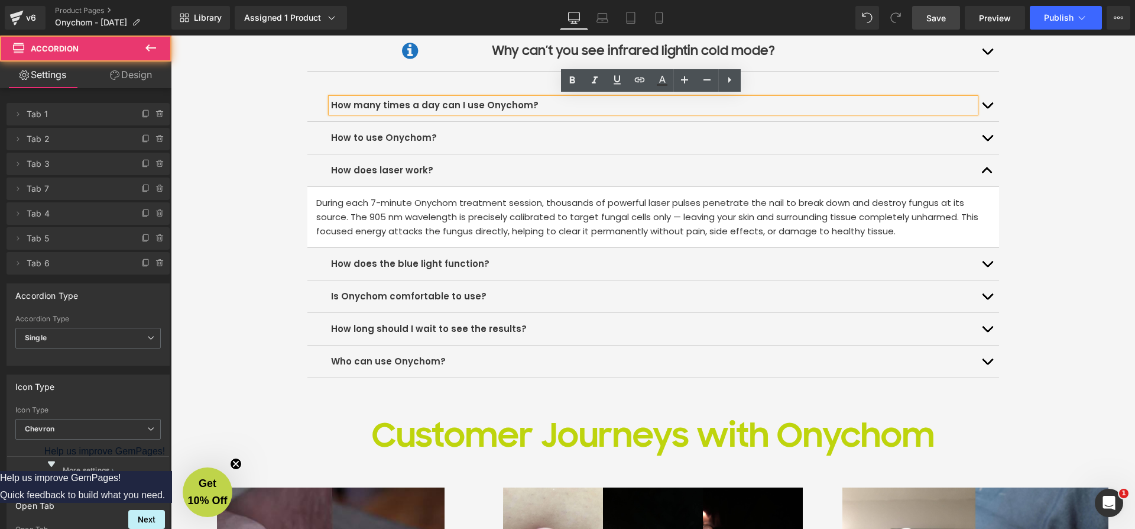
click at [985, 105] on button "button" at bounding box center [988, 105] width 24 height 32
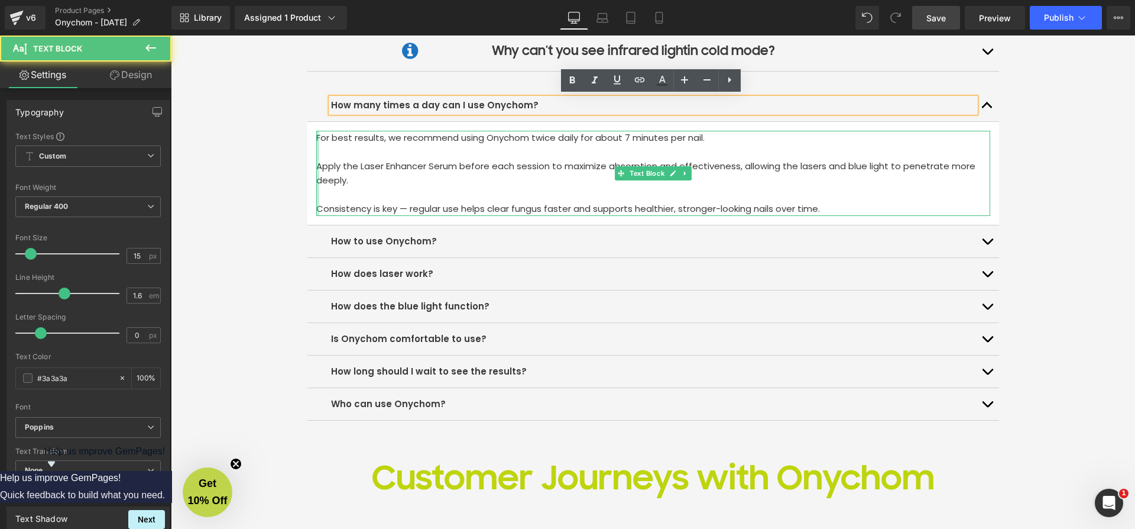
click at [316, 163] on div at bounding box center [317, 173] width 3 height 85
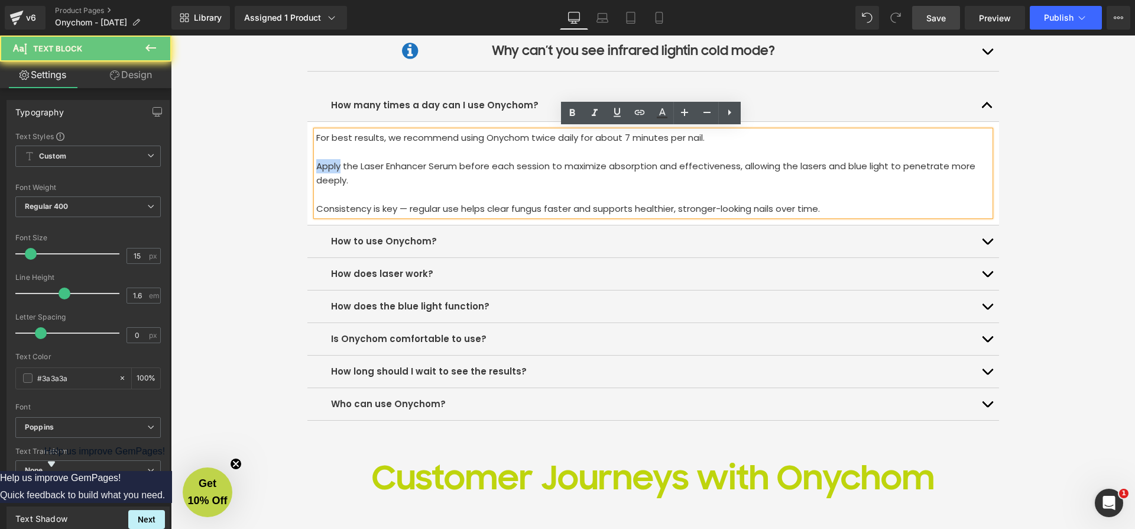
click at [316, 163] on p "Apply the Laser Enhancer Serum before each session to maximize absorption and e…" at bounding box center [653, 173] width 674 height 28
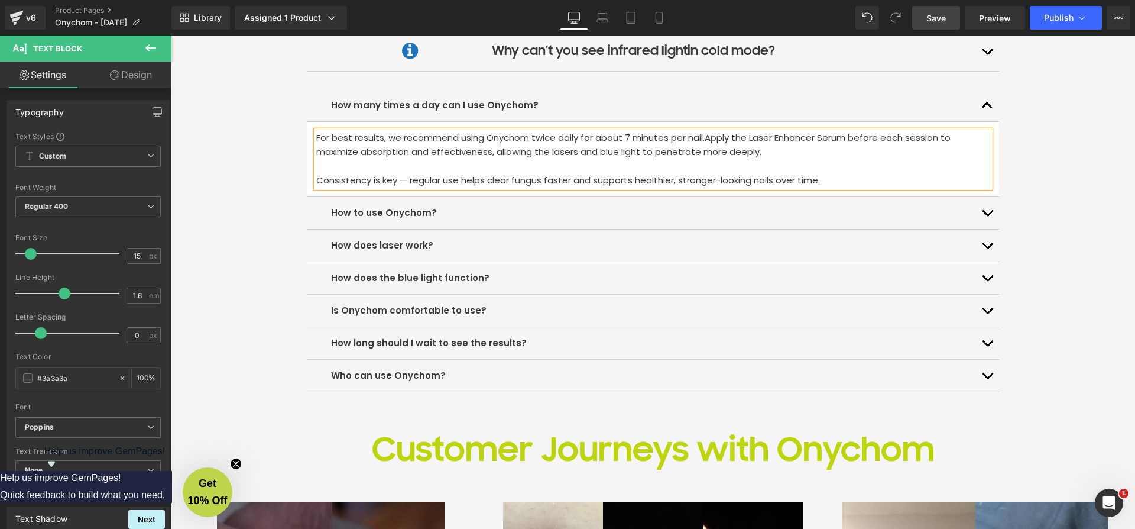
click at [316, 175] on p "Consistency is key — regular use helps clear fungus faster and supports healthi…" at bounding box center [653, 180] width 674 height 14
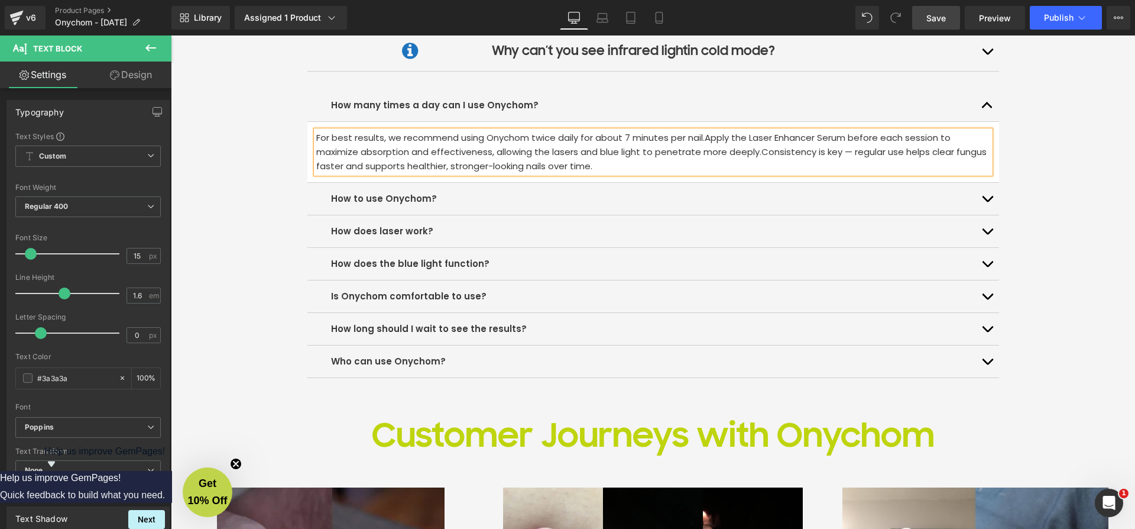
click at [979, 106] on button "button" at bounding box center [988, 105] width 24 height 32
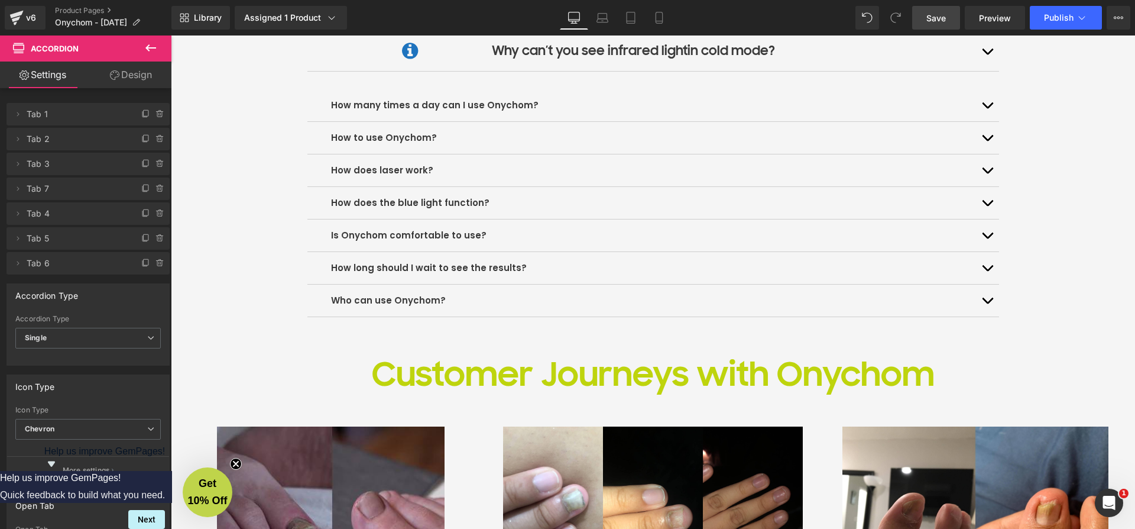
click at [983, 131] on button "button" at bounding box center [988, 138] width 24 height 32
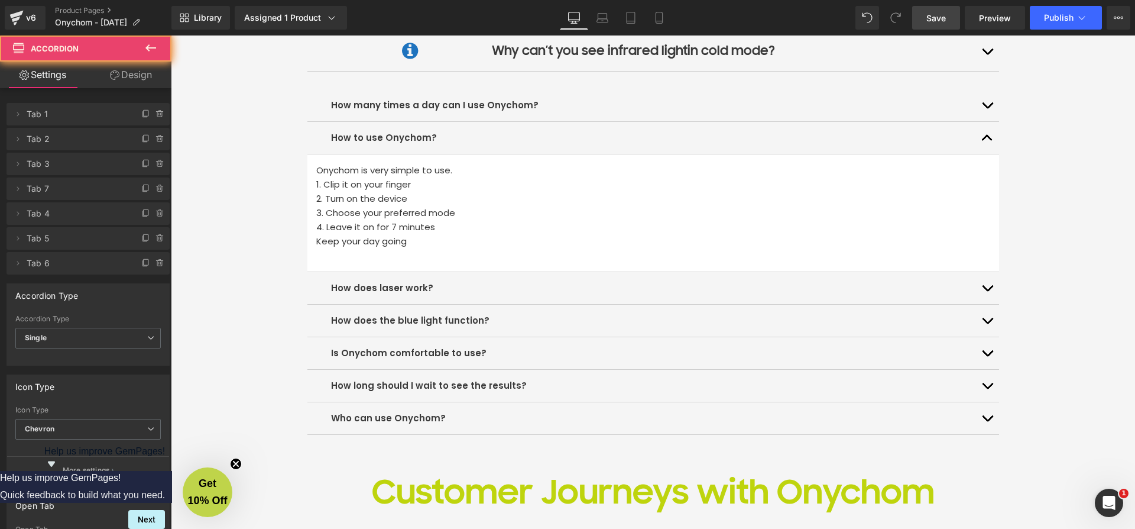
click at [983, 131] on button "button" at bounding box center [988, 138] width 24 height 32
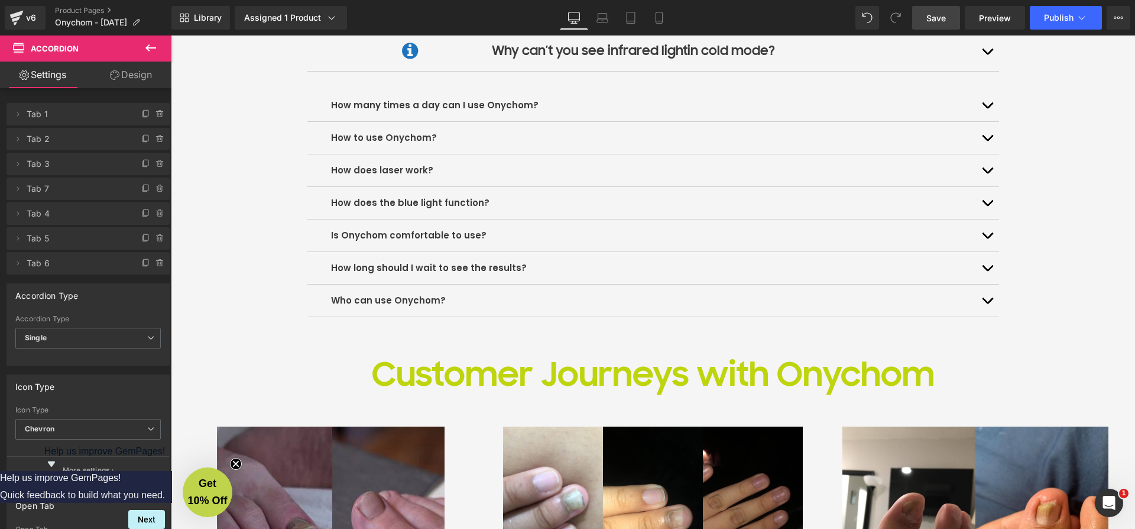
click at [981, 157] on button "button" at bounding box center [988, 170] width 24 height 32
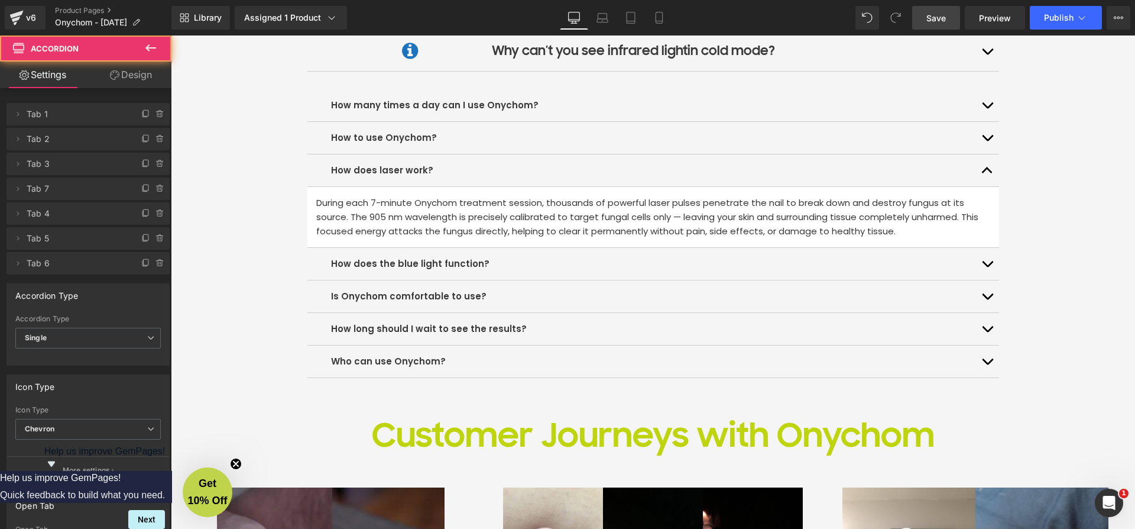
click at [982, 163] on button "button" at bounding box center [988, 170] width 24 height 32
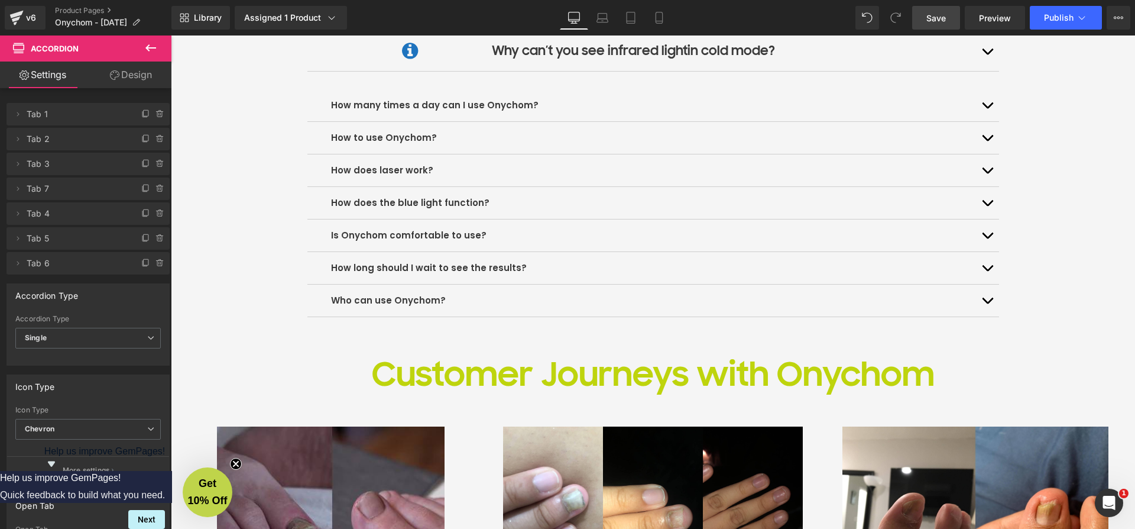
click at [982, 198] on button "button" at bounding box center [988, 203] width 24 height 32
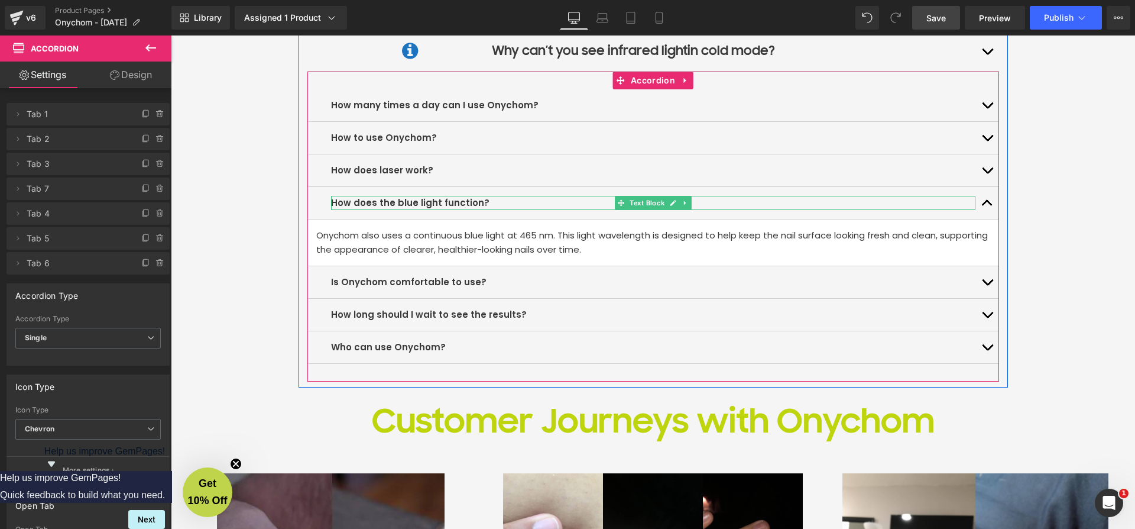
click at [380, 199] on b "How does the blue light function?" at bounding box center [410, 202] width 158 height 12
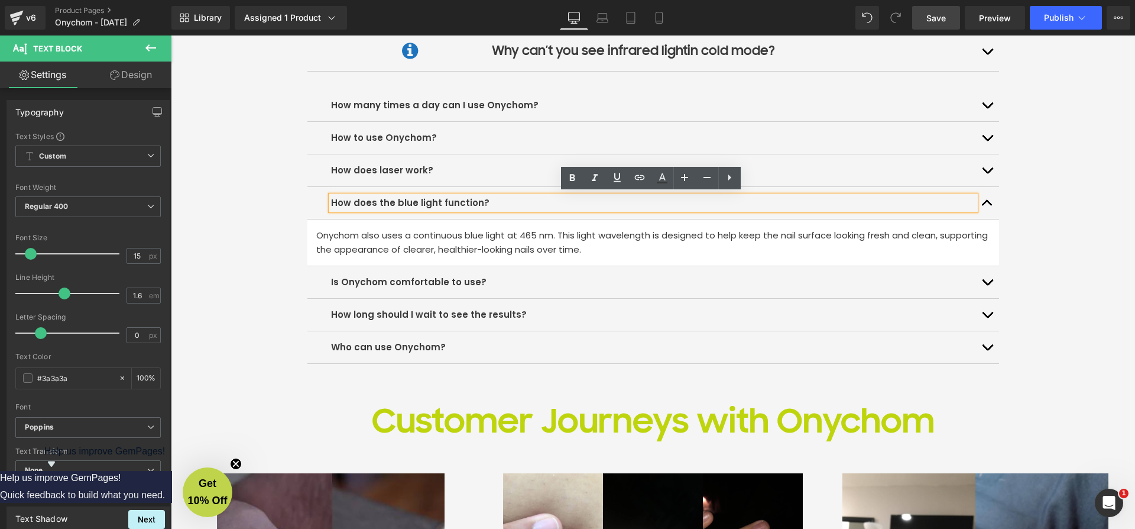
click at [389, 200] on b "How does the blue light function?" at bounding box center [410, 202] width 158 height 12
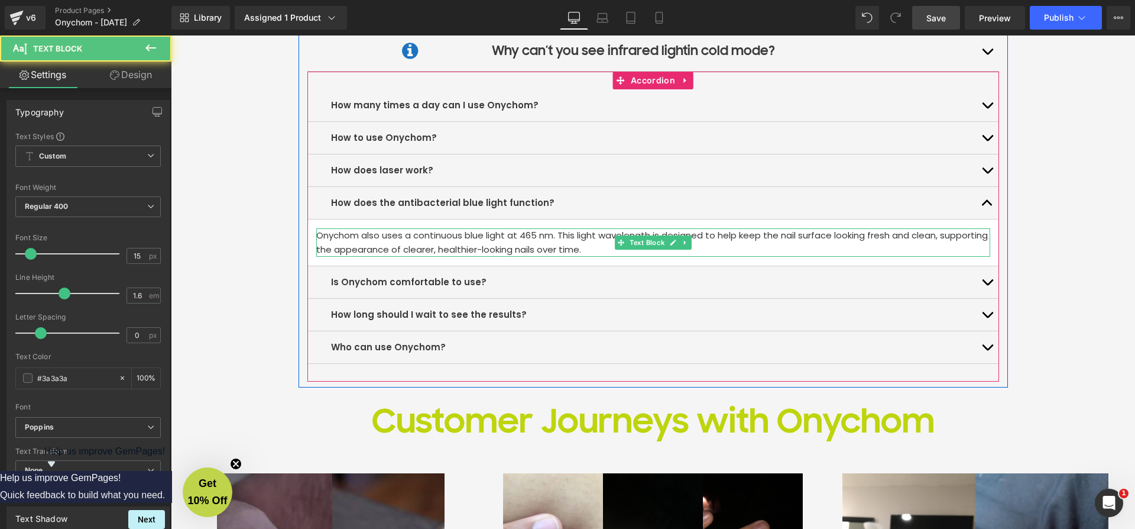
click at [517, 247] on p "Onychom also uses a continuous blue light at 465 nm. This light wavelength is d…" at bounding box center [653, 242] width 674 height 28
click at [516, 247] on p "Onychom also uses a continuous blue light at 465 nm. This light wavelength is d…" at bounding box center [653, 242] width 674 height 28
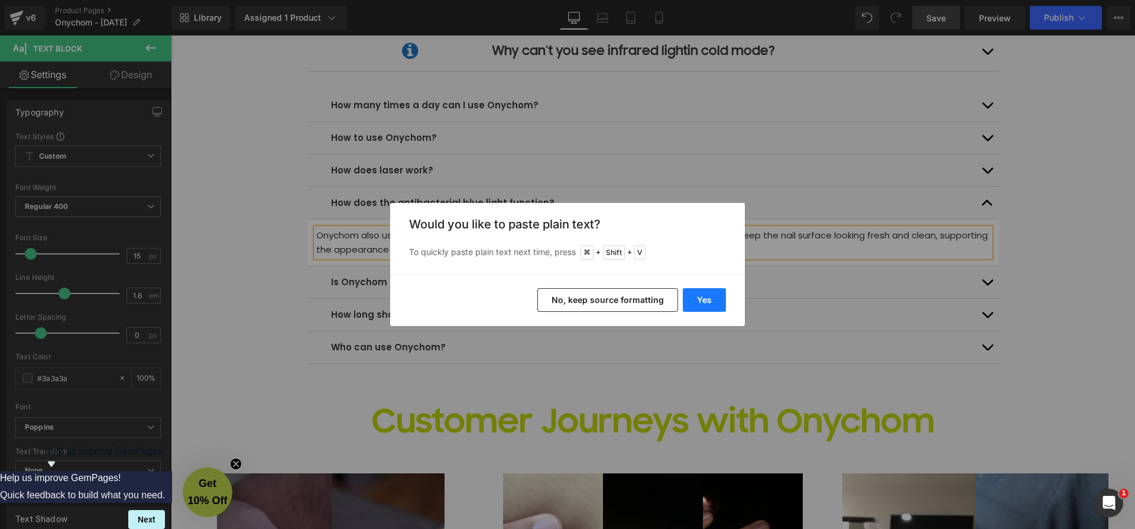
click at [708, 308] on button "Yes" at bounding box center [704, 300] width 43 height 24
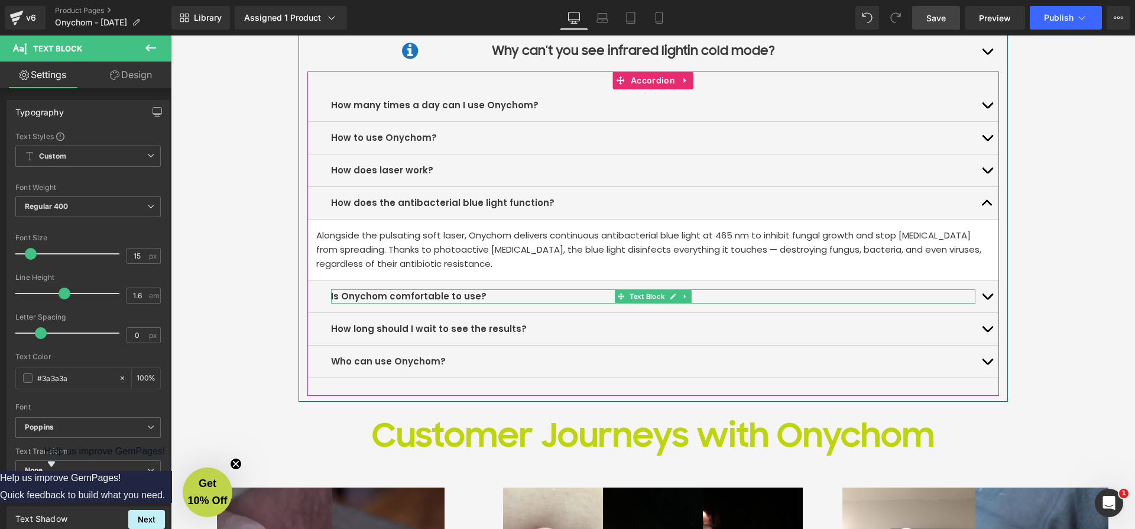
click at [495, 293] on p "Is Onychom comfortable to use?" at bounding box center [653, 296] width 645 height 14
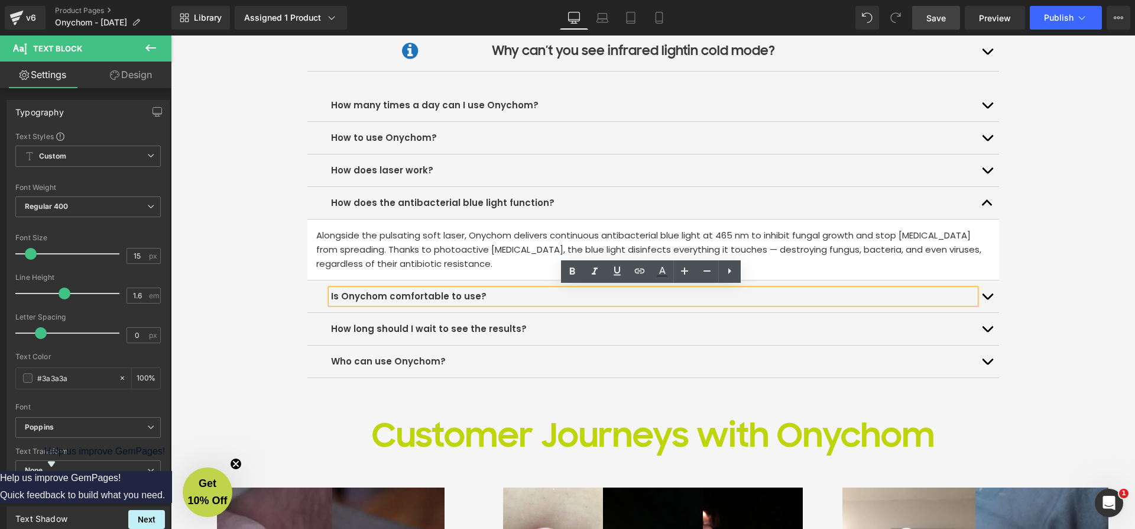
click at [981, 296] on button "button" at bounding box center [988, 296] width 24 height 32
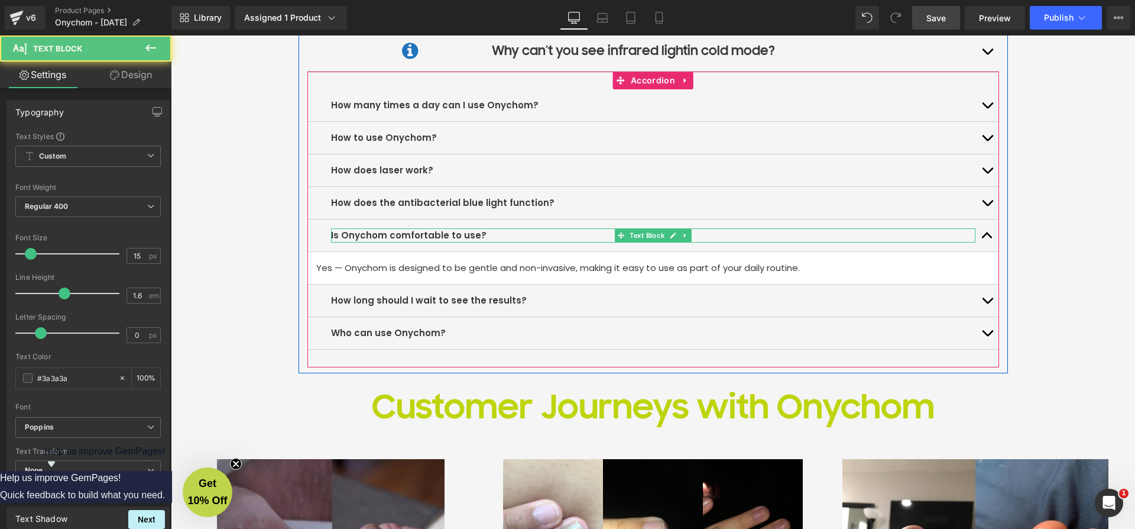
click at [397, 234] on b "Is Onychom comfortable to use?" at bounding box center [409, 235] width 156 height 12
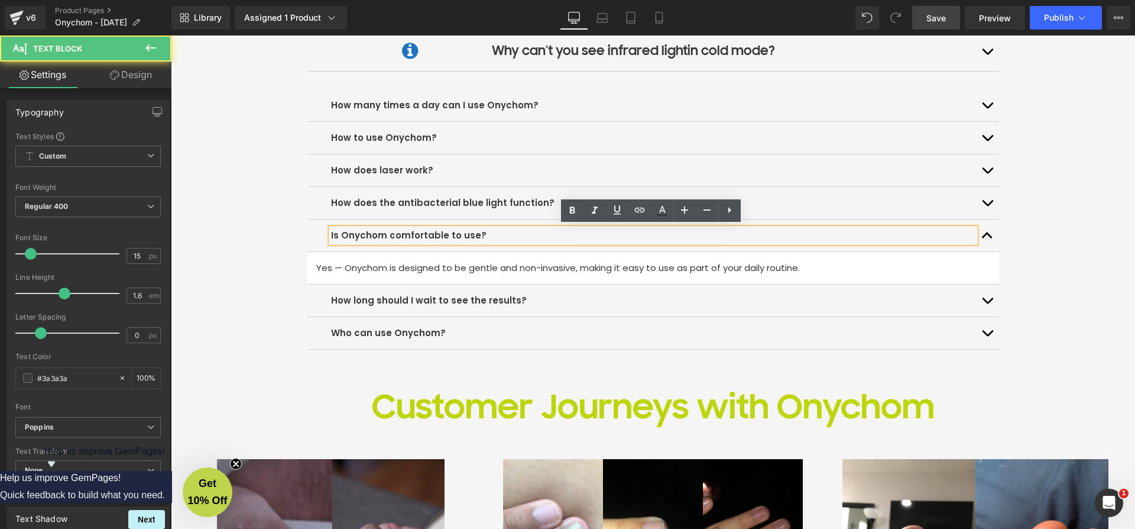
click at [390, 232] on b "Is Onychom comfortable to use?" at bounding box center [409, 235] width 156 height 12
click at [388, 232] on b "Is Onychom comfortable to use?" at bounding box center [409, 235] width 156 height 12
click at [386, 232] on b "Is Onychom comfortable to use?" at bounding box center [409, 235] width 156 height 12
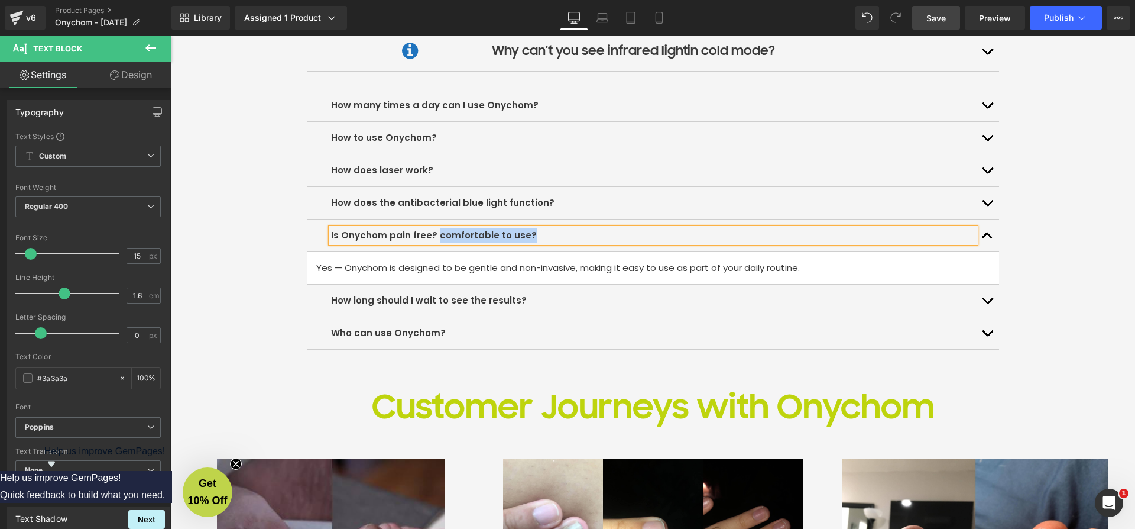
drag, startPoint x: 535, startPoint y: 233, endPoint x: 432, endPoint y: 238, distance: 103.0
click at [432, 238] on p "Is Onychom pain free? comfortable to use?" at bounding box center [653, 235] width 645 height 14
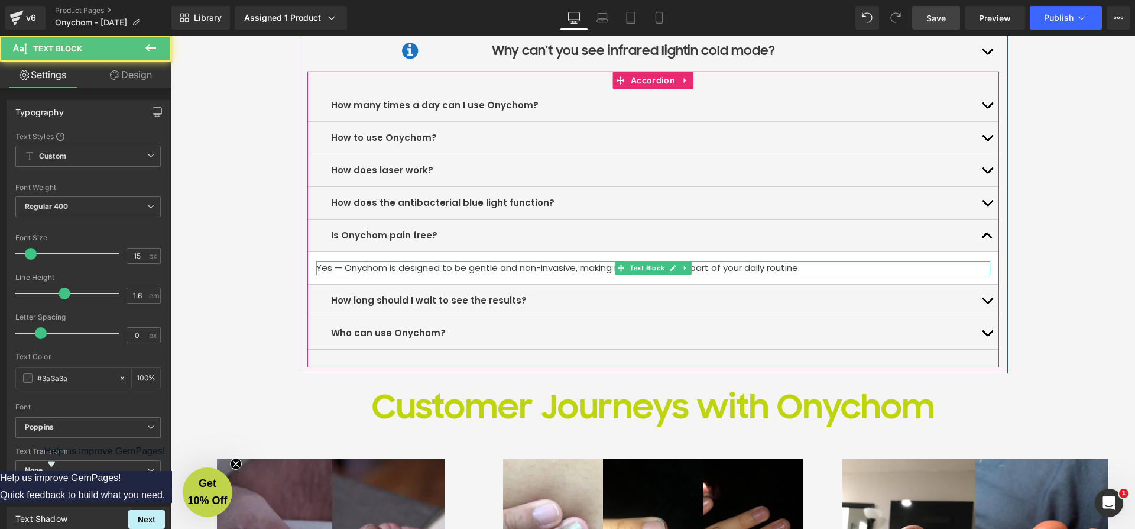
click at [444, 263] on p "Yes — Onychom is designed to be gentle and non-invasive, making it easy to use …" at bounding box center [653, 268] width 674 height 14
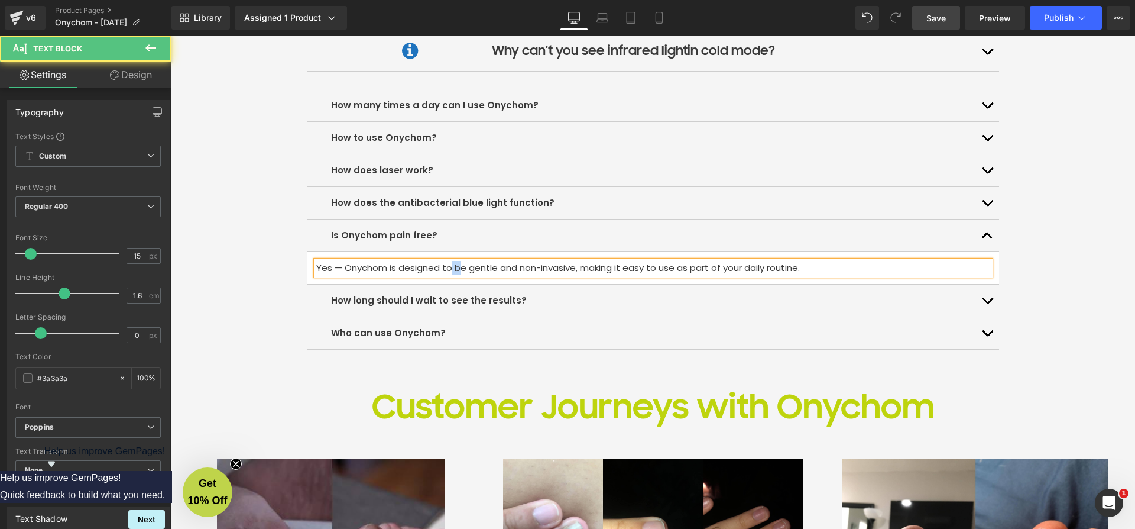
click at [444, 263] on p "Yes — Onychom is designed to be gentle and non-invasive, making it easy to use …" at bounding box center [653, 268] width 674 height 14
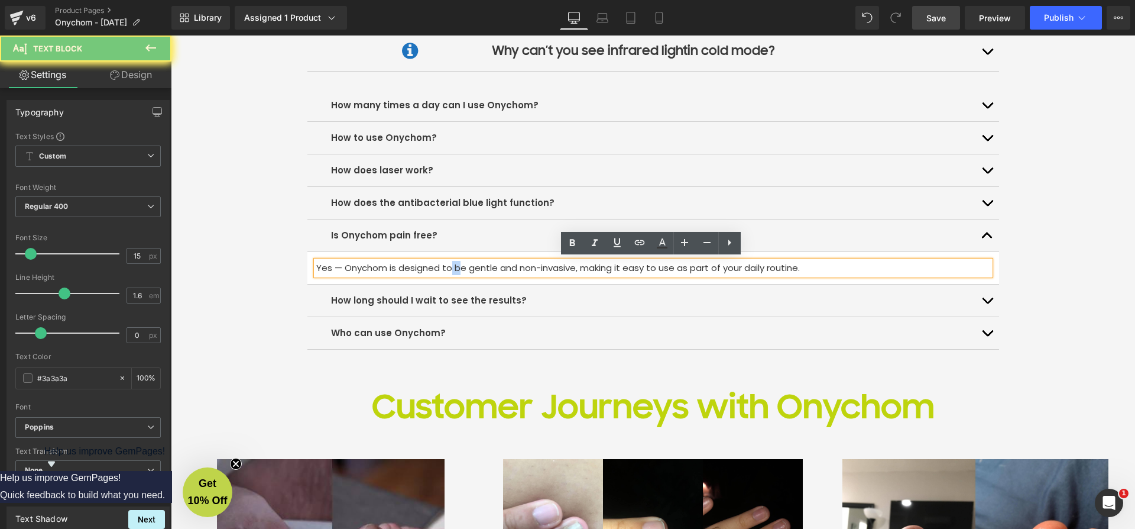
click at [444, 263] on p "Yes — Onychom is designed to be gentle and non-invasive, making it easy to use …" at bounding box center [653, 268] width 674 height 14
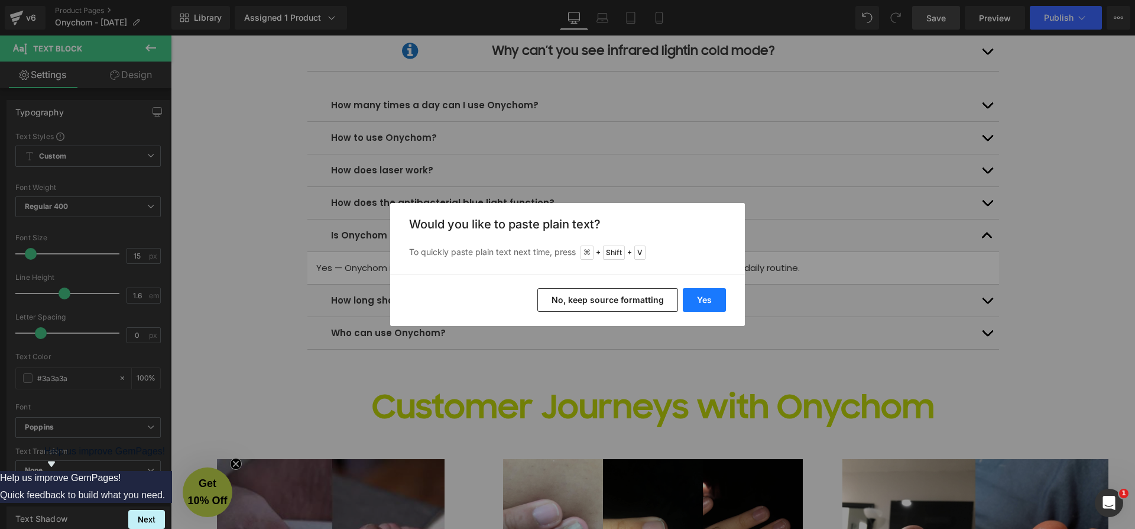
click at [716, 299] on button "Yes" at bounding box center [704, 300] width 43 height 24
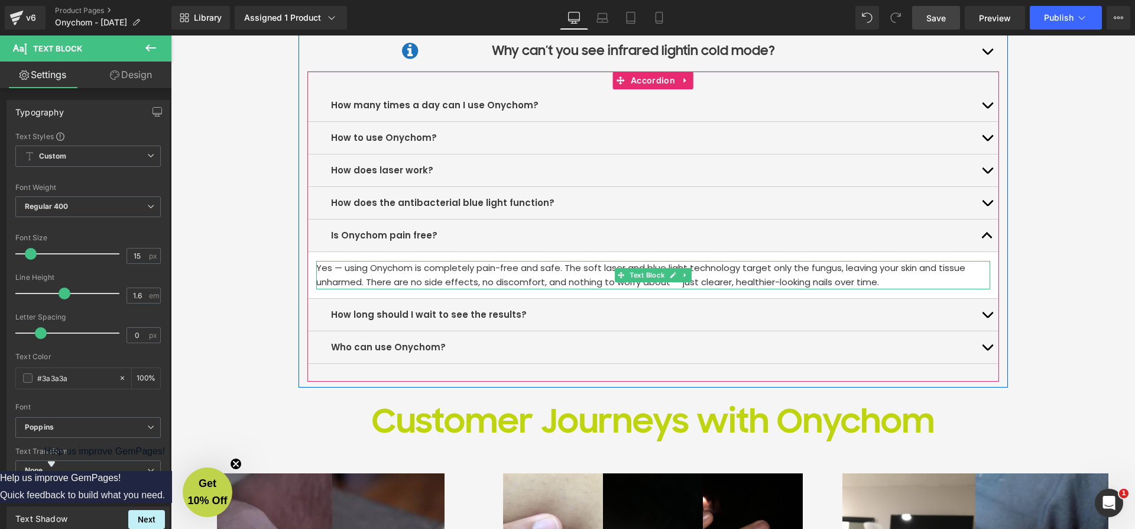
click at [344, 265] on p "Yes — using Onychom is completely pain-free and safe. The soft laser and blue l…" at bounding box center [653, 275] width 674 height 28
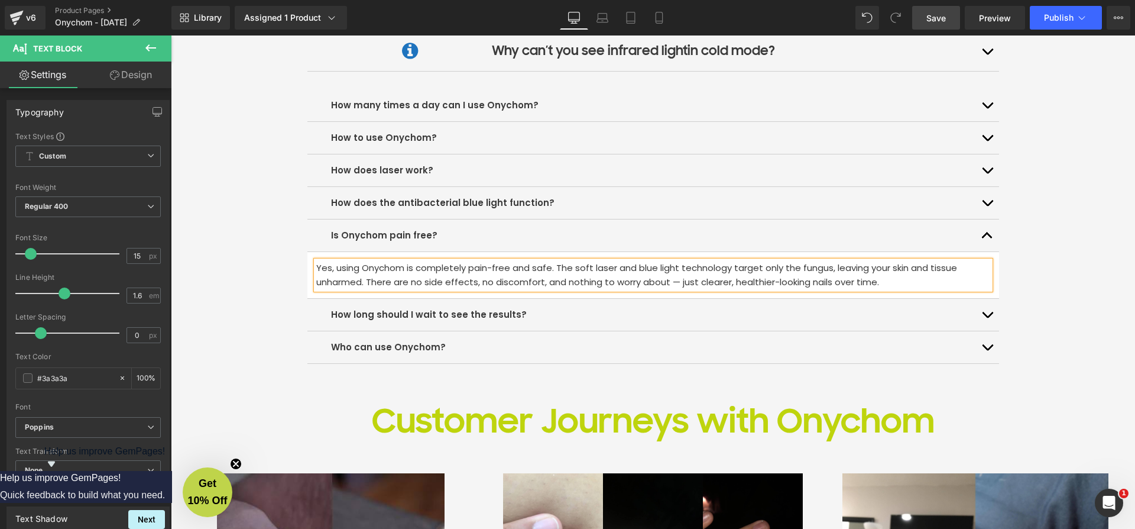
click at [665, 278] on p "Yes, using Onychom is completely pain-free and safe. The soft laser and blue li…" at bounding box center [653, 275] width 674 height 28
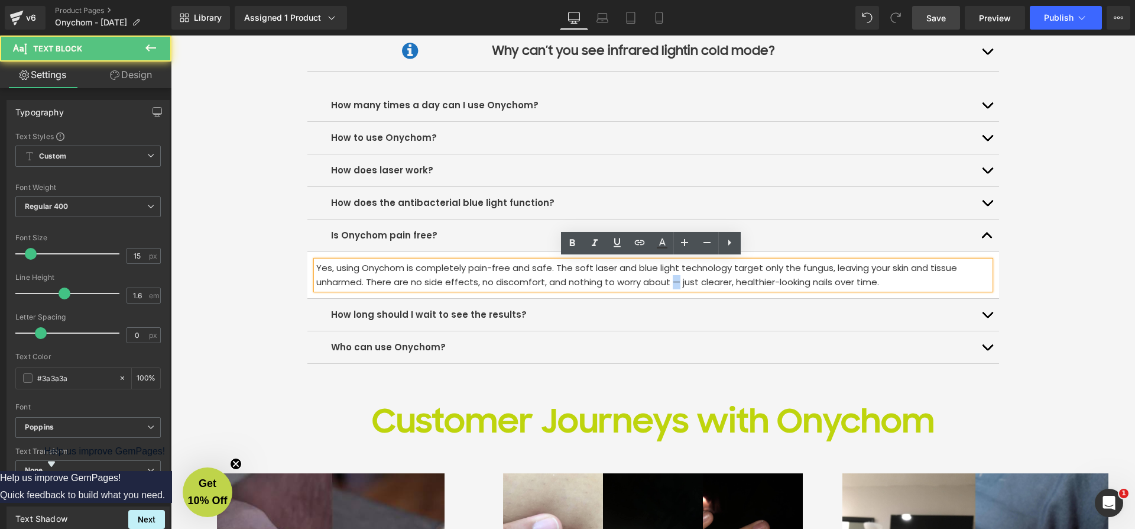
click at [673, 280] on p "Yes, using Onychom is completely pain-free and safe. The soft laser and blue li…" at bounding box center [653, 275] width 674 height 28
click at [718, 279] on p "Yes, using Onychom is completely pain-free and safe. The soft laser and blue li…" at bounding box center [653, 275] width 674 height 28
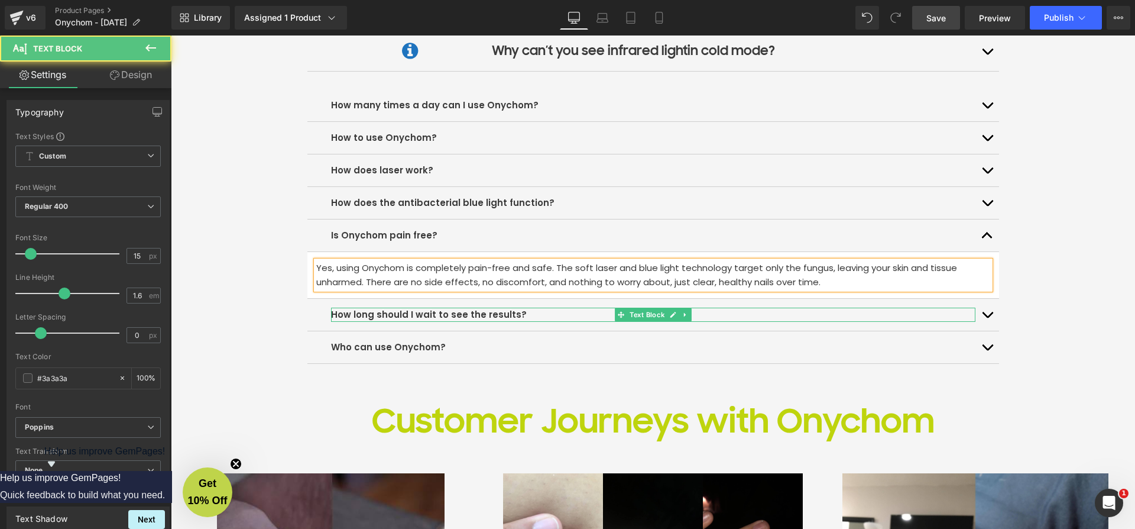
click at [504, 314] on b "How long should I wait to see the results?" at bounding box center [429, 314] width 196 height 12
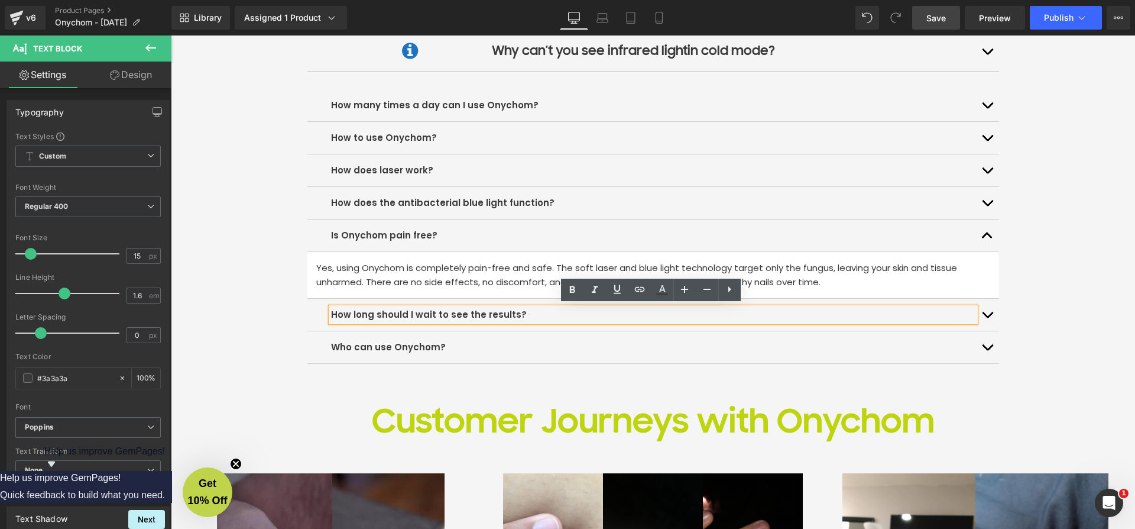
click at [985, 313] on button "button" at bounding box center [988, 315] width 24 height 32
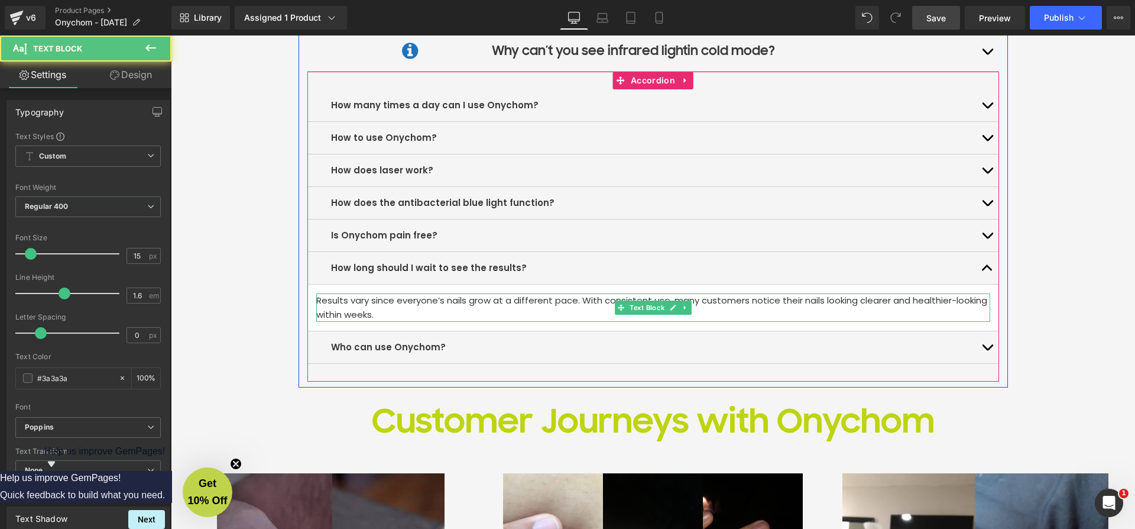
click at [413, 313] on p "Results vary since everyone’s nails grow at a different pace. With consistent u…" at bounding box center [653, 307] width 674 height 28
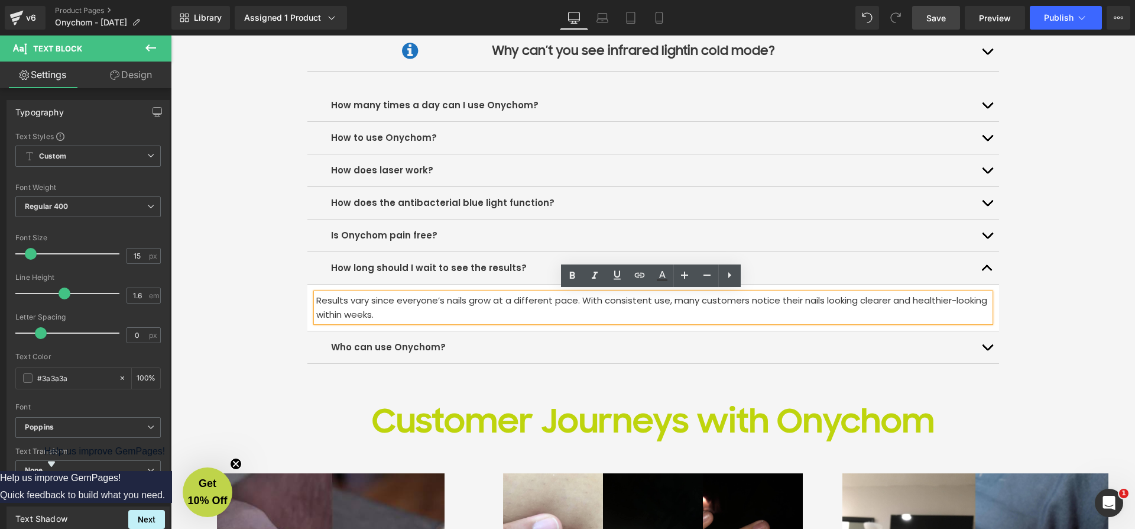
drag, startPoint x: 407, startPoint y: 313, endPoint x: 316, endPoint y: 295, distance: 93.4
click at [316, 295] on p "Results vary since everyone’s nails grow at a different pace. With consistent u…" at bounding box center [653, 307] width 674 height 28
copy p "Results vary since everyone’s nails grow at a different pace. With consistent u…"
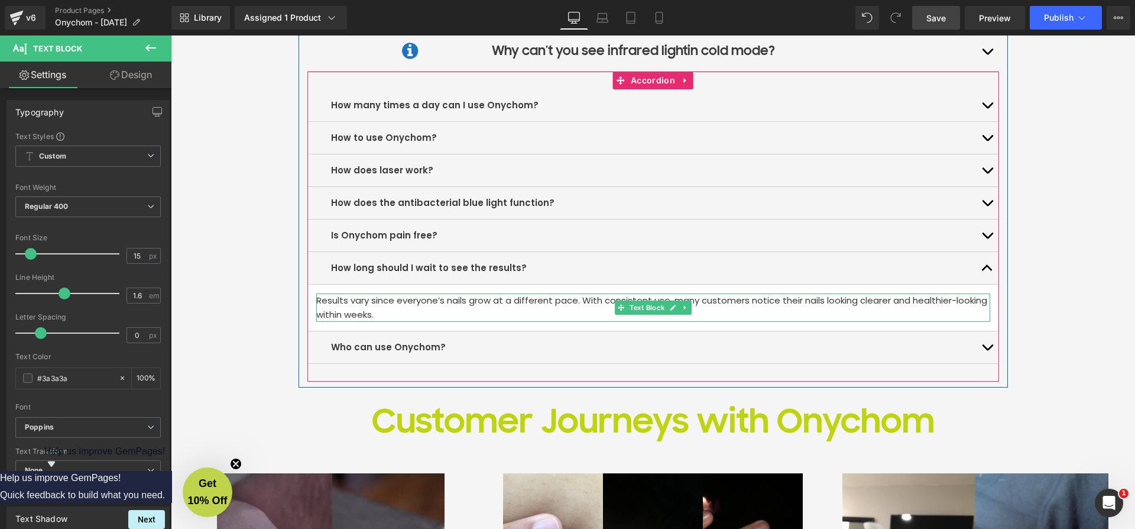
drag, startPoint x: 415, startPoint y: 312, endPoint x: 317, endPoint y: 297, distance: 99.3
click at [317, 297] on p "Results vary since everyone’s nails grow at a different pace. With consistent u…" at bounding box center [653, 307] width 674 height 28
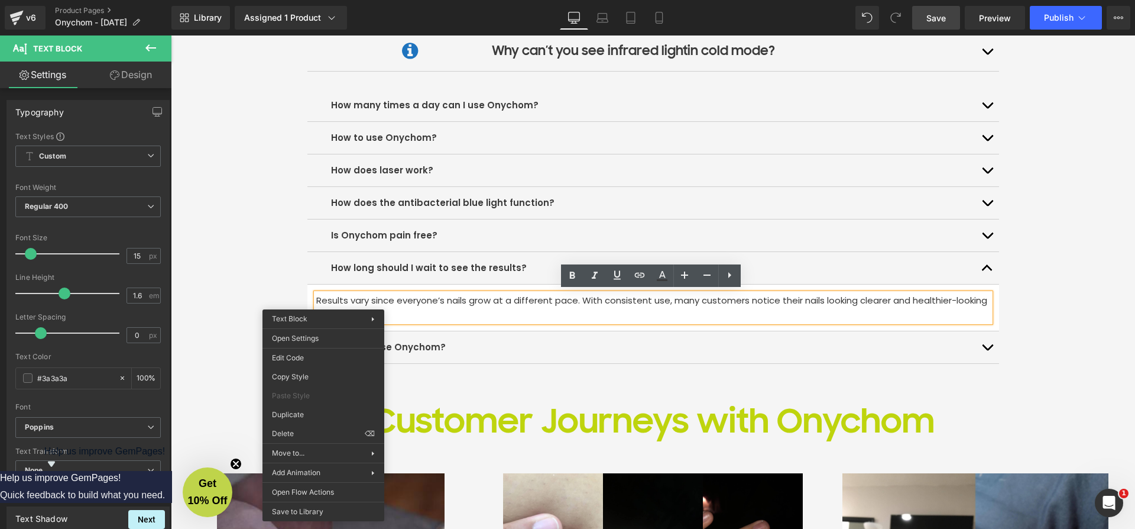
click at [426, 302] on p "Results vary since everyone’s nails grow at a different pace. With consistent u…" at bounding box center [653, 307] width 674 height 28
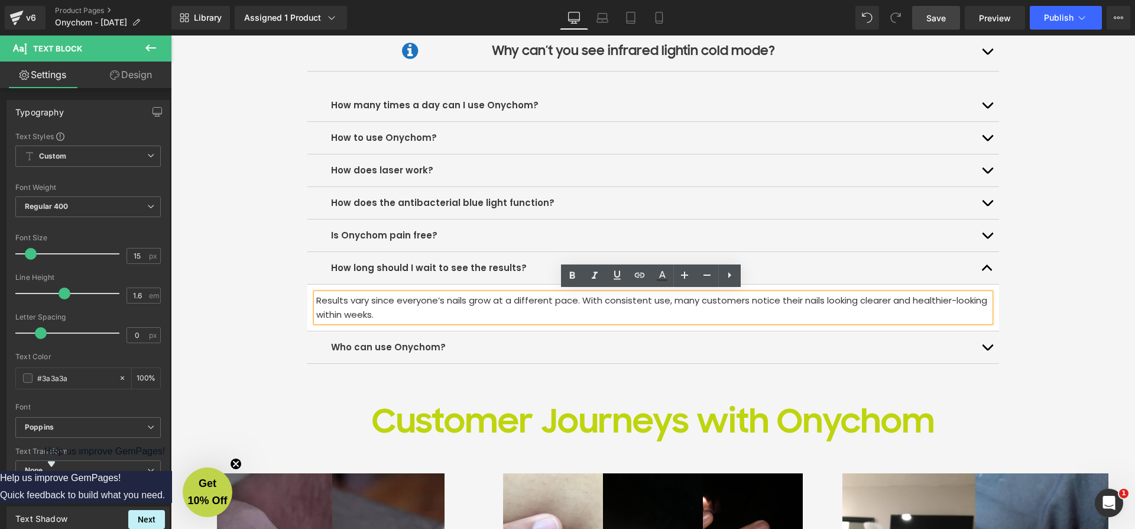
drag, startPoint x: 418, startPoint y: 316, endPoint x: 296, endPoint y: 291, distance: 124.9
click at [299, 291] on div "Frequently asked questions Heading Separator Icon Why can’t you see infrared li…" at bounding box center [654, 176] width 710 height 409
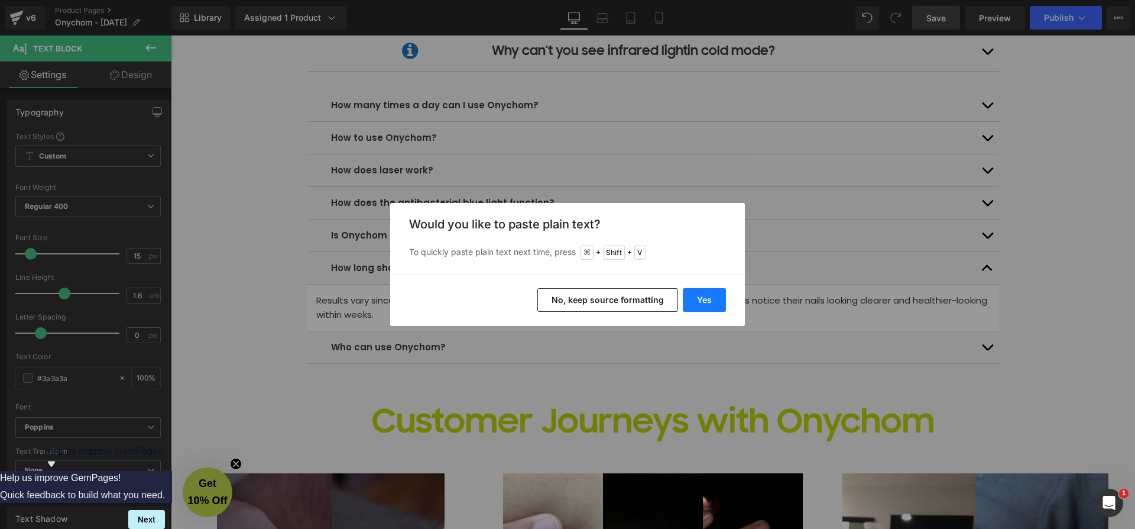
click at [693, 294] on button "Yes" at bounding box center [704, 300] width 43 height 24
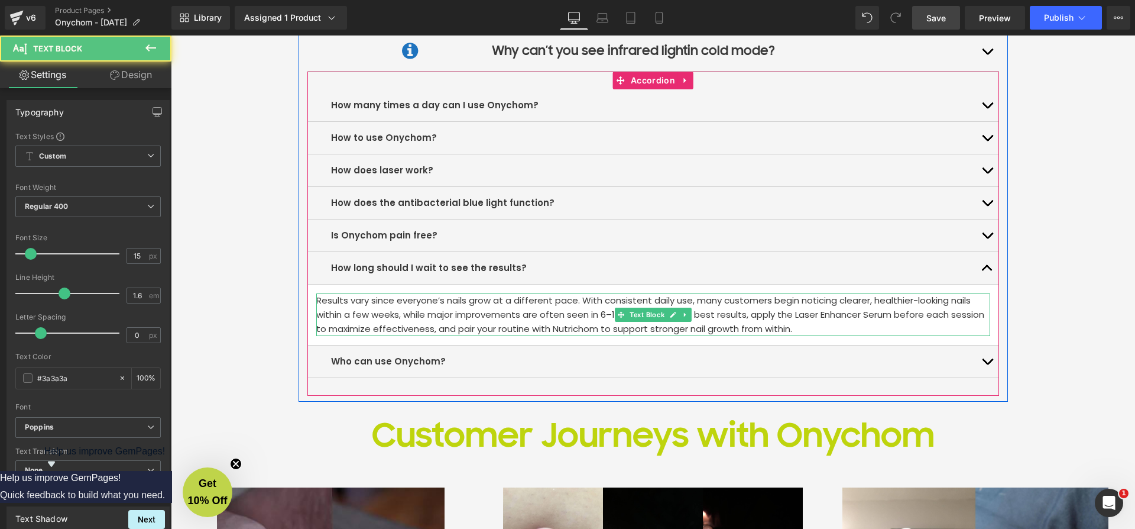
click at [488, 310] on p "Results vary since everyone’s nails grow at a different pace. With consistent d…" at bounding box center [653, 314] width 674 height 43
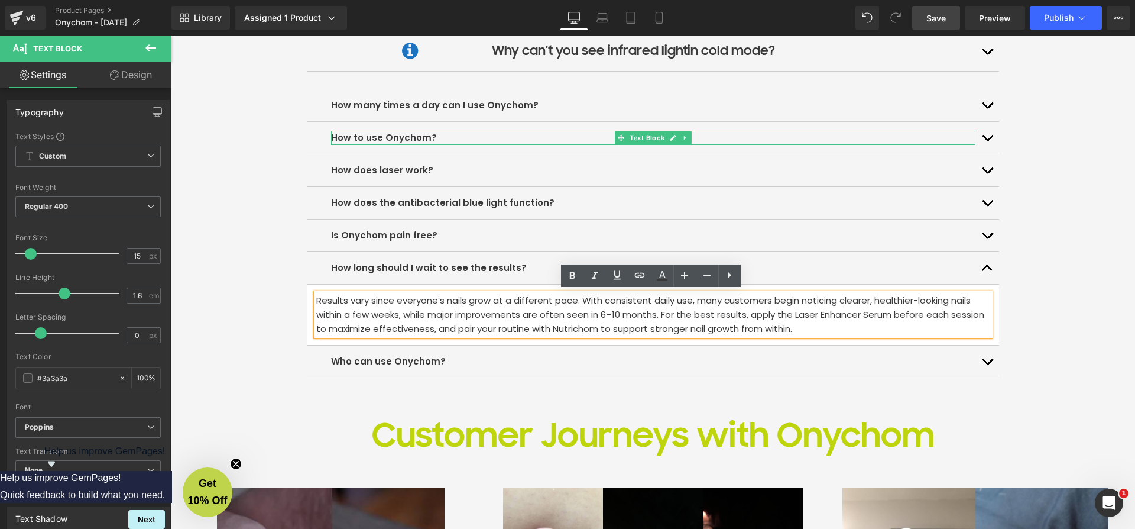
click at [461, 135] on p "How to use Onychom?" at bounding box center [653, 138] width 645 height 14
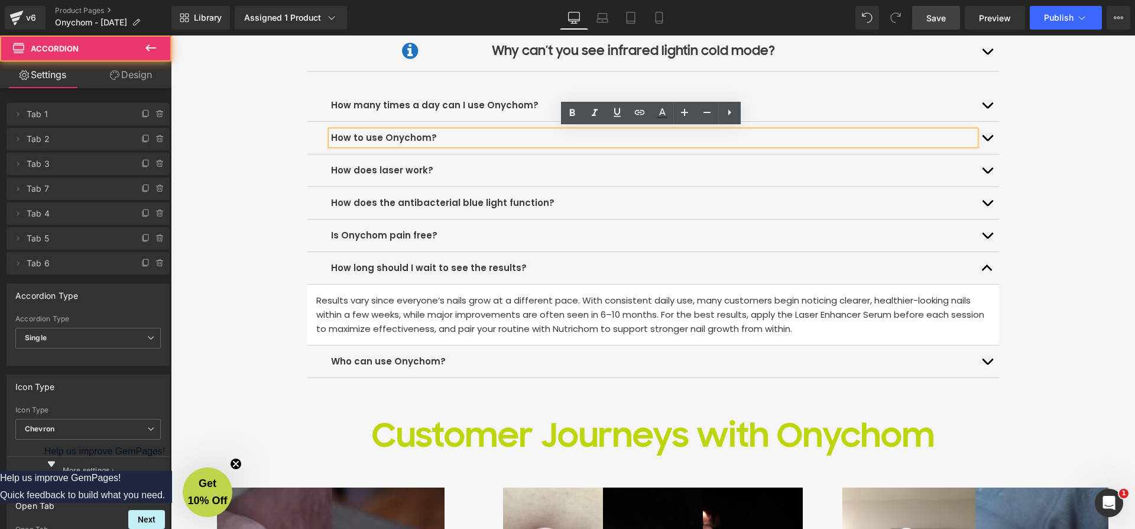
click at [985, 103] on button "button" at bounding box center [988, 105] width 24 height 32
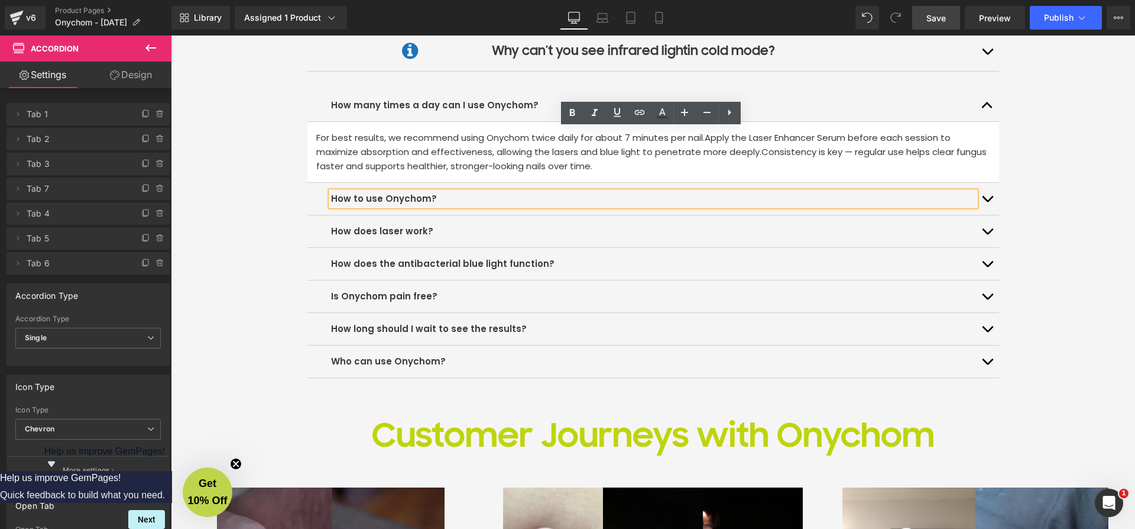
click at [985, 103] on button "button" at bounding box center [988, 105] width 24 height 32
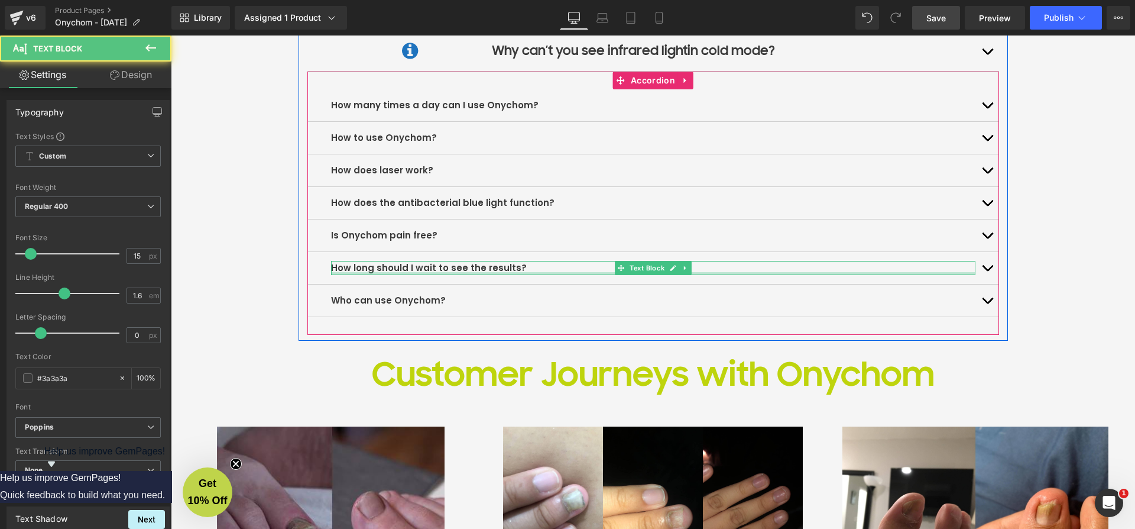
click at [420, 272] on div at bounding box center [653, 273] width 645 height 3
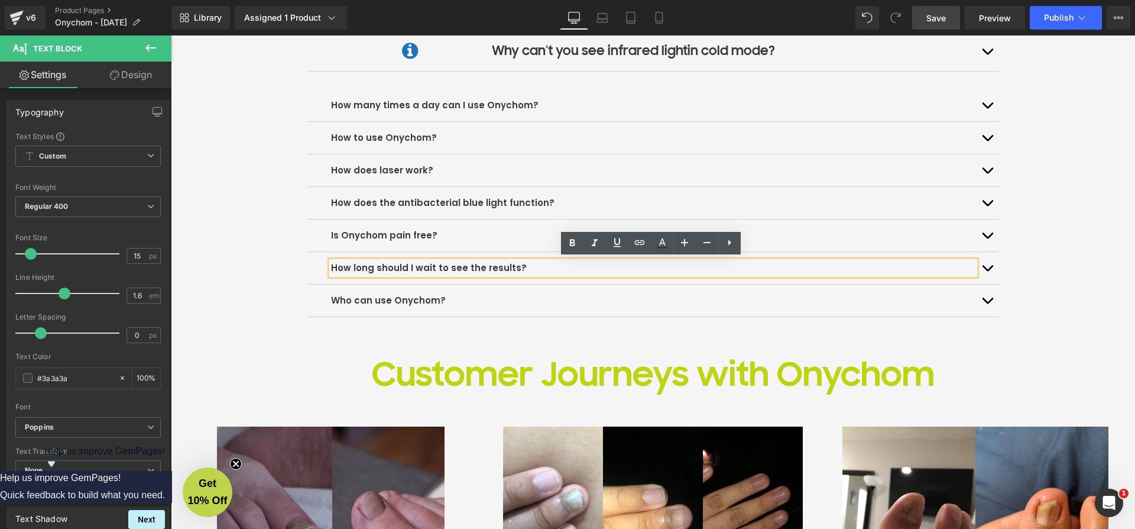
click at [989, 269] on button "button" at bounding box center [988, 268] width 24 height 32
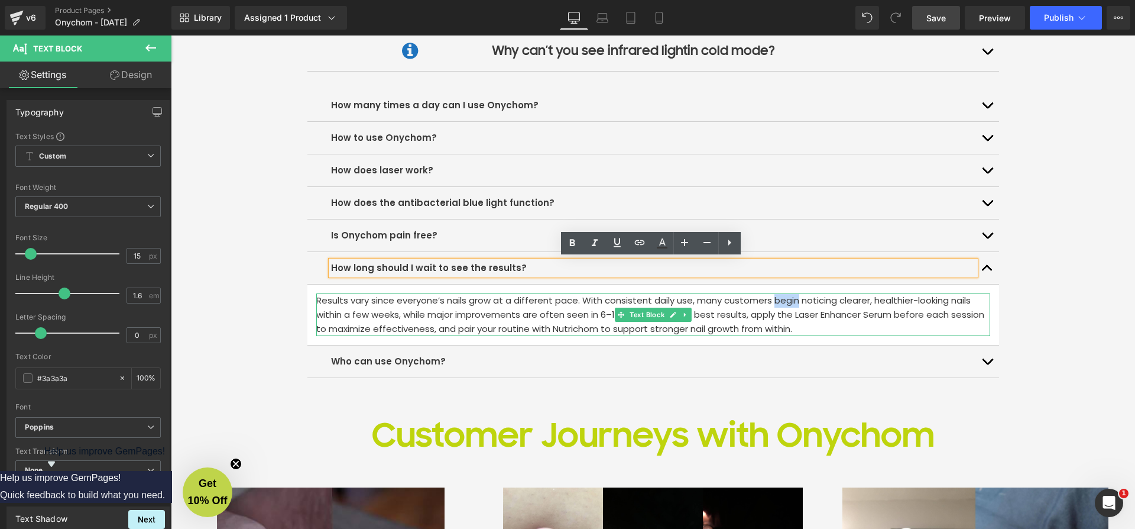
drag, startPoint x: 771, startPoint y: 299, endPoint x: 796, endPoint y: 299, distance: 25.4
click at [796, 299] on p "Results vary since everyone’s nails grow at a different pace. With consistent d…" at bounding box center [653, 314] width 674 height 43
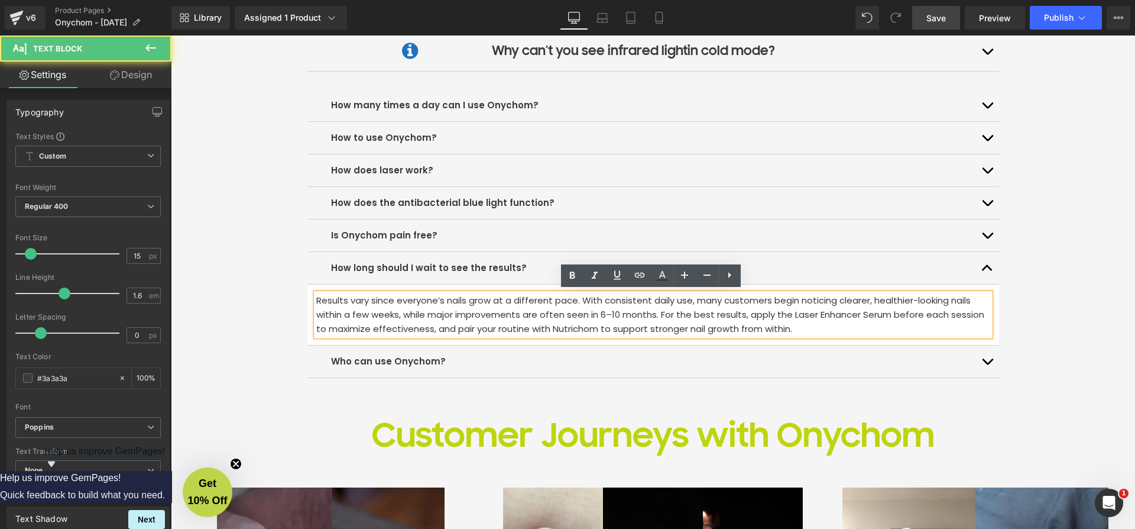
click at [805, 309] on p "Results vary since everyone’s nails grow at a different pace. With consistent d…" at bounding box center [653, 314] width 674 height 43
click at [867, 298] on p "Results vary since everyone’s nails grow at a different pace. With consistent d…" at bounding box center [653, 314] width 674 height 43
drag, startPoint x: 912, startPoint y: 300, endPoint x: 950, endPoint y: 300, distance: 38.4
click at [950, 300] on p "Results vary since everyone’s nails grow at a different pace. With consistent d…" at bounding box center [653, 314] width 674 height 43
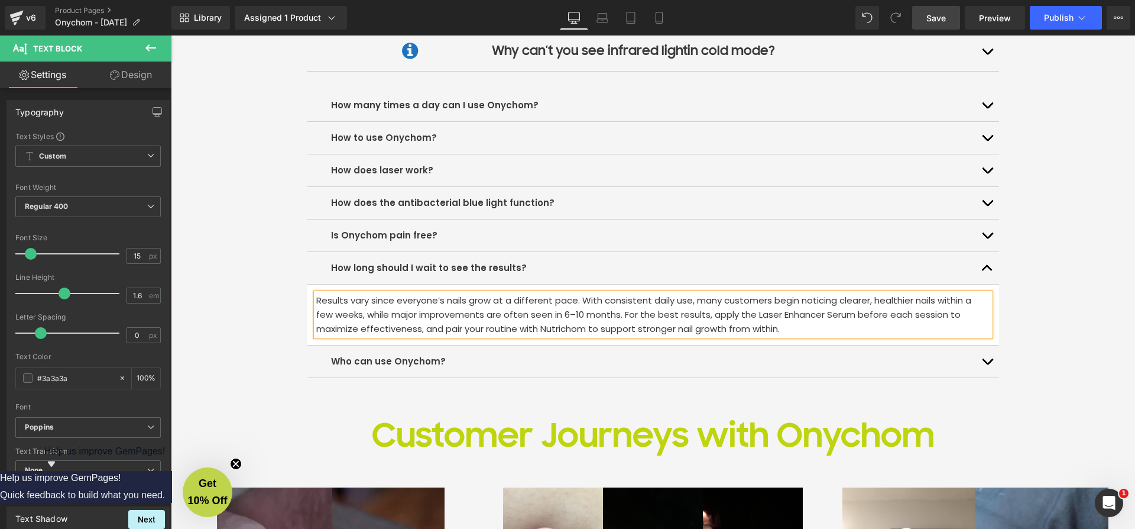
click at [363, 310] on p "Results vary since everyone’s nails grow at a different pace. With consistent d…" at bounding box center [653, 314] width 674 height 43
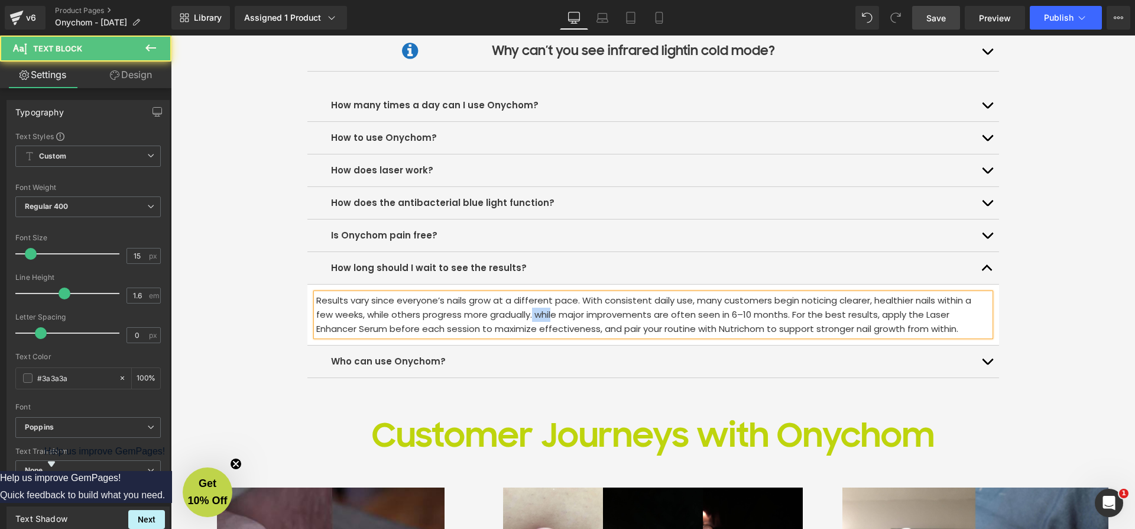
drag, startPoint x: 532, startPoint y: 313, endPoint x: 541, endPoint y: 315, distance: 9.2
click at [551, 315] on p "Results vary since everyone’s nails grow at a different pace. With consistent d…" at bounding box center [653, 314] width 674 height 43
click at [540, 315] on p "Results vary since everyone’s nails grow at a different pace. With consistent d…" at bounding box center [653, 314] width 674 height 43
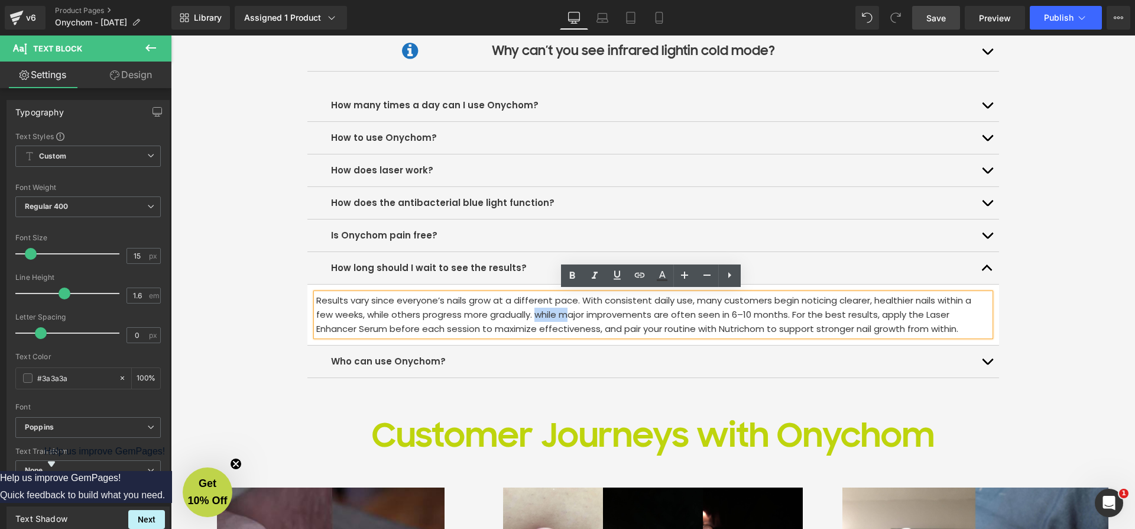
drag, startPoint x: 535, startPoint y: 310, endPoint x: 564, endPoint y: 315, distance: 29.9
click at [564, 315] on p "Results vary since everyone’s nails grow at a different pace. With consistent d…" at bounding box center [653, 314] width 674 height 43
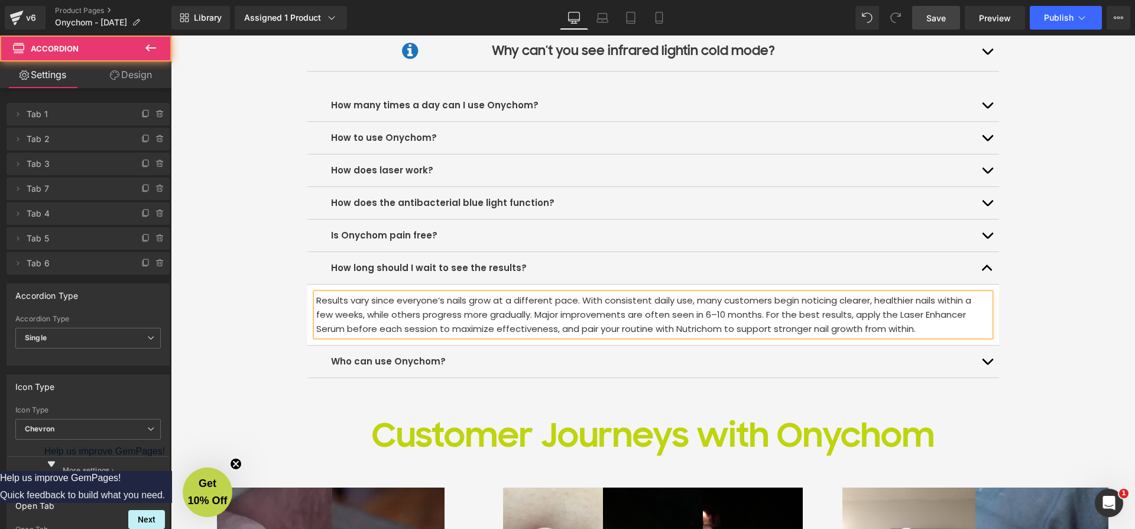
click at [988, 271] on span "button" at bounding box center [988, 271] width 0 height 0
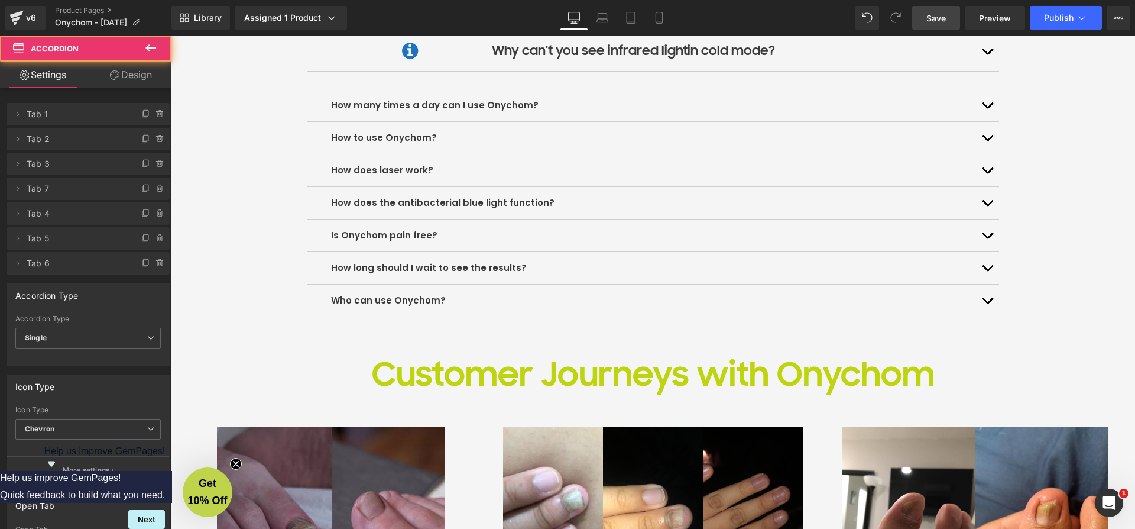
click at [988, 302] on button "button" at bounding box center [988, 300] width 24 height 32
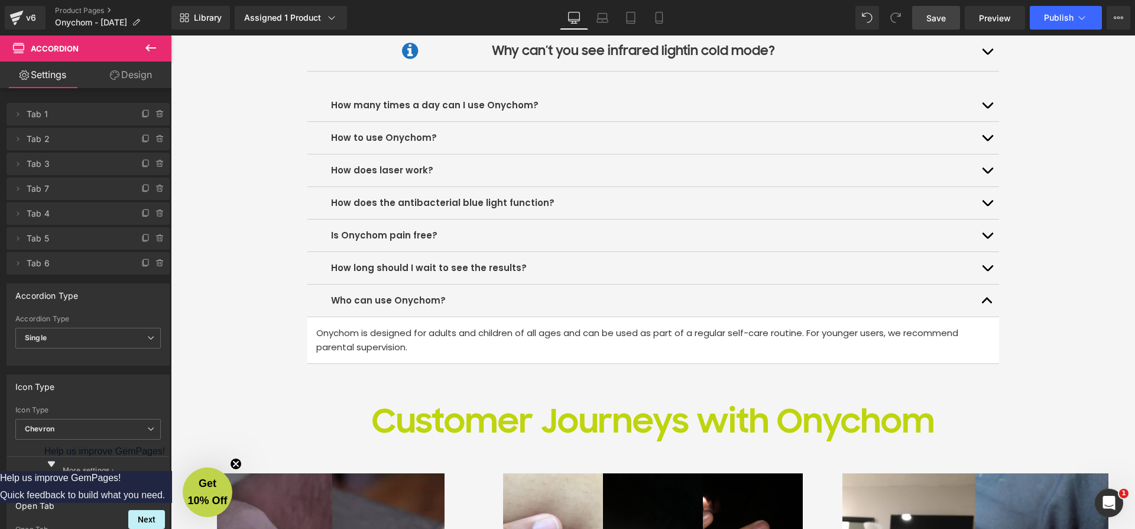
click at [935, 17] on span "Save" at bounding box center [937, 18] width 20 height 12
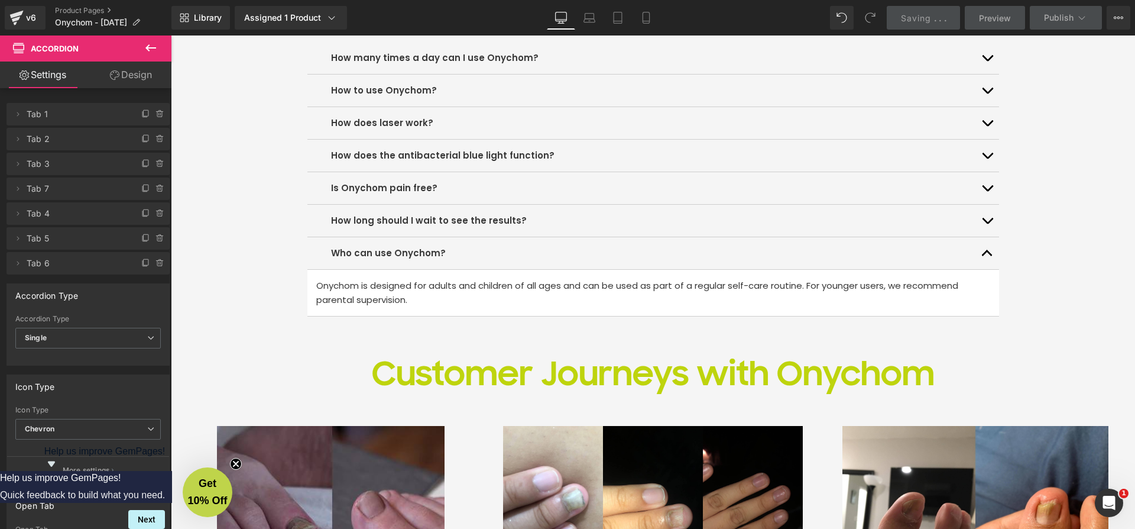
scroll to position [3181, 0]
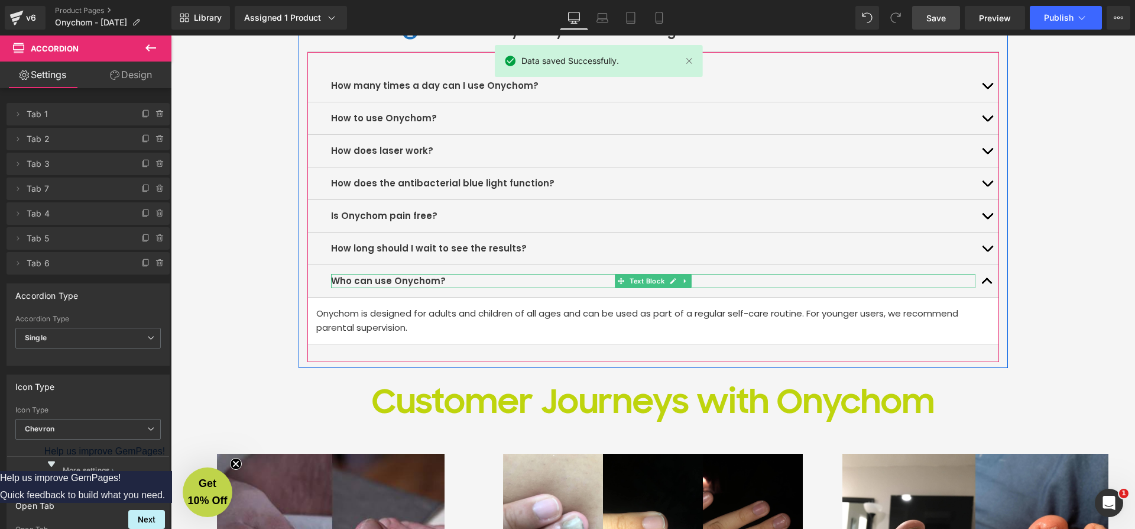
click at [440, 277] on p "Who can use Onychom?" at bounding box center [653, 281] width 645 height 14
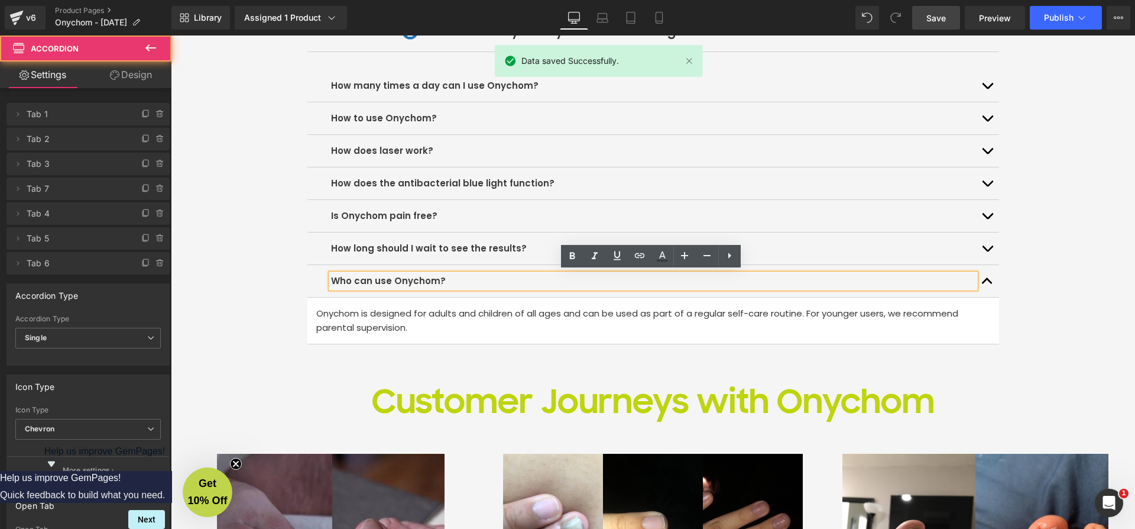
click at [988, 284] on span "button" at bounding box center [988, 284] width 0 height 0
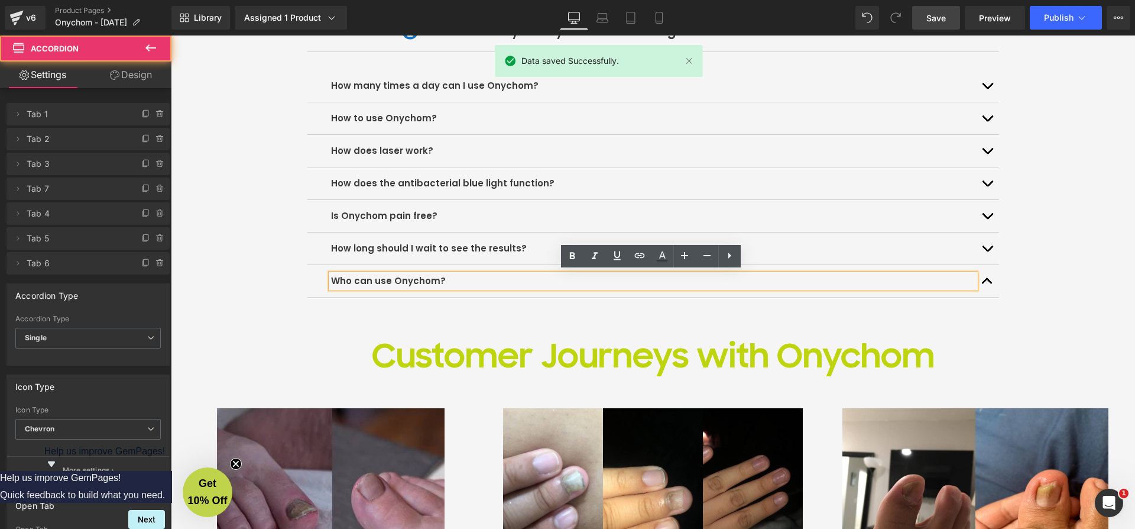
click at [982, 277] on button "button" at bounding box center [988, 281] width 24 height 32
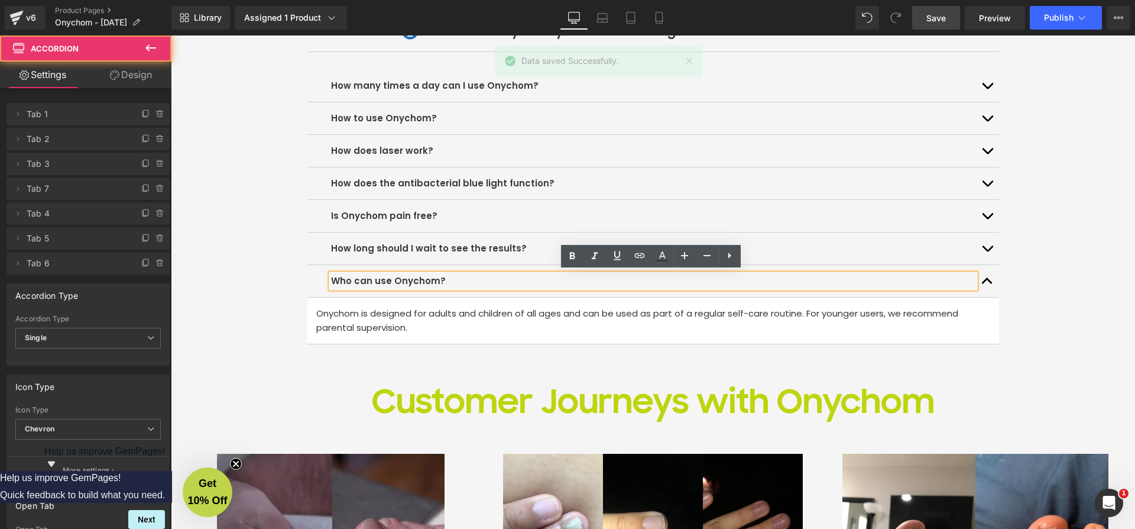
click at [980, 278] on button "button" at bounding box center [988, 281] width 24 height 32
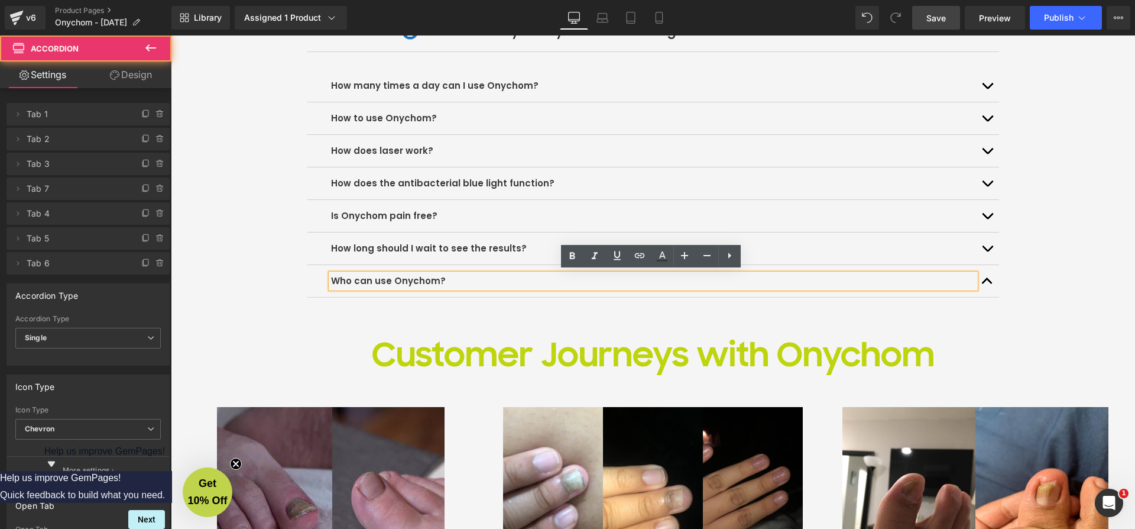
click at [979, 250] on button "button" at bounding box center [988, 248] width 24 height 32
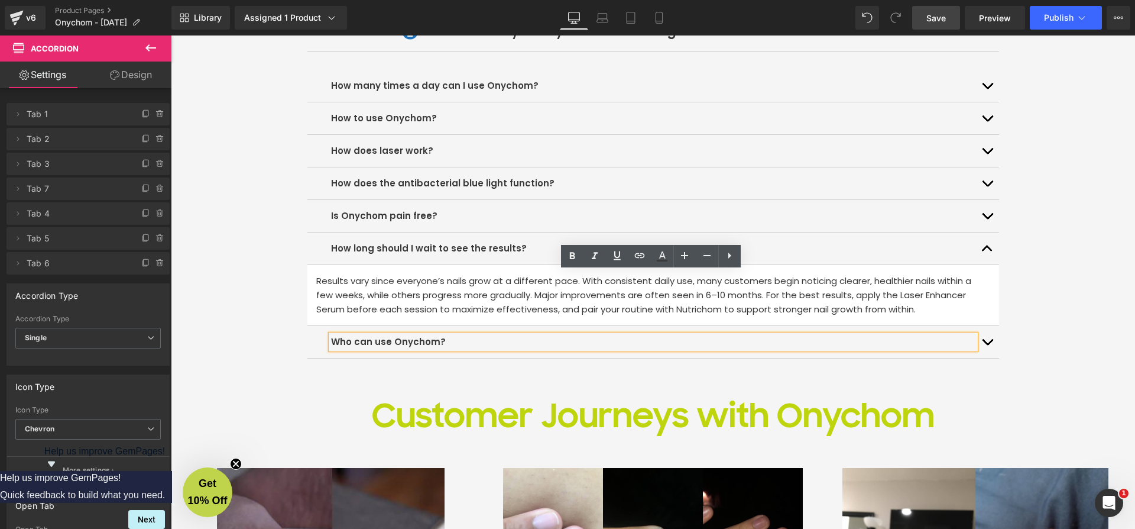
click at [979, 250] on button "button" at bounding box center [988, 248] width 24 height 32
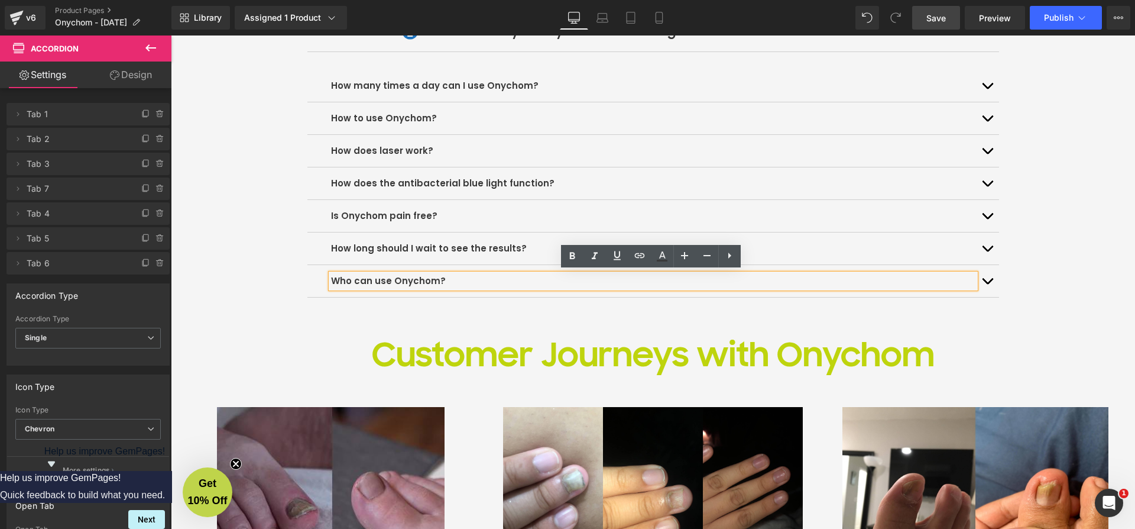
click at [985, 213] on button "button" at bounding box center [988, 216] width 24 height 32
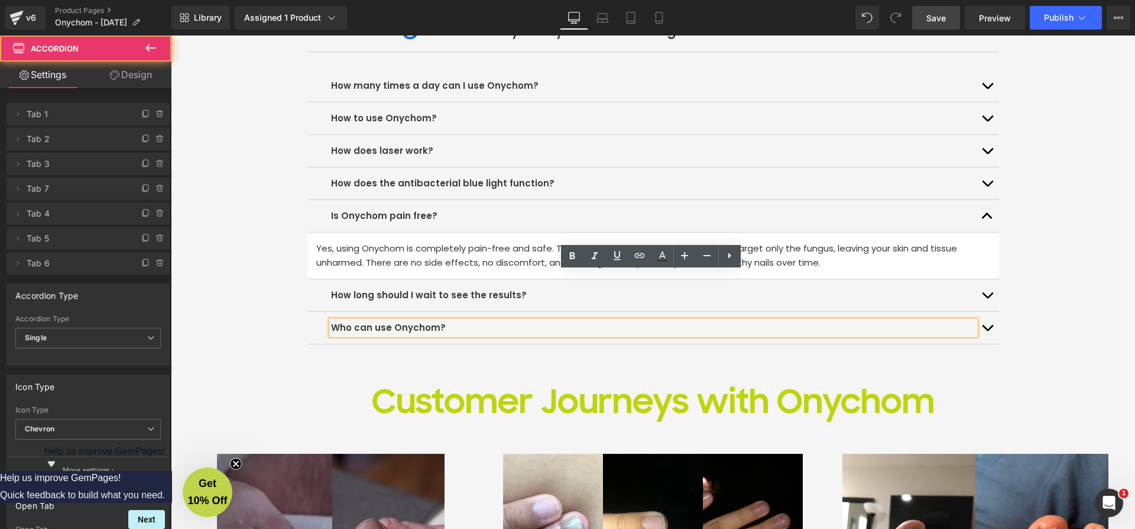
click at [982, 176] on button "button" at bounding box center [988, 183] width 24 height 32
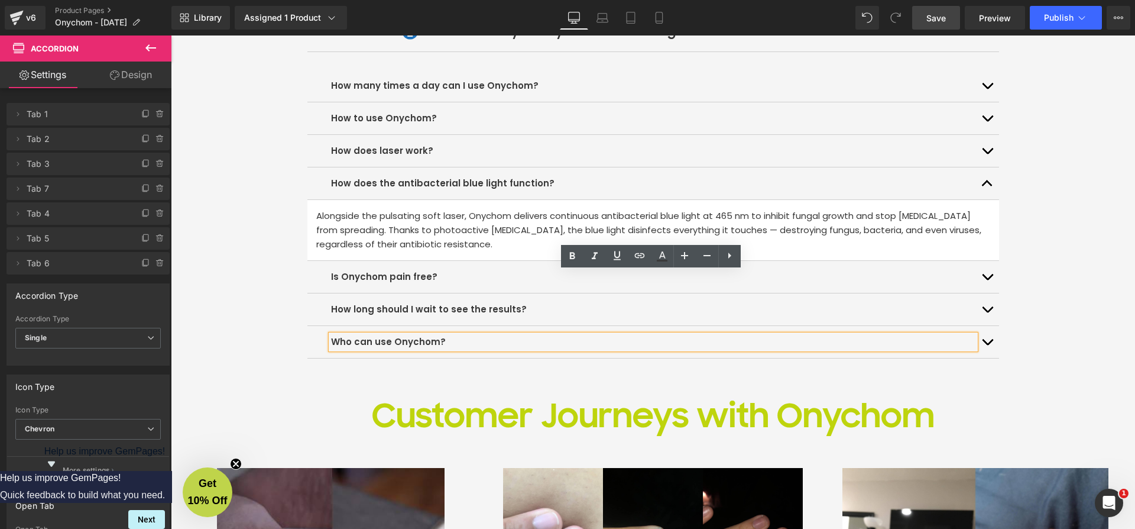
click at [171, 35] on div at bounding box center [171, 35] width 0 height 0
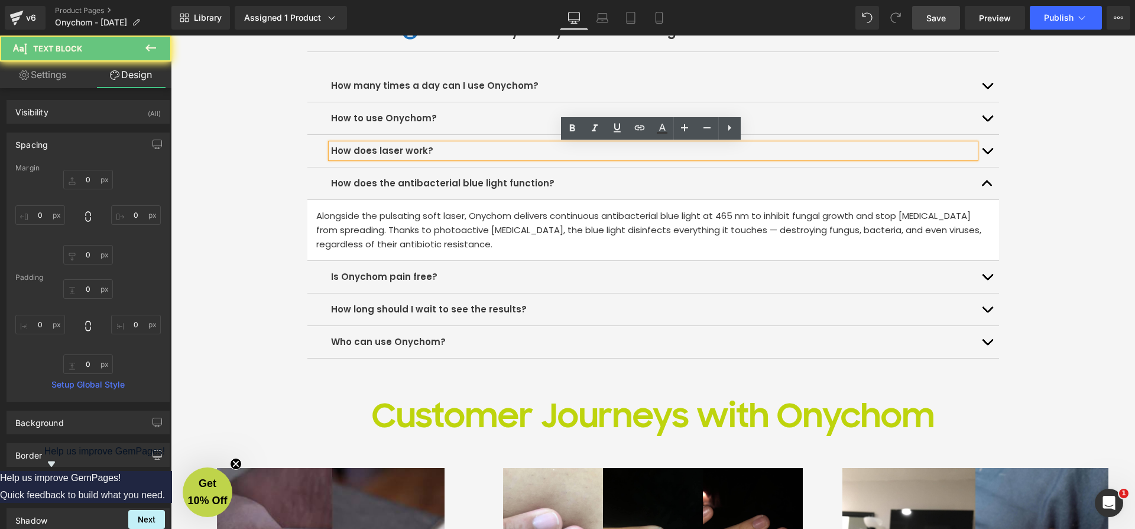
scroll to position [3140, 0]
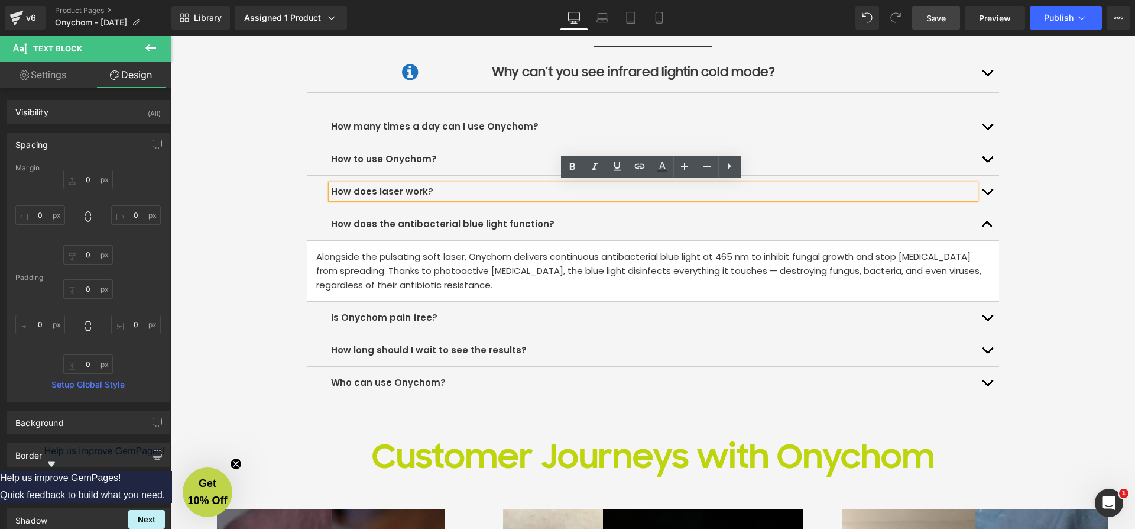
click at [984, 186] on button "button" at bounding box center [988, 192] width 24 height 32
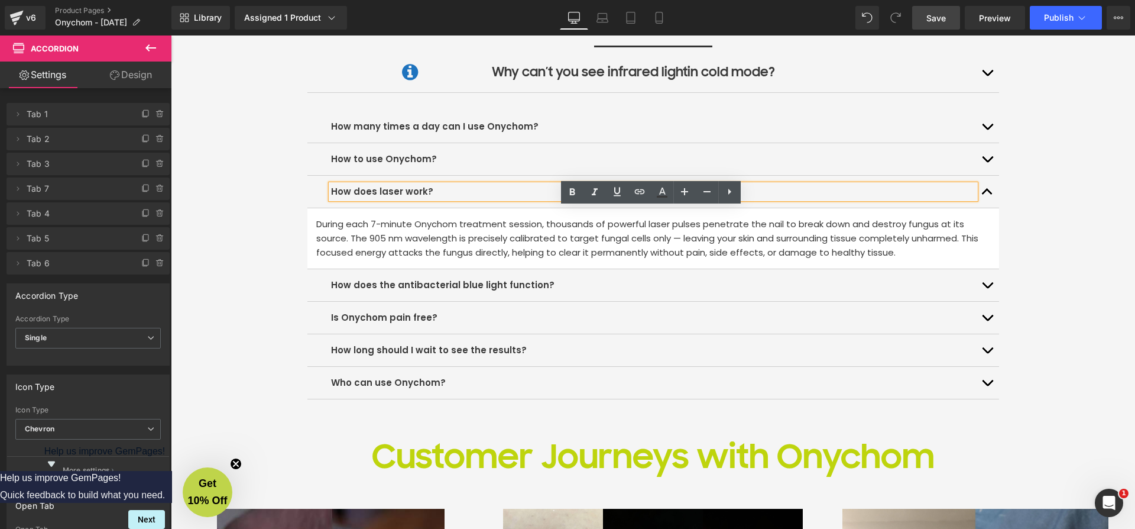
scroll to position [3115, 0]
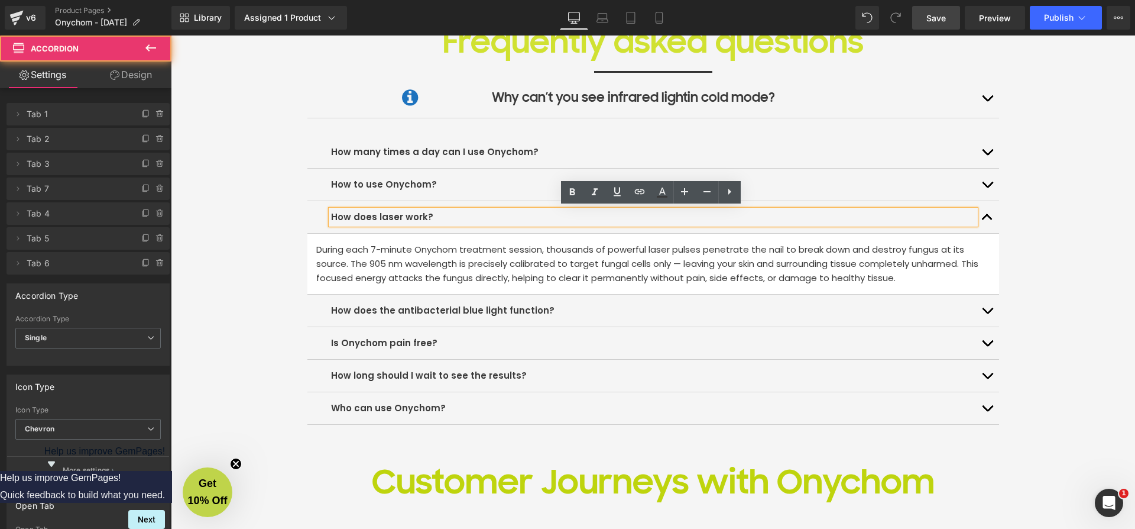
click at [984, 182] on button "button" at bounding box center [988, 185] width 24 height 32
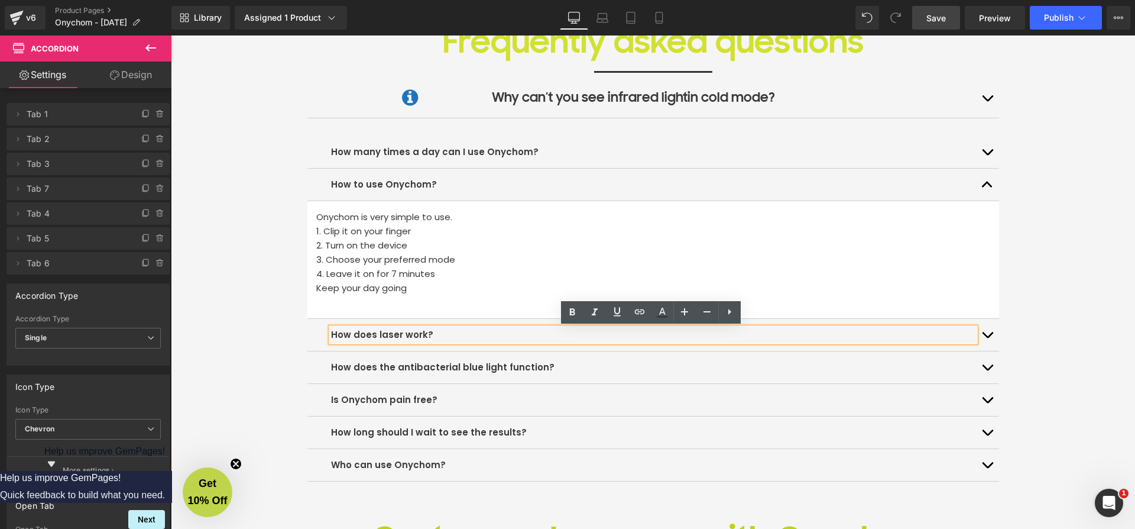
scroll to position [3089, 0]
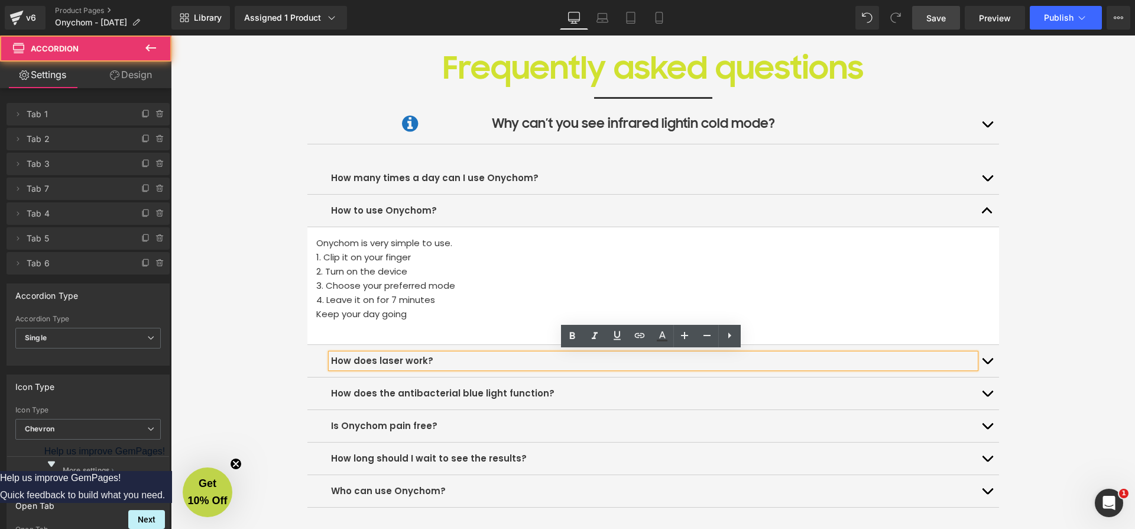
click at [980, 181] on button "button" at bounding box center [988, 178] width 24 height 32
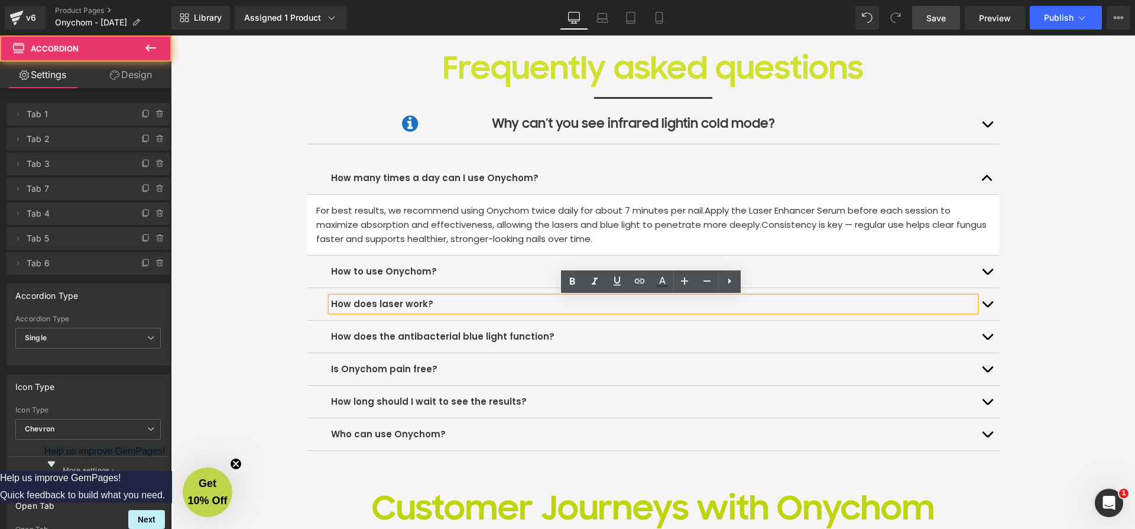
scroll to position [3086, 0]
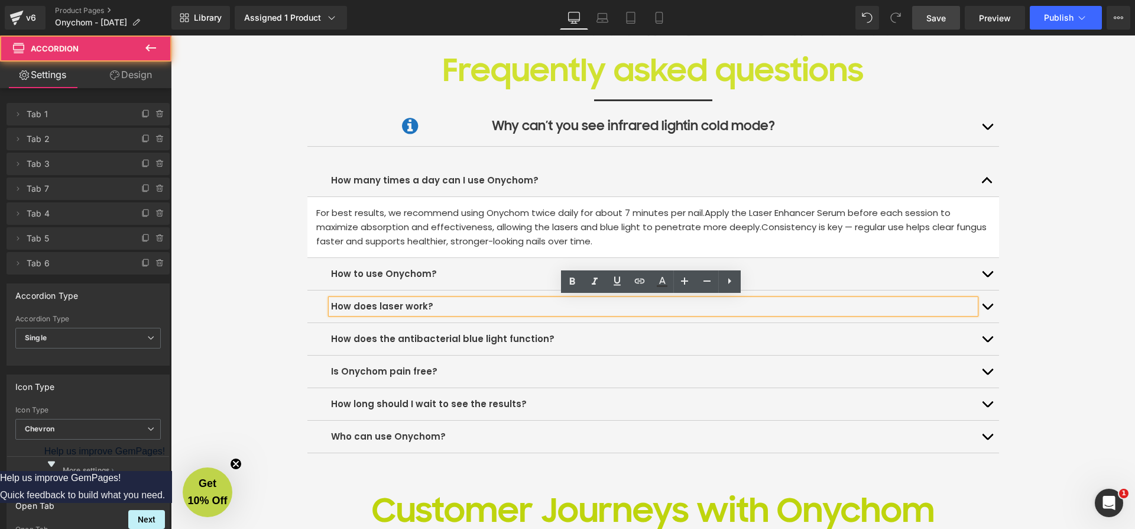
click at [988, 178] on button "button" at bounding box center [988, 180] width 24 height 32
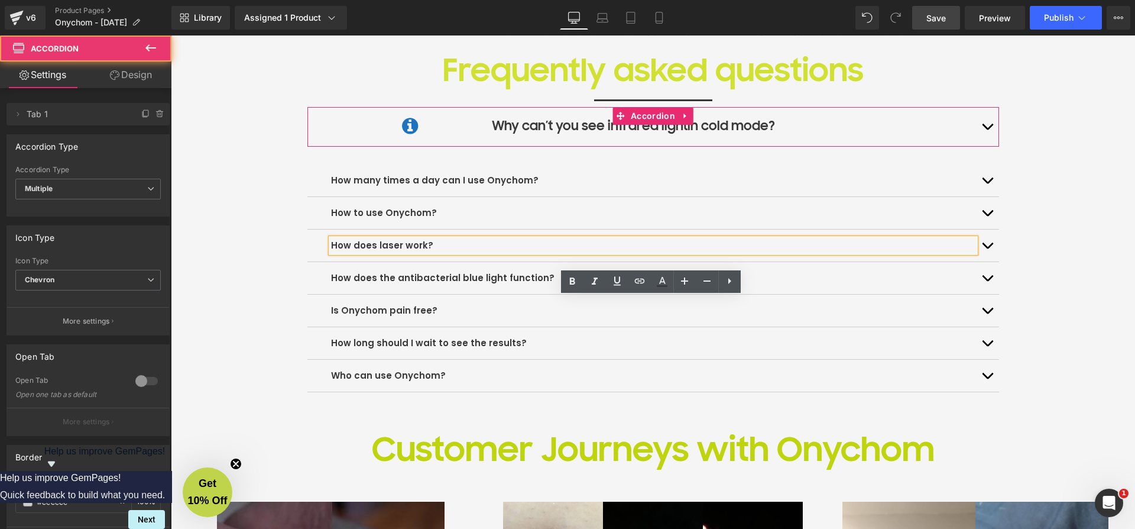
click at [988, 131] on button "button" at bounding box center [988, 126] width 24 height 39
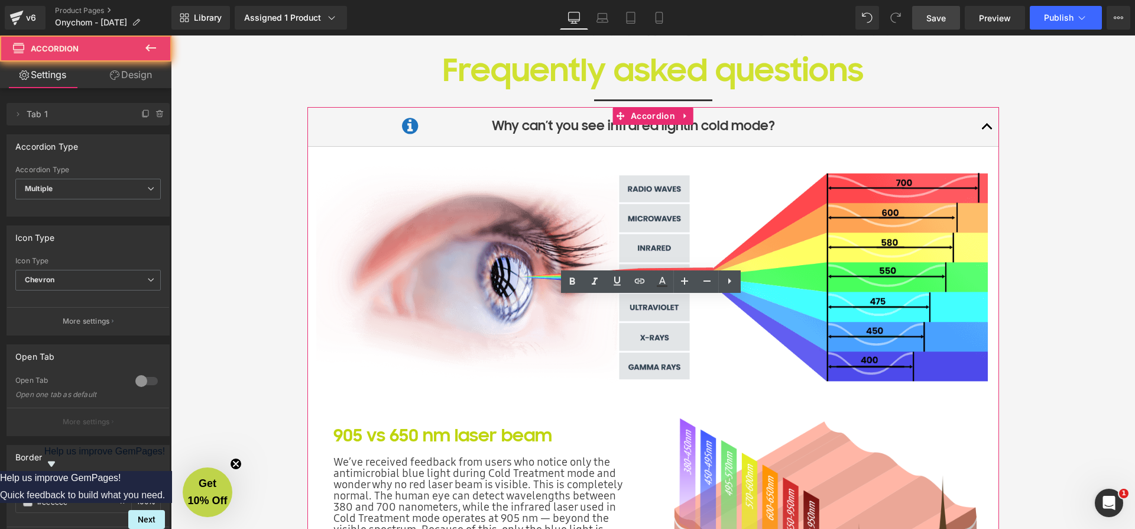
click at [988, 131] on button "button" at bounding box center [988, 126] width 24 height 39
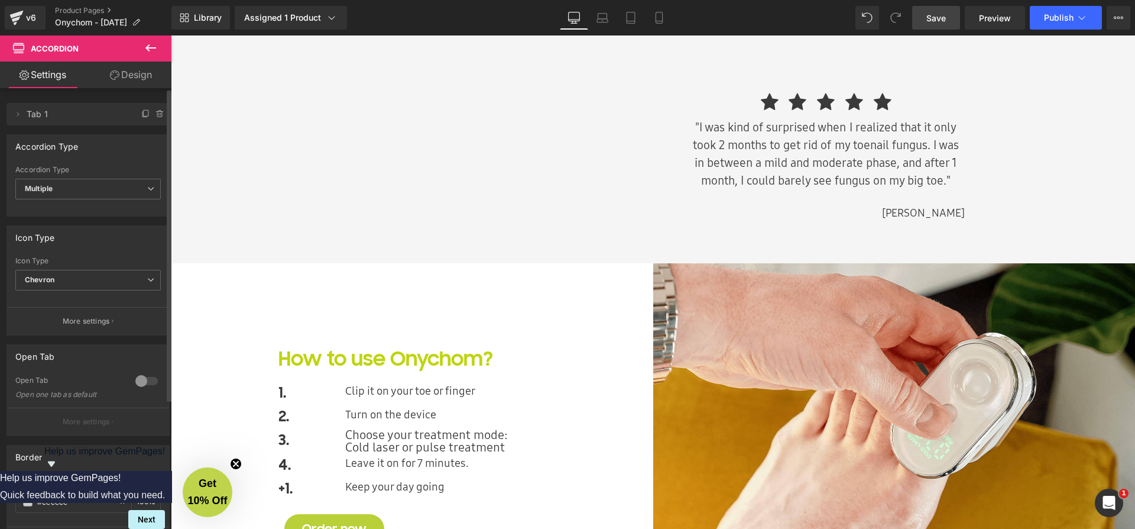
scroll to position [1632, 0]
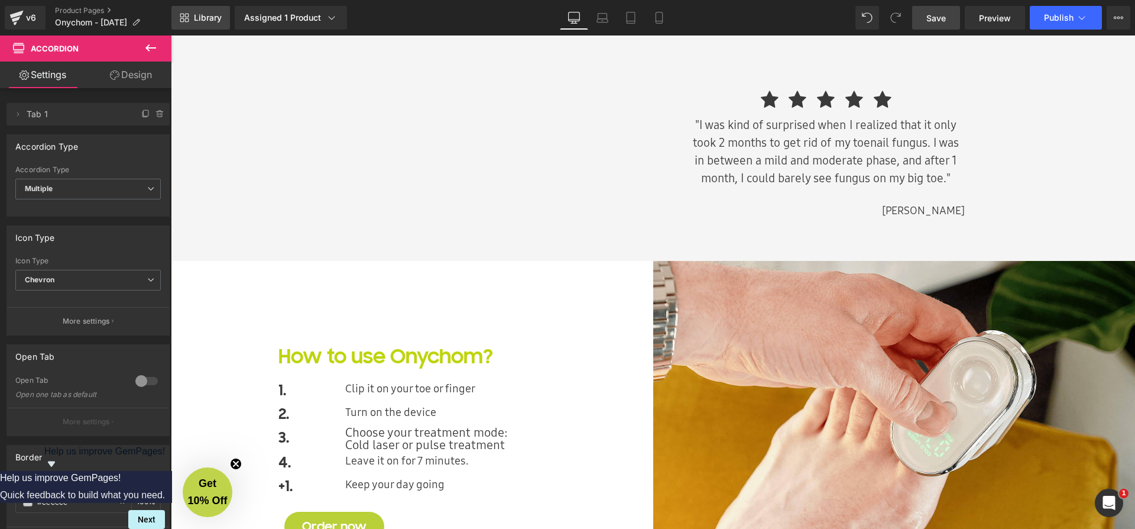
click at [205, 15] on span "Library" at bounding box center [208, 17] width 28 height 11
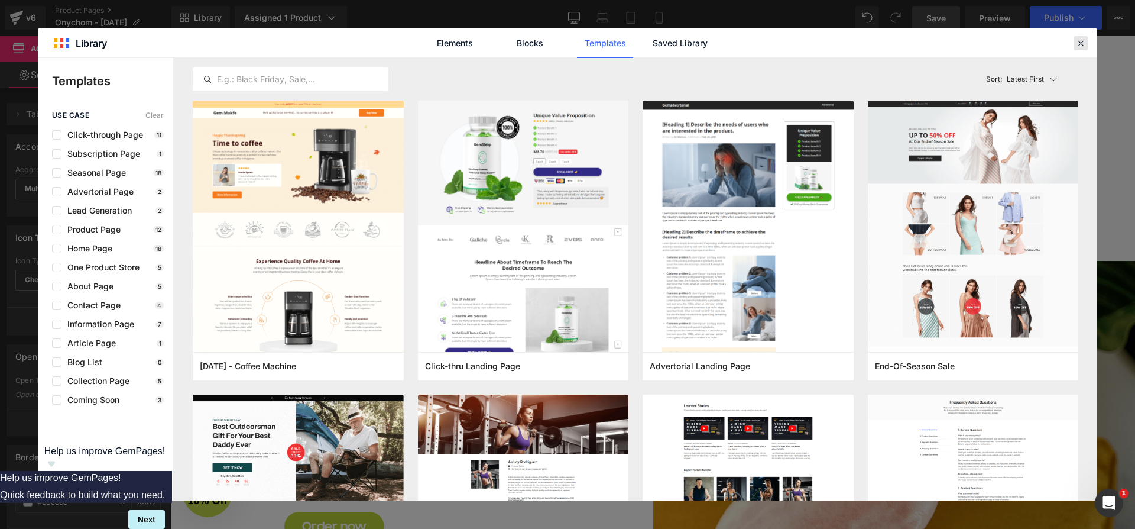
click at [1079, 41] on icon at bounding box center [1081, 43] width 11 height 11
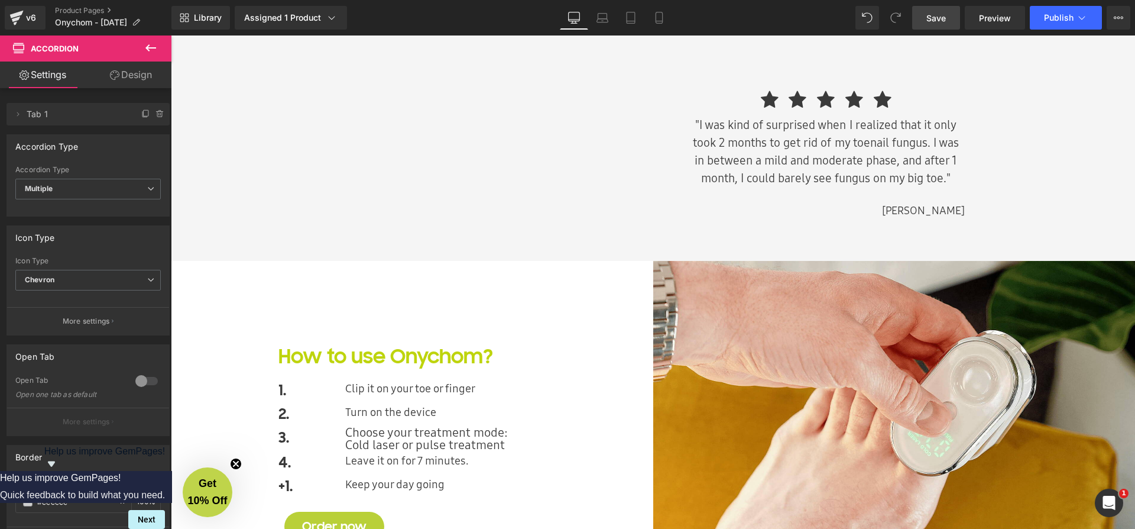
click at [149, 44] on icon at bounding box center [151, 48] width 14 height 14
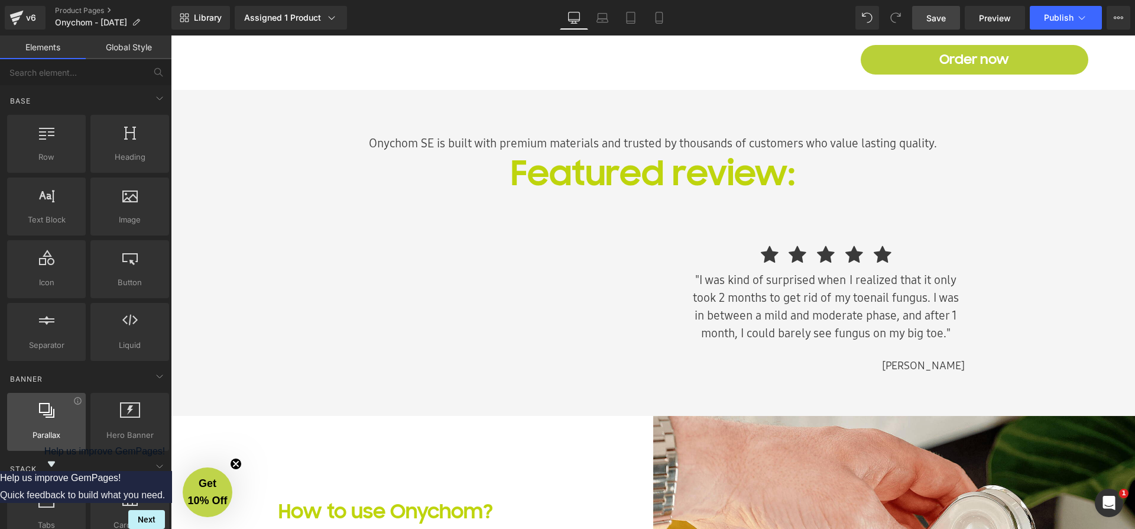
scroll to position [1585, 0]
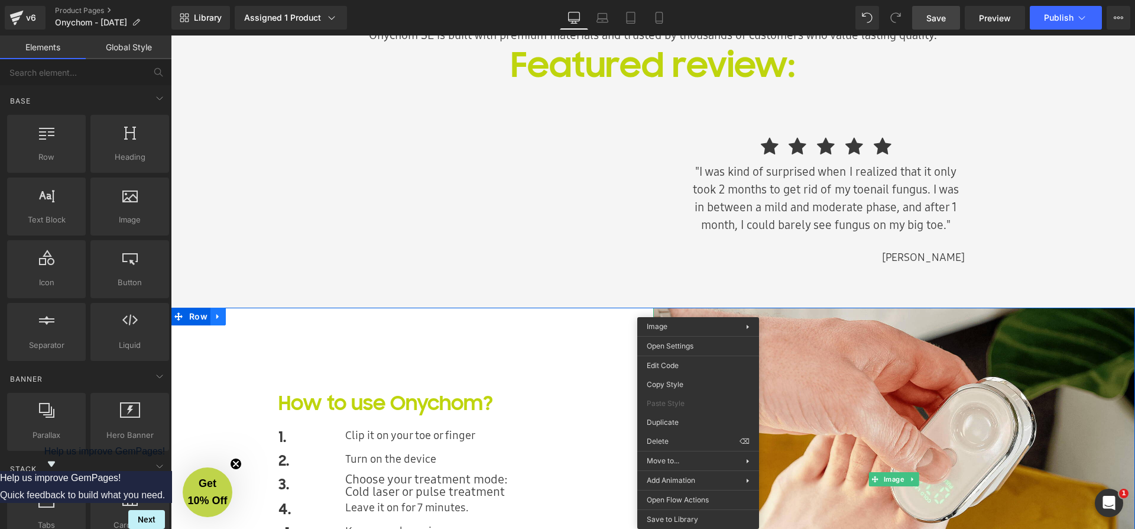
click at [214, 316] on icon at bounding box center [218, 316] width 8 height 9
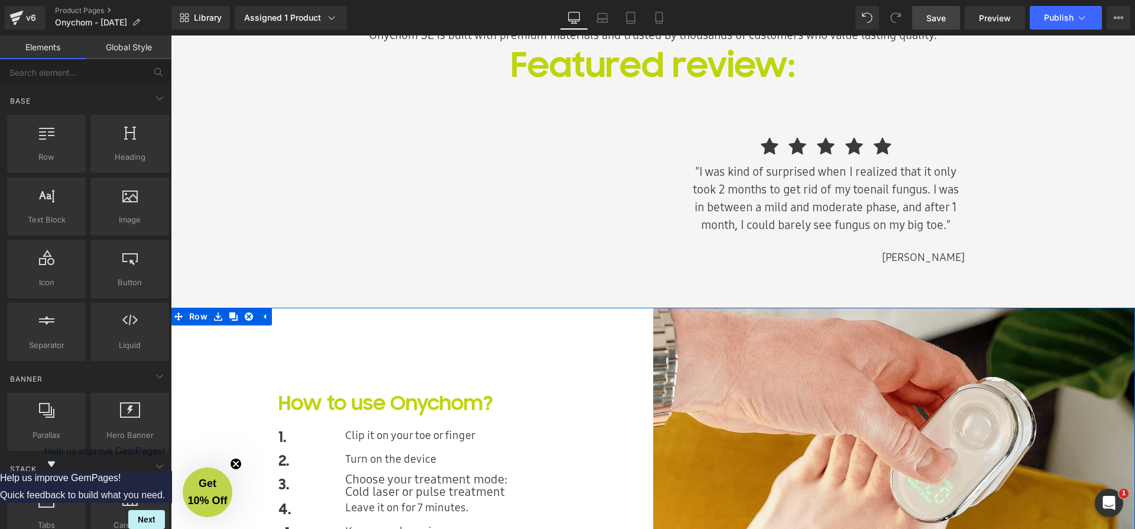
click at [401, 336] on div "How to use Onychom? Heading 1. Text Block Clip it on your toe or finger Heading…" at bounding box center [412, 479] width 483 height 343
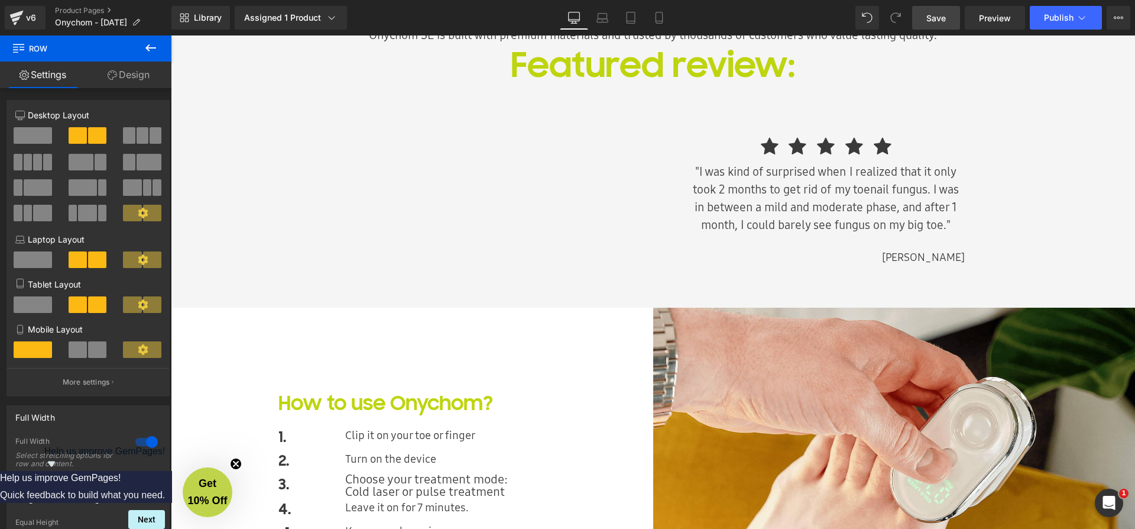
click at [152, 47] on icon at bounding box center [151, 48] width 14 height 14
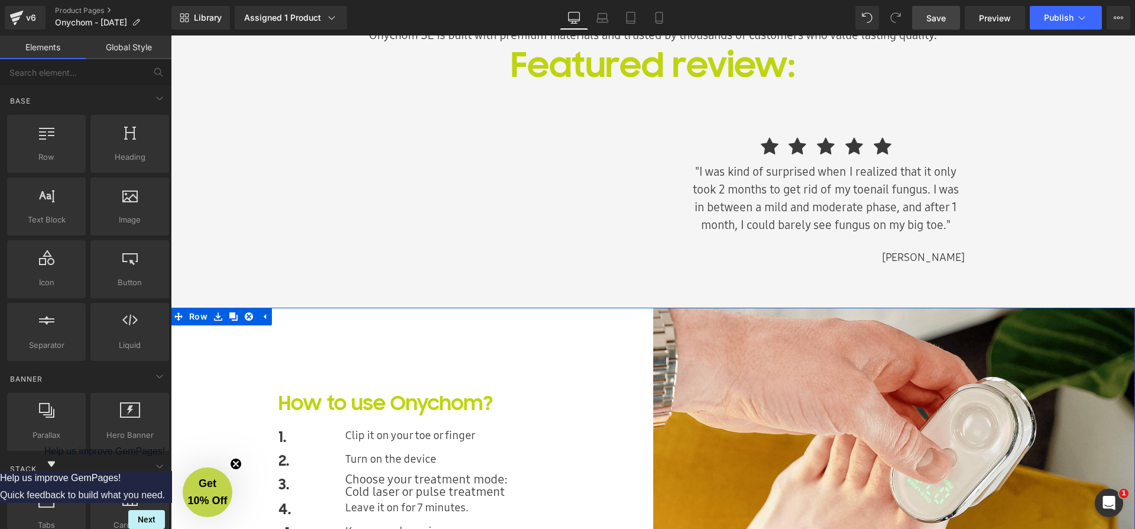
click at [237, 342] on div "How to use Onychom? Heading 1. Text Block Clip it on your toe or finger Heading…" at bounding box center [412, 479] width 483 height 343
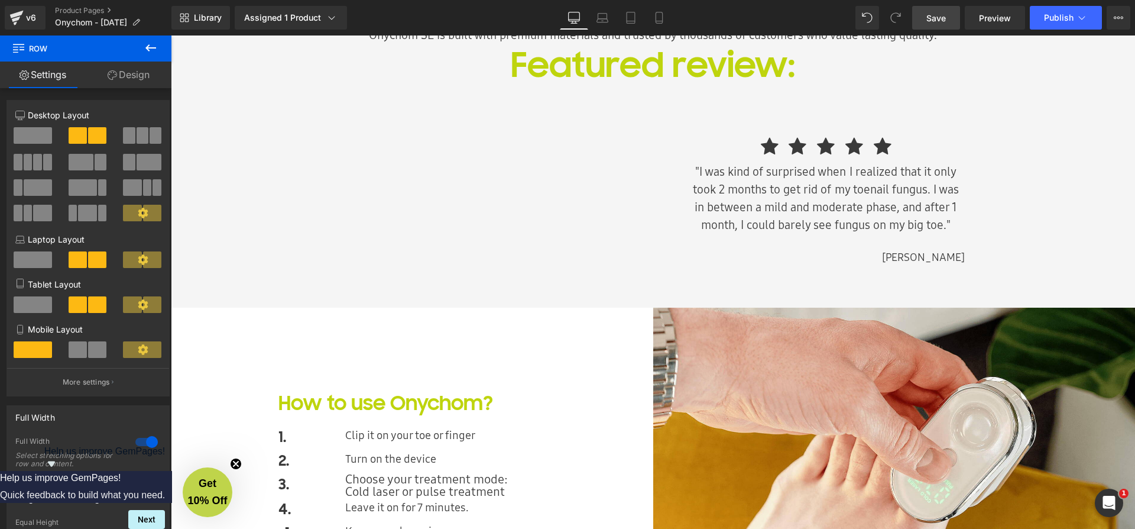
click at [150, 45] on icon at bounding box center [151, 48] width 14 height 14
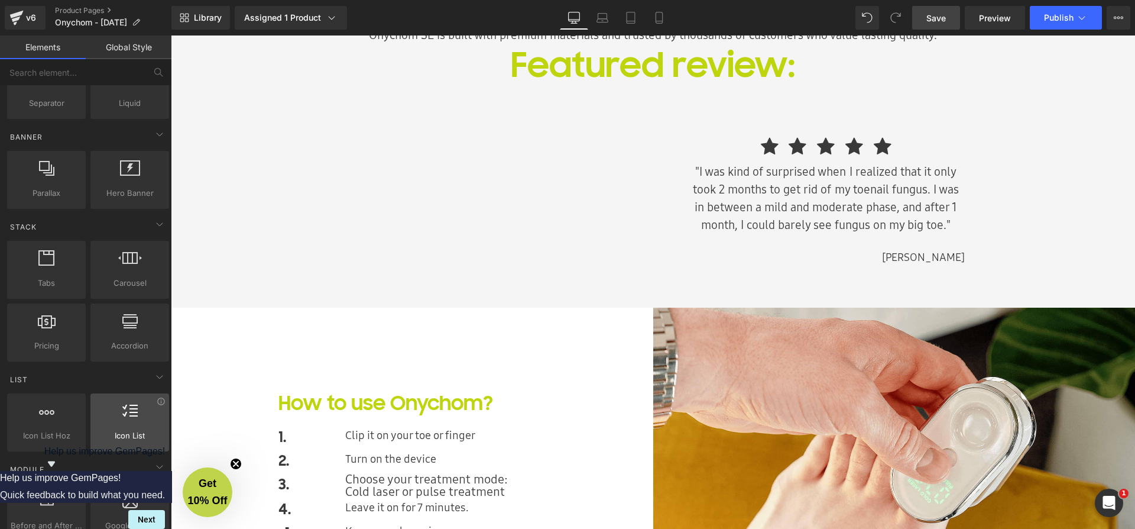
scroll to position [0, 0]
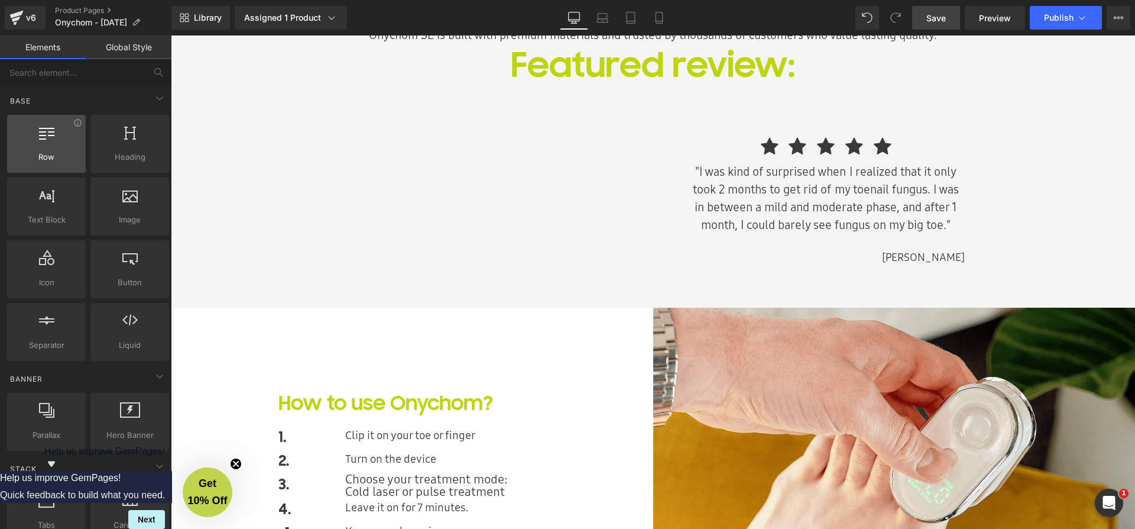
click at [51, 149] on div at bounding box center [47, 137] width 72 height 27
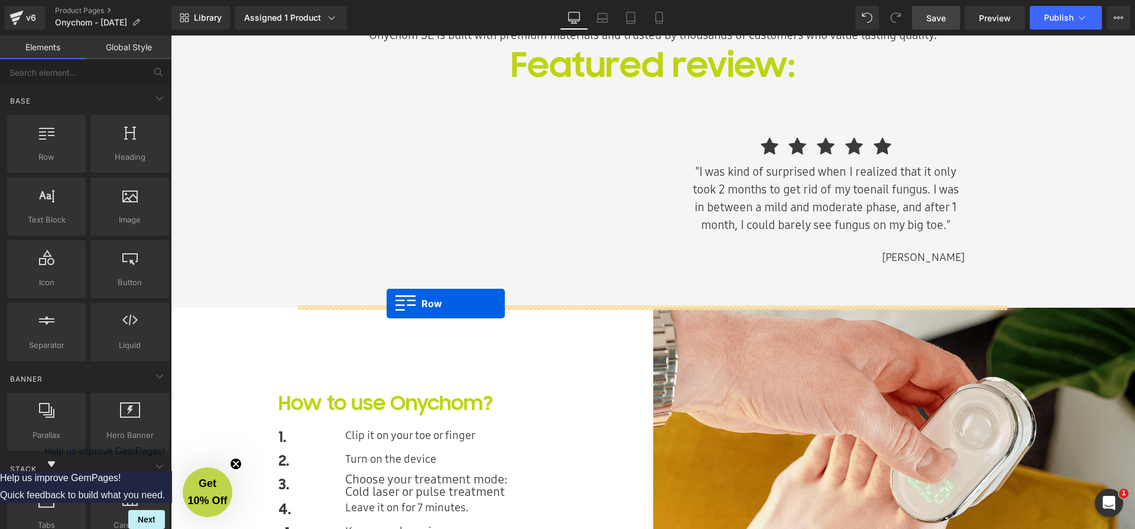
drag, startPoint x: 215, startPoint y: 186, endPoint x: 387, endPoint y: 303, distance: 208.0
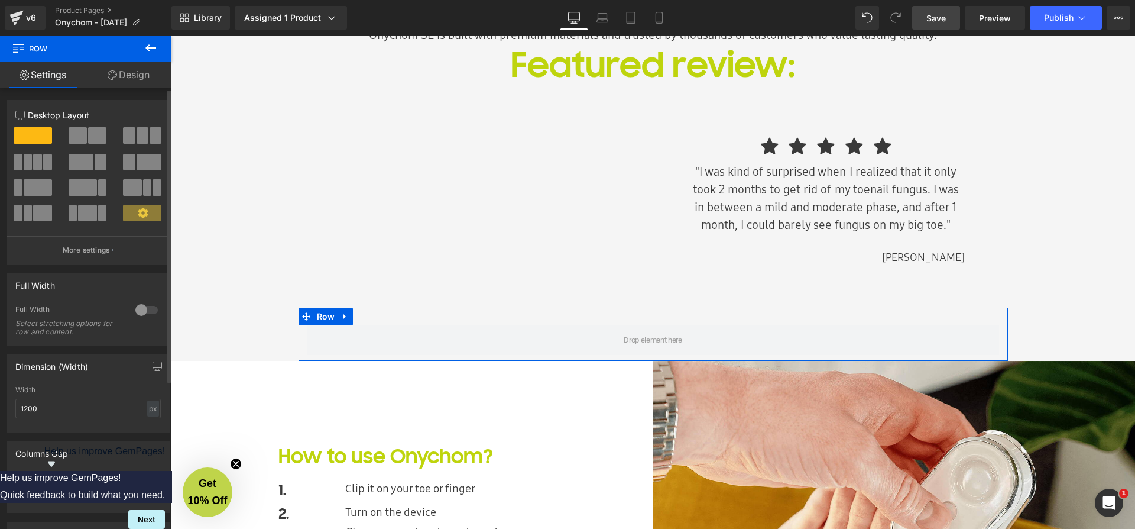
click at [86, 217] on span at bounding box center [87, 213] width 18 height 17
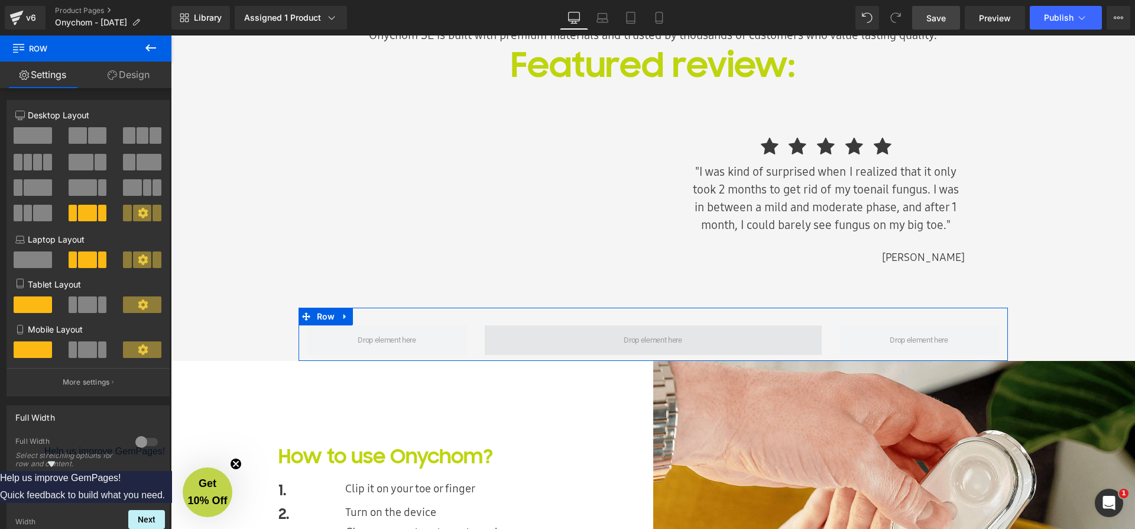
click at [632, 339] on span at bounding box center [653, 340] width 66 height 18
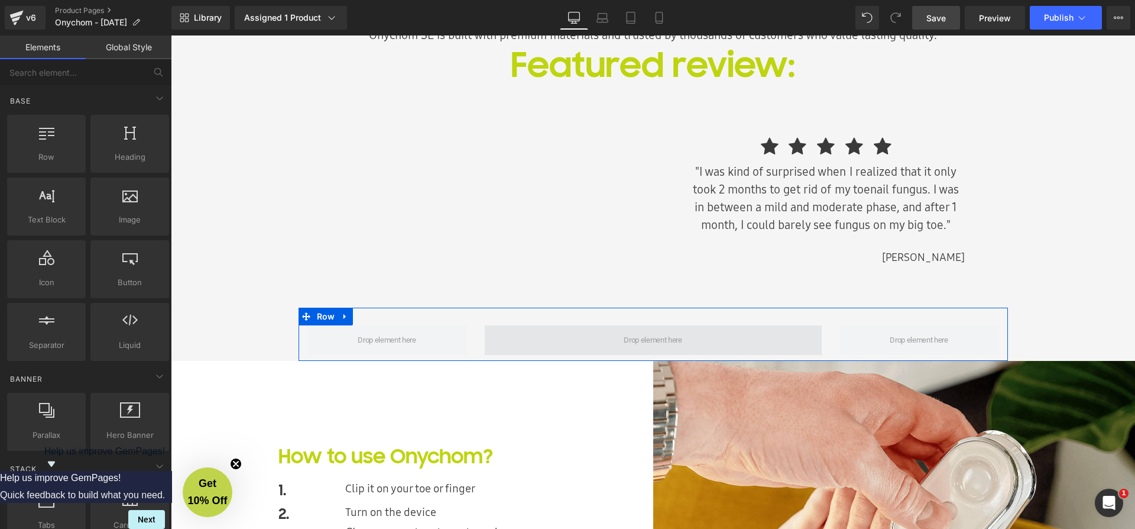
click at [615, 336] on span at bounding box center [653, 340] width 337 height 30
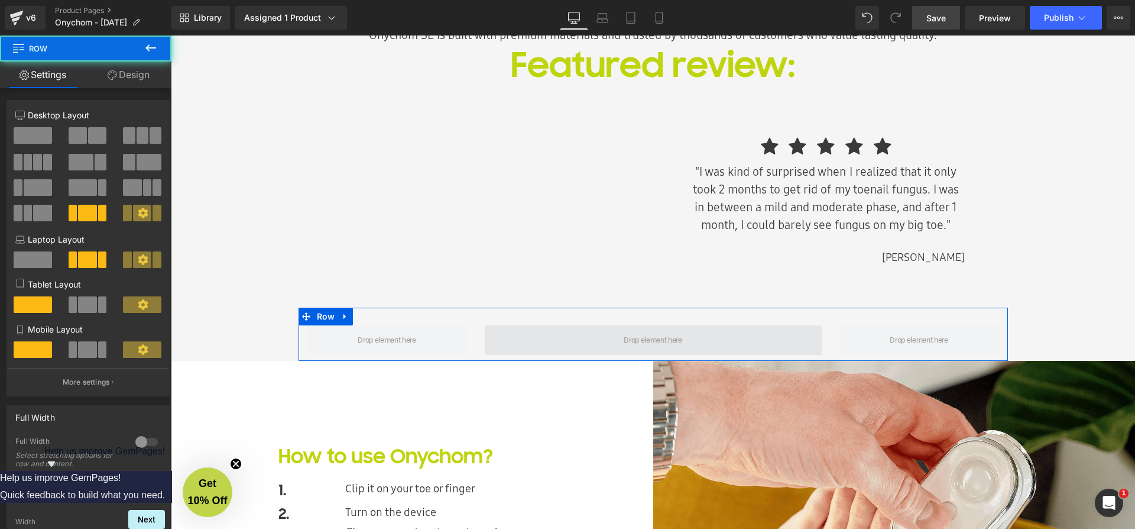
click at [630, 339] on span at bounding box center [653, 340] width 66 height 18
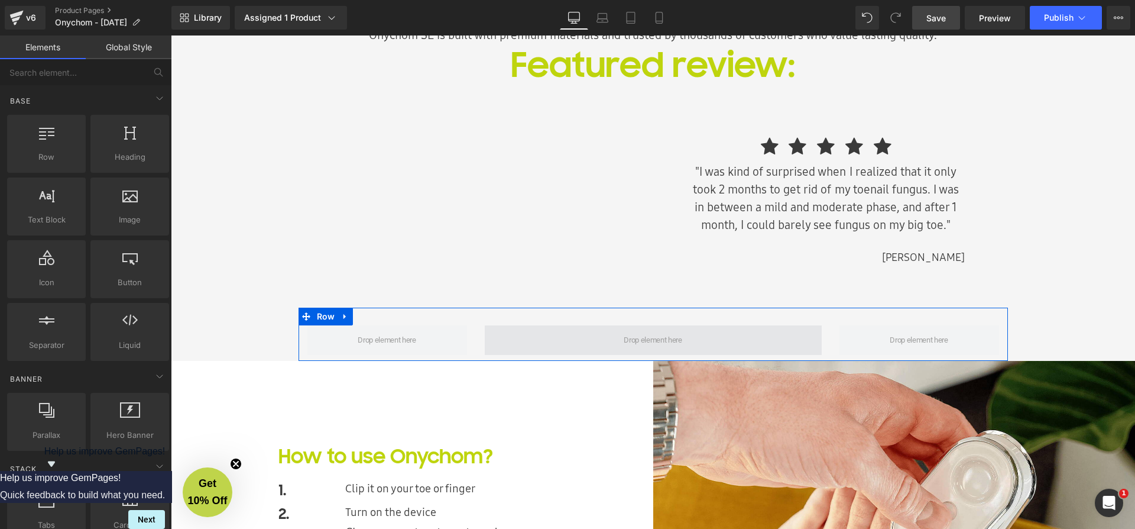
click at [641, 337] on span at bounding box center [653, 340] width 66 height 18
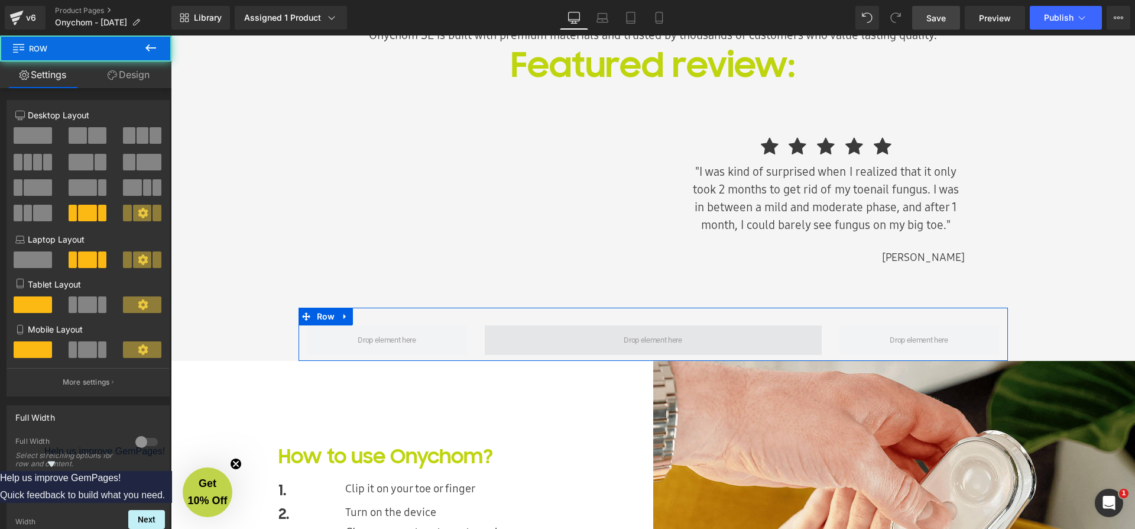
click at [573, 331] on span at bounding box center [653, 340] width 337 height 30
click at [569, 339] on span at bounding box center [653, 340] width 337 height 30
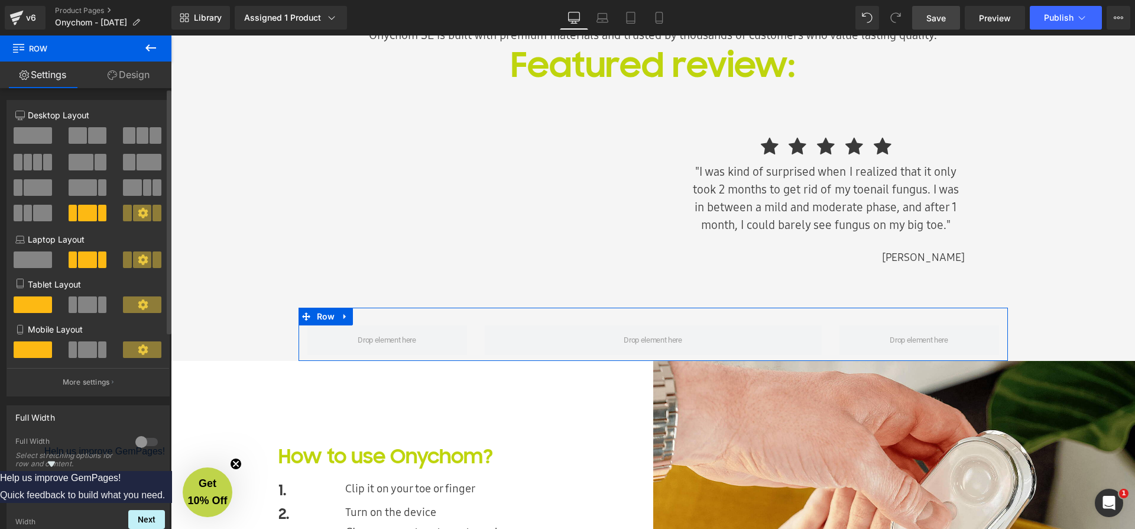
click at [141, 442] on div at bounding box center [146, 441] width 28 height 19
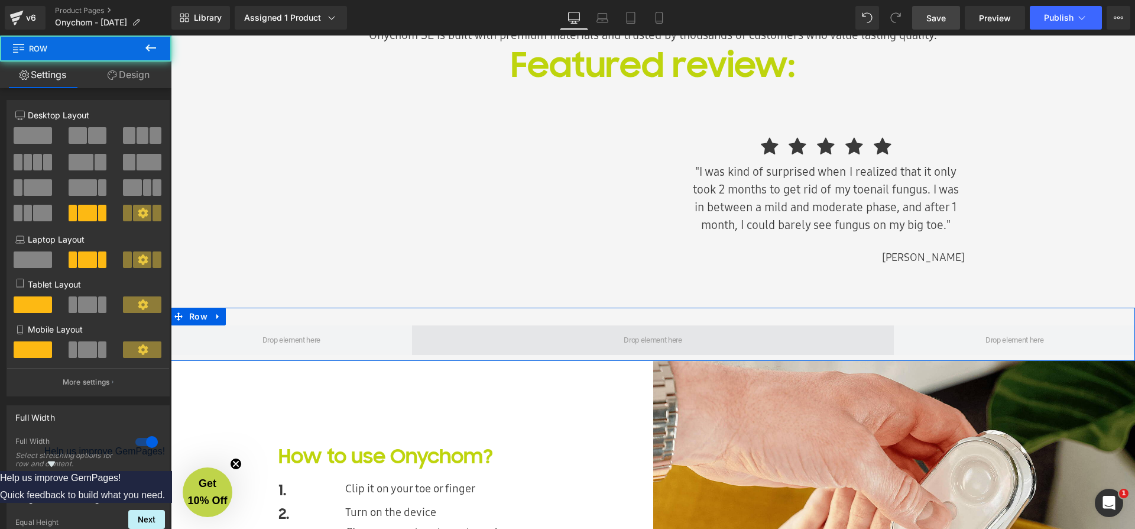
click at [605, 338] on span at bounding box center [653, 340] width 483 height 30
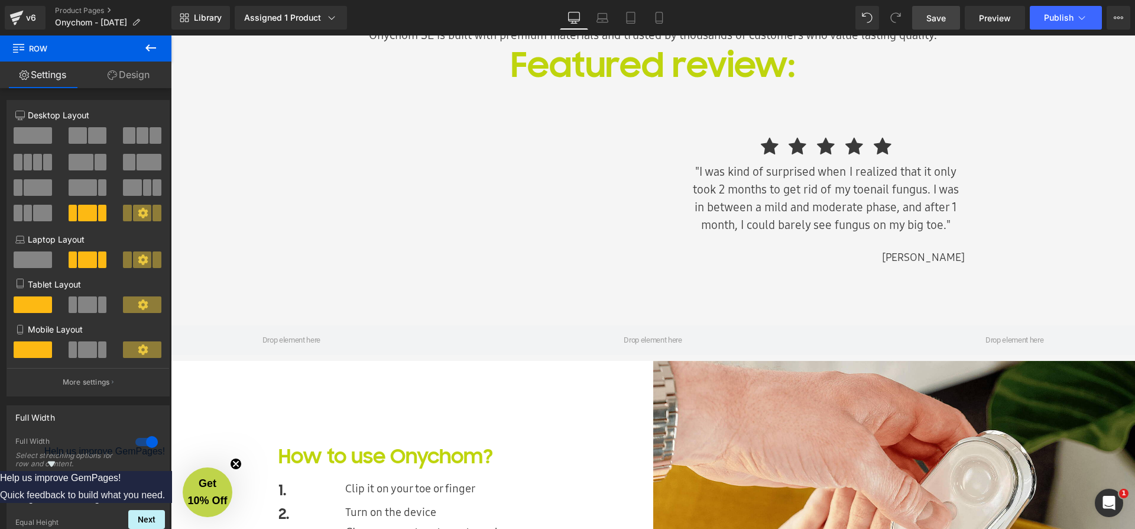
click at [151, 47] on icon at bounding box center [151, 48] width 14 height 14
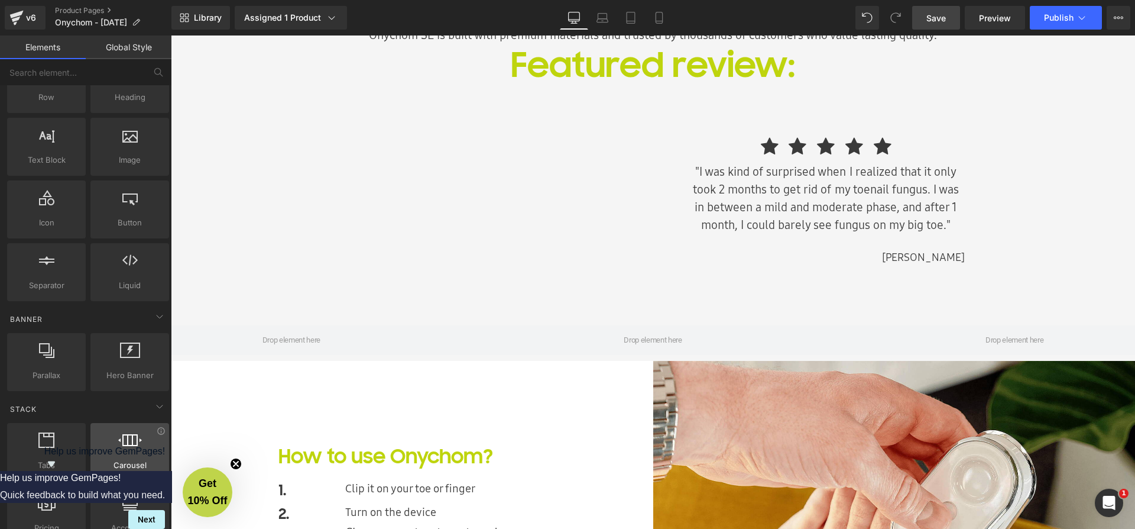
scroll to position [62, 0]
click at [131, 444] on icon at bounding box center [130, 437] width 24 height 15
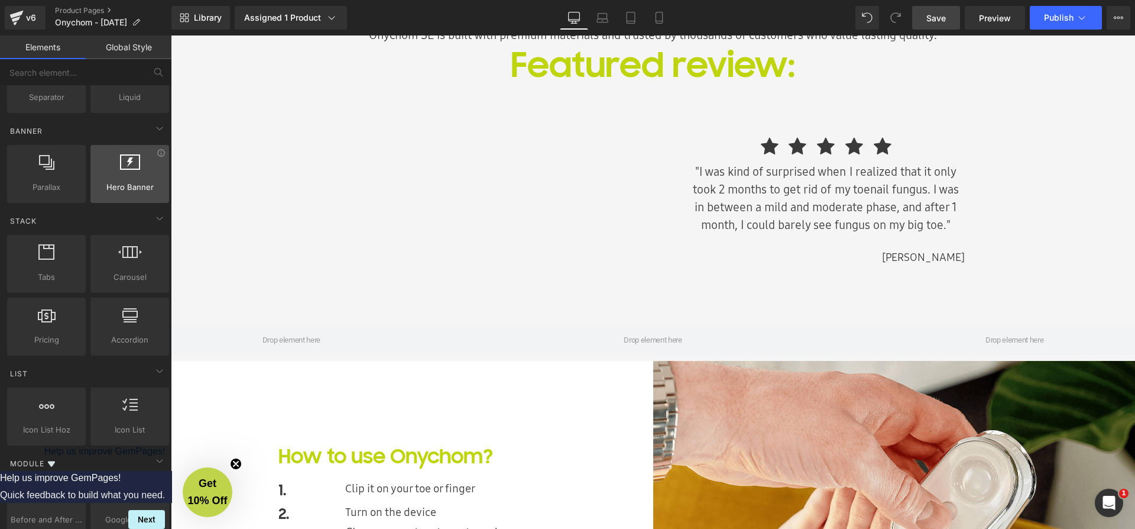
scroll to position [0, 0]
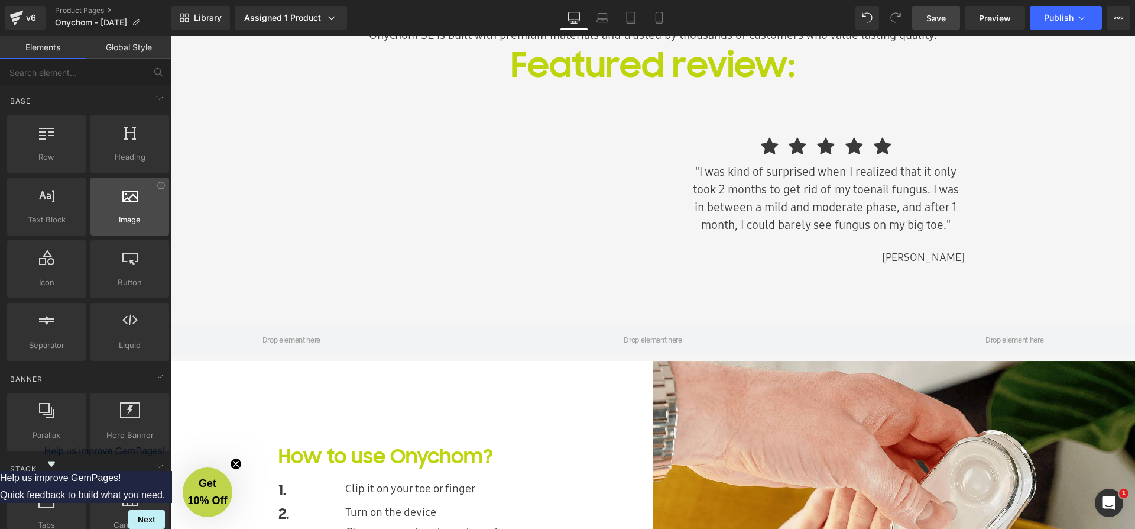
click at [130, 216] on span "Image" at bounding box center [130, 219] width 72 height 12
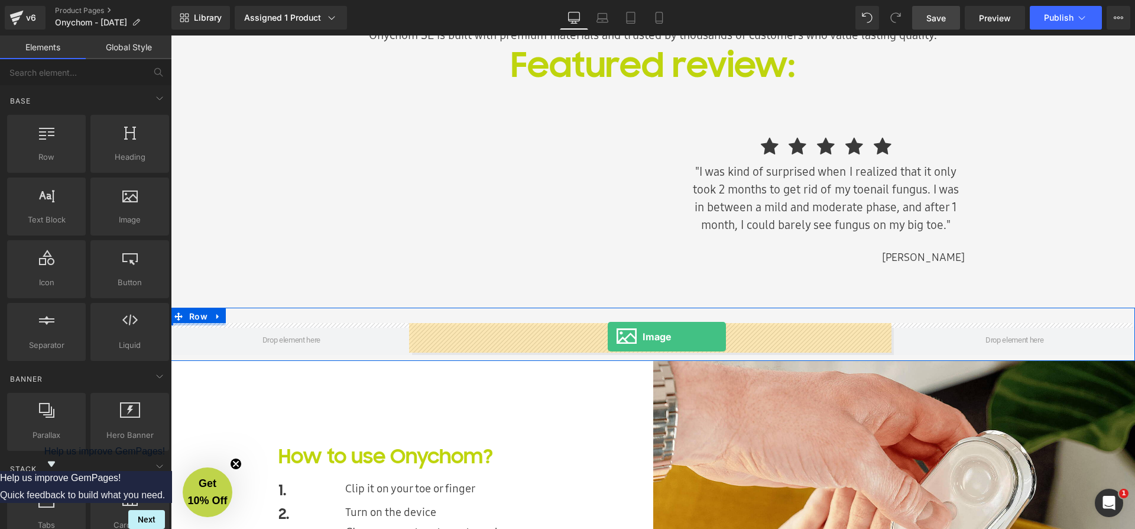
drag, startPoint x: 300, startPoint y: 253, endPoint x: 607, endPoint y: 336, distance: 318.8
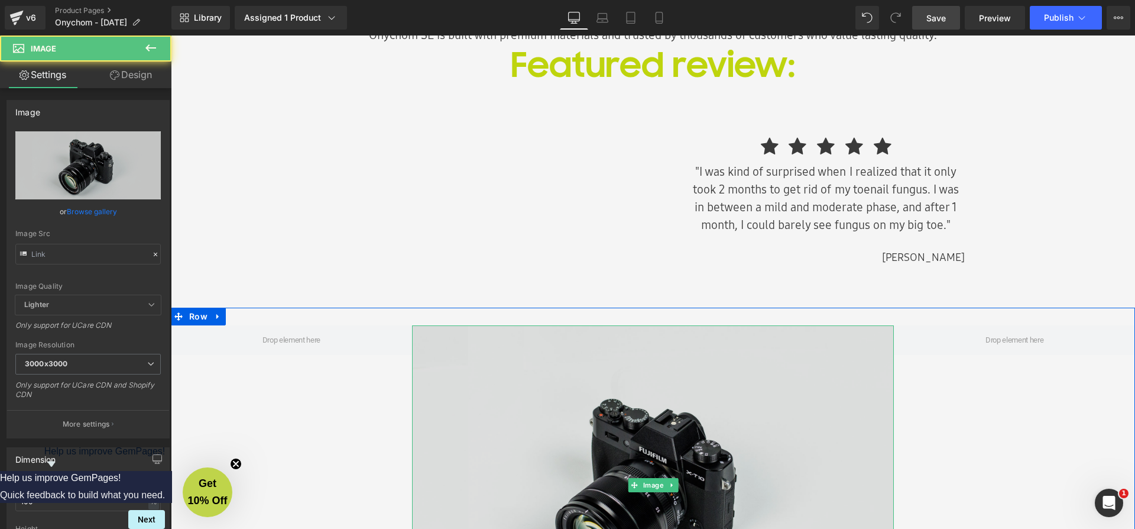
click at [624, 418] on img at bounding box center [653, 484] width 483 height 319
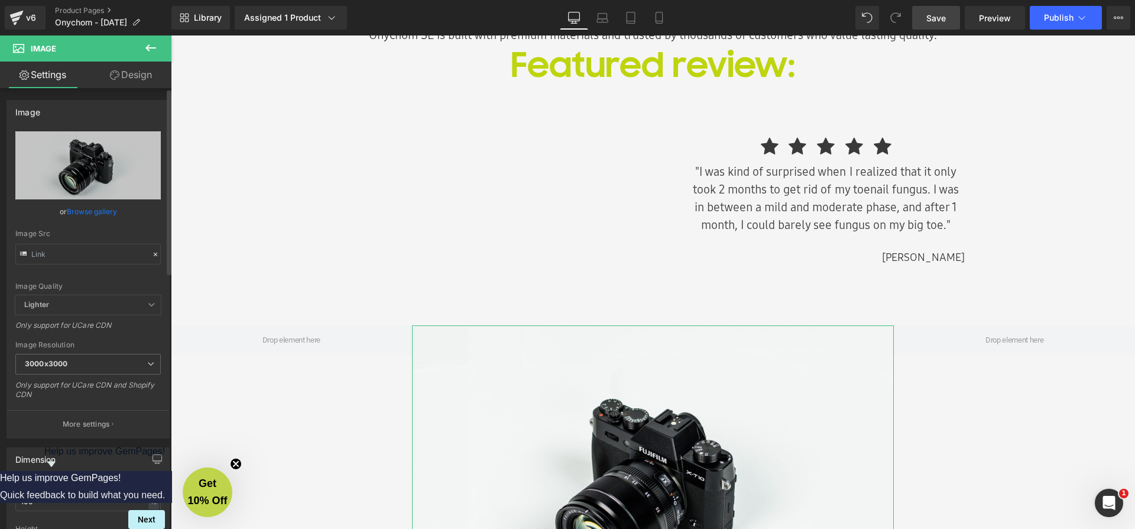
click at [105, 215] on link "Browse gallery" at bounding box center [92, 211] width 50 height 21
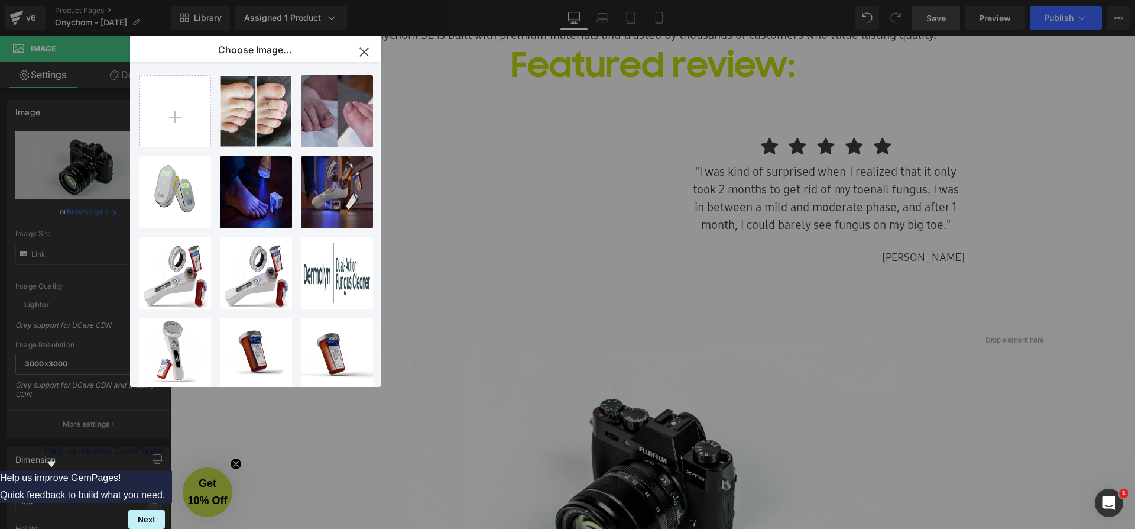
click at [367, 54] on icon "button" at bounding box center [364, 52] width 19 height 19
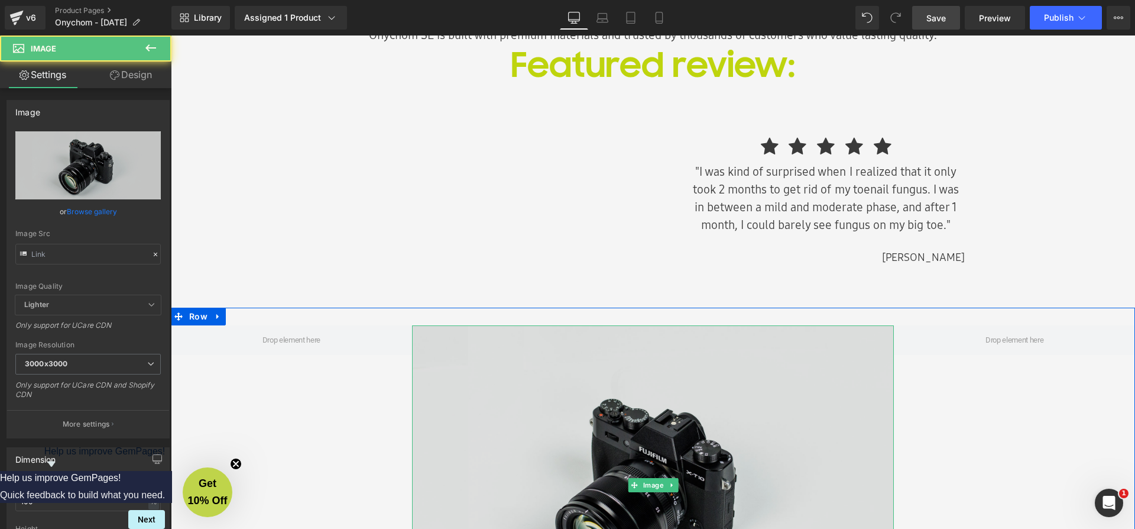
click at [575, 446] on img at bounding box center [653, 484] width 483 height 319
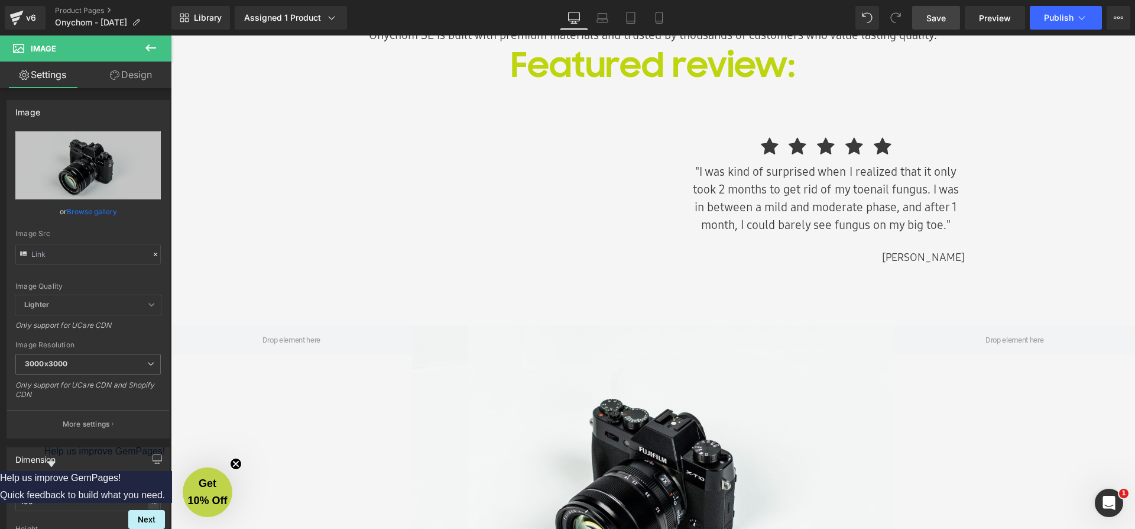
click at [154, 46] on icon at bounding box center [151, 48] width 14 height 14
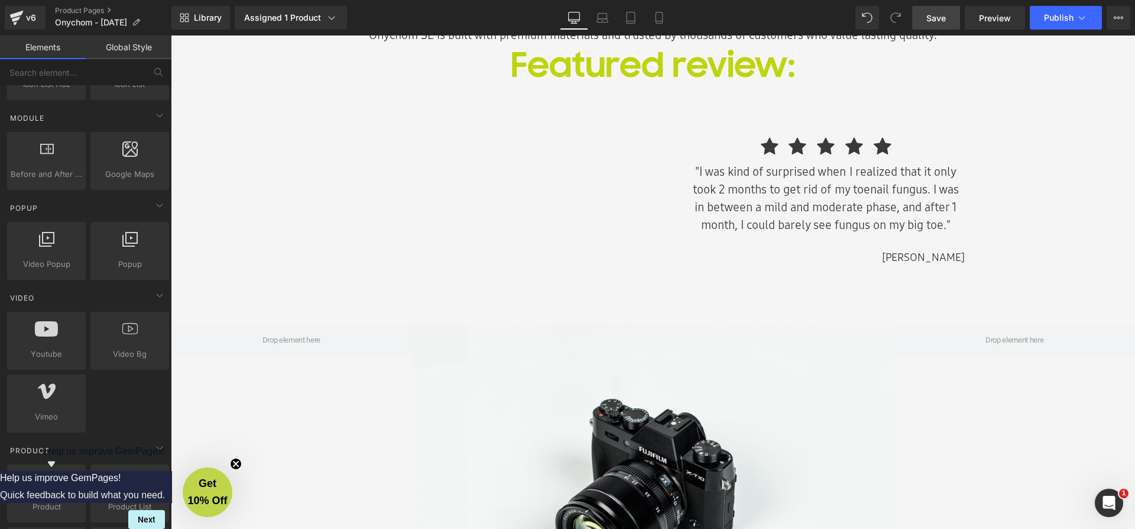
scroll to position [691, 0]
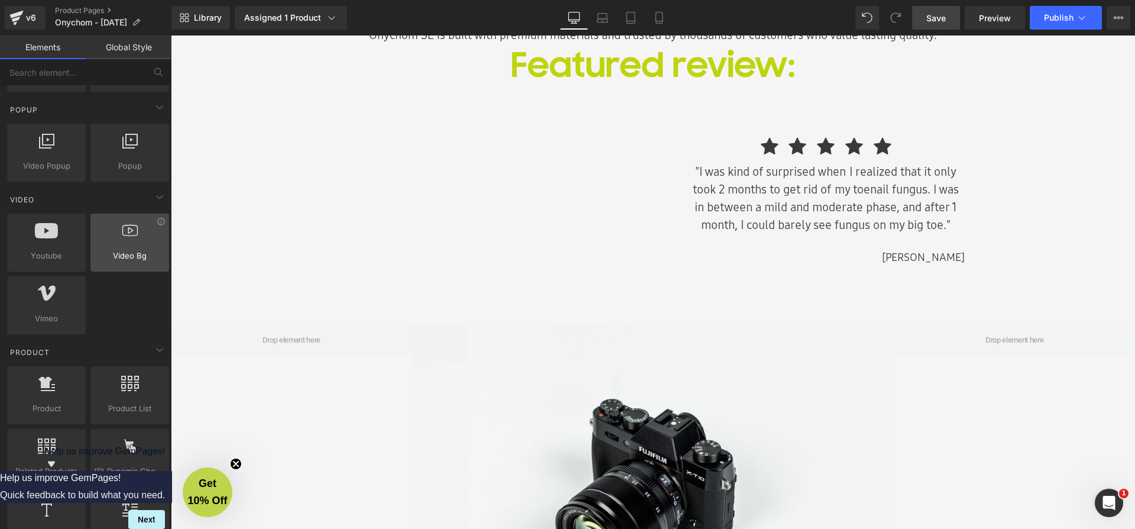
click at [114, 242] on div at bounding box center [130, 236] width 72 height 27
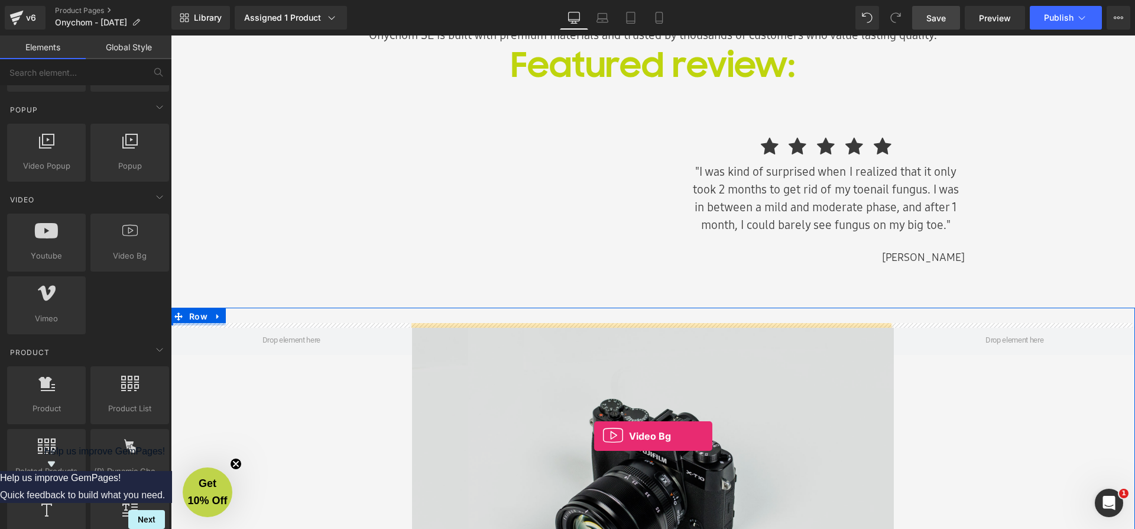
drag, startPoint x: 294, startPoint y: 284, endPoint x: 594, endPoint y: 436, distance: 336.7
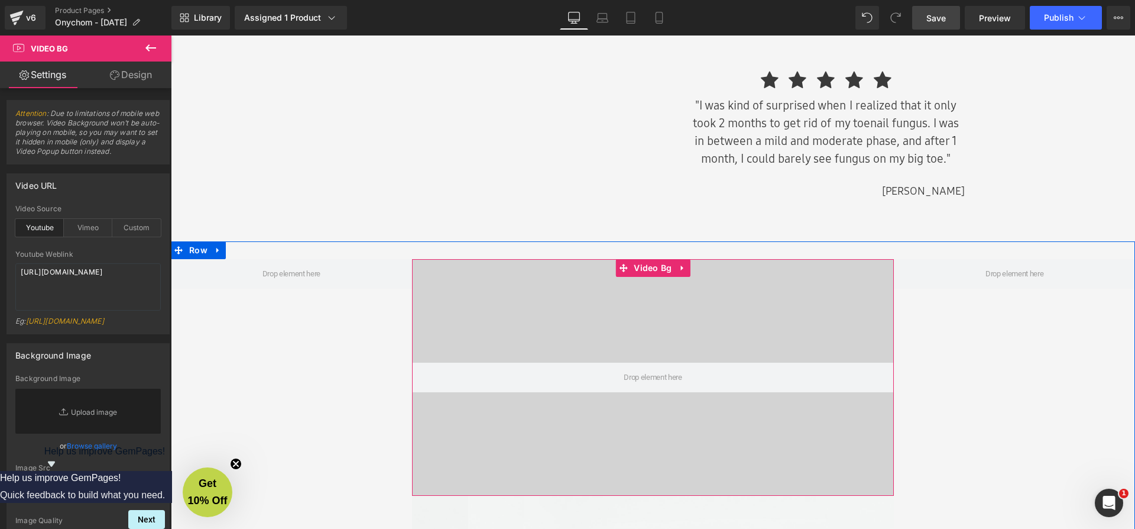
scroll to position [1667, 0]
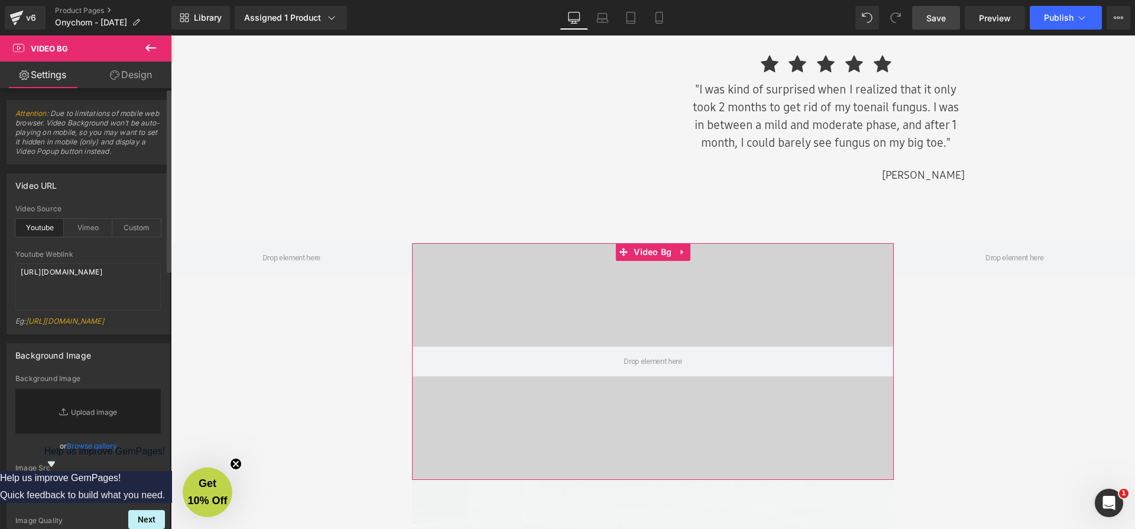
click at [82, 454] on link "Browse gallery" at bounding box center [92, 445] width 50 height 21
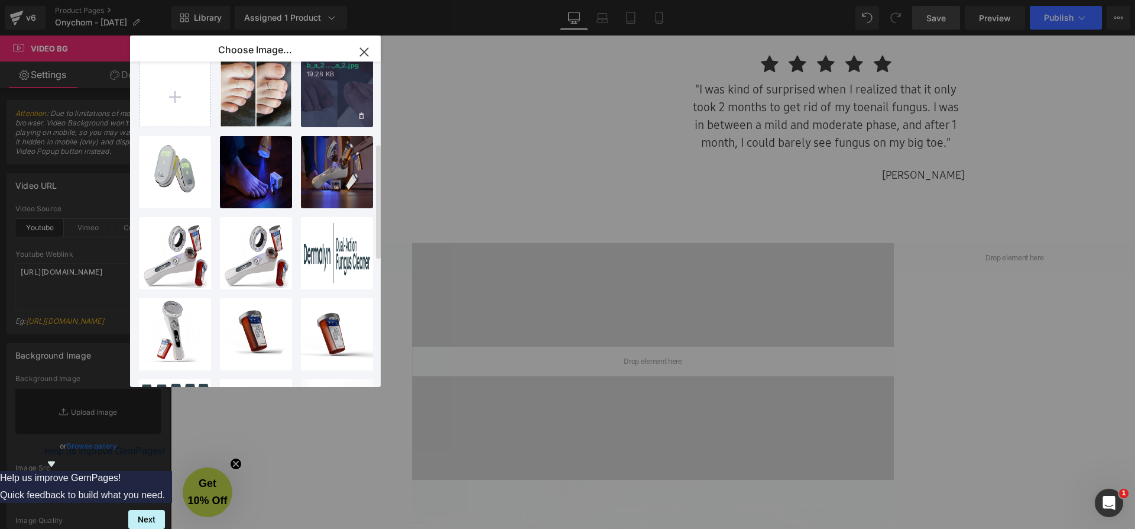
scroll to position [0, 0]
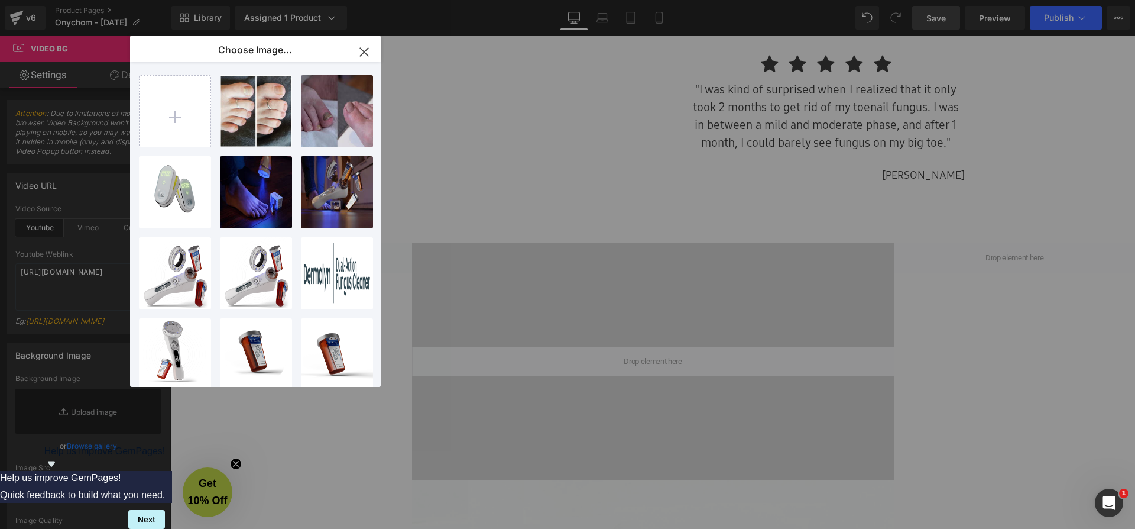
click at [361, 46] on icon "button" at bounding box center [364, 52] width 19 height 19
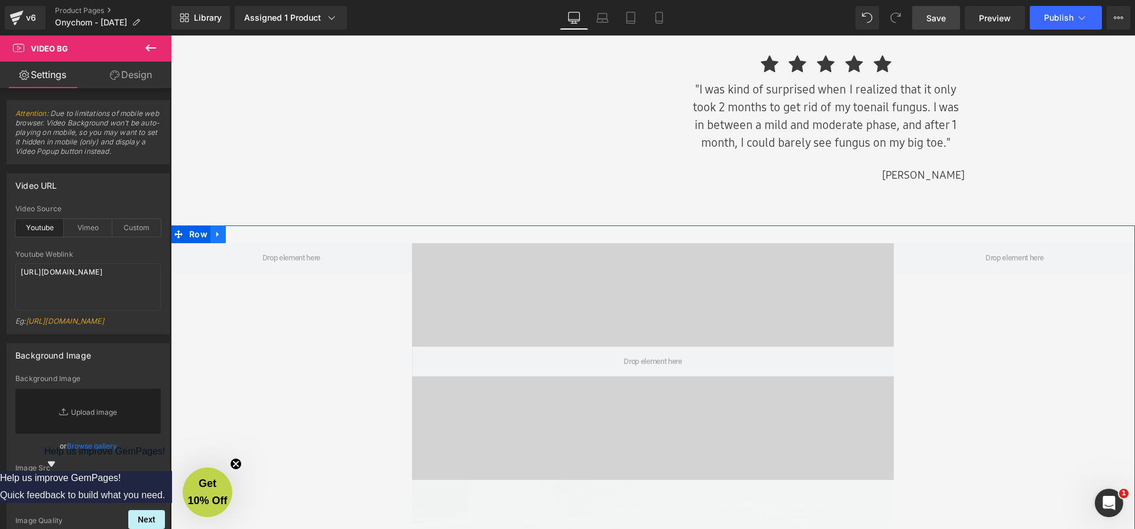
click at [217, 231] on icon at bounding box center [218, 233] width 8 height 9
click at [247, 234] on icon at bounding box center [249, 233] width 8 height 9
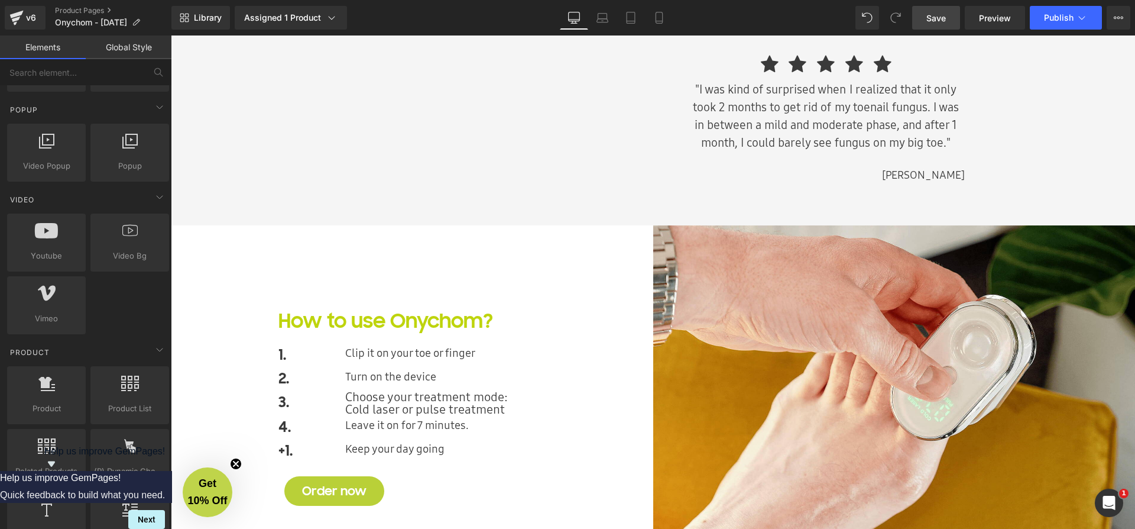
click at [929, 17] on span "Save" at bounding box center [937, 18] width 20 height 12
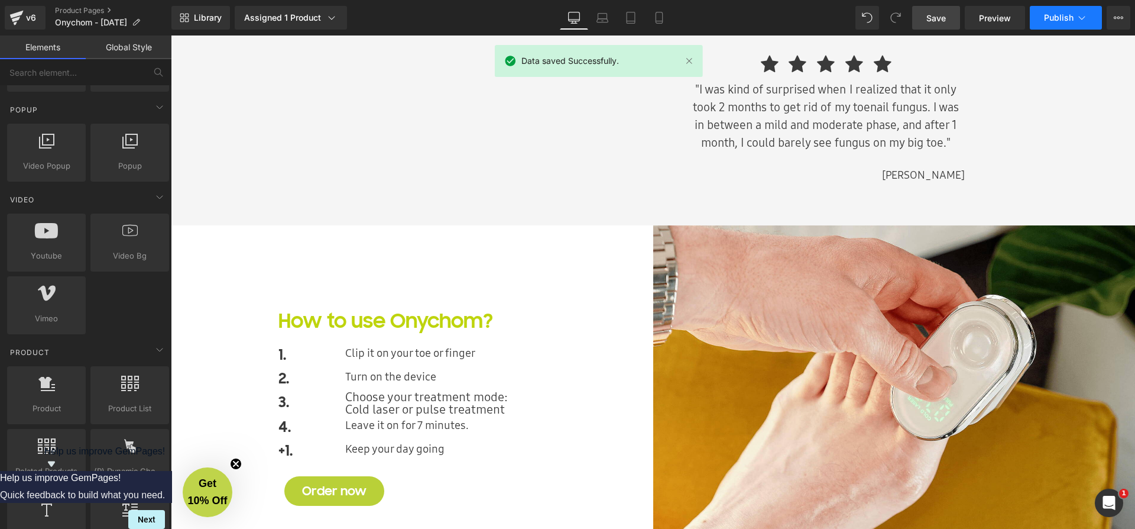
click at [1084, 15] on icon at bounding box center [1082, 18] width 12 height 12
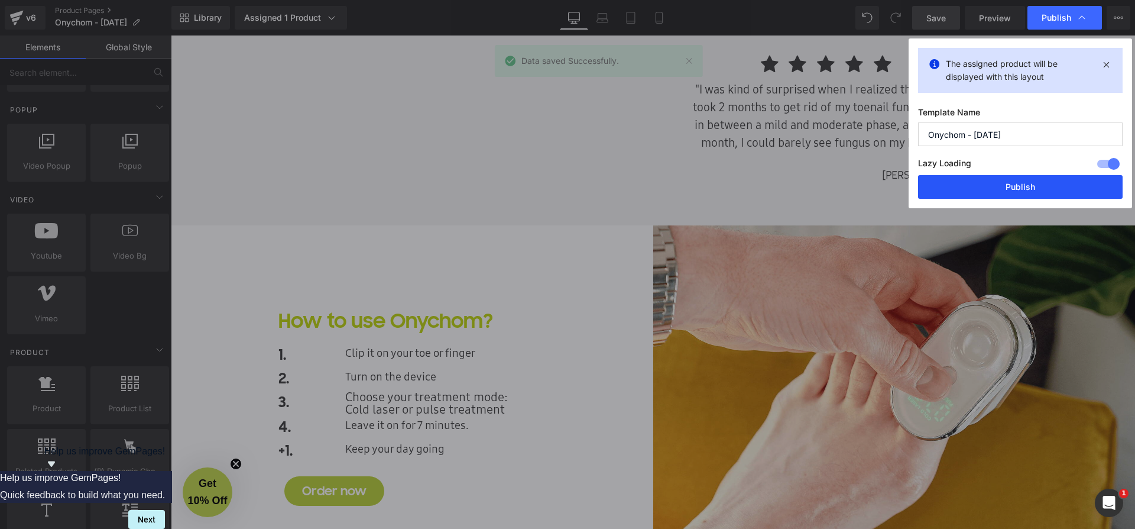
click at [1016, 190] on button "Publish" at bounding box center [1020, 187] width 205 height 24
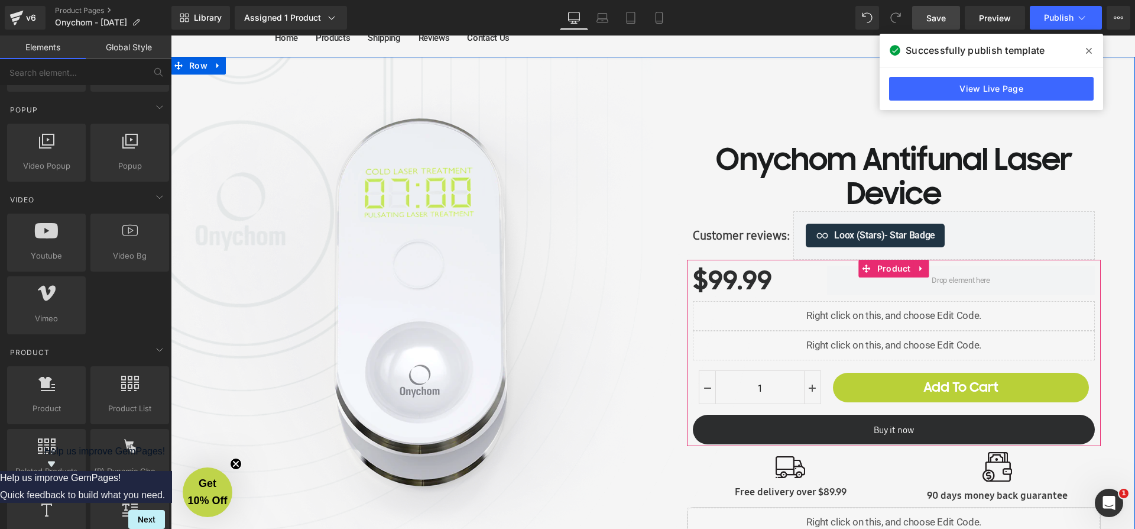
scroll to position [130, 0]
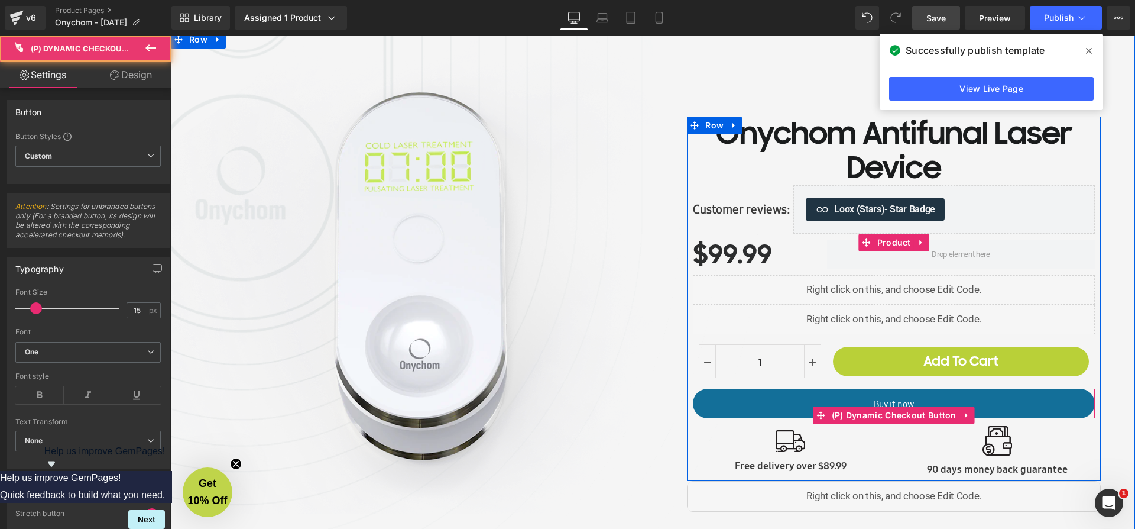
click at [836, 406] on button "Buy it now" at bounding box center [894, 404] width 402 height 30
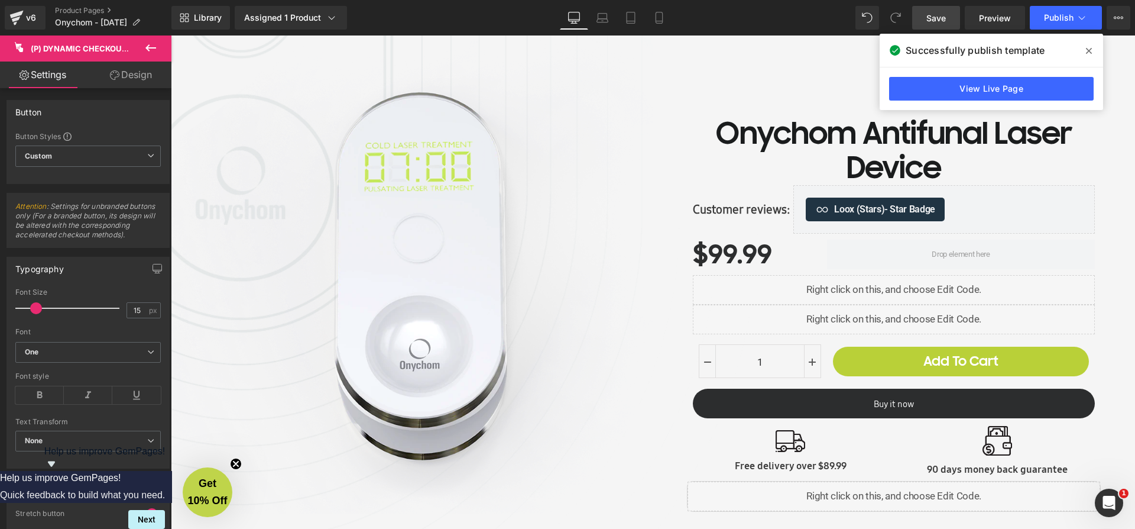
click at [151, 45] on icon at bounding box center [151, 48] width 14 height 14
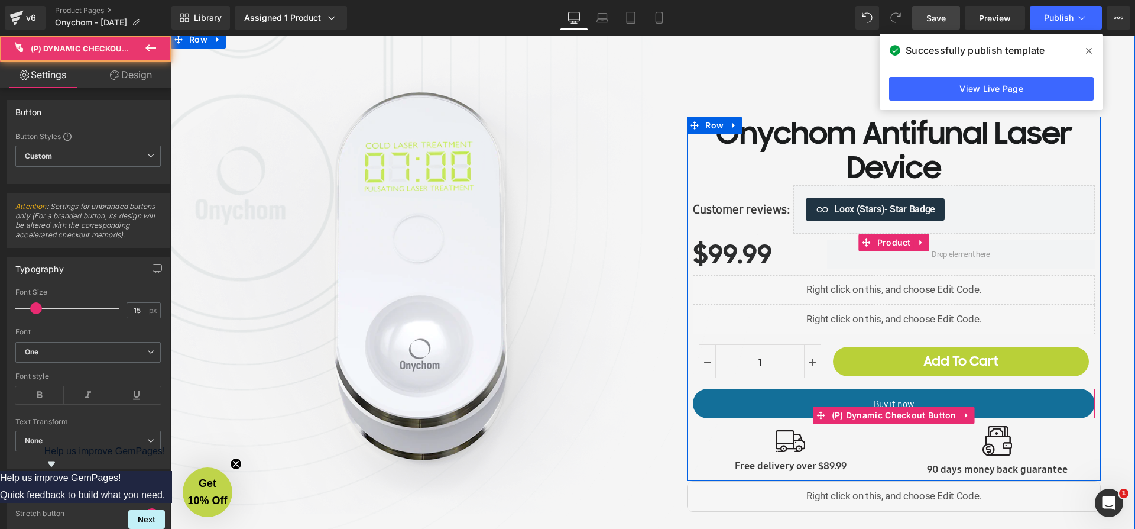
click at [813, 397] on button "Buy it now" at bounding box center [894, 404] width 402 height 30
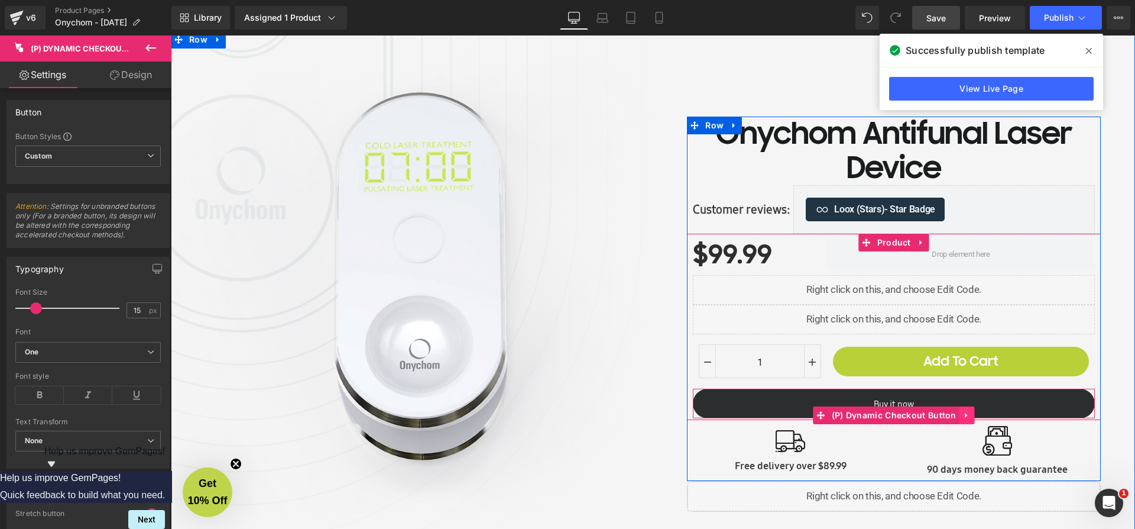
click at [966, 414] on icon at bounding box center [967, 415] width 2 height 5
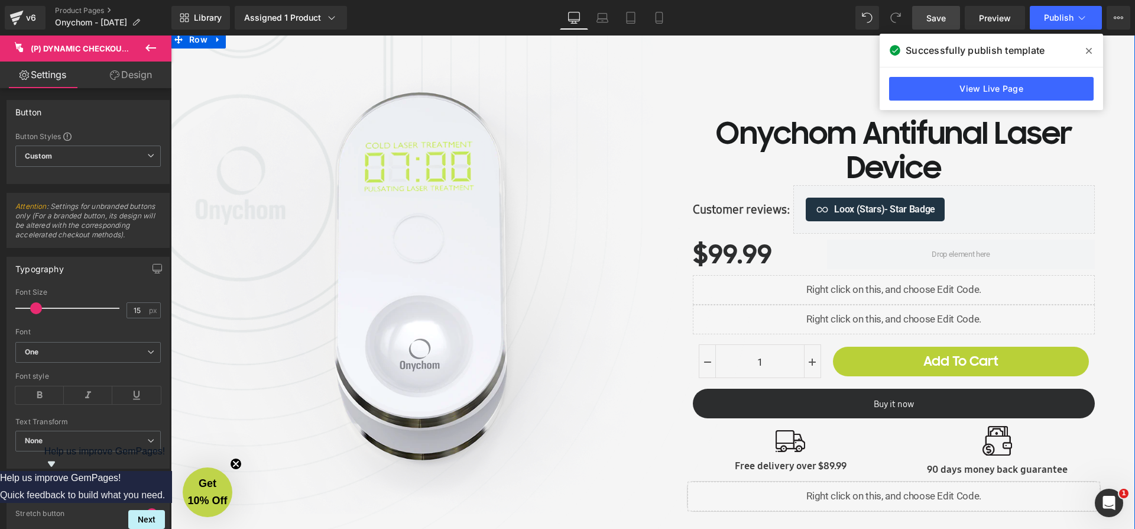
click at [1087, 51] on icon at bounding box center [1089, 50] width 6 height 9
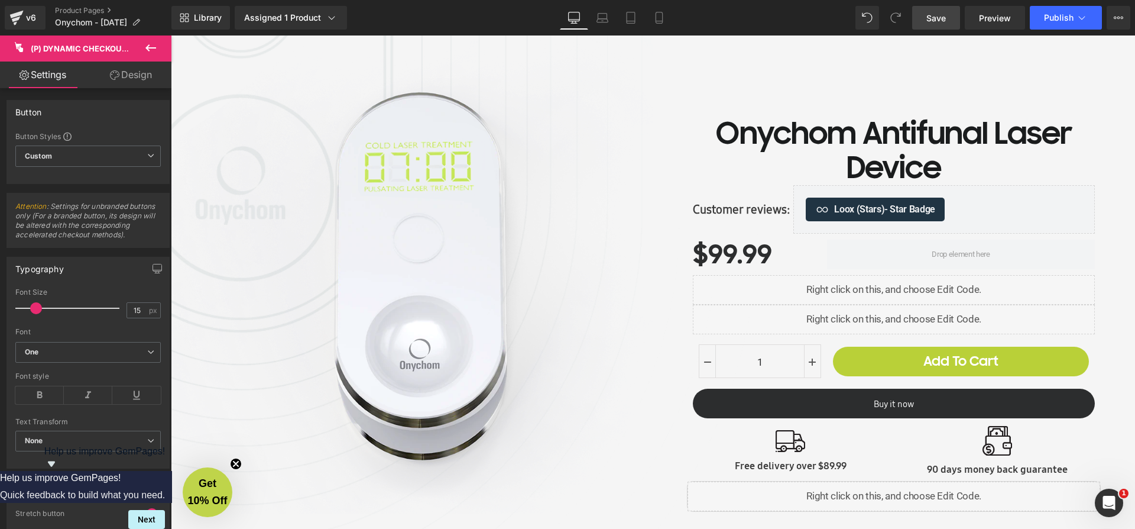
click at [951, 21] on link "Save" at bounding box center [936, 18] width 48 height 24
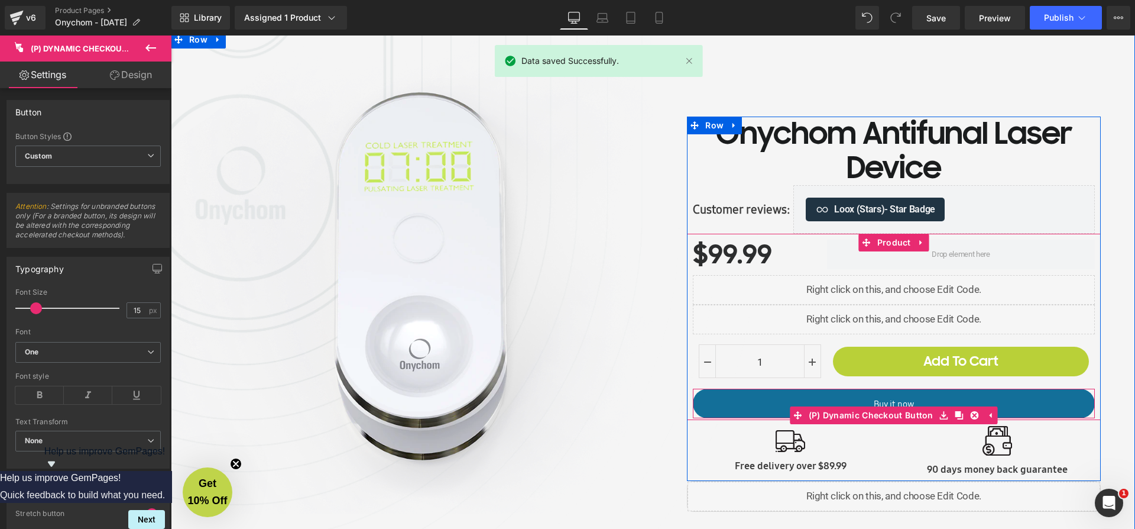
click at [883, 396] on button "Buy it now" at bounding box center [894, 404] width 402 height 30
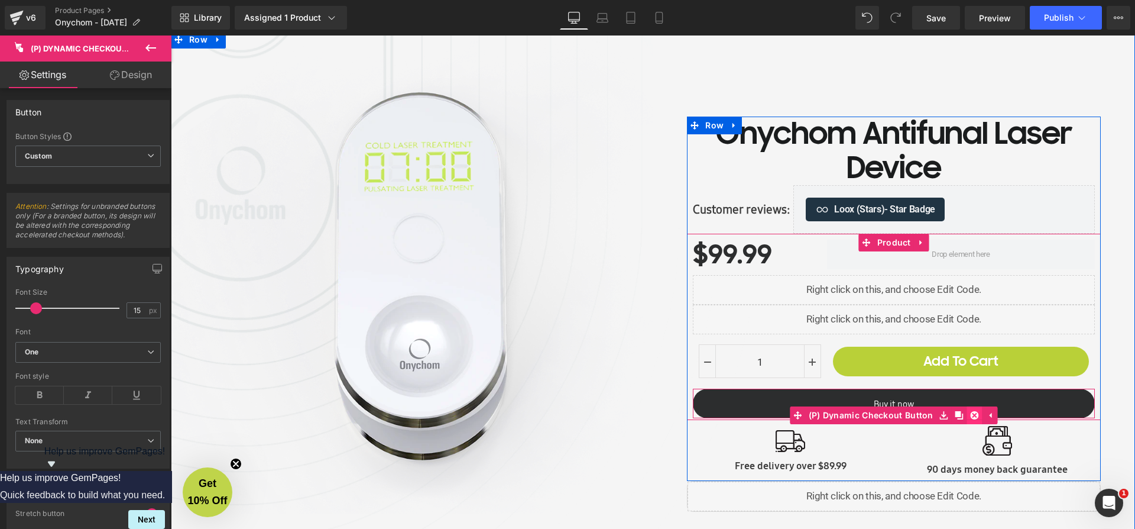
click at [972, 415] on icon at bounding box center [975, 415] width 8 height 8
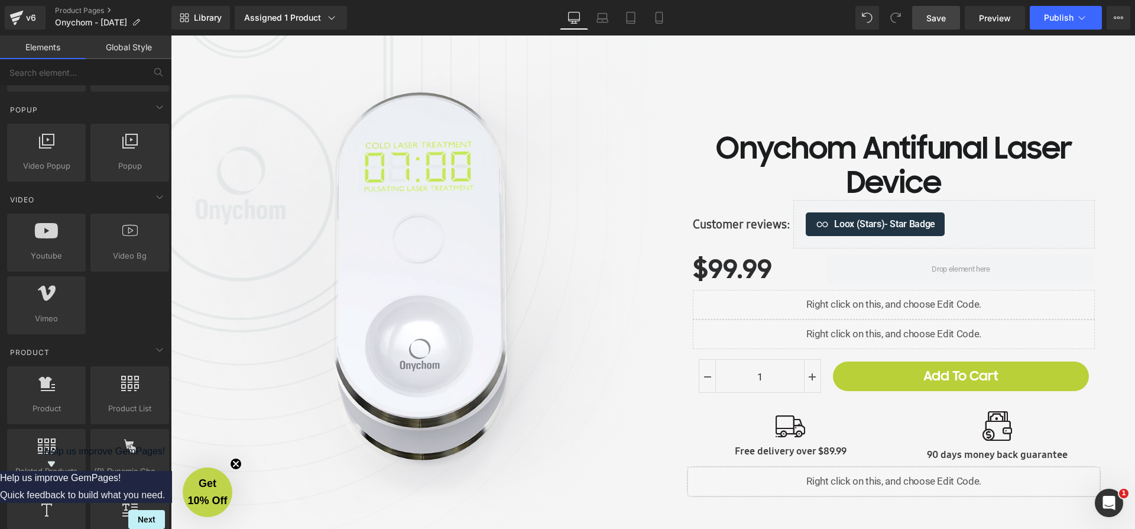
click at [943, 17] on span "Save" at bounding box center [937, 18] width 20 height 12
click at [1069, 21] on span "Publish" at bounding box center [1059, 17] width 30 height 9
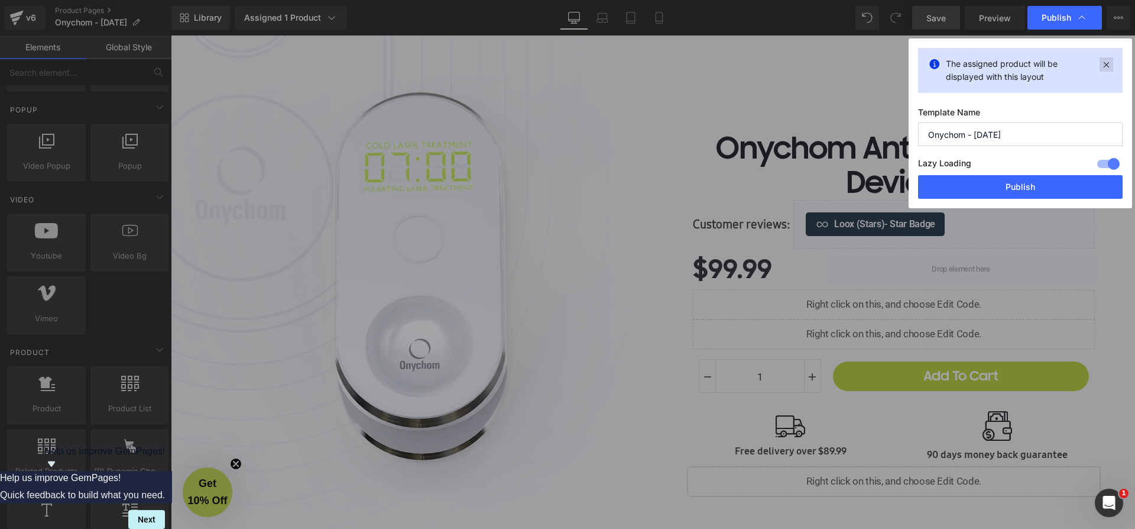
click at [1110, 61] on icon at bounding box center [1107, 64] width 14 height 14
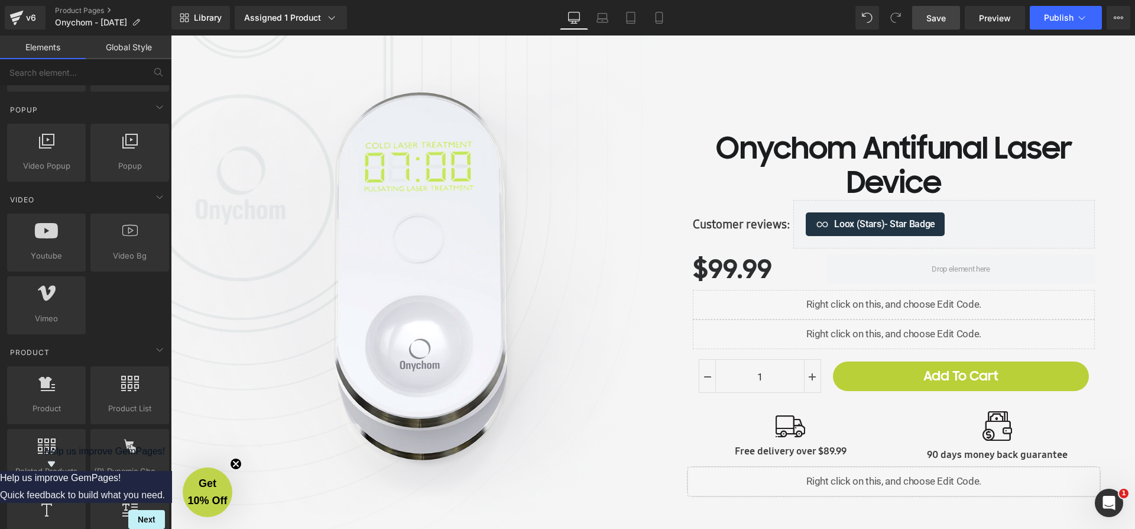
click at [938, 17] on span "Save" at bounding box center [937, 18] width 20 height 12
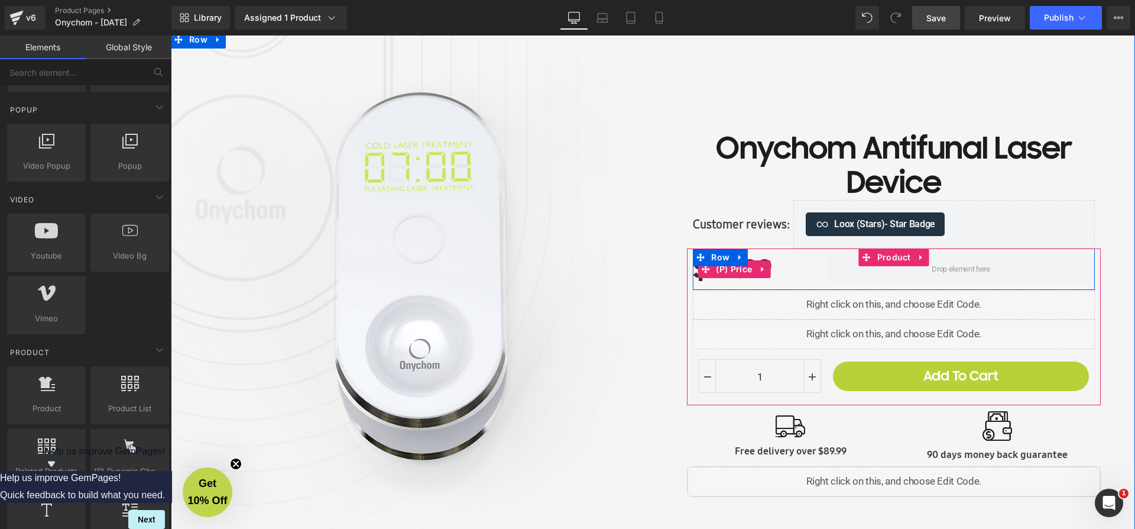
click at [778, 262] on div "$0 $99.99" at bounding box center [760, 268] width 134 height 41
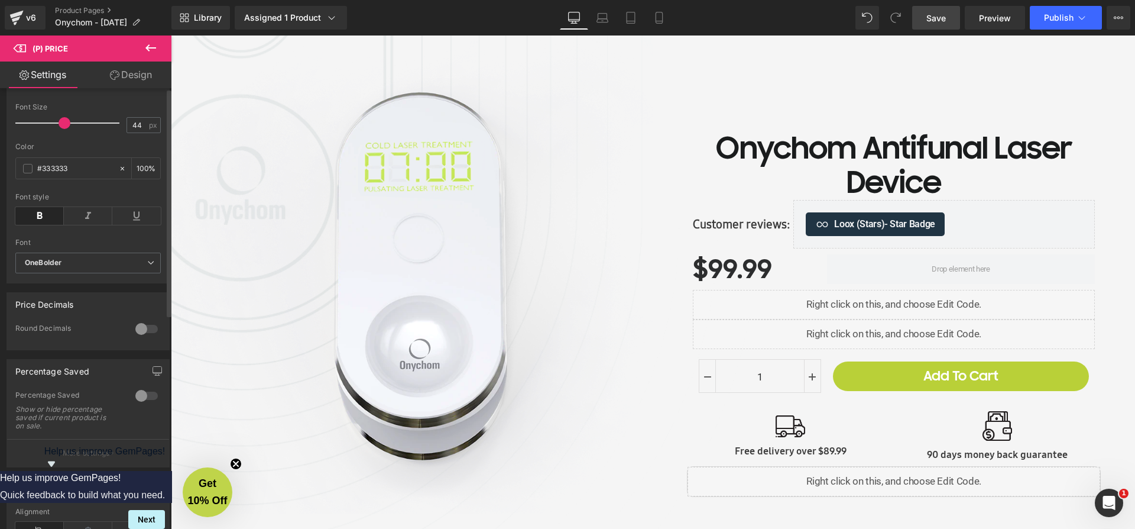
scroll to position [0, 0]
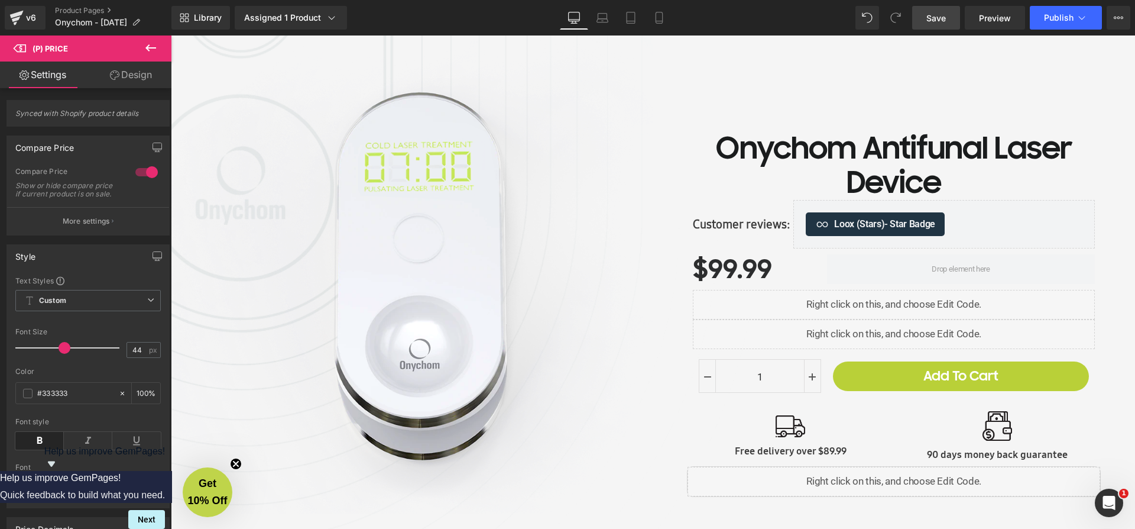
click at [135, 82] on link "Design" at bounding box center [131, 75] width 86 height 27
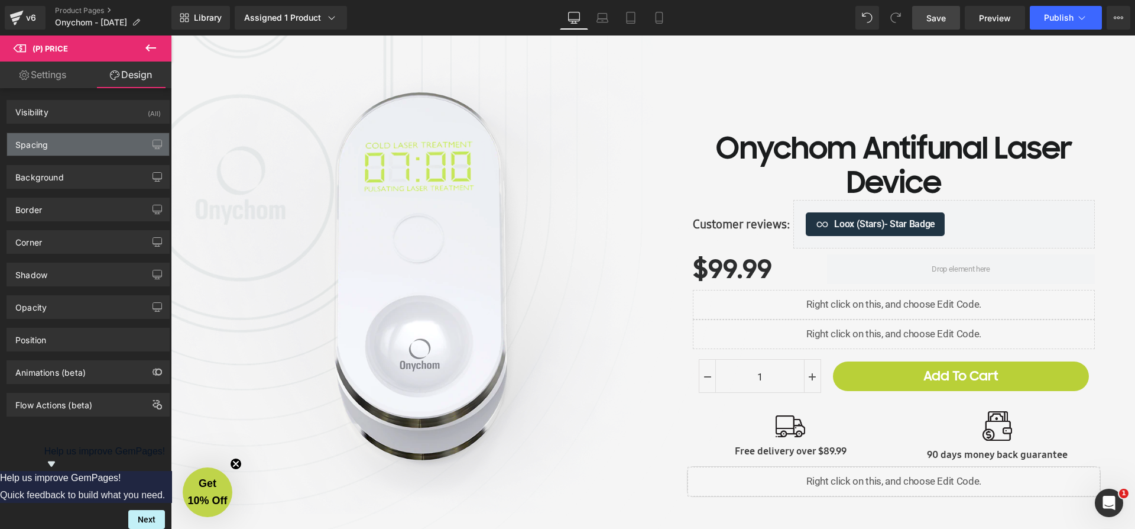
click at [78, 147] on div "Spacing" at bounding box center [88, 144] width 162 height 22
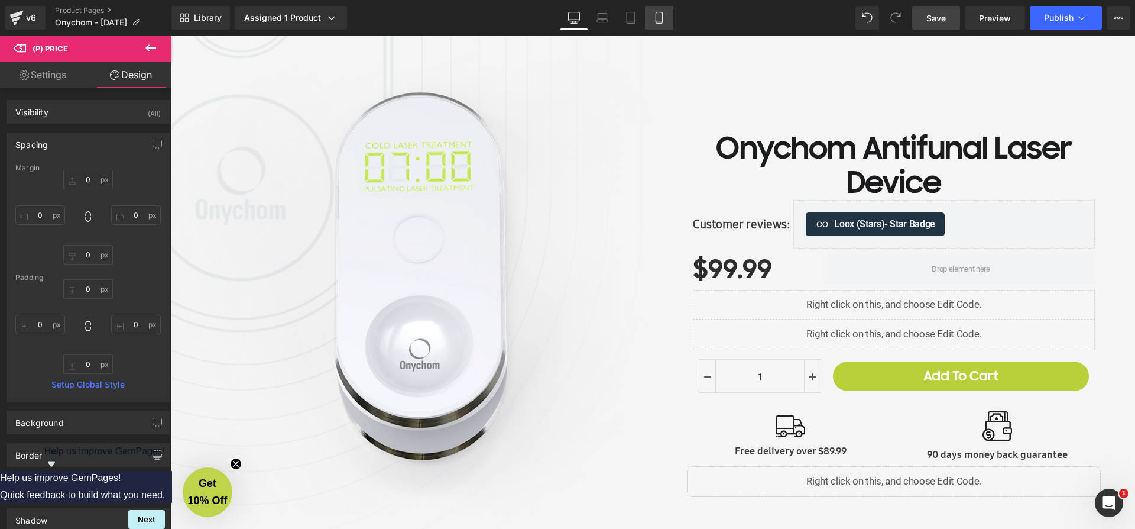
click at [661, 19] on icon at bounding box center [659, 18] width 12 height 12
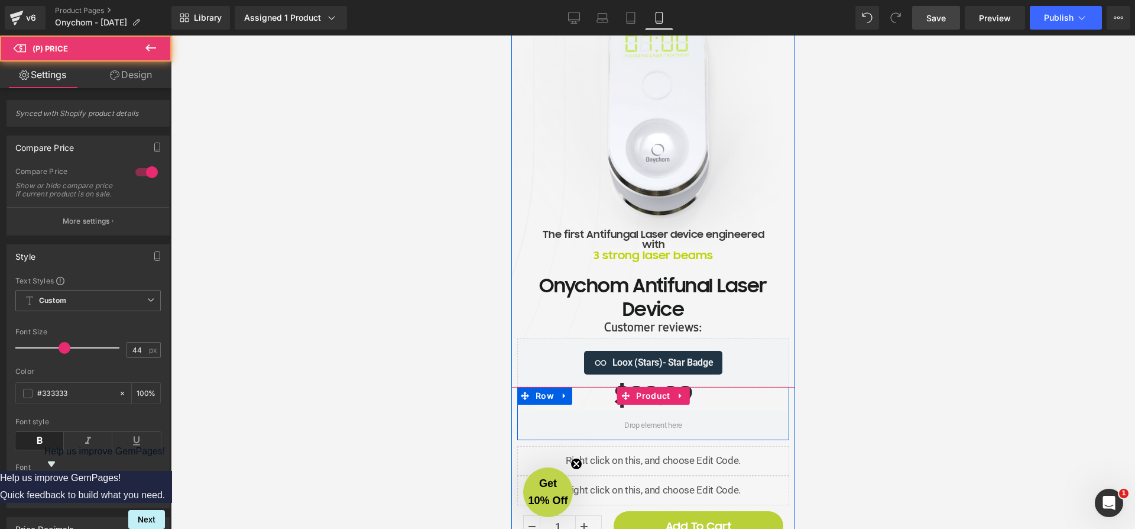
click at [706, 396] on div "$0 $99.99" at bounding box center [653, 395] width 272 height 41
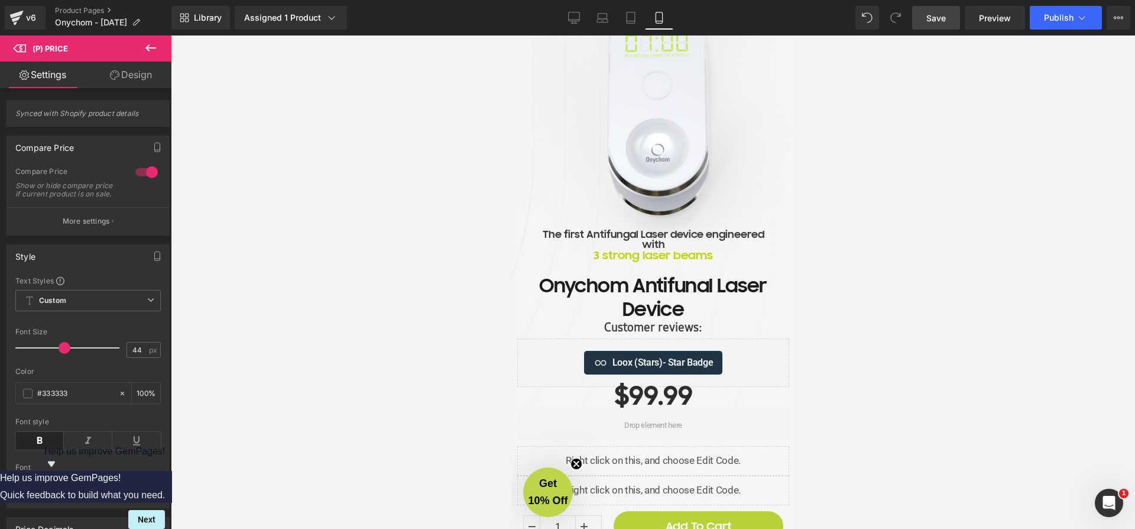
click at [128, 76] on link "Design" at bounding box center [131, 75] width 86 height 27
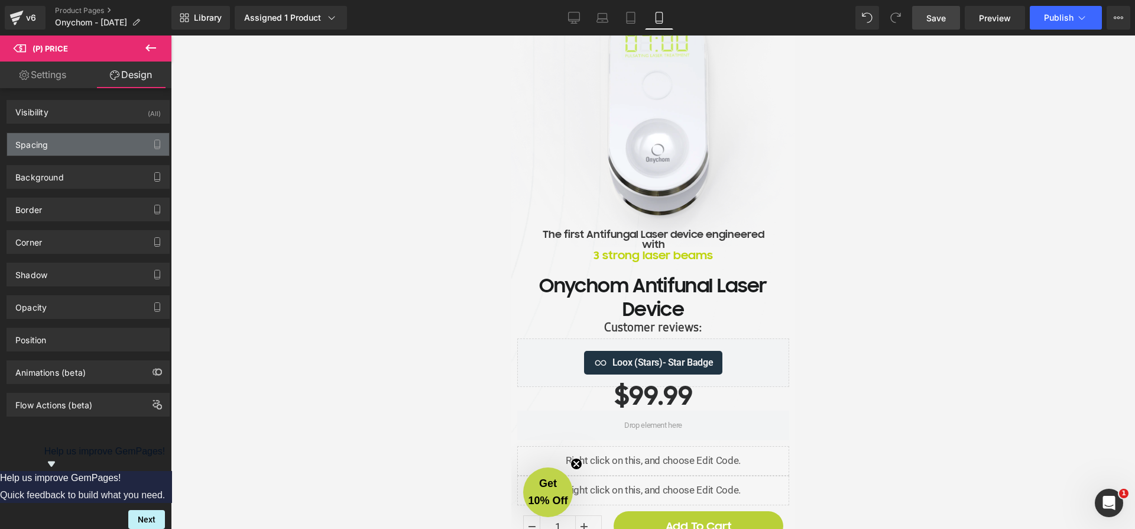
click at [91, 141] on div "Spacing" at bounding box center [88, 144] width 162 height 22
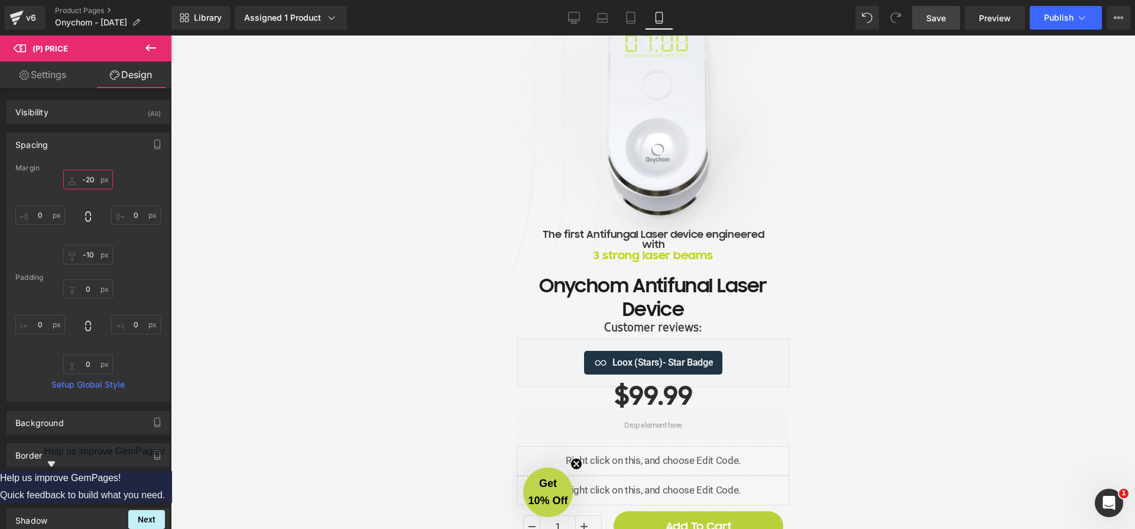
drag, startPoint x: 87, startPoint y: 180, endPoint x: 89, endPoint y: 187, distance: 7.5
click at [87, 181] on input "-20" at bounding box center [88, 180] width 50 height 20
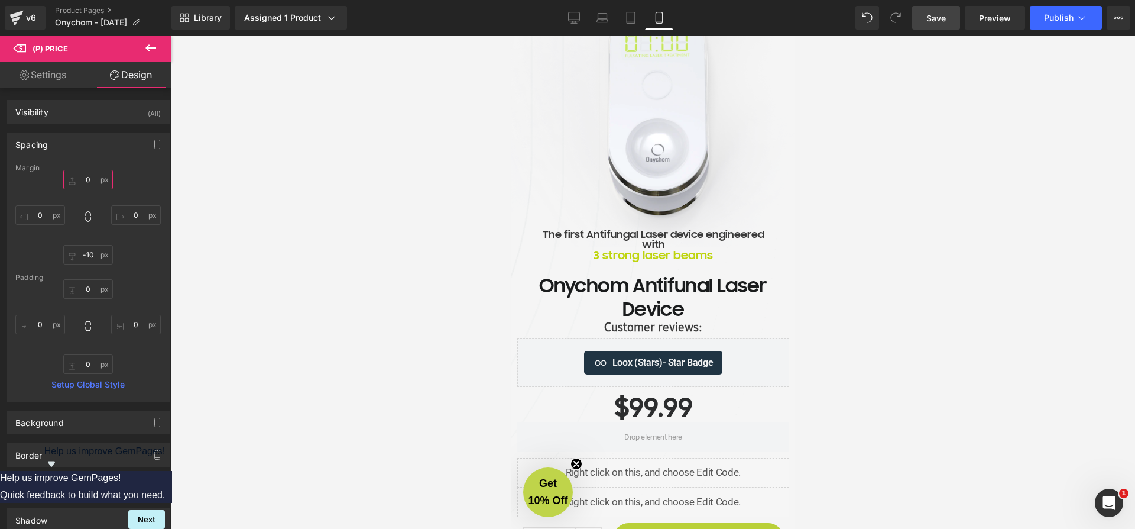
type input "0"
click at [934, 22] on span "Save" at bounding box center [937, 18] width 20 height 12
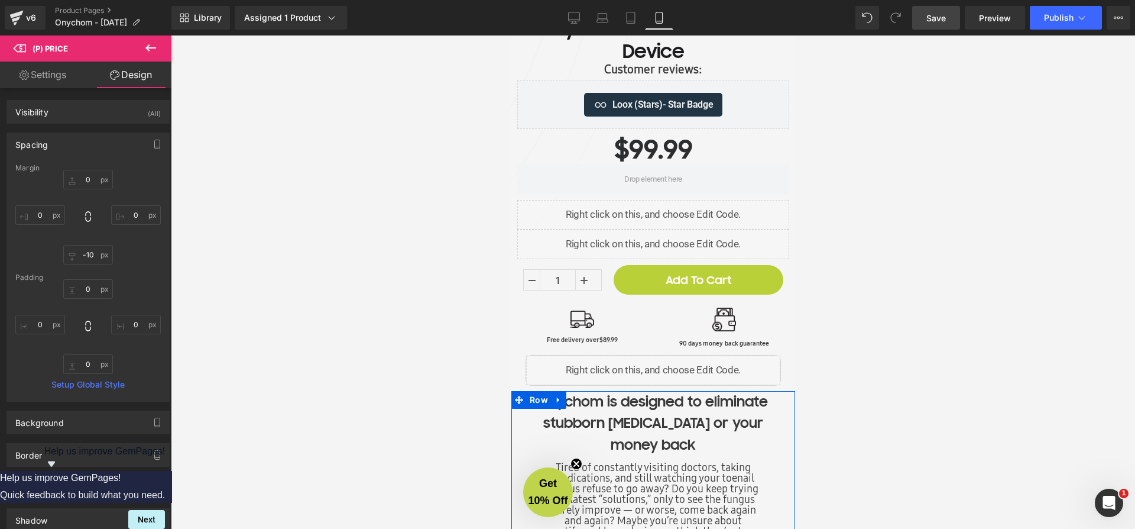
scroll to position [491, 0]
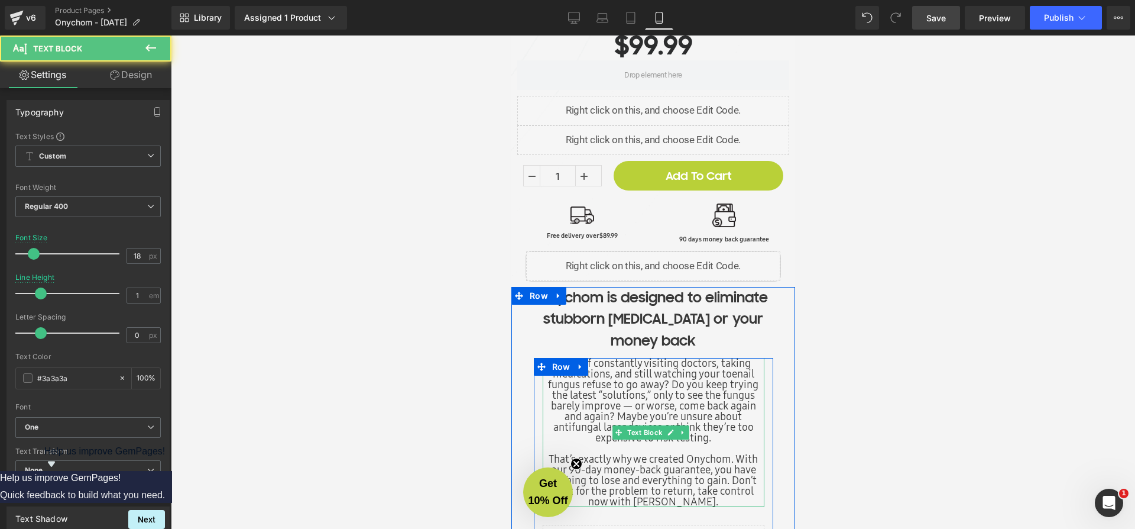
click at [668, 382] on div "Tired of constantly visiting doctors, taking medications, and still watching yo…" at bounding box center [653, 432] width 222 height 149
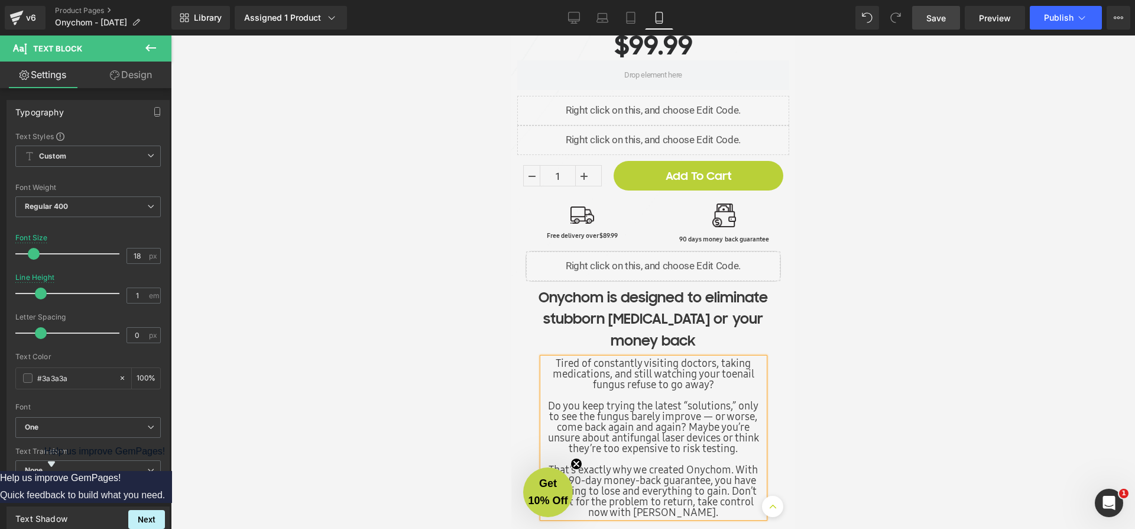
scroll to position [496, 0]
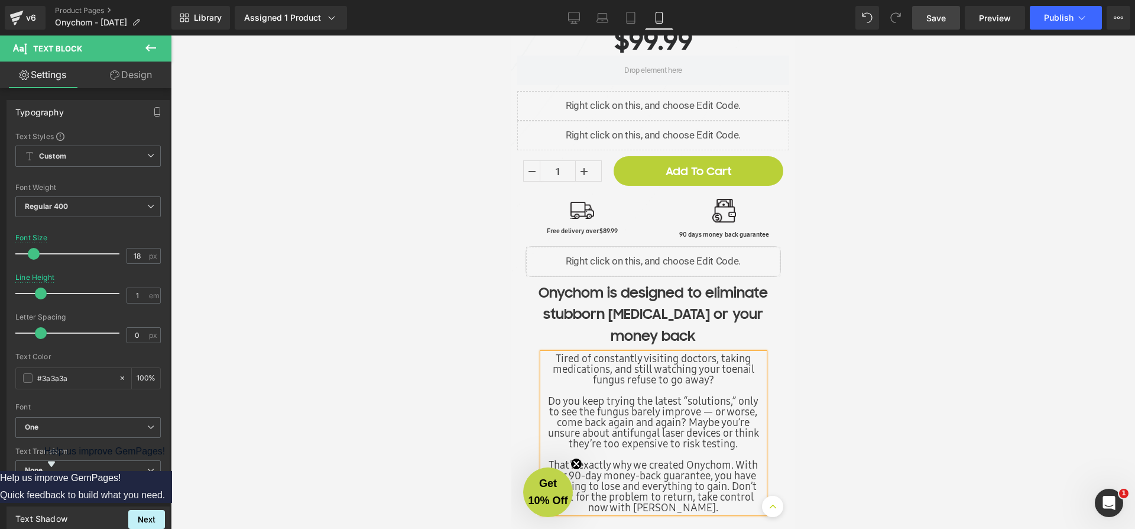
click at [684, 419] on div "Do you keep trying the latest “solutions,” only to see the fungus barely improv…" at bounding box center [653, 454] width 222 height 117
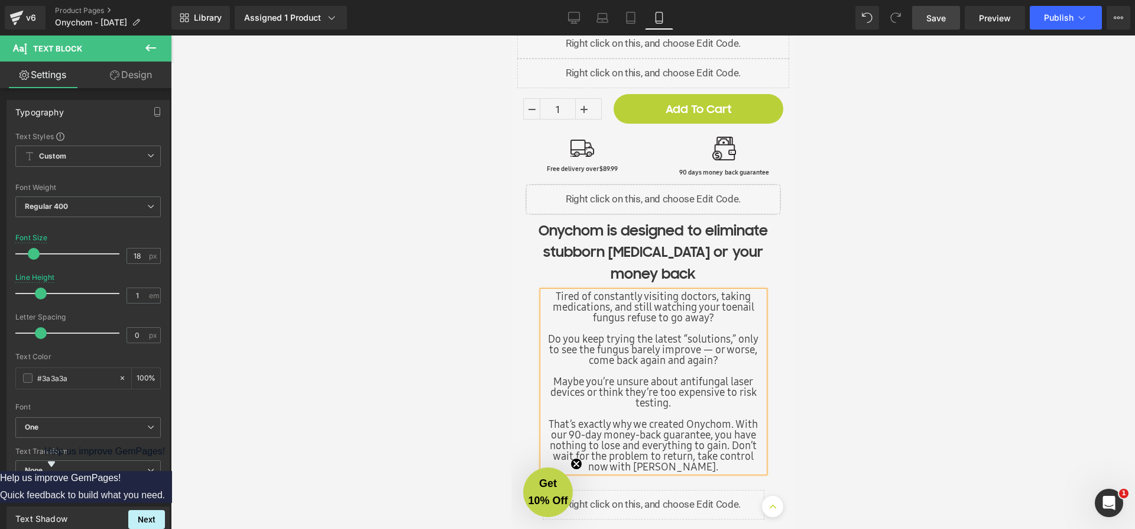
scroll to position [626, 0]
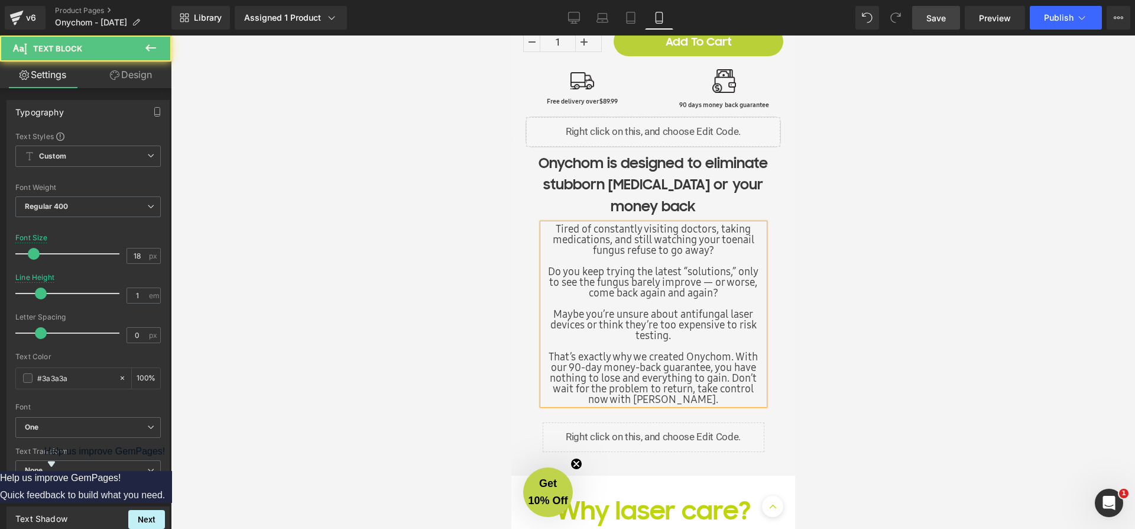
click at [730, 376] on div "That’s exactly why we created Onychom. With our 90-day money-back guarantee, yo…" at bounding box center [653, 377] width 222 height 53
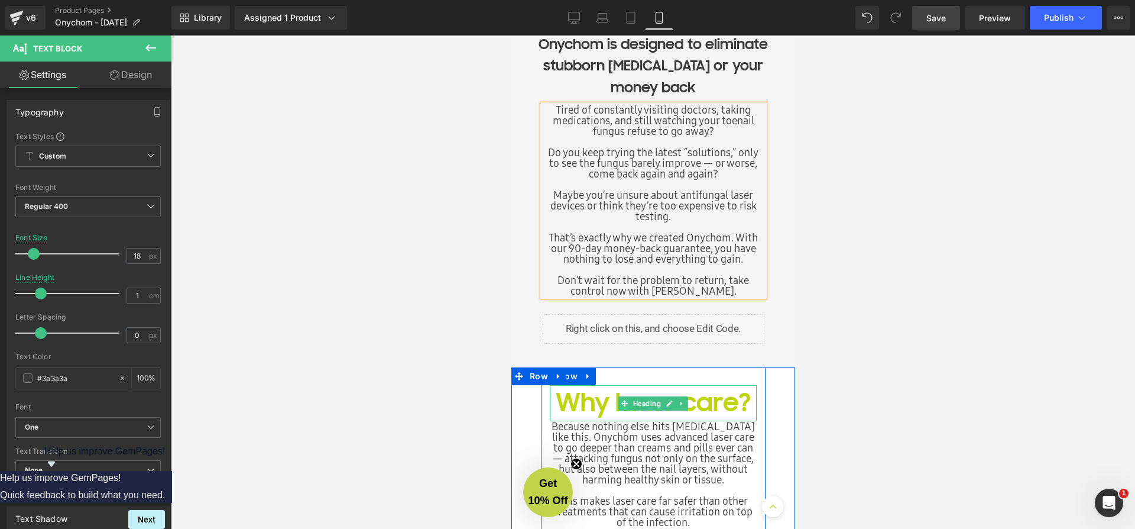
scroll to position [847, 0]
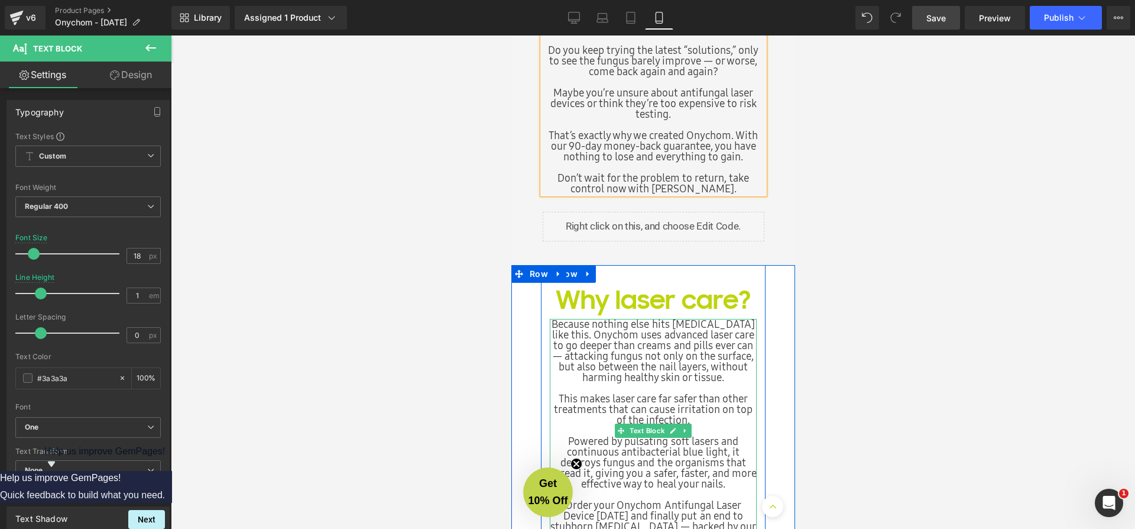
click at [664, 348] on p "Because nothing else hits nail fungus like this. Onychom uses advanced laser ca…" at bounding box center [652, 351] width 207 height 64
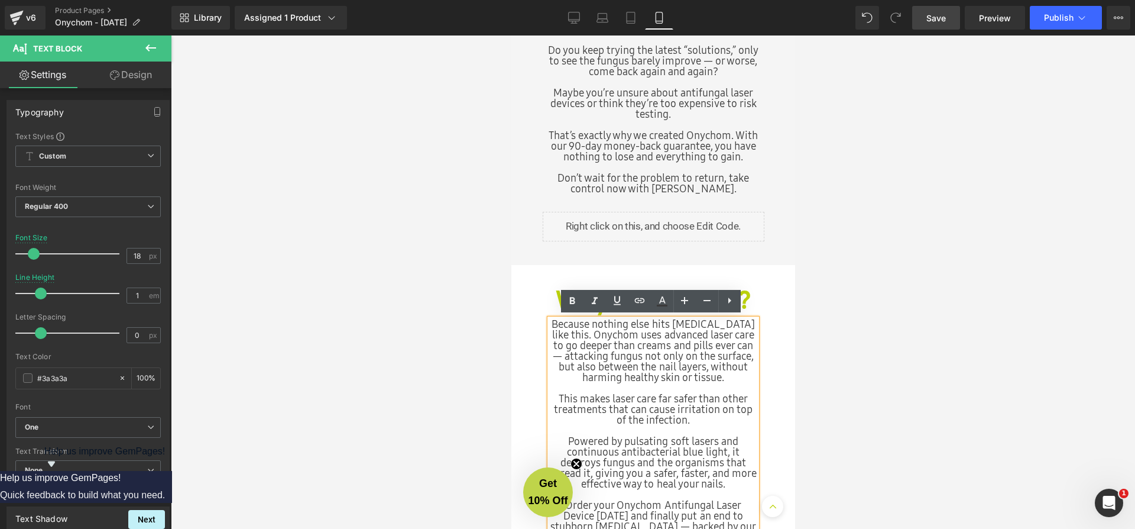
click at [575, 332] on p "Because nothing else hits nail fungus like this. Onychom uses advanced laser ca…" at bounding box center [652, 351] width 207 height 64
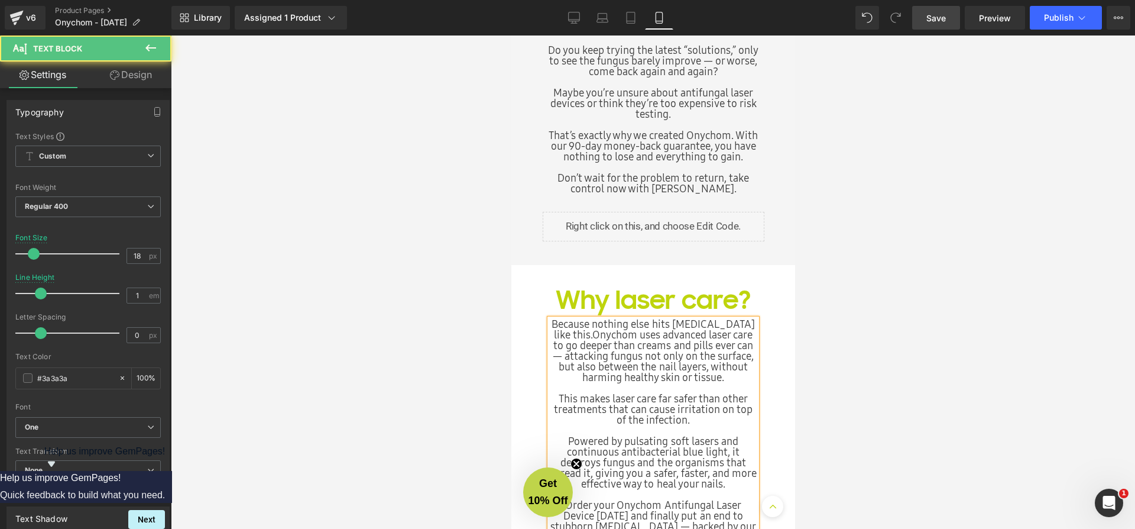
click at [749, 342] on span "Onychom uses advanced laser care to go deeper than creams and pills ever can — …" at bounding box center [652, 355] width 200 height 57
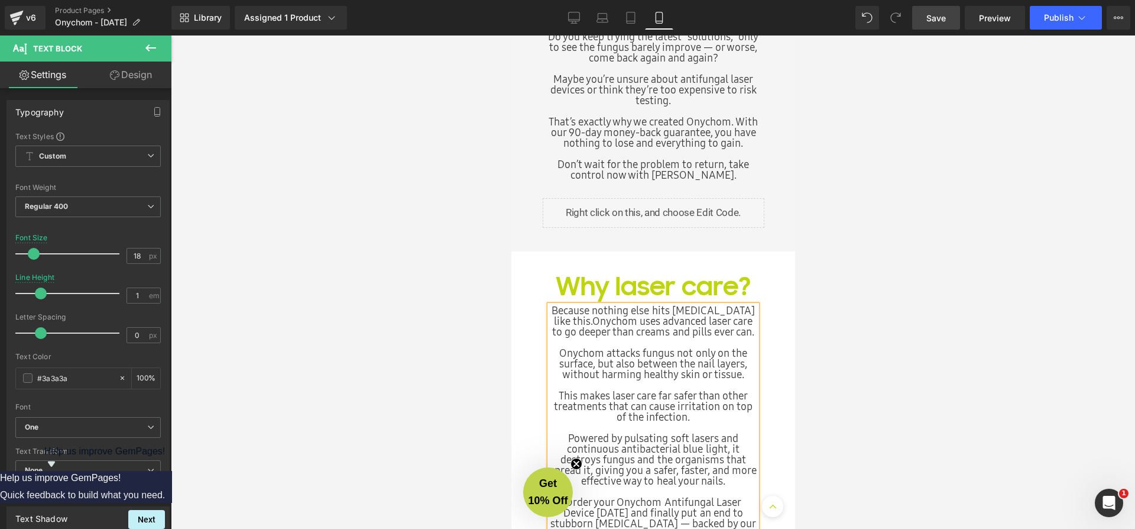
scroll to position [943, 0]
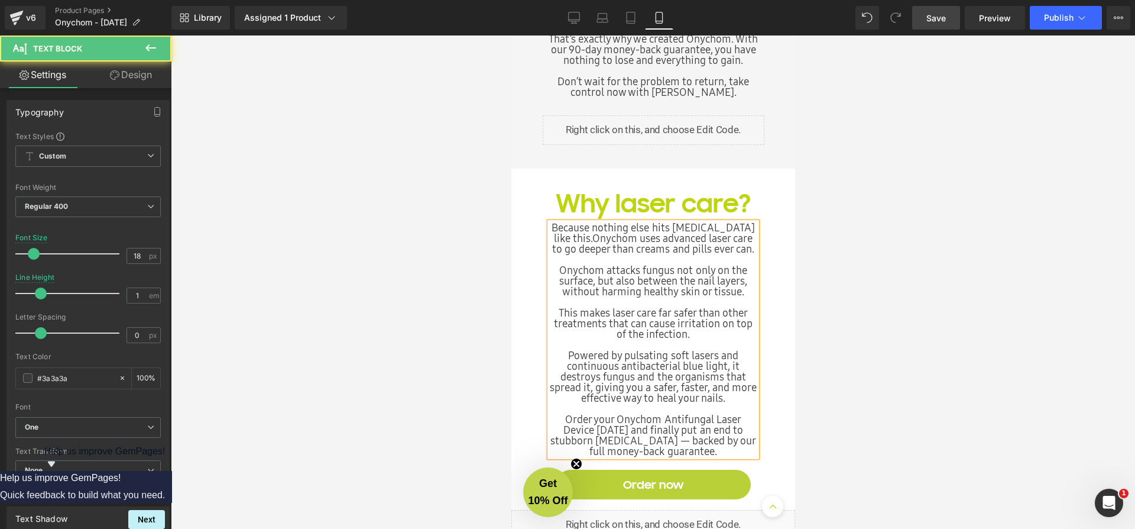
click at [732, 364] on p "Powered by pulsating soft lasers and continuous antibacterial blue light, it de…" at bounding box center [652, 376] width 207 height 53
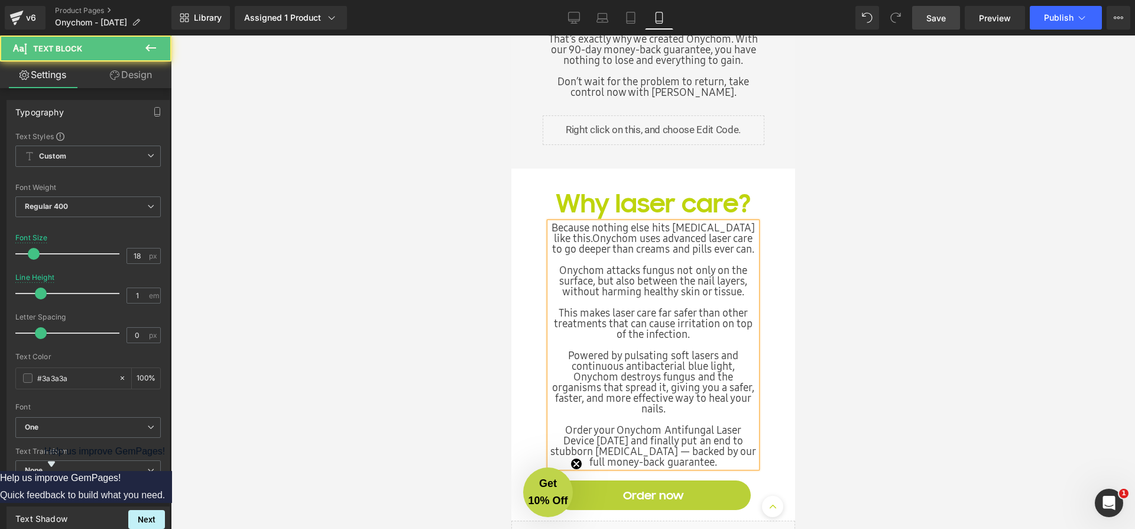
click at [668, 386] on p "Powered by pulsating soft lasers and continuous antibacterial blue light, Onych…" at bounding box center [652, 382] width 207 height 64
click at [669, 387] on p "Powered by pulsating soft lasers and continuous antibacterial blue light, Onych…" at bounding box center [652, 382] width 207 height 64
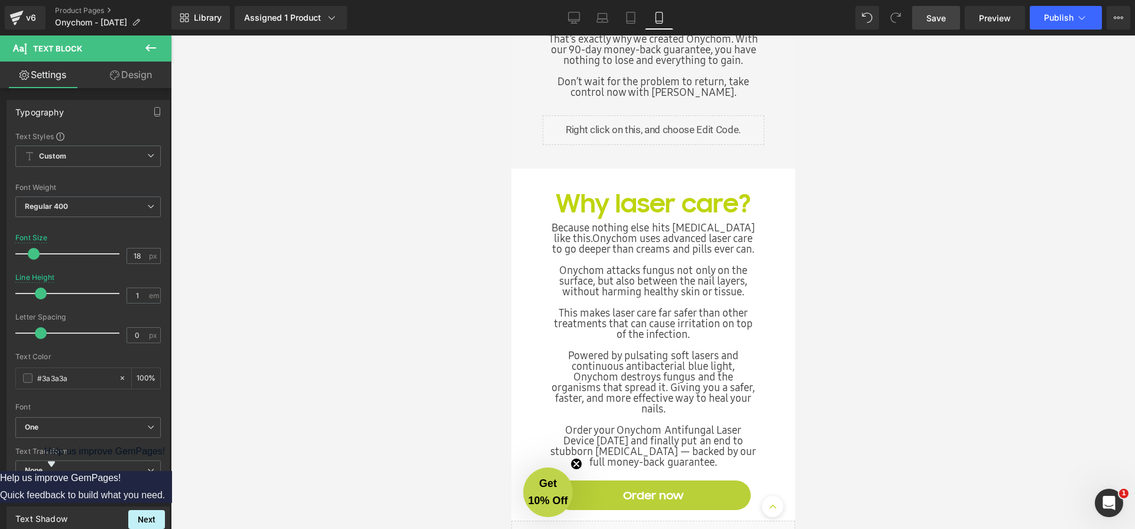
click at [952, 19] on link "Save" at bounding box center [936, 18] width 48 height 24
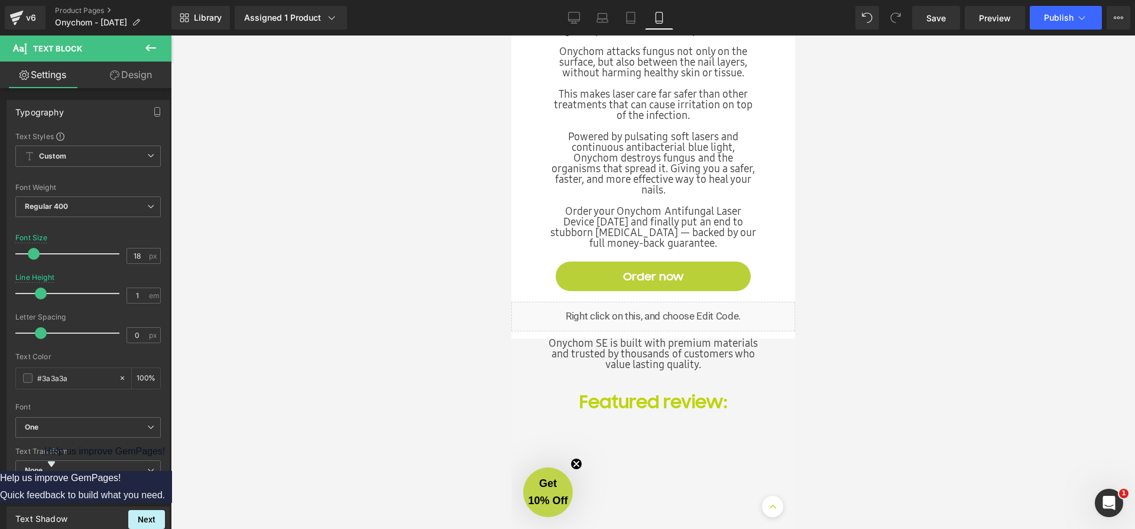
scroll to position [1164, 0]
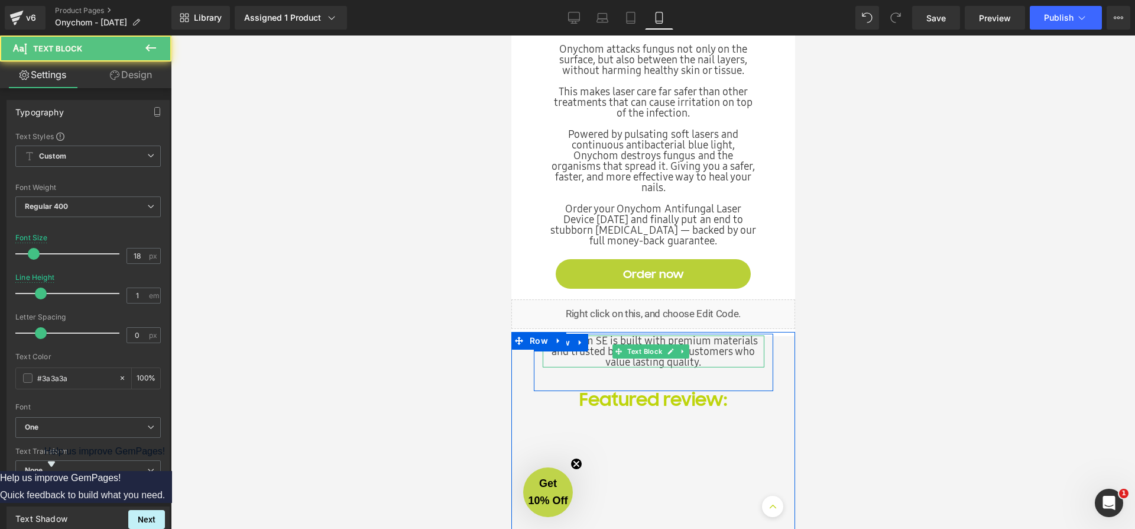
click at [606, 339] on p "Onychom SE is built with premium materials and trusted by thousands of customer…" at bounding box center [653, 351] width 222 height 32
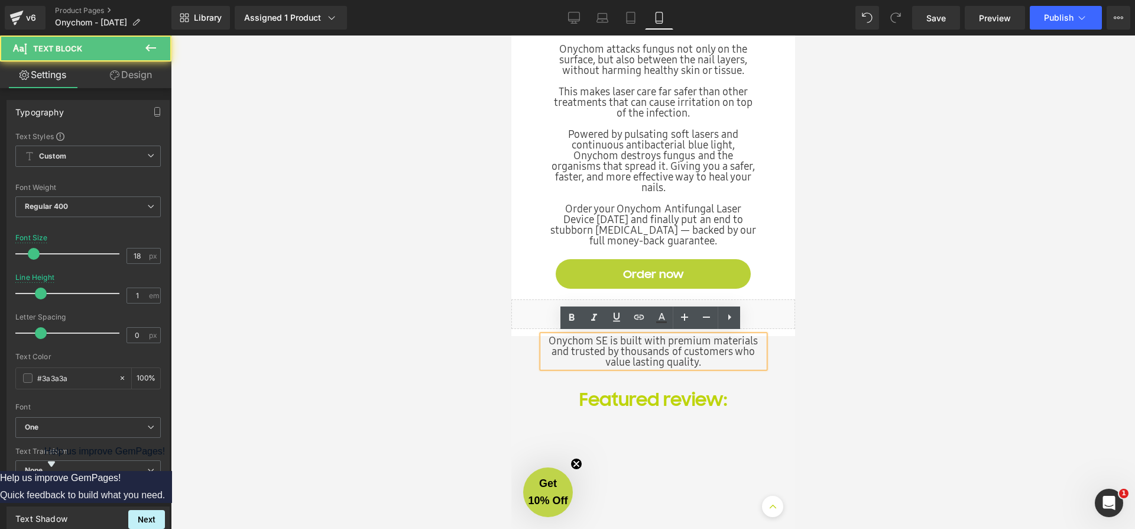
click at [604, 339] on p "Onychom SE is built with premium materials and trusted by thousands of customer…" at bounding box center [653, 351] width 222 height 32
click at [603, 338] on p "Onychom SE is built with premium materials and trusted by thousands of customer…" at bounding box center [653, 351] width 222 height 32
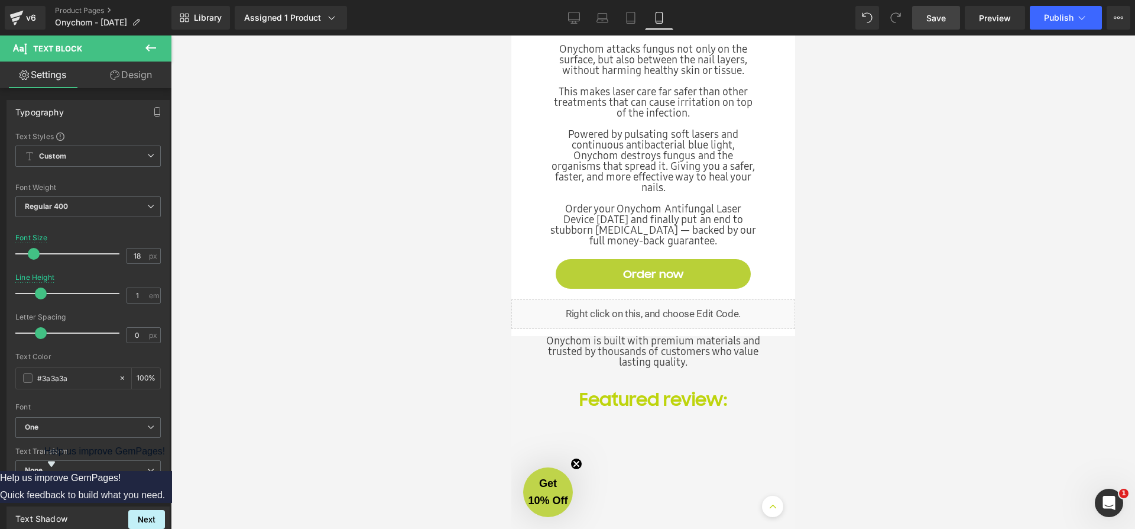
click at [932, 18] on span "Save" at bounding box center [937, 18] width 20 height 12
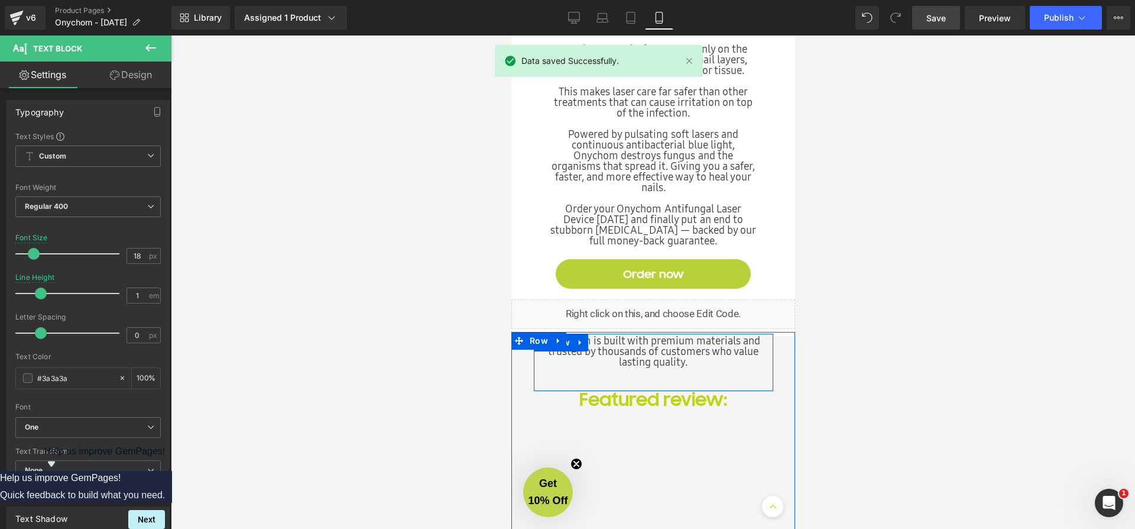
scroll to position [1243, 0]
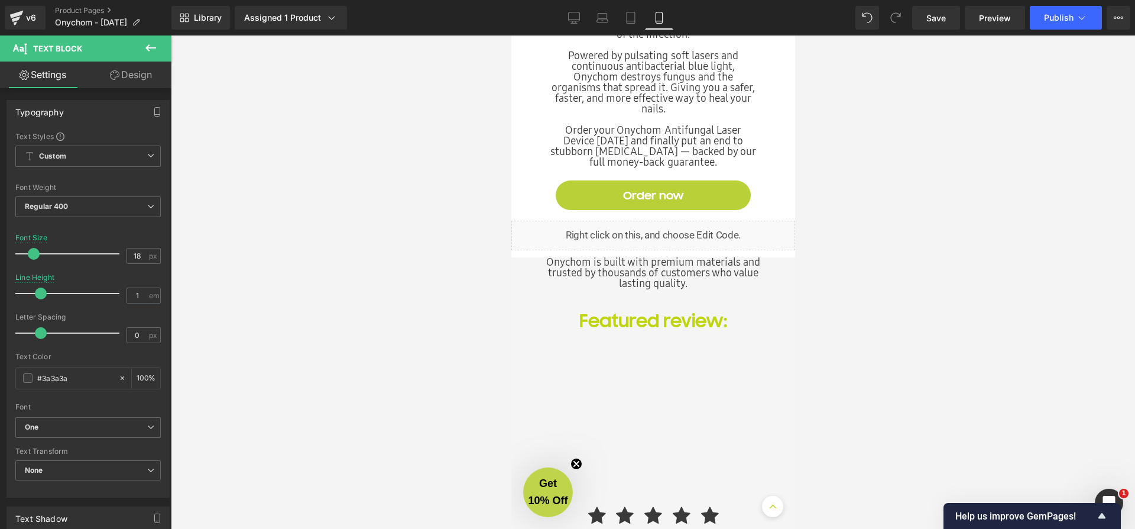
scroll to position [354, 0]
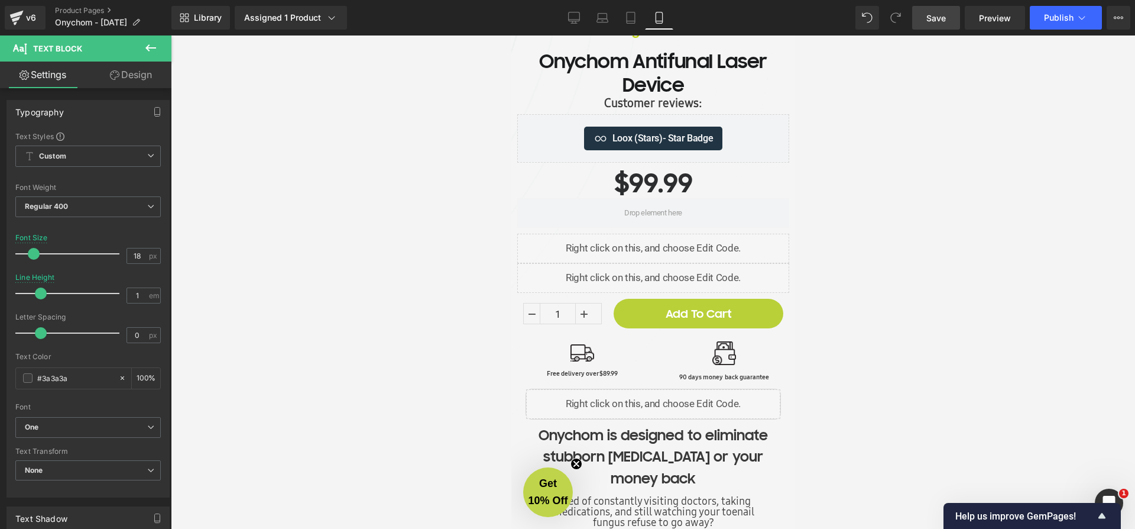
click at [946, 18] on span "Save" at bounding box center [937, 18] width 20 height 12
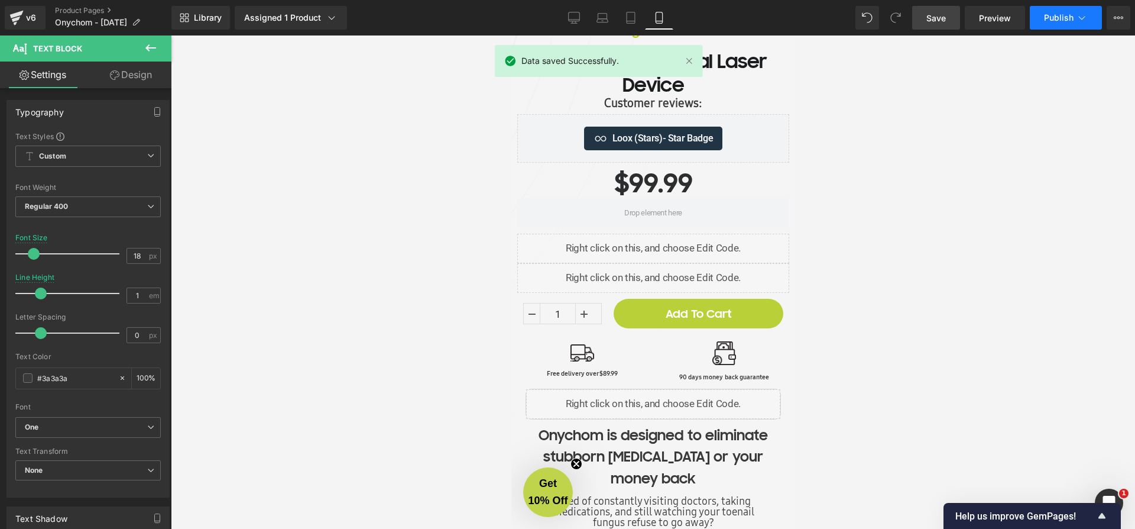
click at [1064, 20] on span "Publish" at bounding box center [1059, 17] width 30 height 9
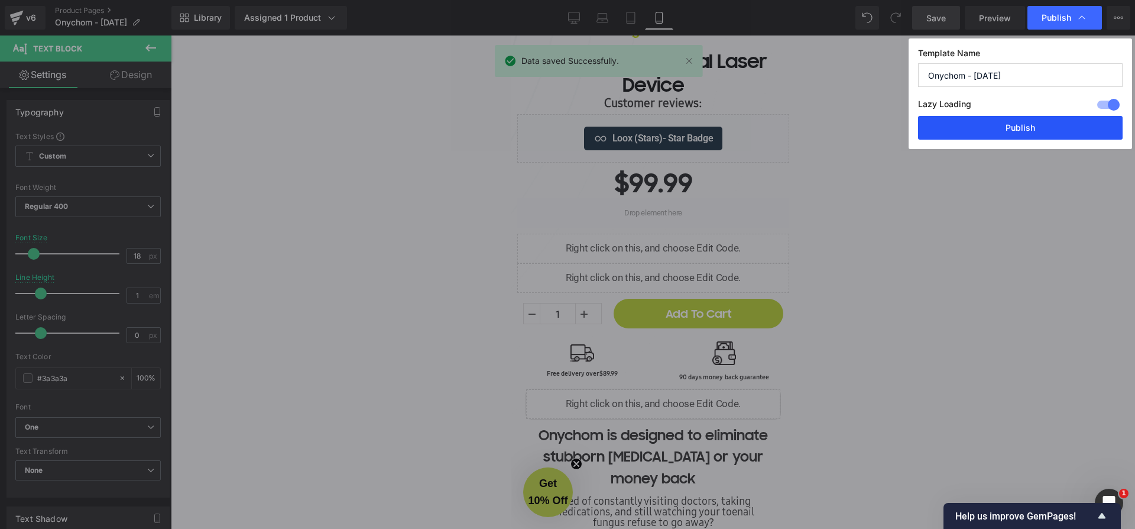
click at [1040, 130] on button "Publish" at bounding box center [1020, 128] width 205 height 24
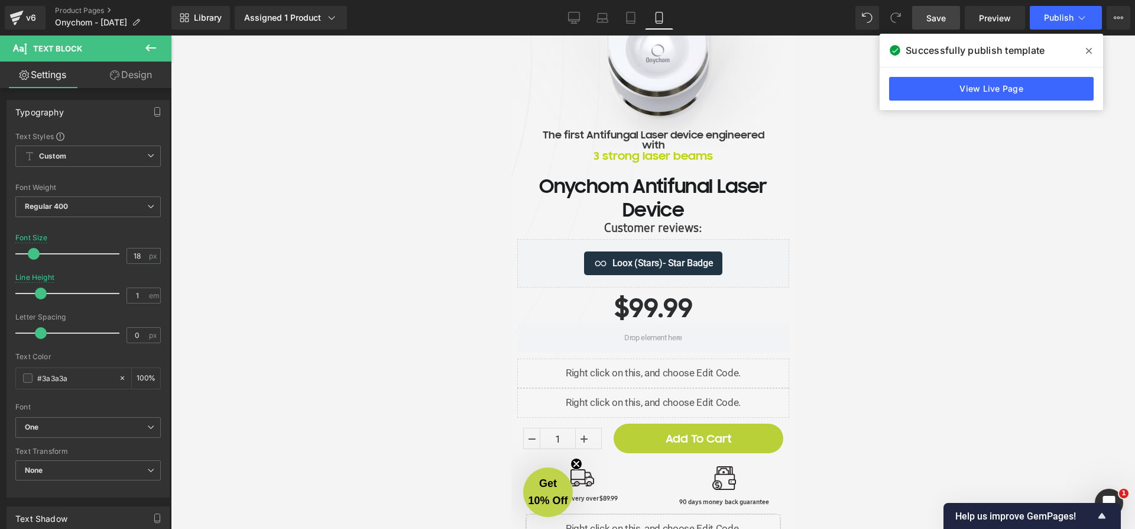
scroll to position [0, 0]
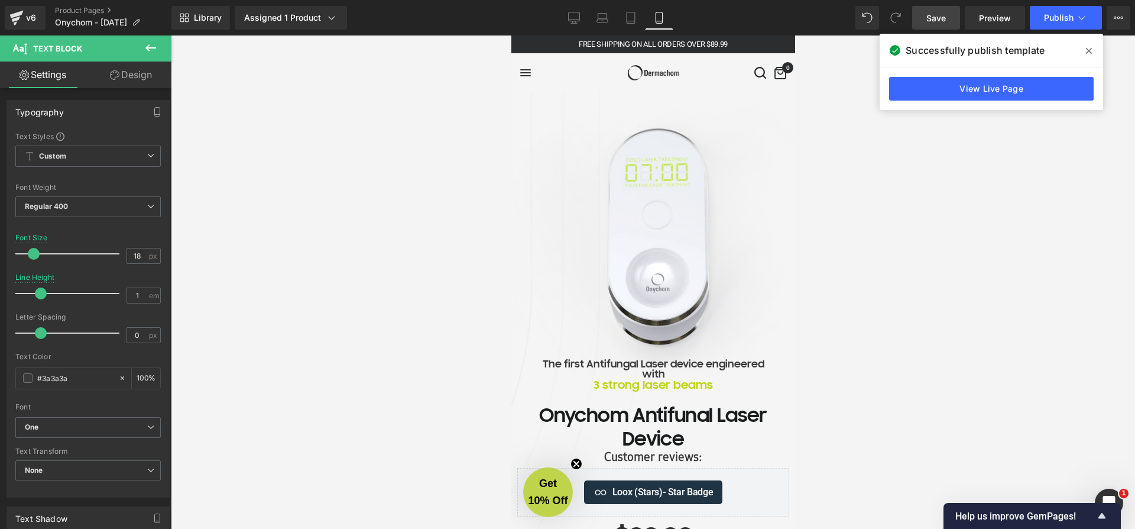
click at [150, 47] on icon at bounding box center [150, 47] width 11 height 7
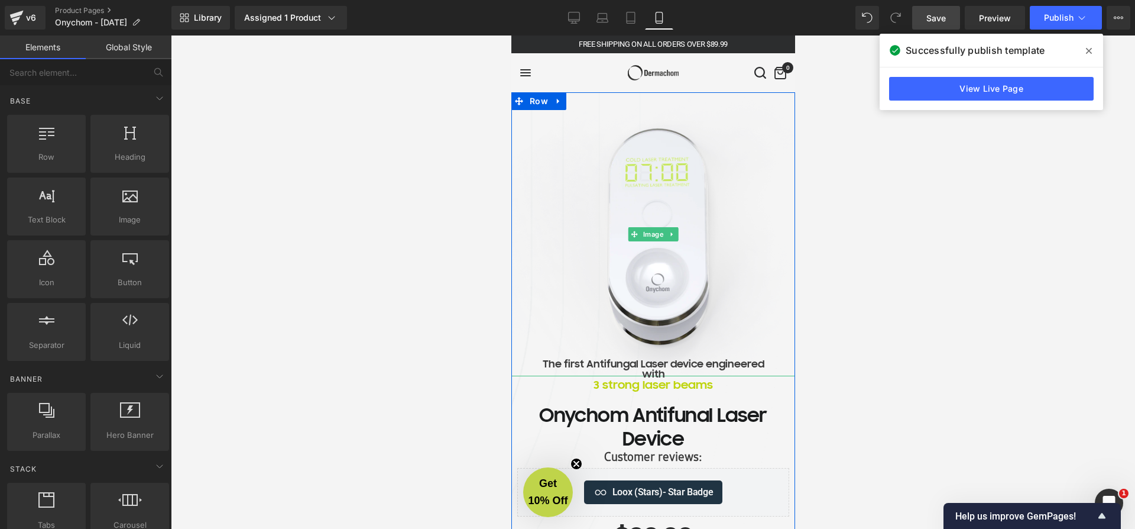
scroll to position [114, 0]
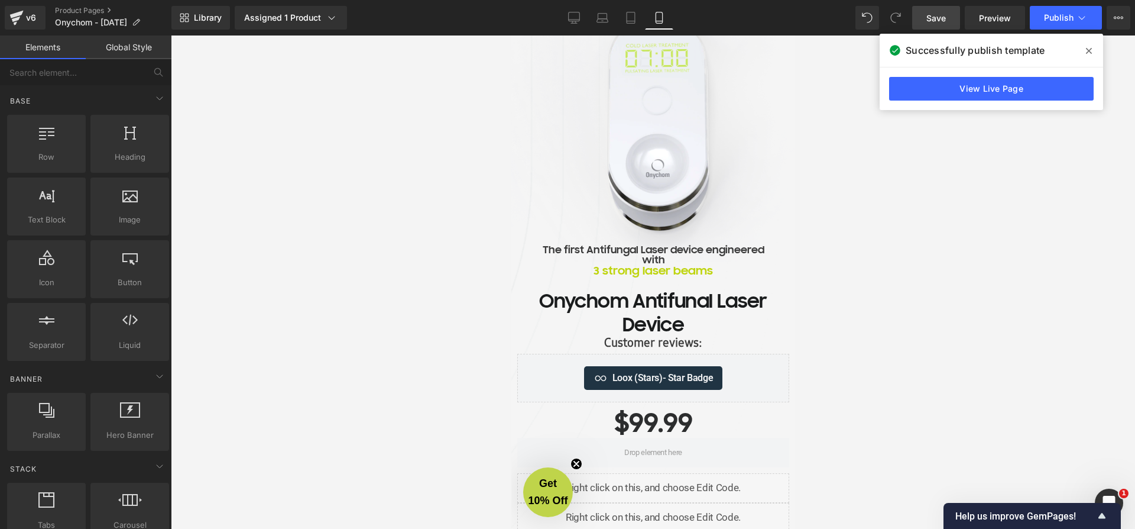
click at [1094, 47] on span at bounding box center [1089, 50] width 19 height 19
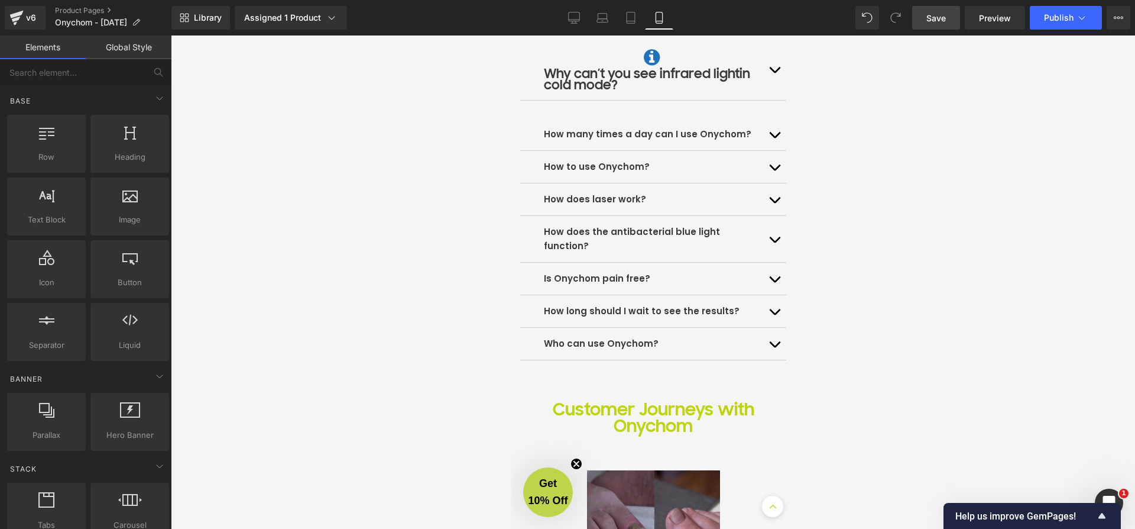
scroll to position [2820, 0]
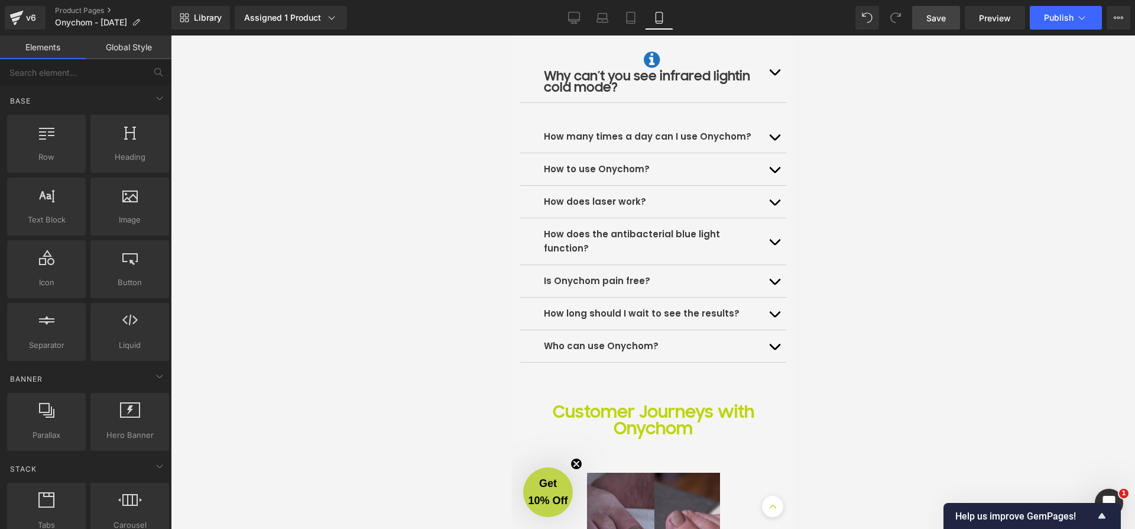
click at [345, 226] on div at bounding box center [653, 281] width 965 height 493
